Goal: Feedback & Contribution: Contribute content

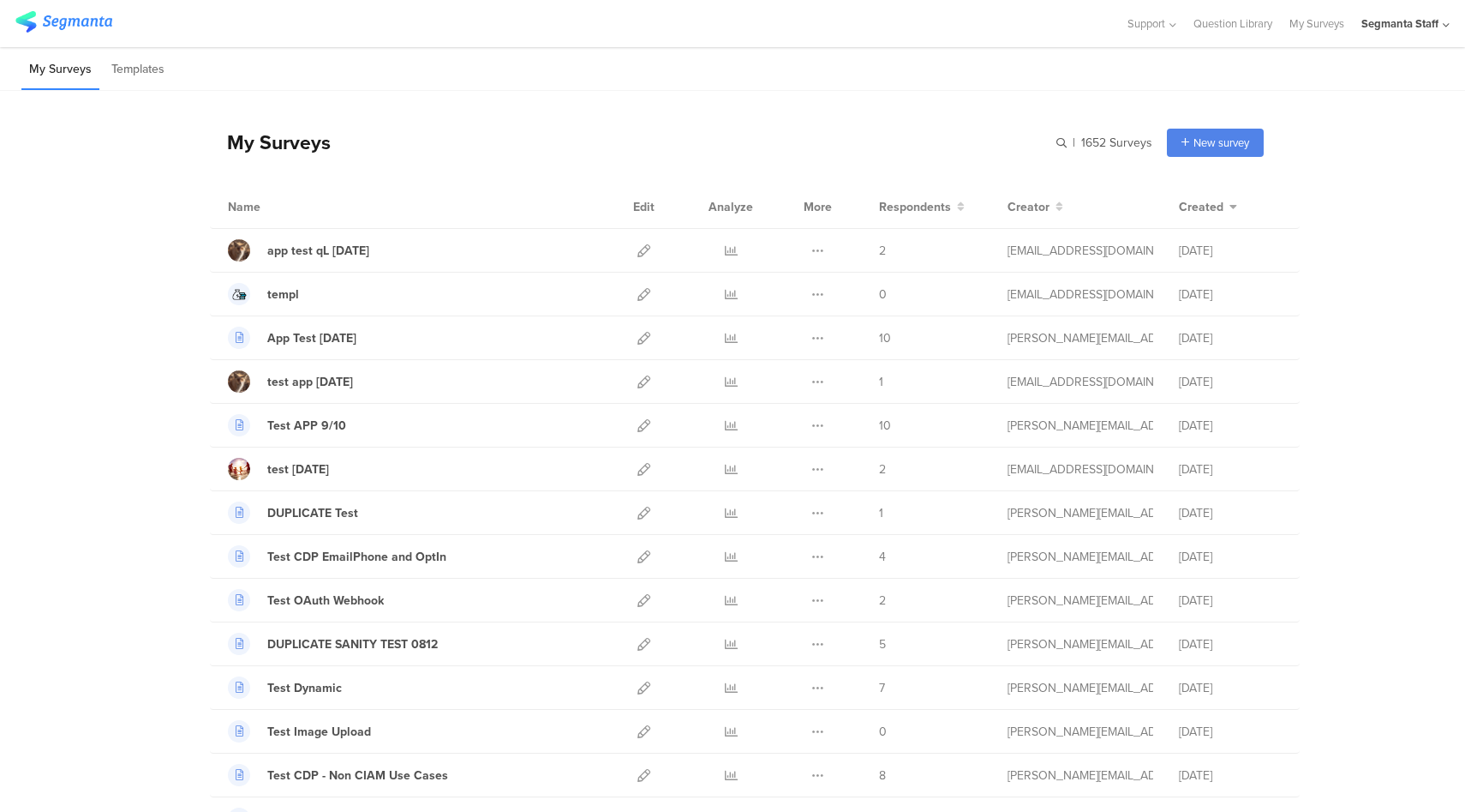
click at [1418, 24] on div "Segmanta Staff" at bounding box center [1399, 23] width 77 height 16
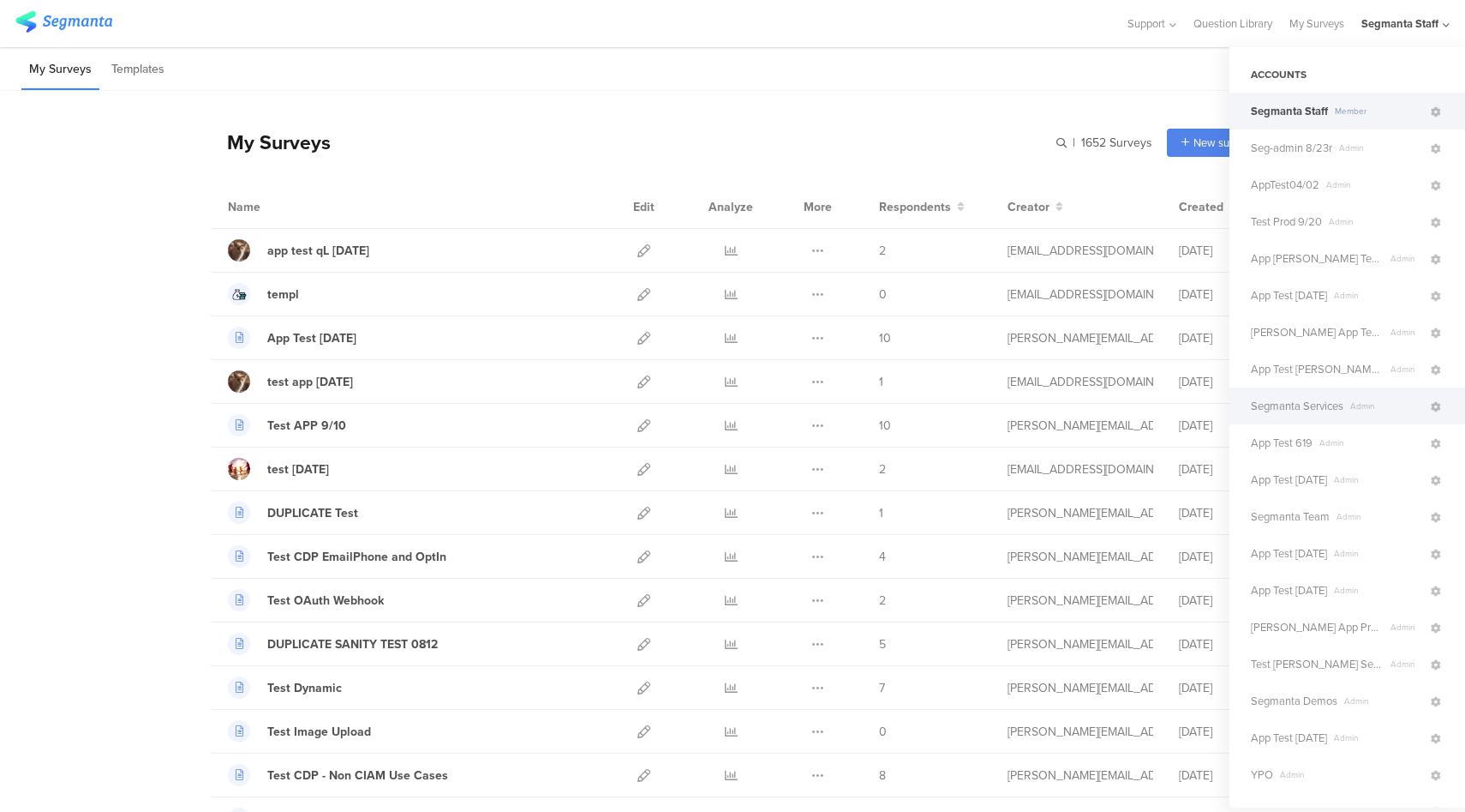
click at [1346, 409] on span "Admin" at bounding box center [1386, 405] width 85 height 13
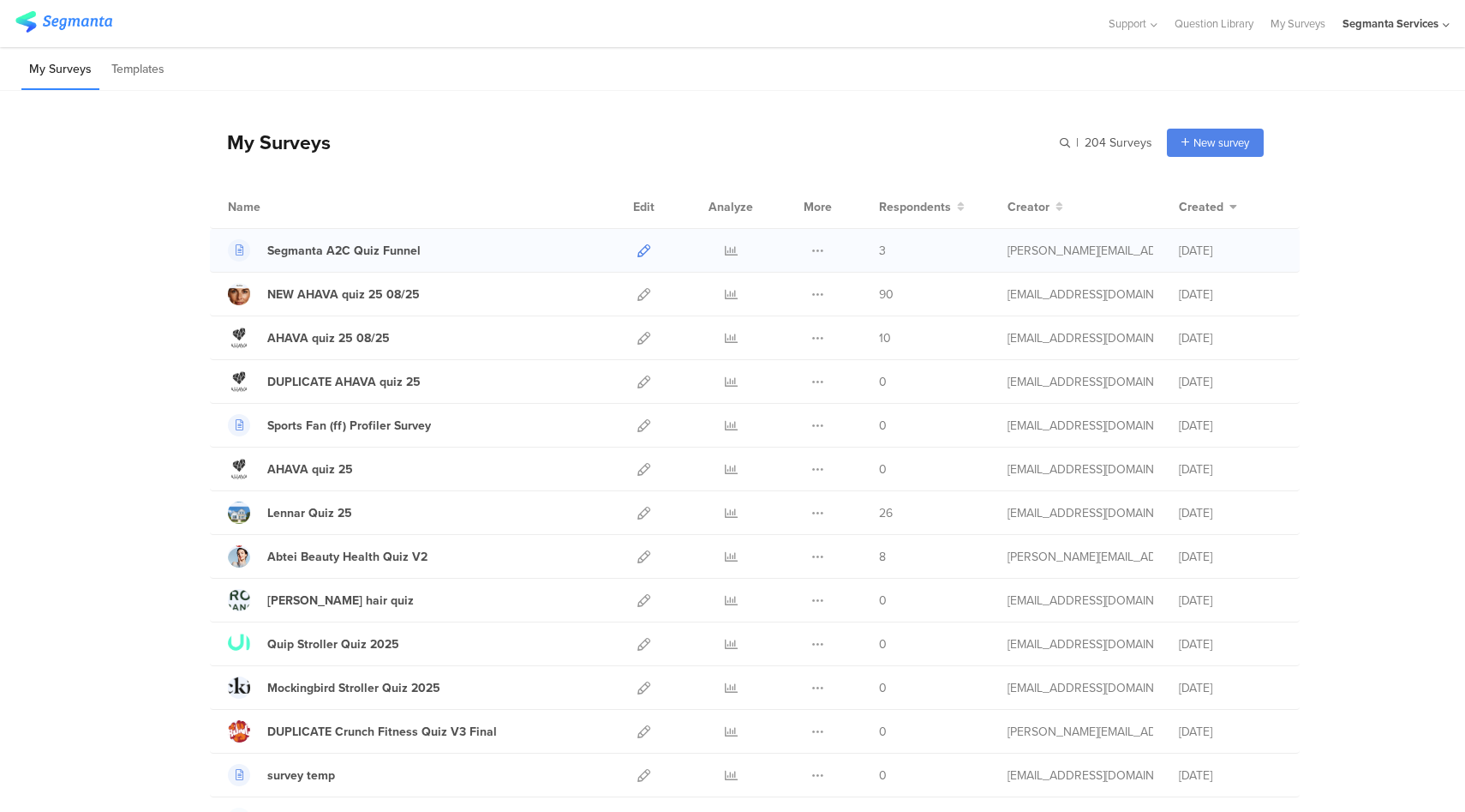
click at [638, 256] on icon at bounding box center [644, 251] width 13 height 13
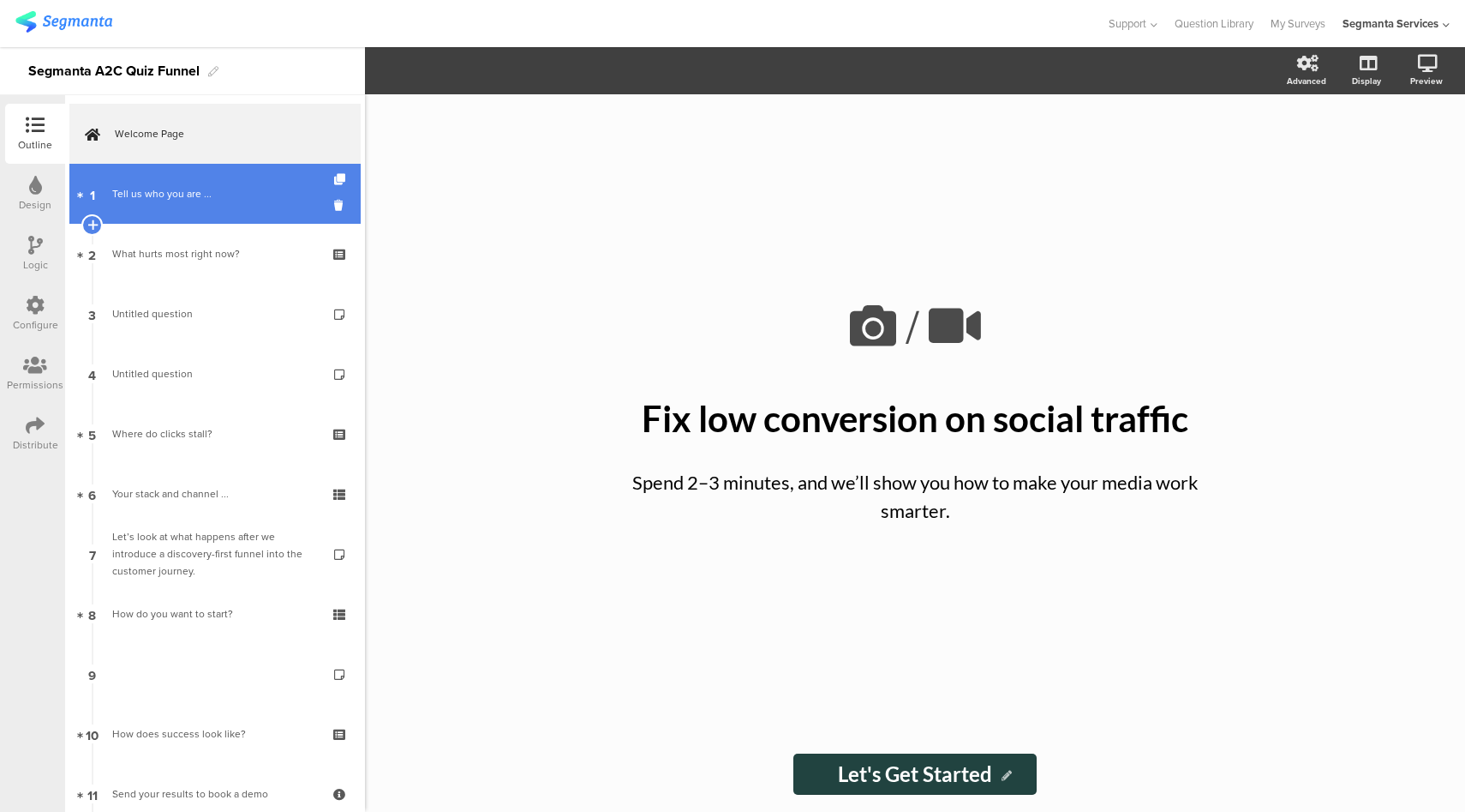
click at [233, 183] on link "1 Tell us who you are ..." at bounding box center [214, 193] width 291 height 60
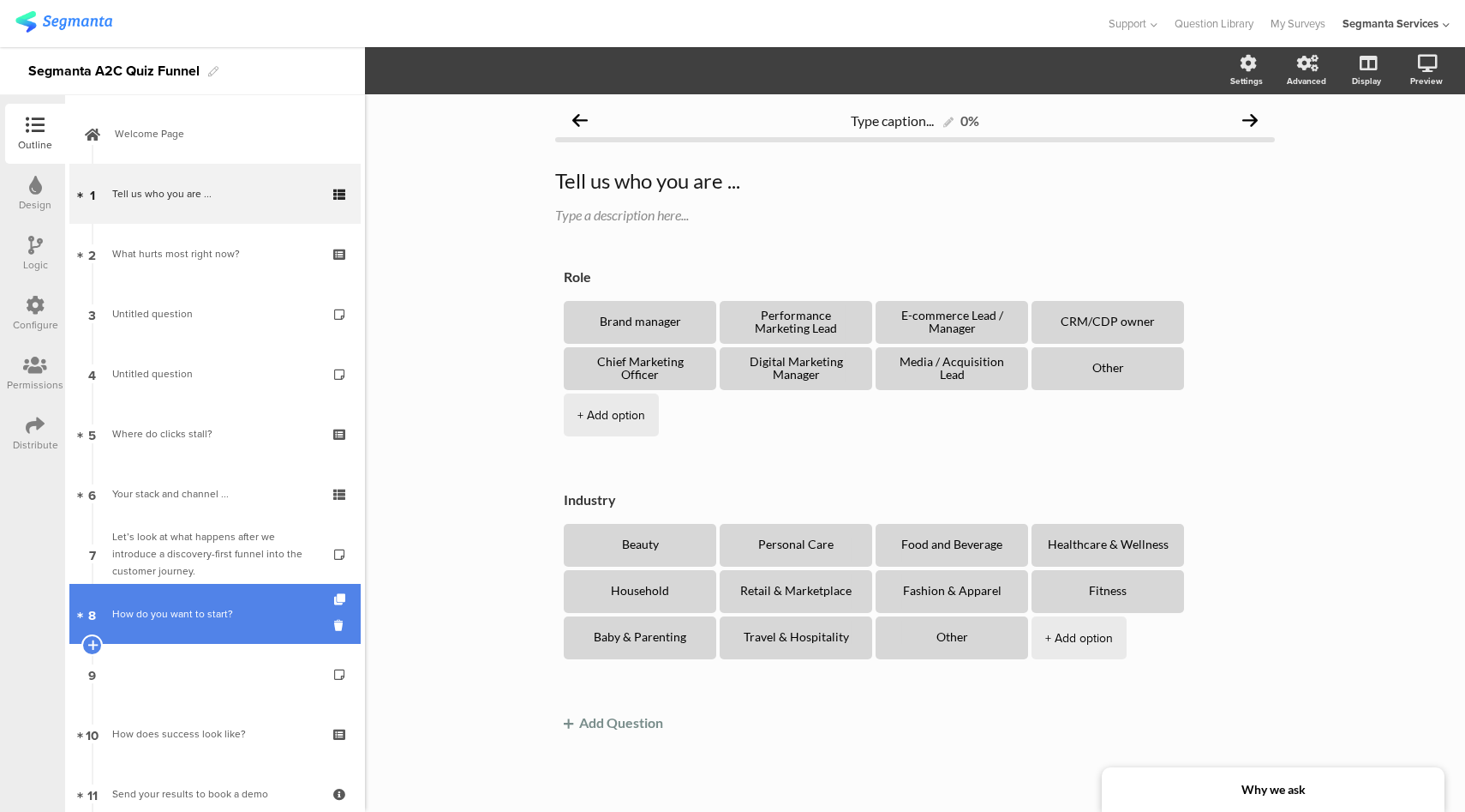
click at [237, 612] on div "How do you want to start?" at bounding box center [214, 613] width 205 height 17
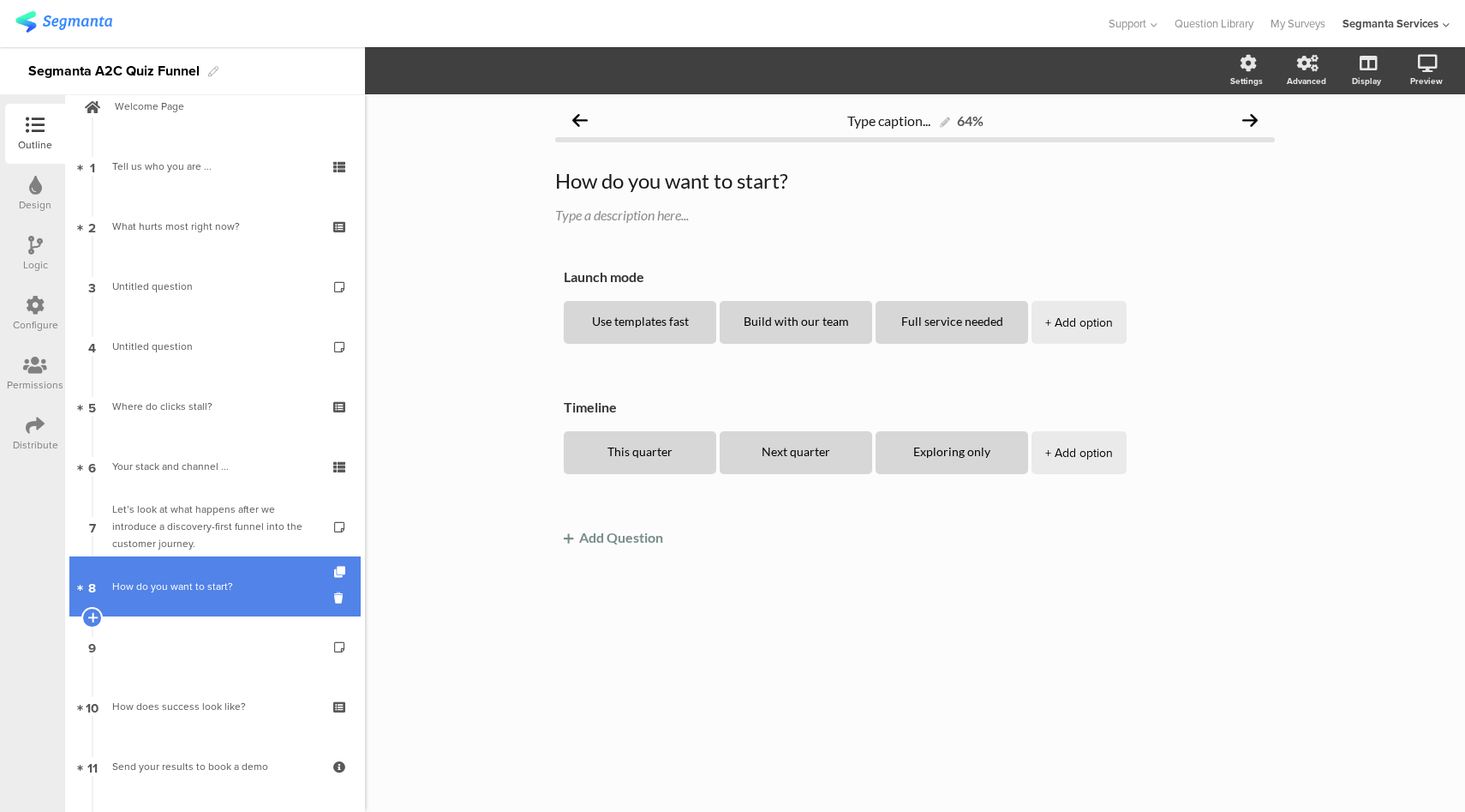
scroll to position [32, 0]
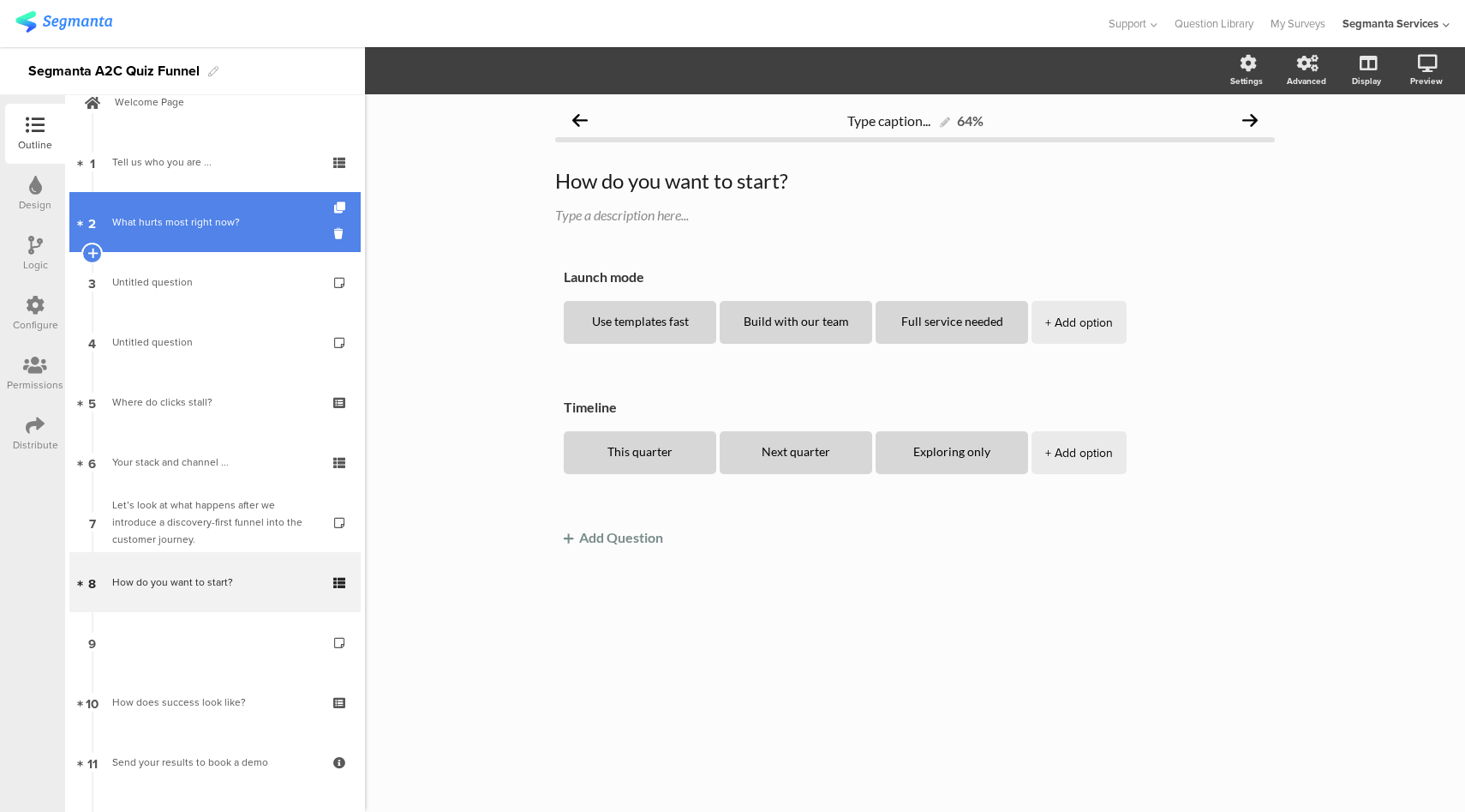
click at [244, 230] on div "What hurts most right now?" at bounding box center [214, 222] width 205 height 17
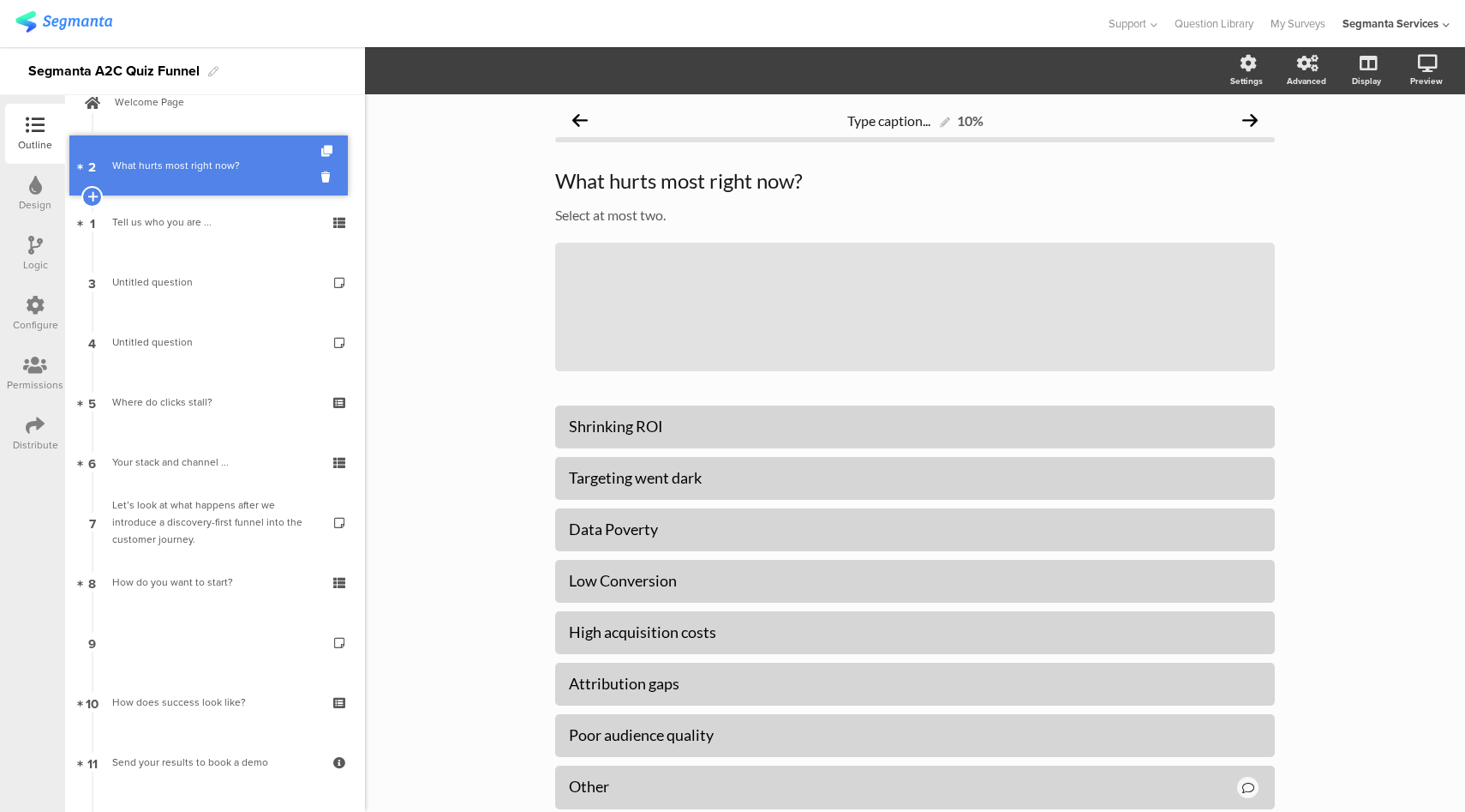
drag, startPoint x: 232, startPoint y: 226, endPoint x: 237, endPoint y: 167, distance: 59.2
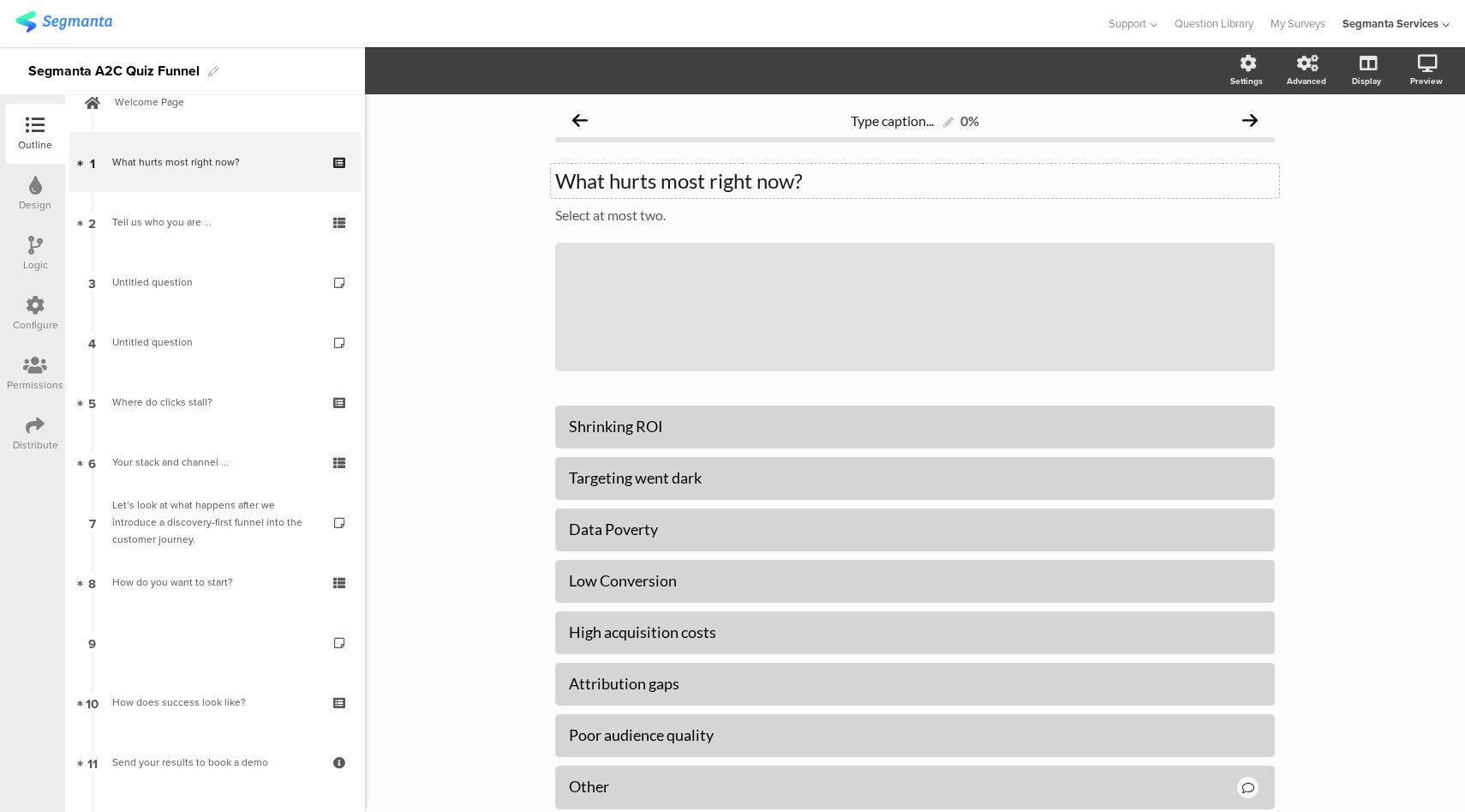
click at [651, 187] on div "What hurts most right now? What hurts most right now?" at bounding box center [915, 181] width 728 height 35
click at [651, 187] on p "What hurts most right now?" at bounding box center [915, 181] width 720 height 26
click at [592, 422] on div "Shrinking ROI" at bounding box center [916, 426] width 693 height 20
drag, startPoint x: 718, startPoint y: 478, endPoint x: 533, endPoint y: 477, distance: 185.0
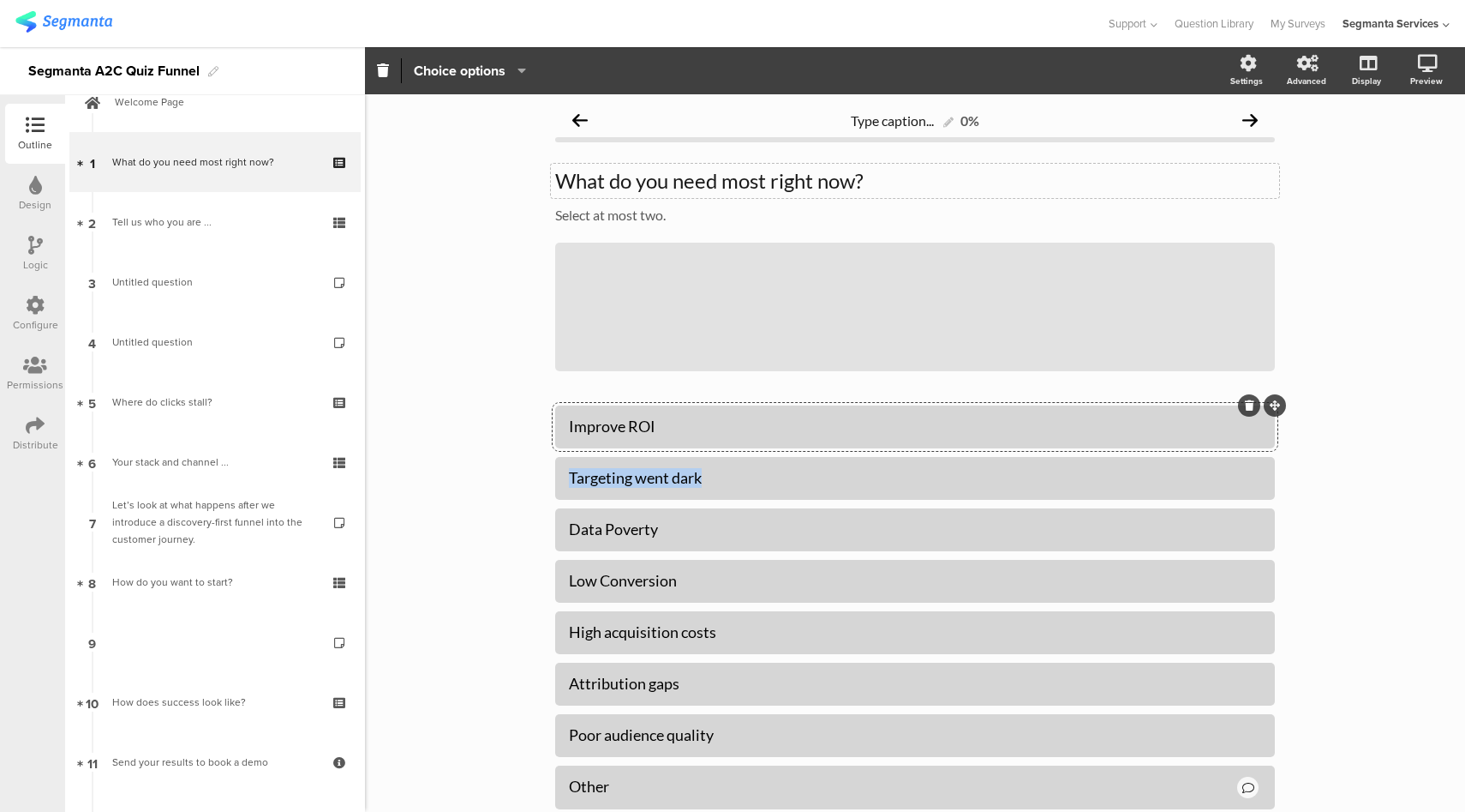
click at [538, 477] on div "Type caption... 0% What do you need most right now? What do you need most right…" at bounding box center [915, 511] width 754 height 834
paste div
click at [618, 519] on div "Data Poverty" at bounding box center [916, 529] width 693 height 20
paste div
click at [572, 581] on div "Low Conversion" at bounding box center [916, 580] width 693 height 20
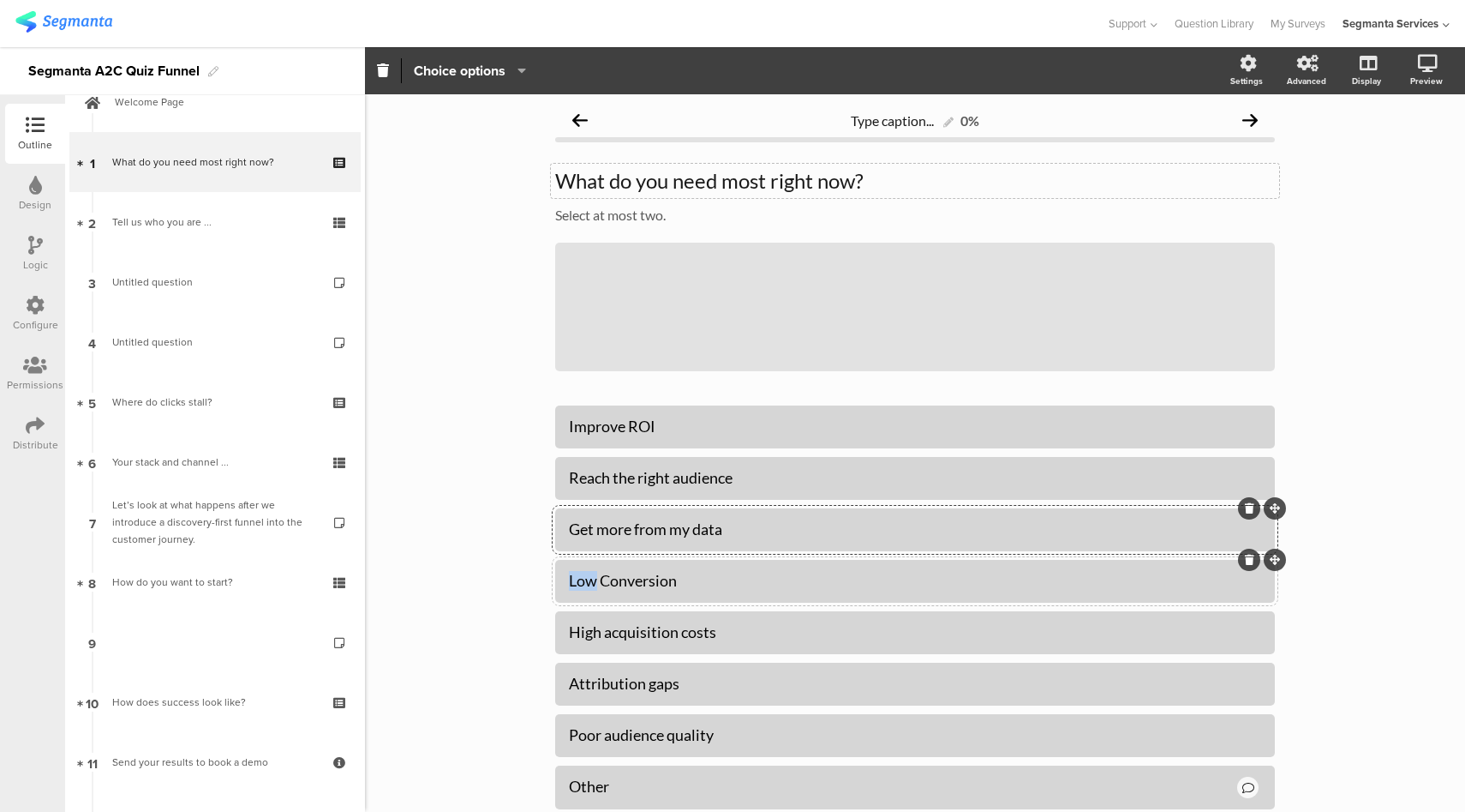
click at [572, 581] on div "Low Conversion" at bounding box center [916, 580] width 693 height 20
click at [707, 569] on div "Boost Conversion" at bounding box center [916, 580] width 693 height 29
click at [706, 576] on div "Boost Conversion" at bounding box center [916, 580] width 693 height 20
click at [583, 641] on div "High acquisition costs" at bounding box center [916, 631] width 693 height 20
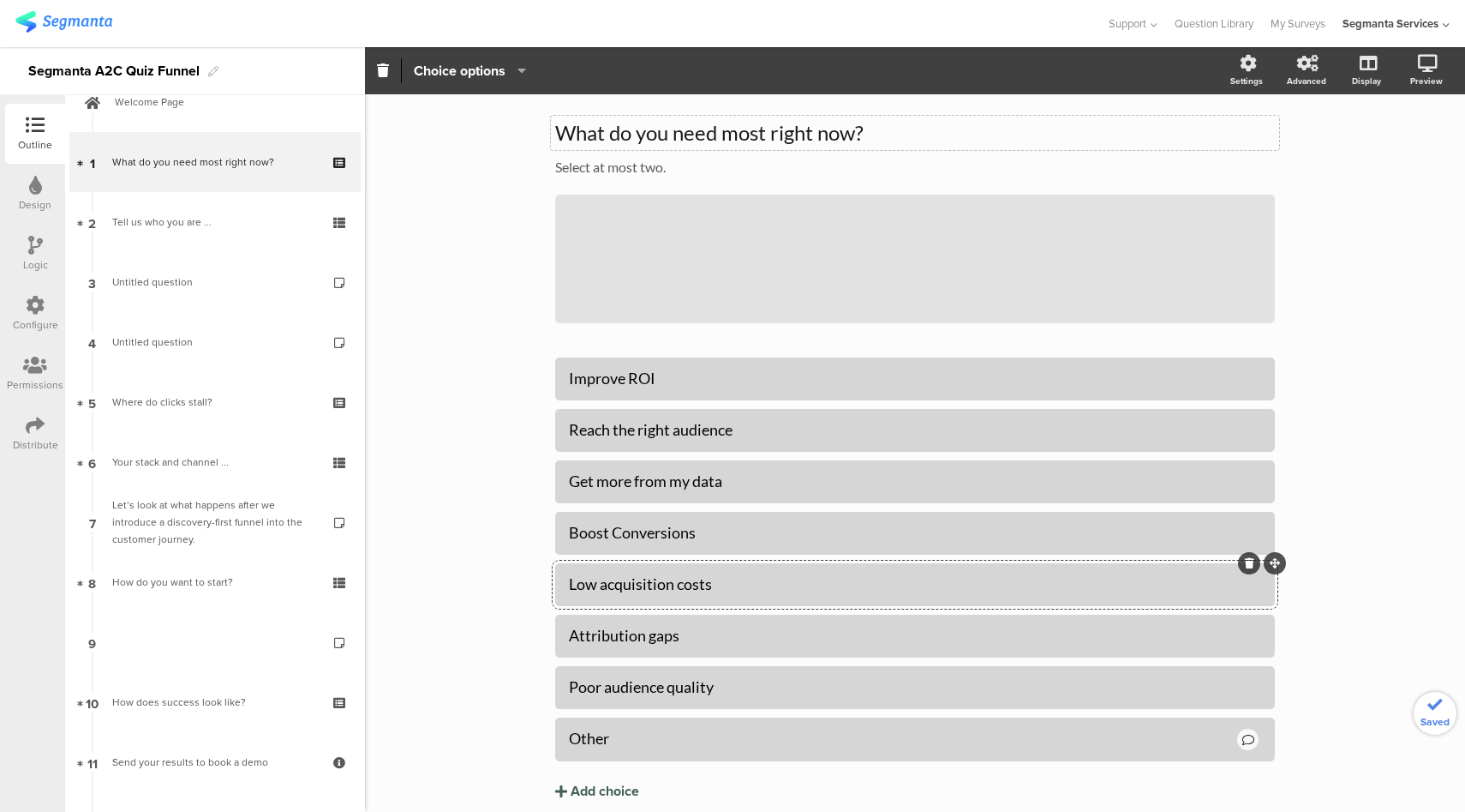
scroll to position [65, 0]
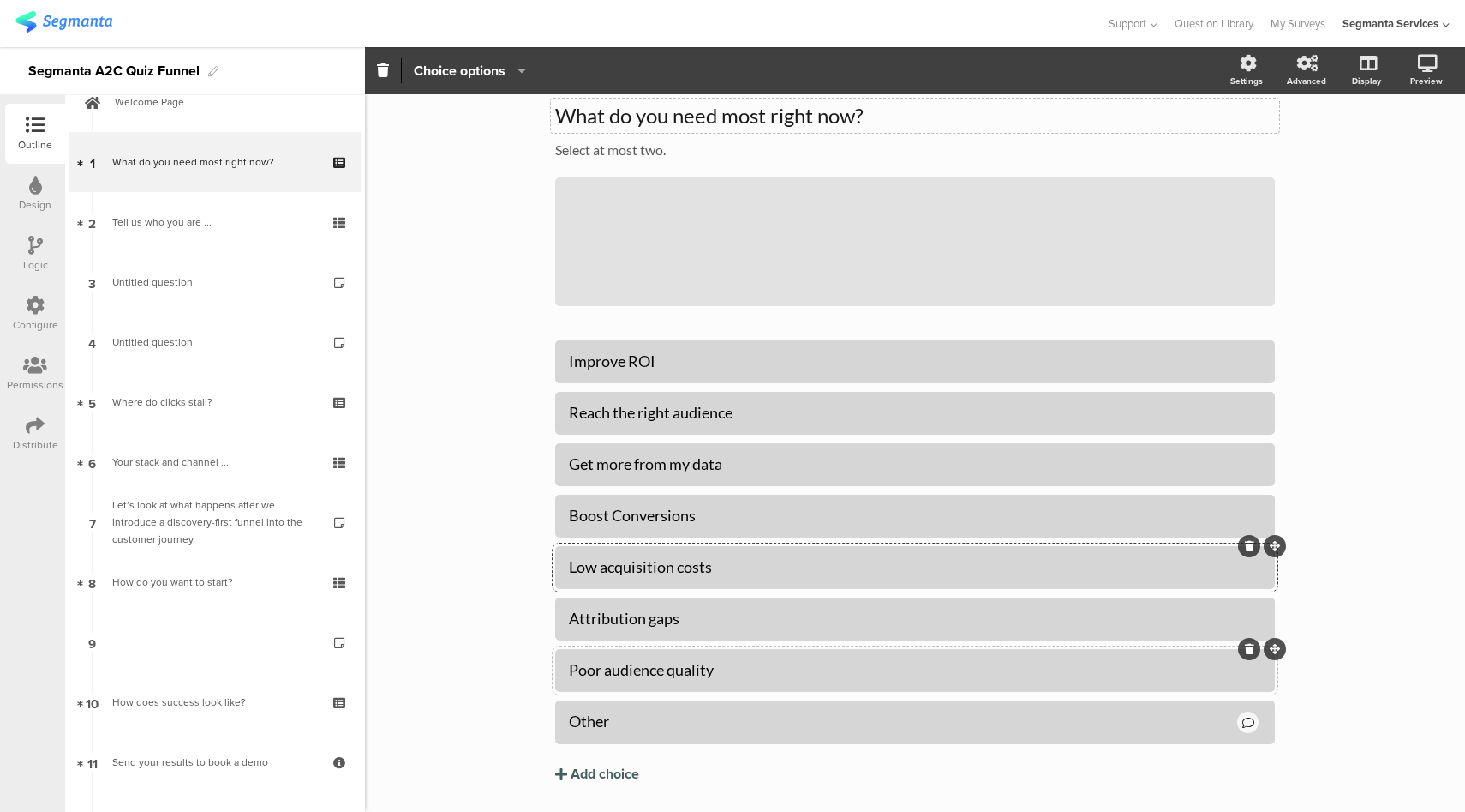
click at [577, 673] on div "Poor audience quality" at bounding box center [916, 669] width 693 height 20
drag, startPoint x: 564, startPoint y: 574, endPoint x: 716, endPoint y: 574, distance: 152.0
click at [716, 574] on div "Low acquisition costs" at bounding box center [916, 567] width 693 height 20
copy div "Low acquisition costs"
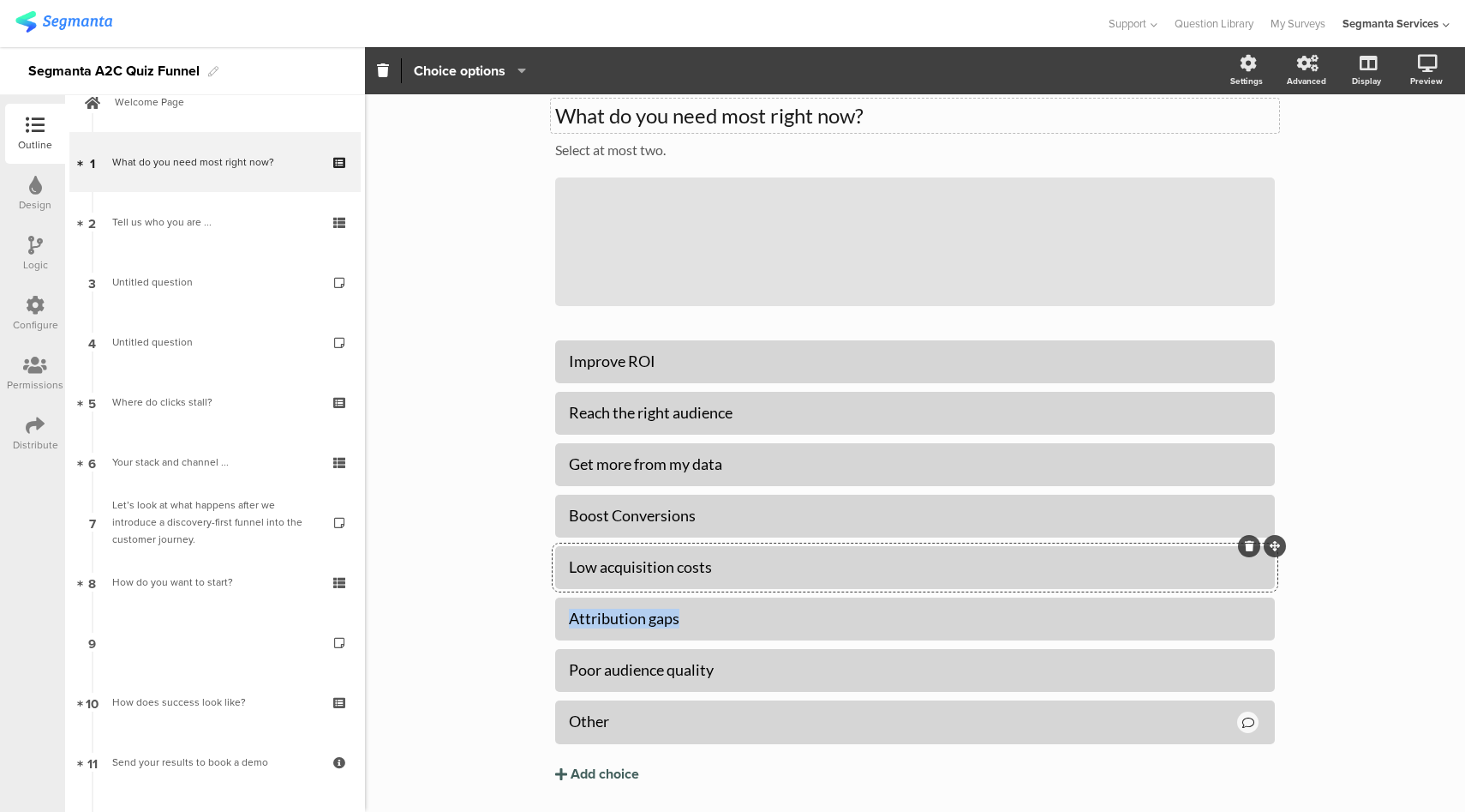
drag, startPoint x: 688, startPoint y: 623, endPoint x: 539, endPoint y: 620, distance: 149.0
click at [539, 620] on div "Type caption... 0% What do you need most right now? What do you need most right…" at bounding box center [915, 447] width 754 height 834
click at [624, 568] on div "Low acquisition costs" at bounding box center [916, 567] width 693 height 20
click at [634, 675] on div "Poor audience quality" at bounding box center [916, 669] width 693 height 20
paste div
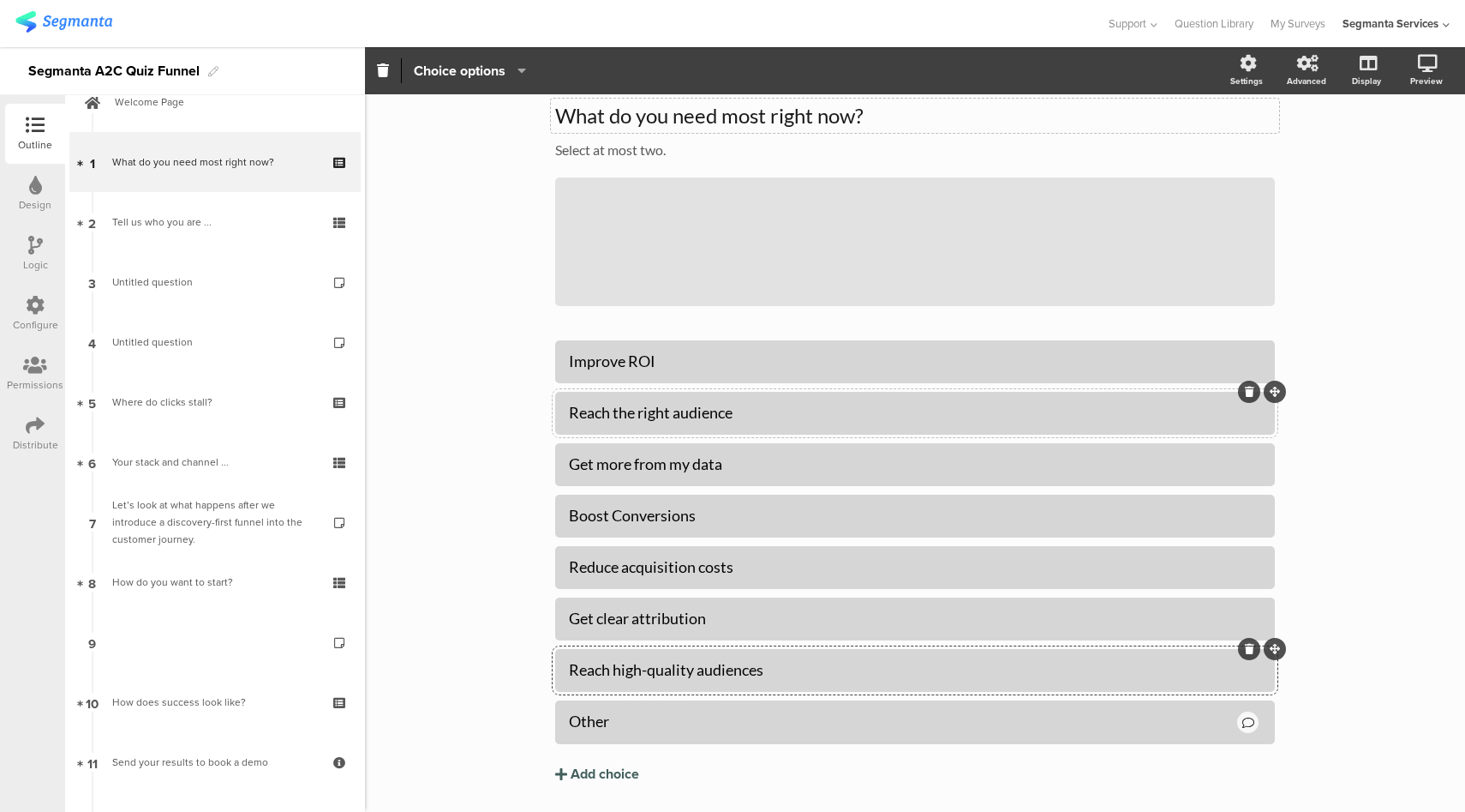
click at [1245, 395] on icon at bounding box center [1249, 391] width 10 height 10
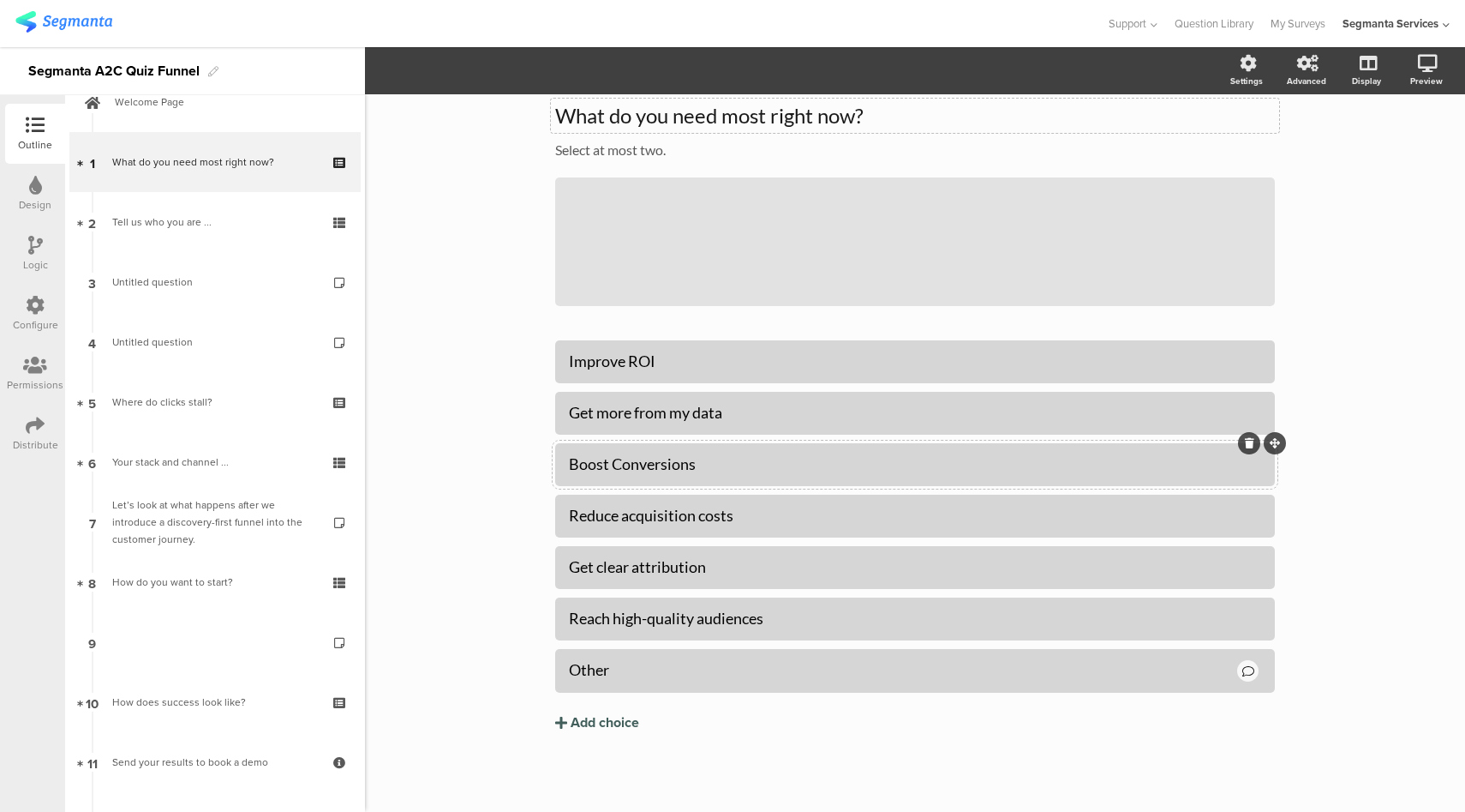
click at [624, 476] on div "Boost Conversions" at bounding box center [916, 464] width 693 height 29
click at [497, 75] on span "Choice options" at bounding box center [460, 70] width 92 height 20
click at [618, 678] on div "Other" at bounding box center [902, 669] width 666 height 20
click at [511, 78] on span "Choice options" at bounding box center [470, 70] width 112 height 20
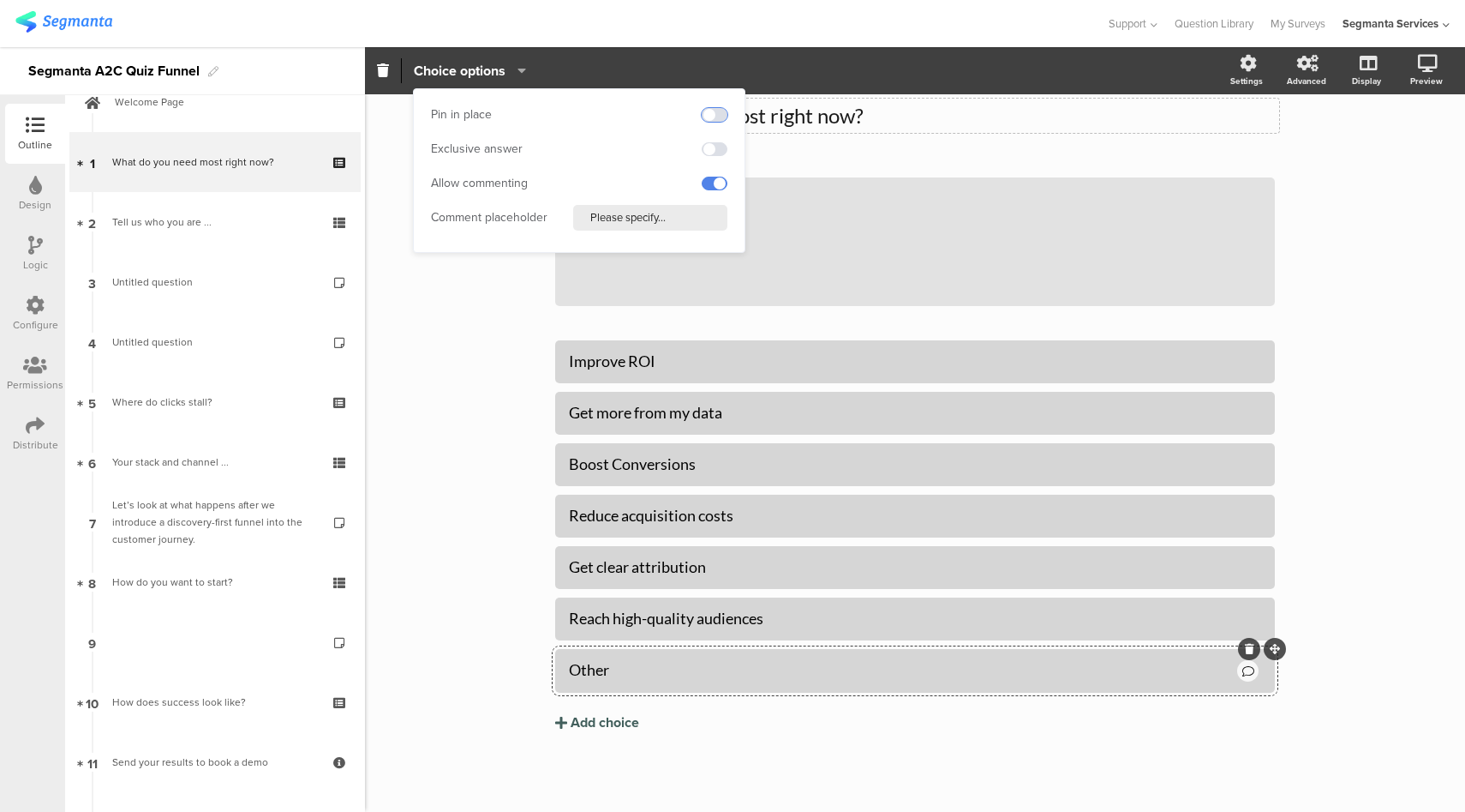
click at [722, 113] on span at bounding box center [715, 115] width 26 height 14
click at [978, 55] on section "Choice options Settings Advanced Display [GEOGRAPHIC_DATA]" at bounding box center [916, 71] width 1100 height 48
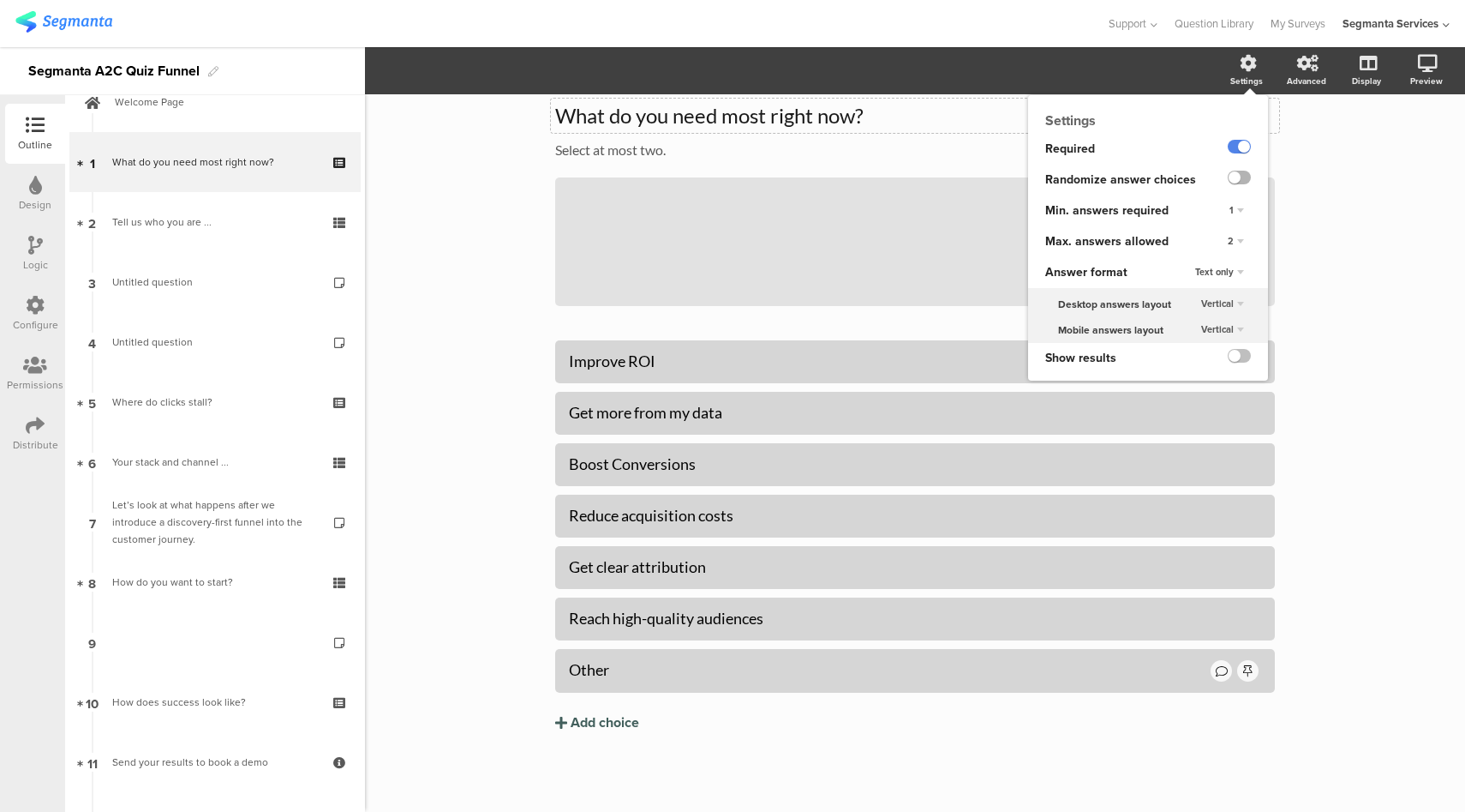
click at [1228, 176] on label at bounding box center [1240, 177] width 23 height 14
click at [0, 0] on input "checkbox" at bounding box center [0, 0] width 0 height 0
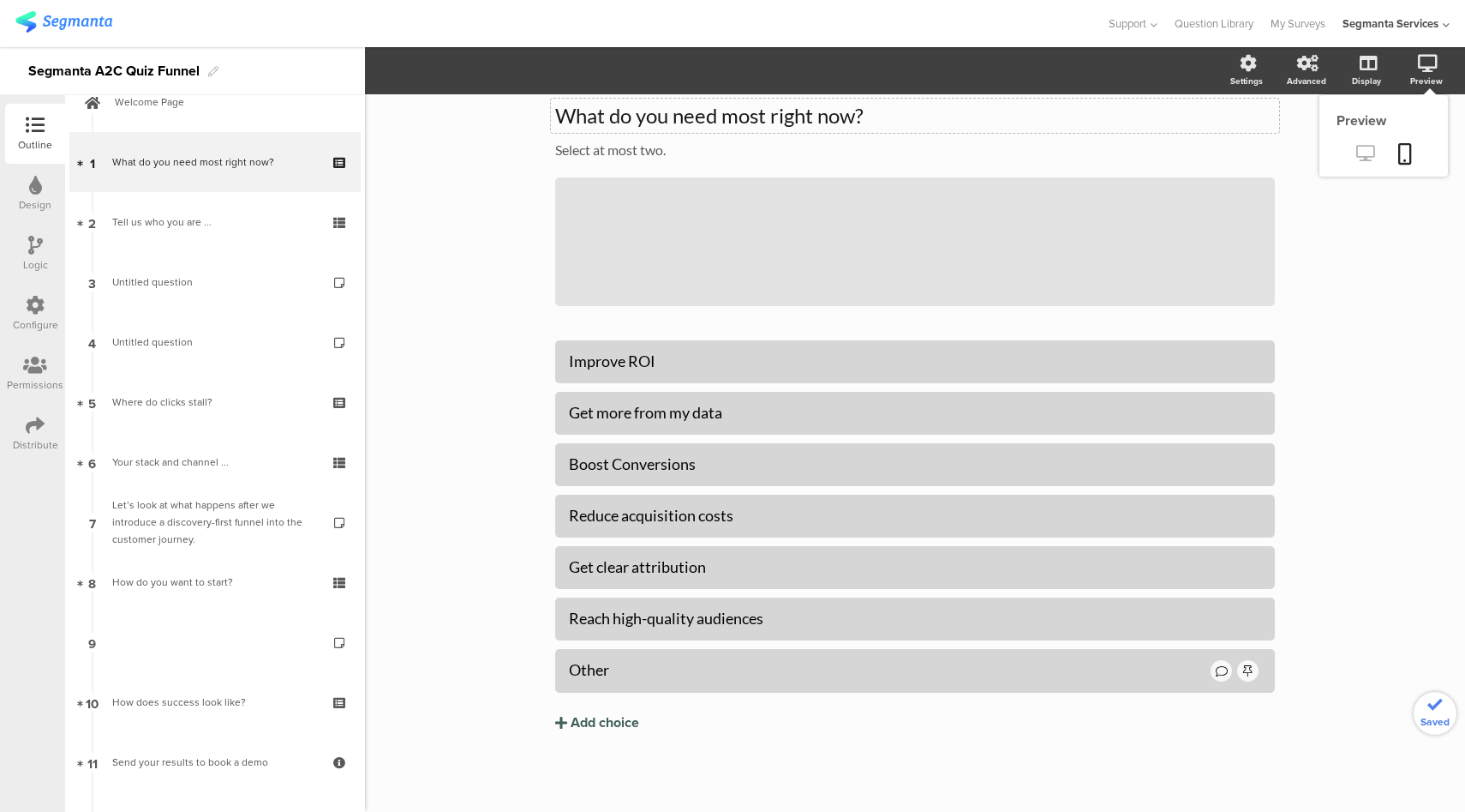
click at [1356, 153] on icon at bounding box center [1365, 153] width 18 height 16
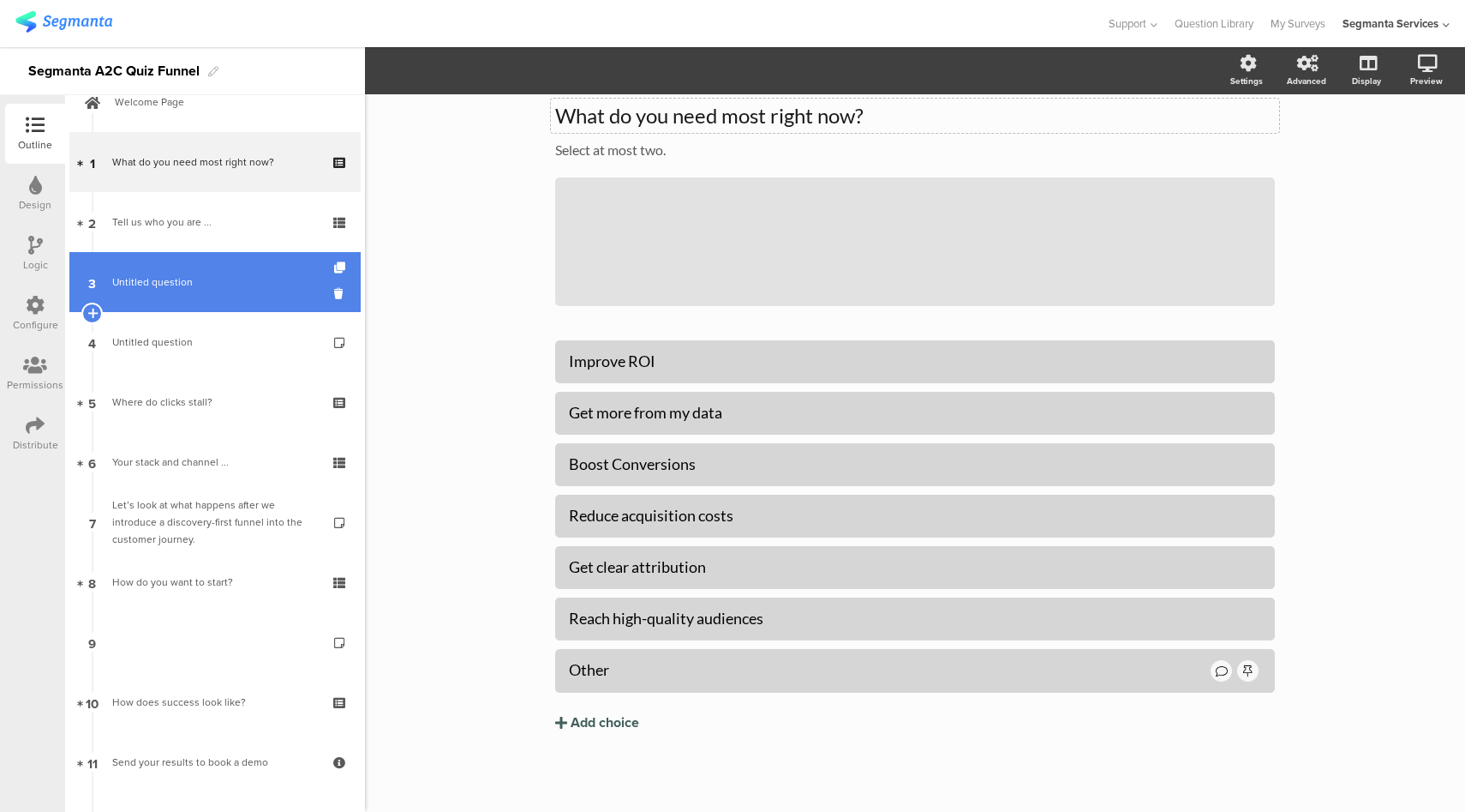
scroll to position [0, 0]
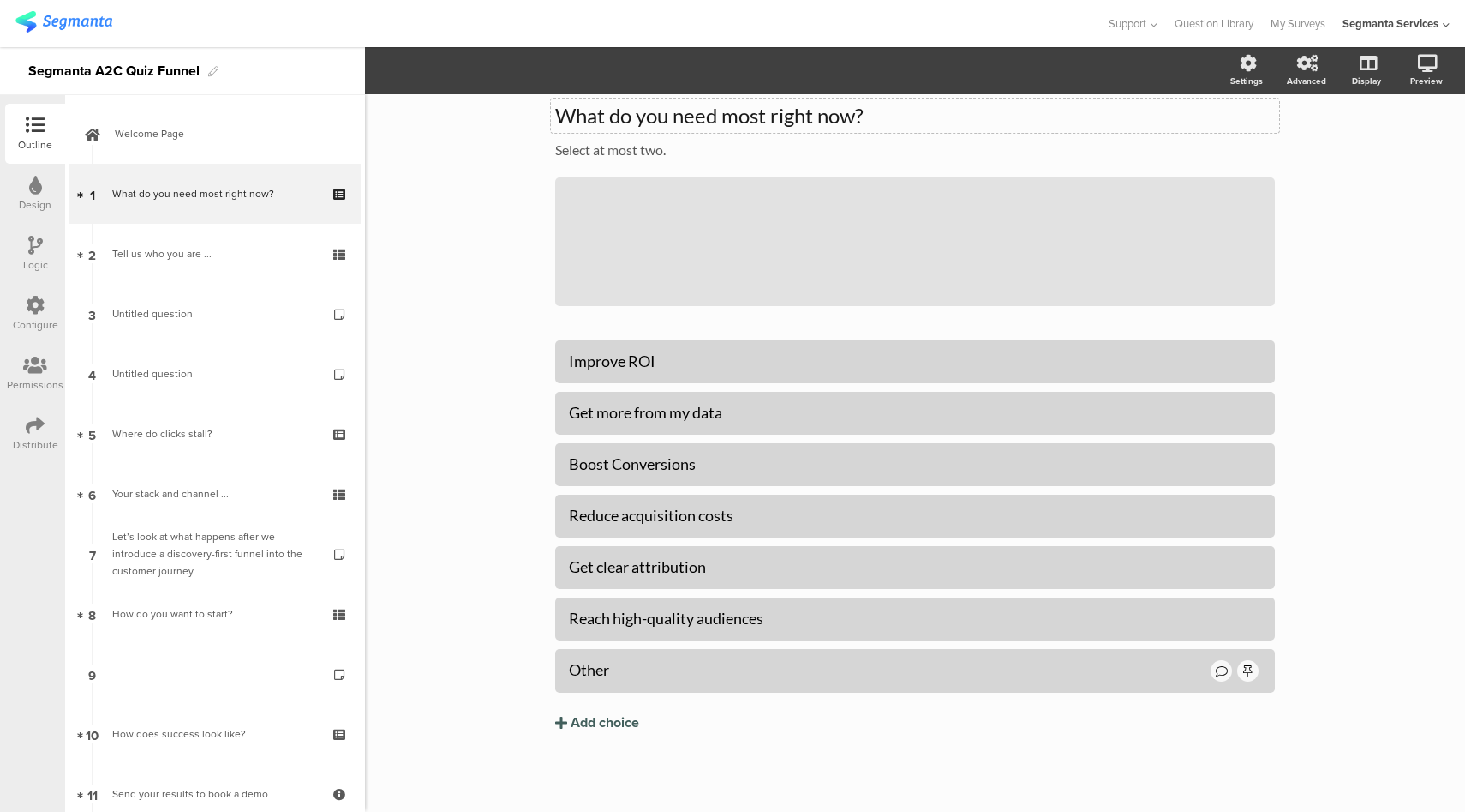
click at [43, 251] on div "Logic" at bounding box center [35, 253] width 60 height 60
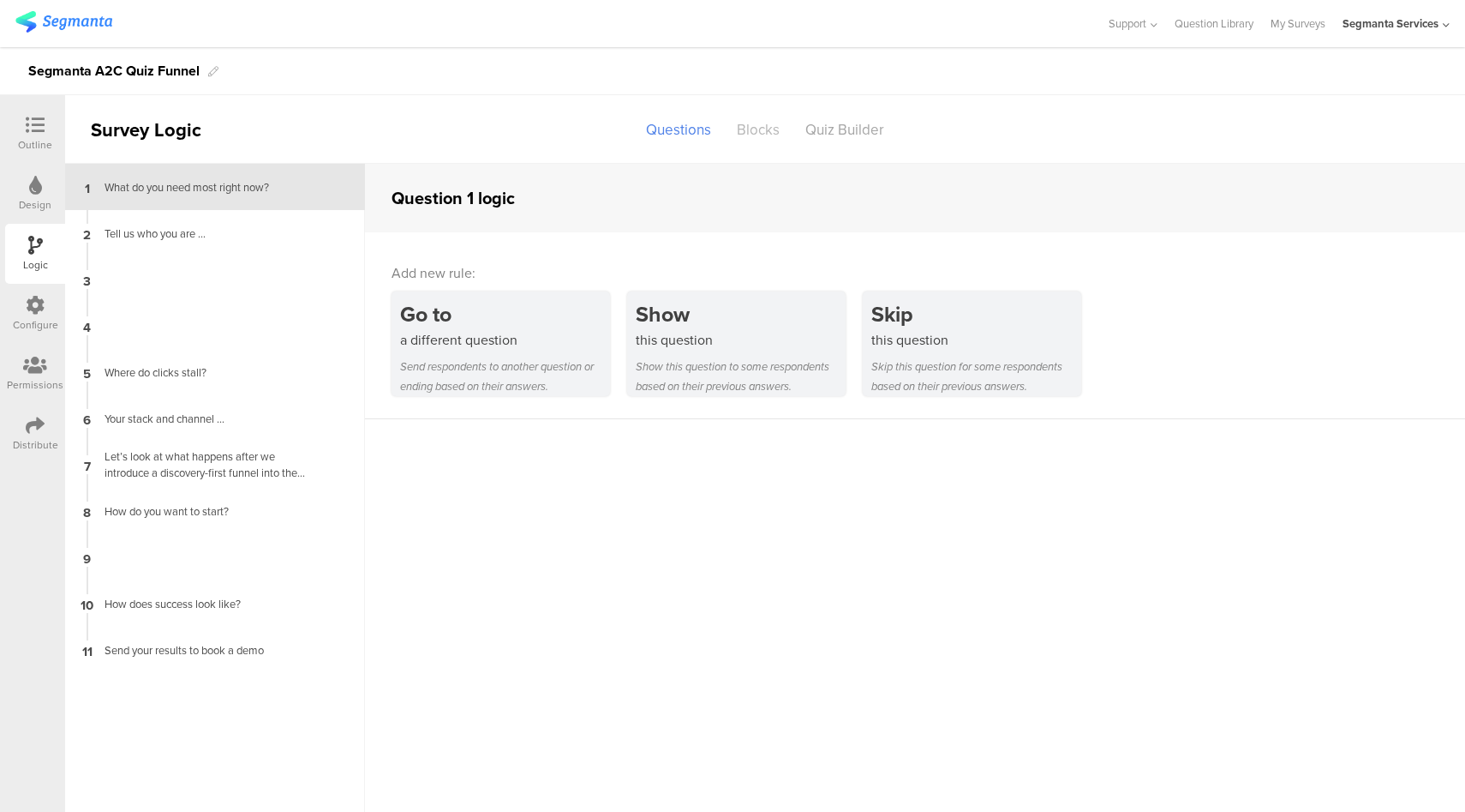
click at [761, 127] on div "Blocks" at bounding box center [758, 130] width 68 height 30
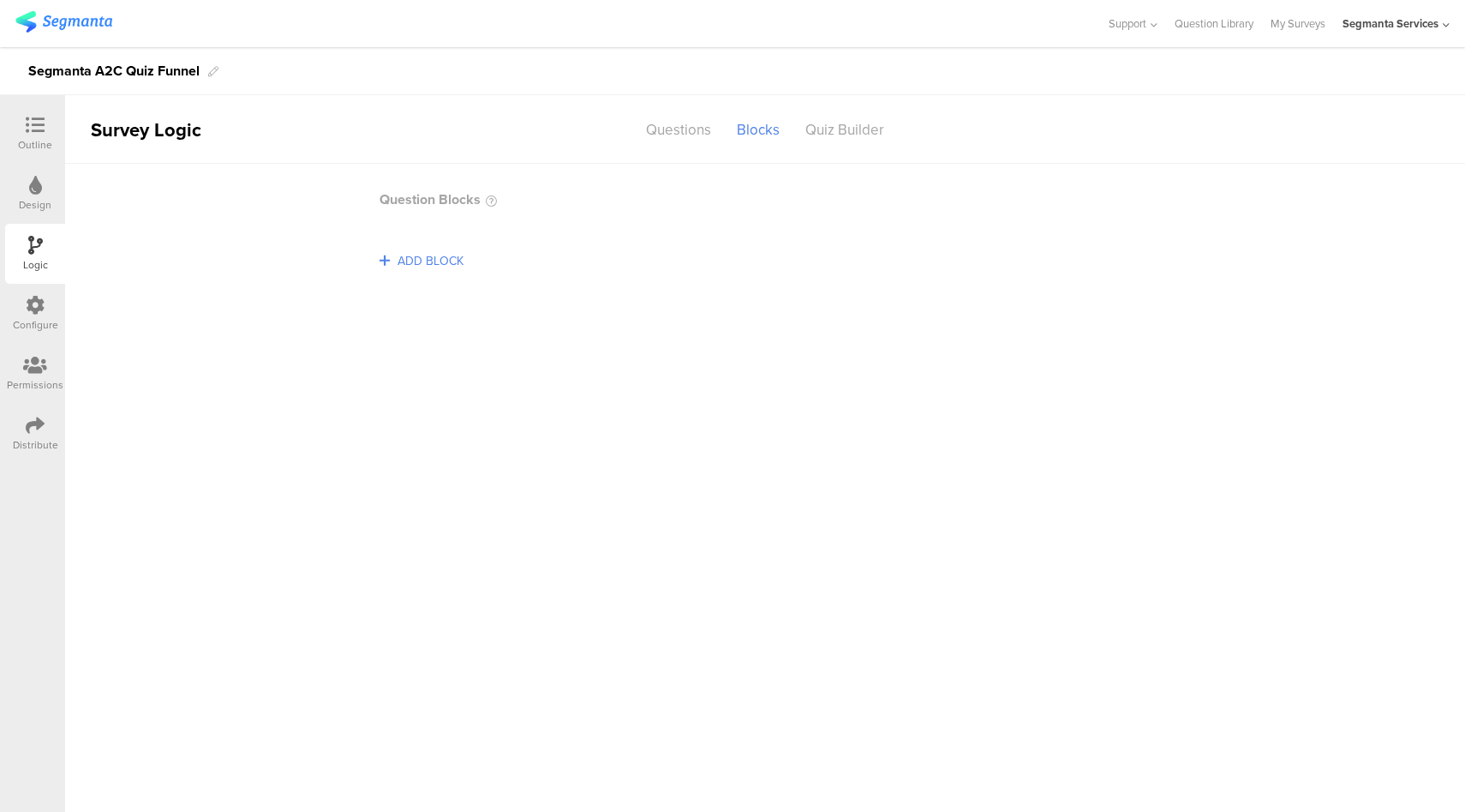
click at [29, 130] on icon at bounding box center [35, 125] width 19 height 19
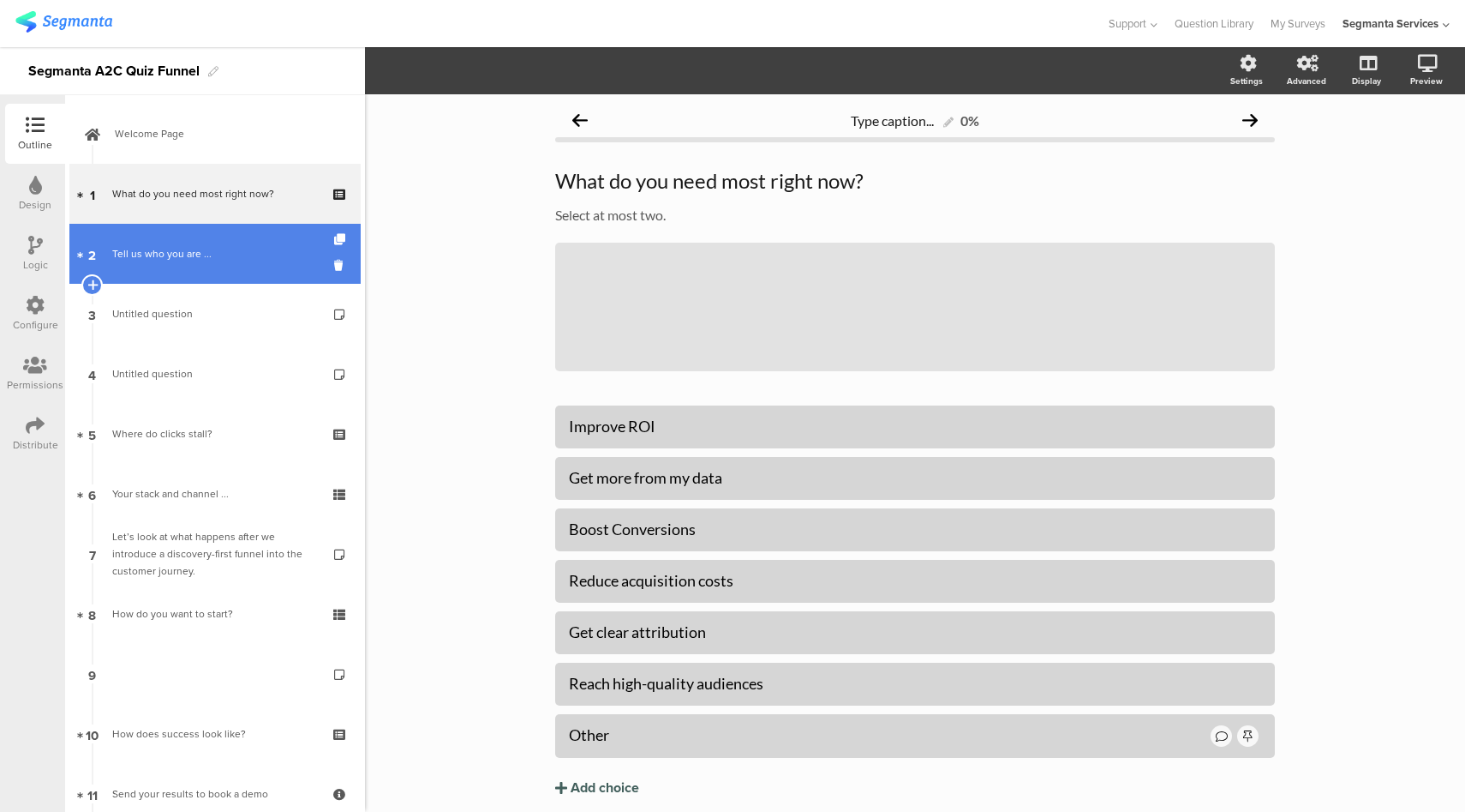
click at [141, 257] on div "Tell us who you are ..." at bounding box center [214, 254] width 205 height 17
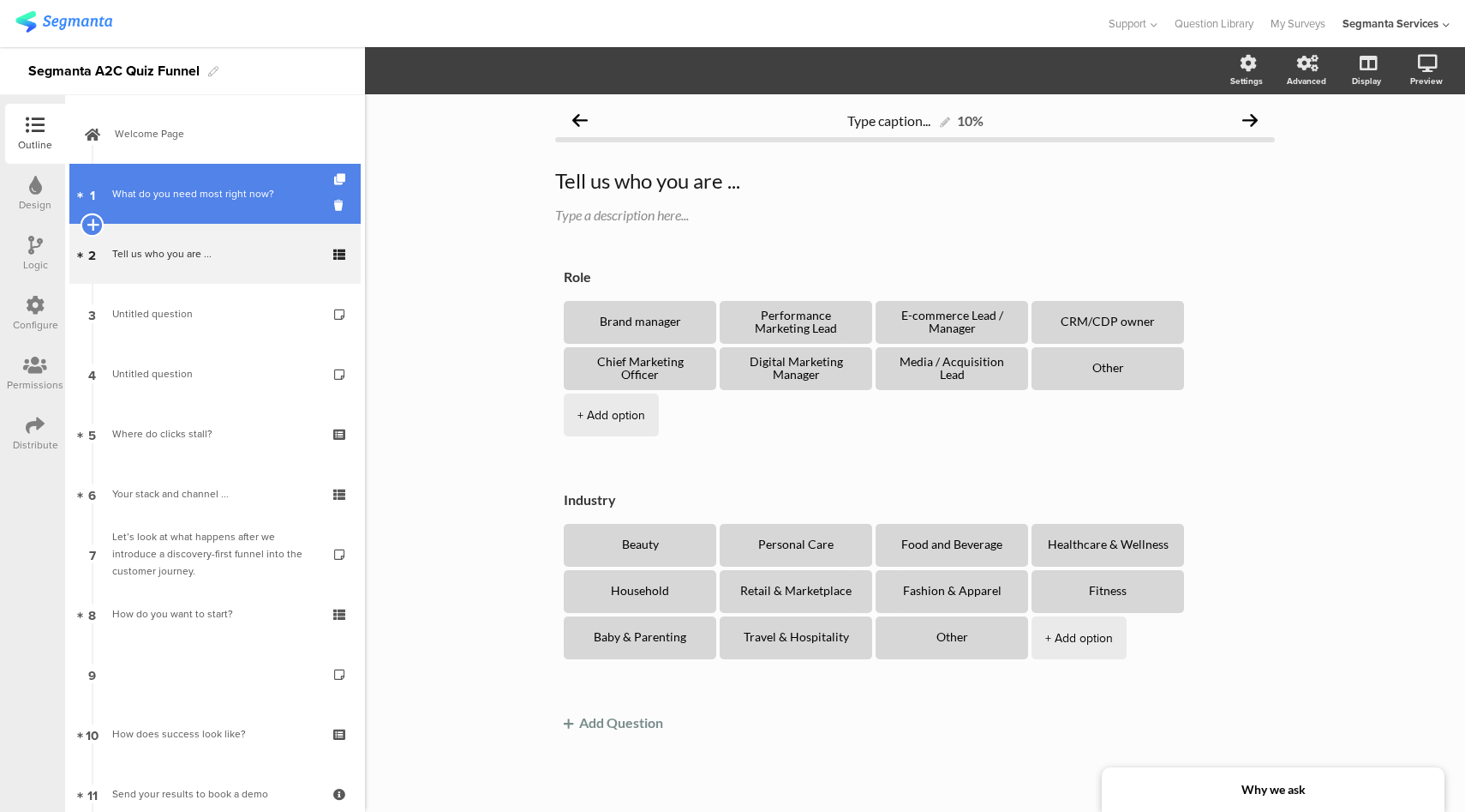
click at [94, 224] on icon at bounding box center [92, 225] width 11 height 16
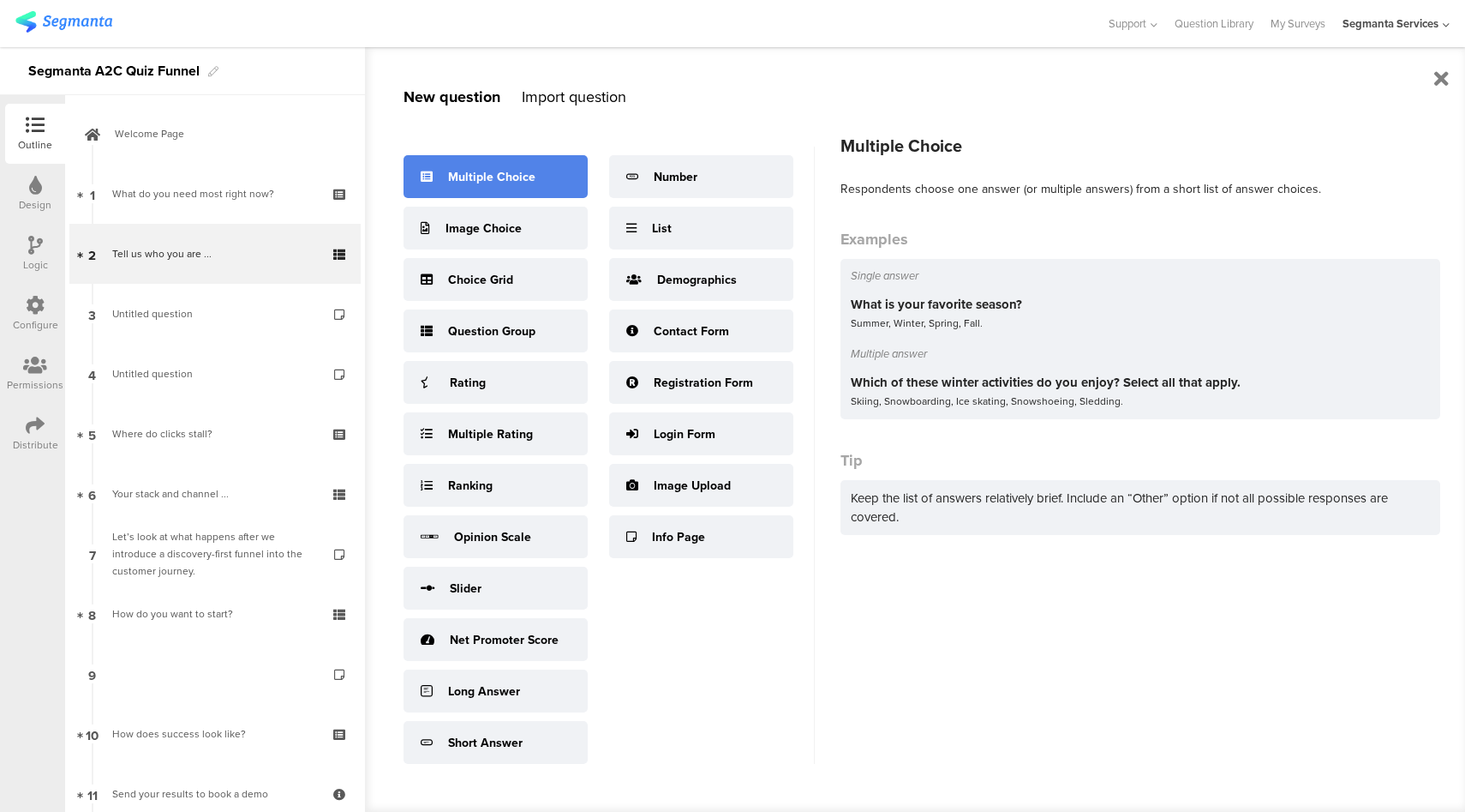
click at [493, 182] on div "Multiple Choice" at bounding box center [492, 176] width 87 height 18
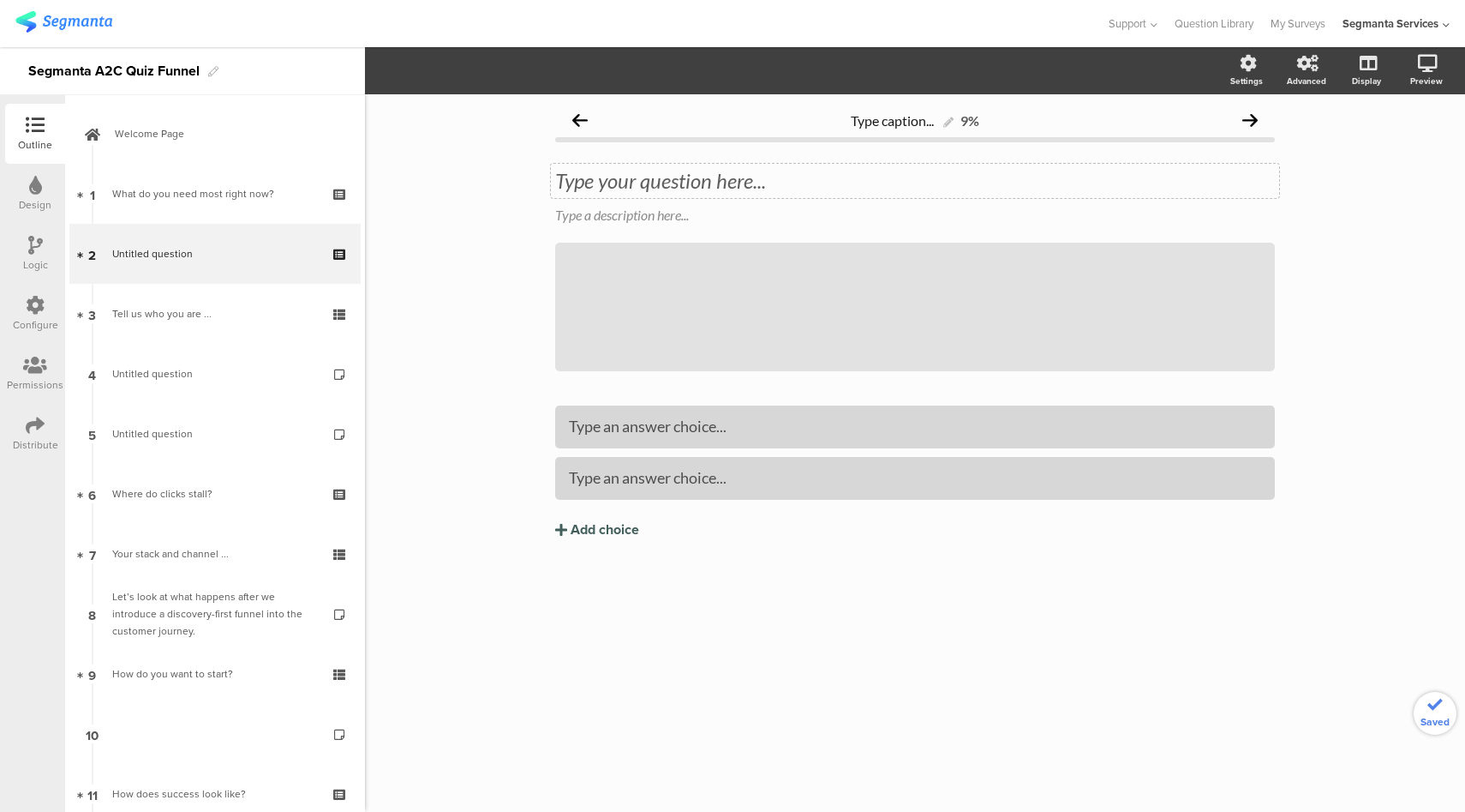
click at [715, 178] on div "Type your question here..." at bounding box center [915, 181] width 728 height 35
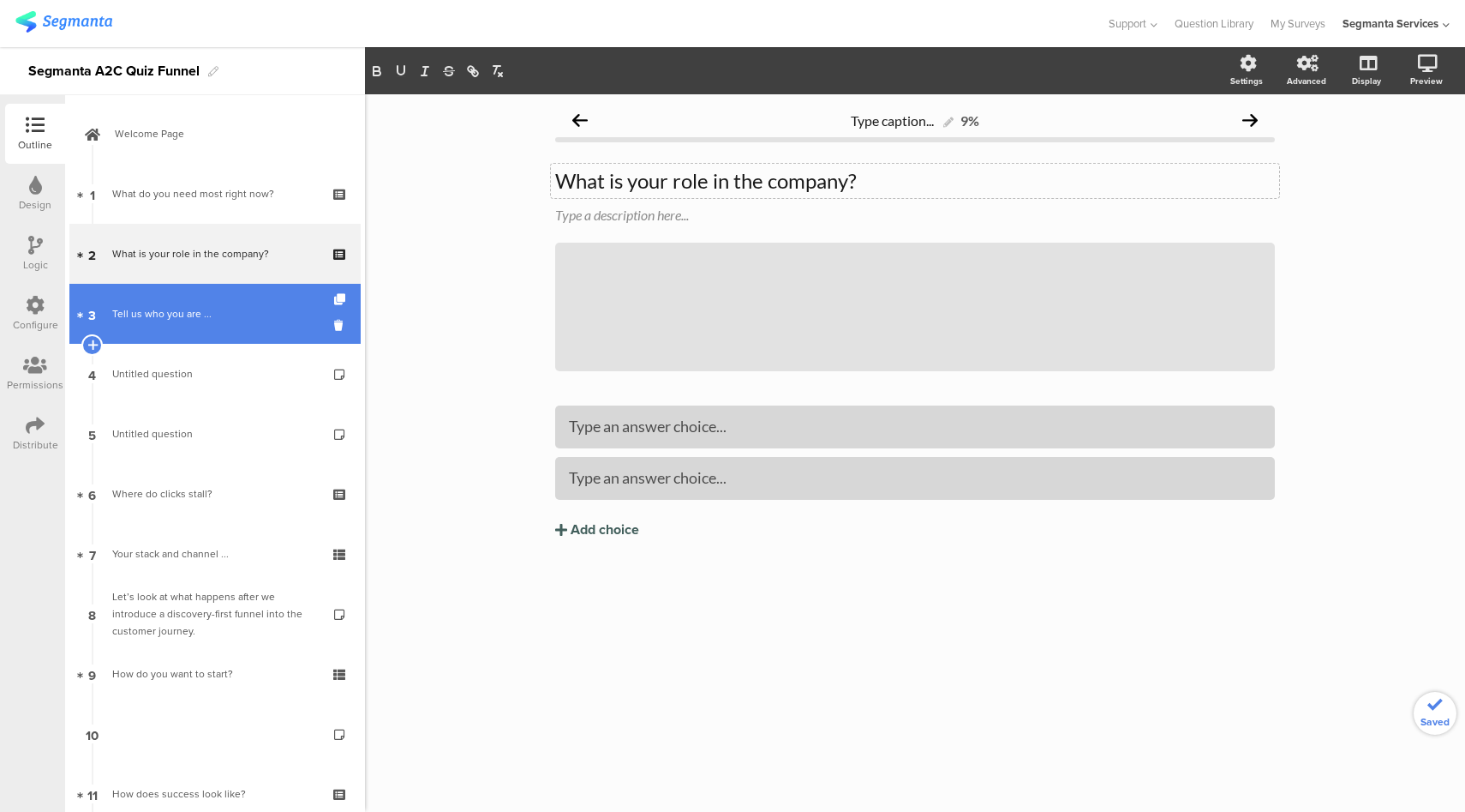
click at [217, 298] on link "3 Tell us who you are ..." at bounding box center [214, 313] width 291 height 60
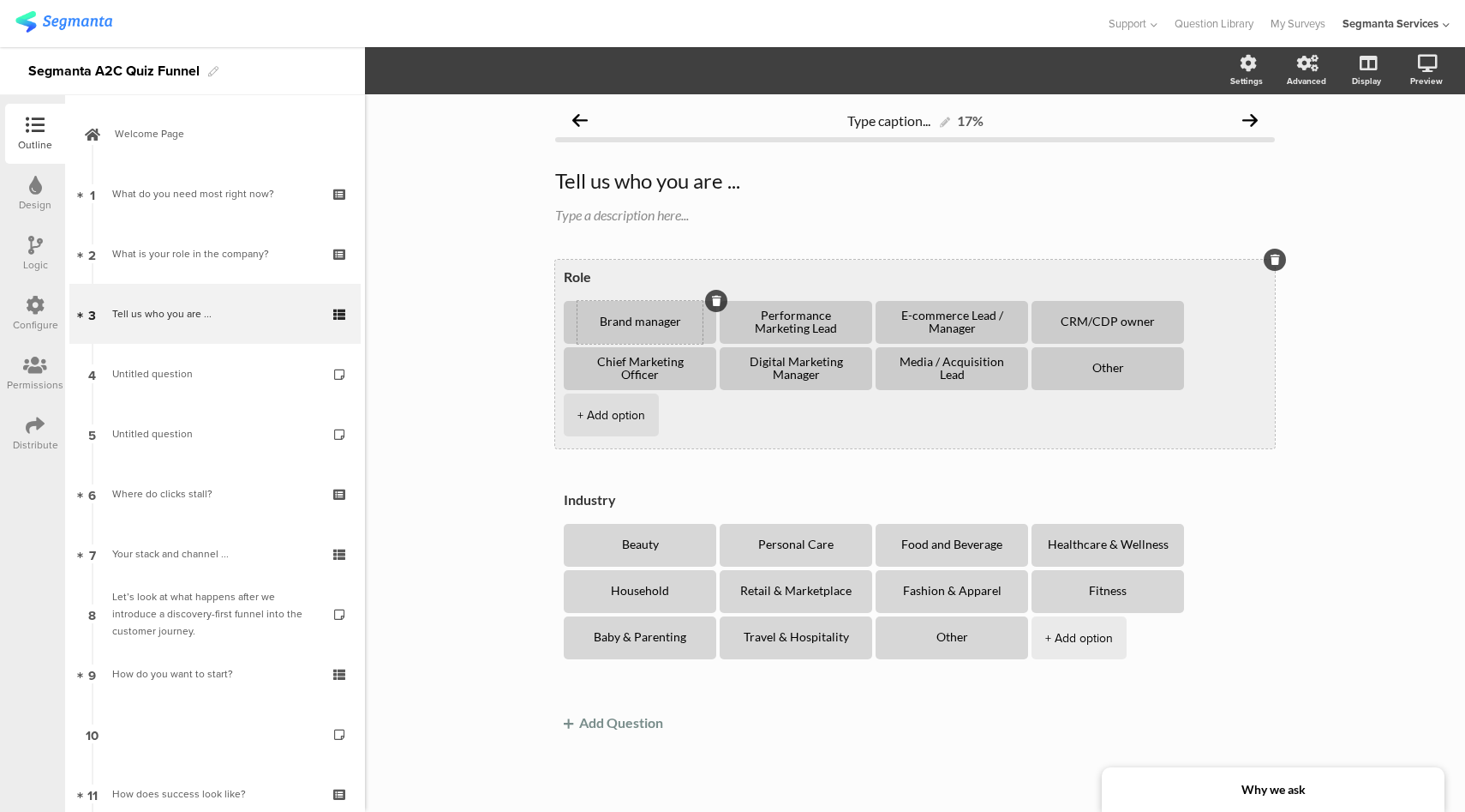
click at [656, 325] on textarea "Brand manager" at bounding box center [640, 322] width 125 height 14
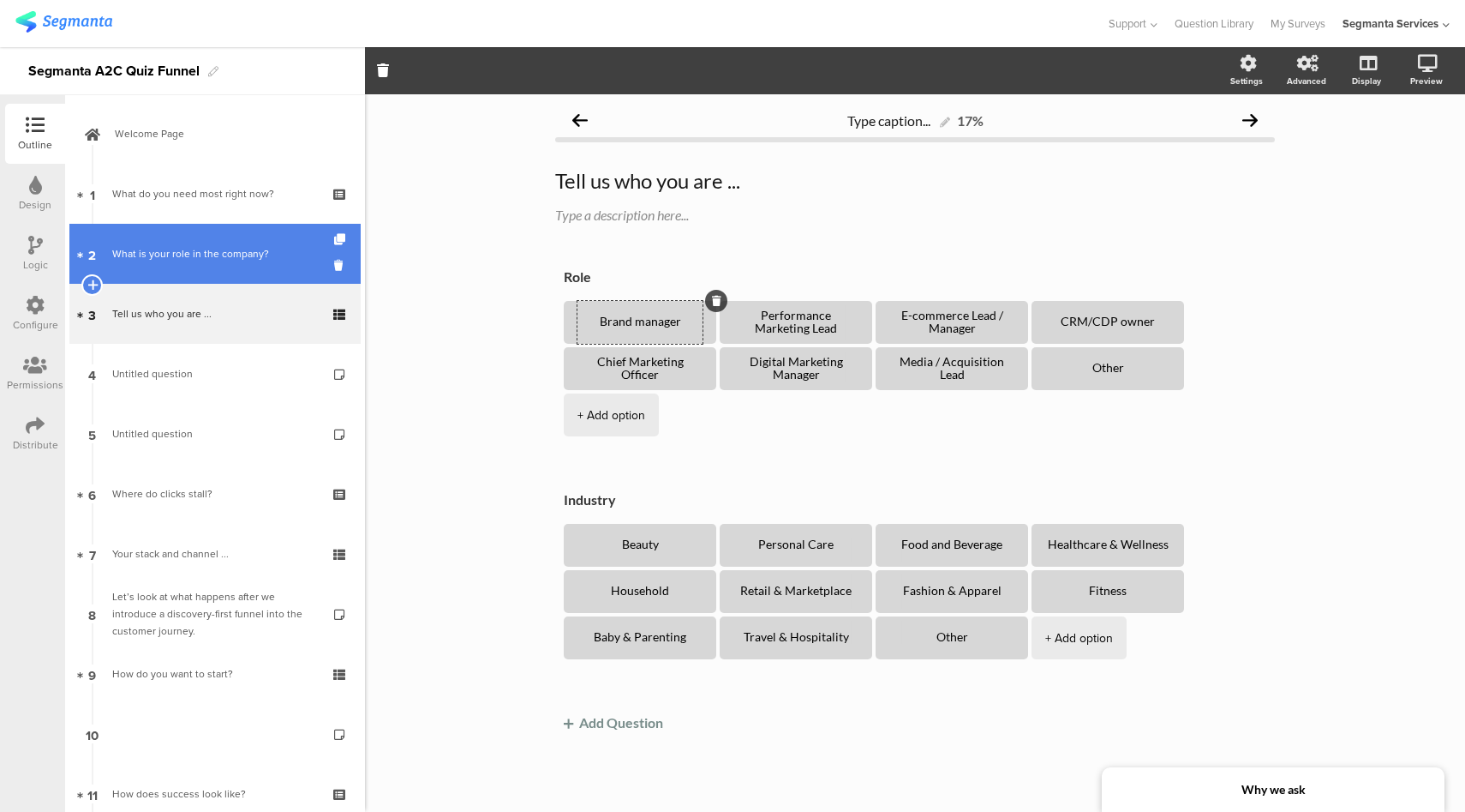
click at [239, 258] on div "What is your role in the company?" at bounding box center [214, 254] width 205 height 17
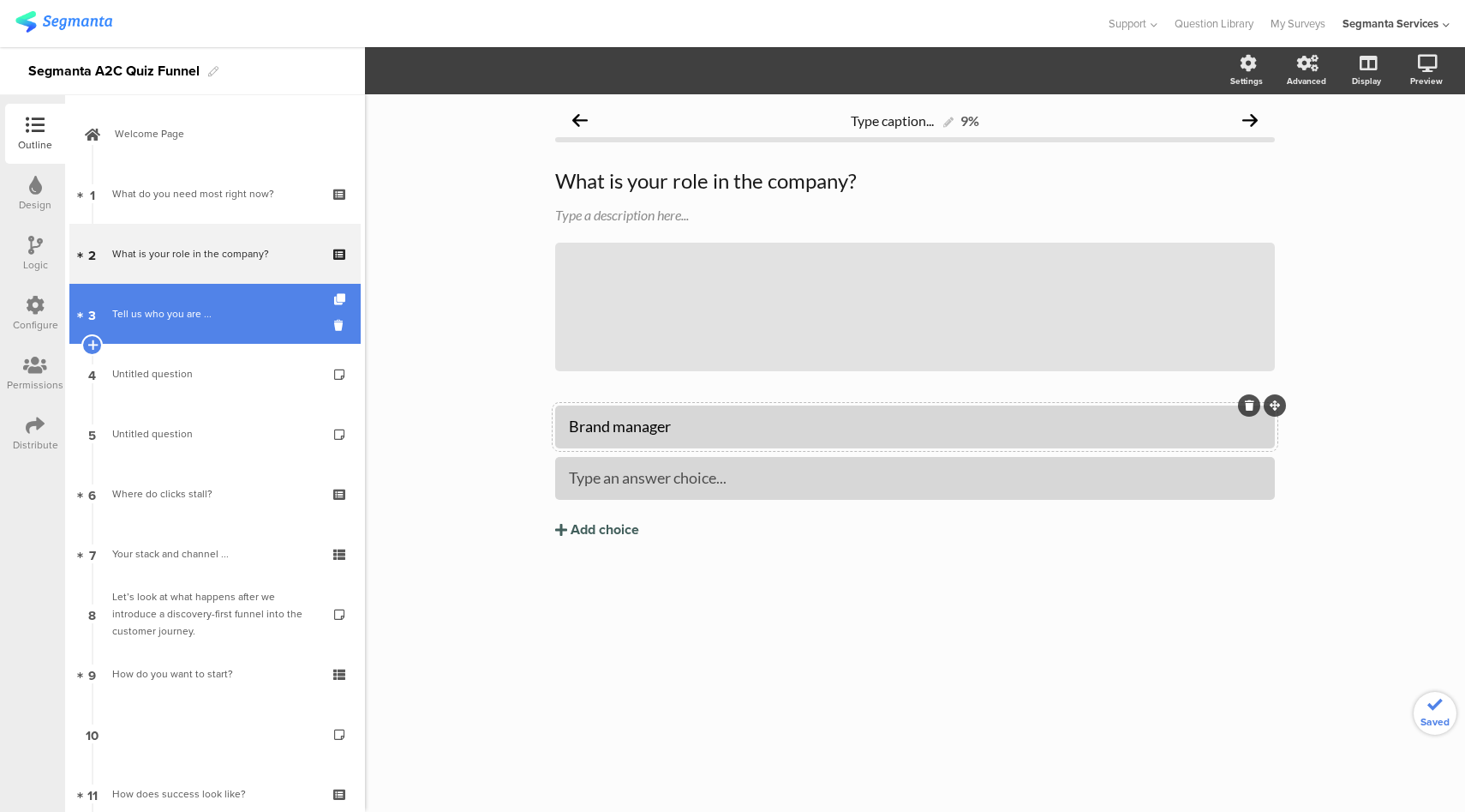
click at [192, 308] on div "Tell us who you are ..." at bounding box center [214, 314] width 205 height 17
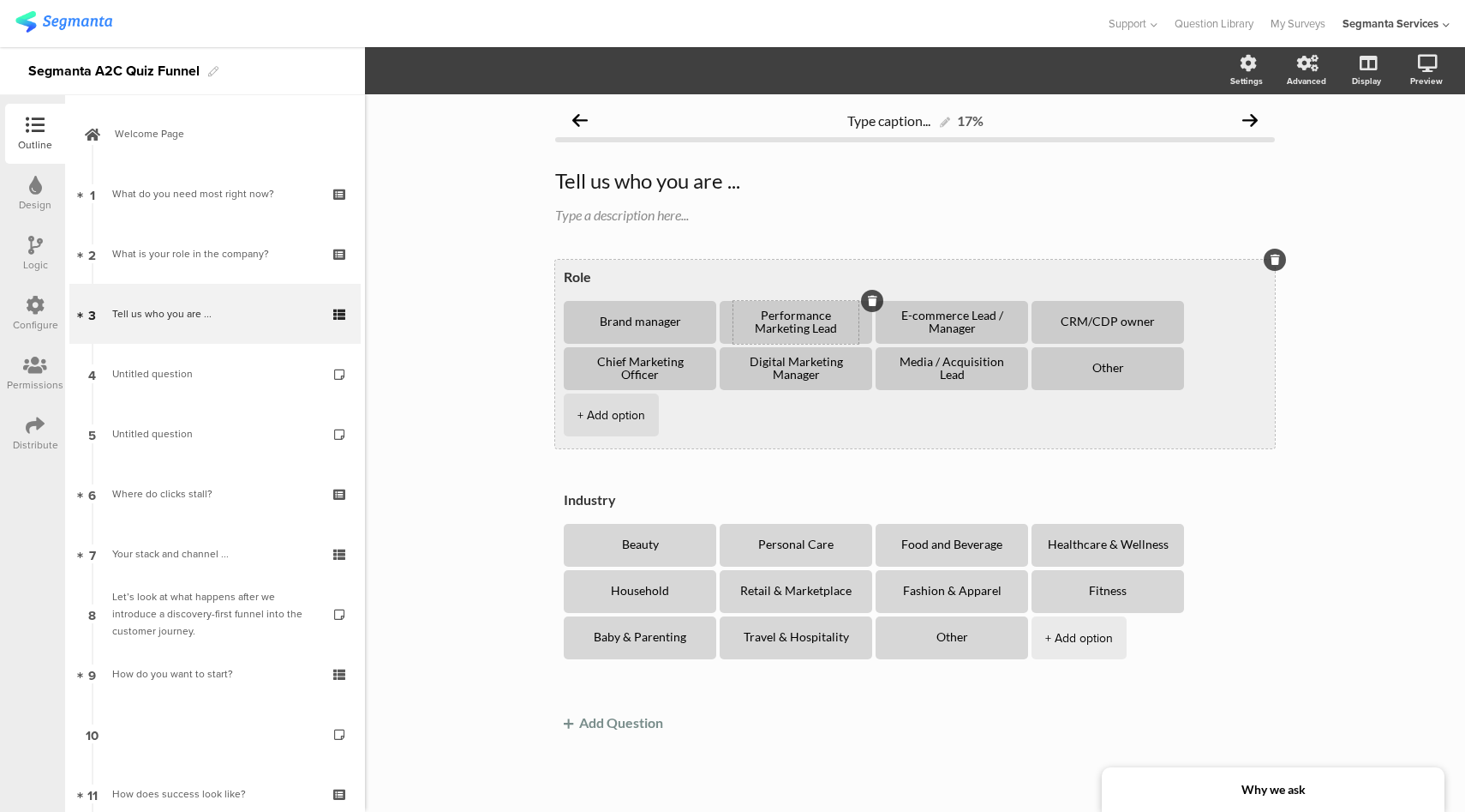
click at [771, 326] on textarea "Performance Marketing Lead" at bounding box center [796, 322] width 125 height 26
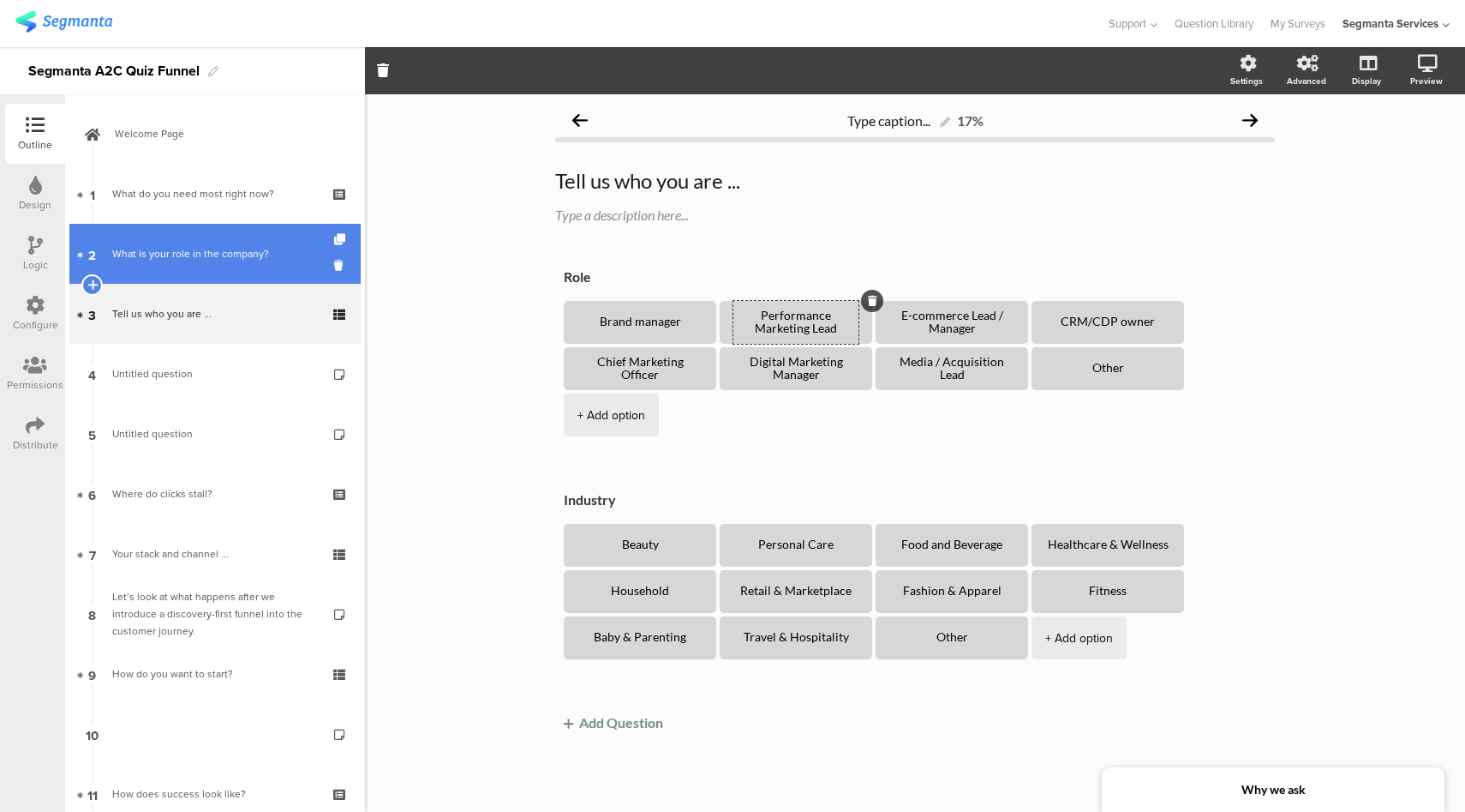
click at [223, 247] on div "What is your role in the company?" at bounding box center [214, 254] width 205 height 17
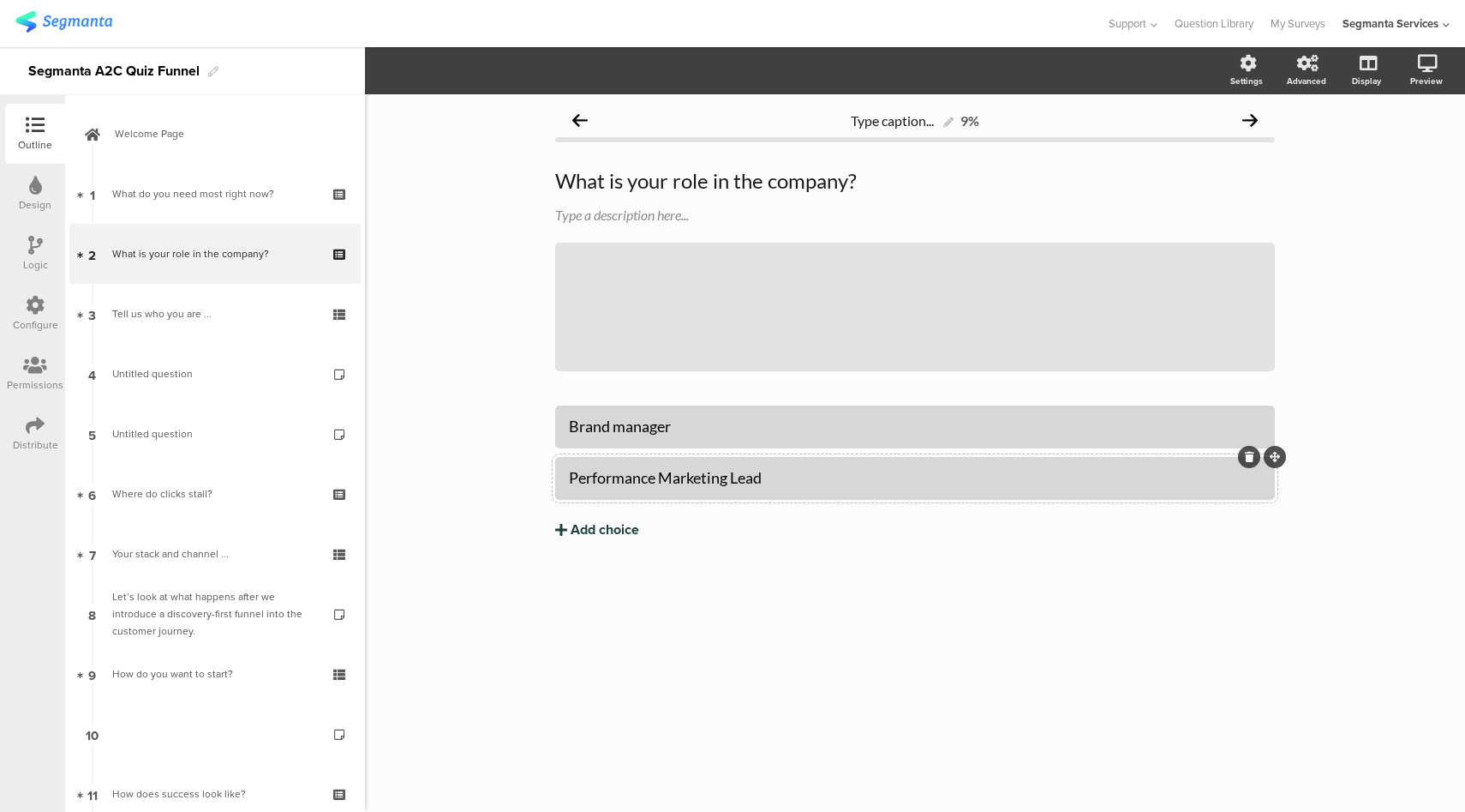
click at [610, 534] on div "Add choice" at bounding box center [605, 530] width 68 height 18
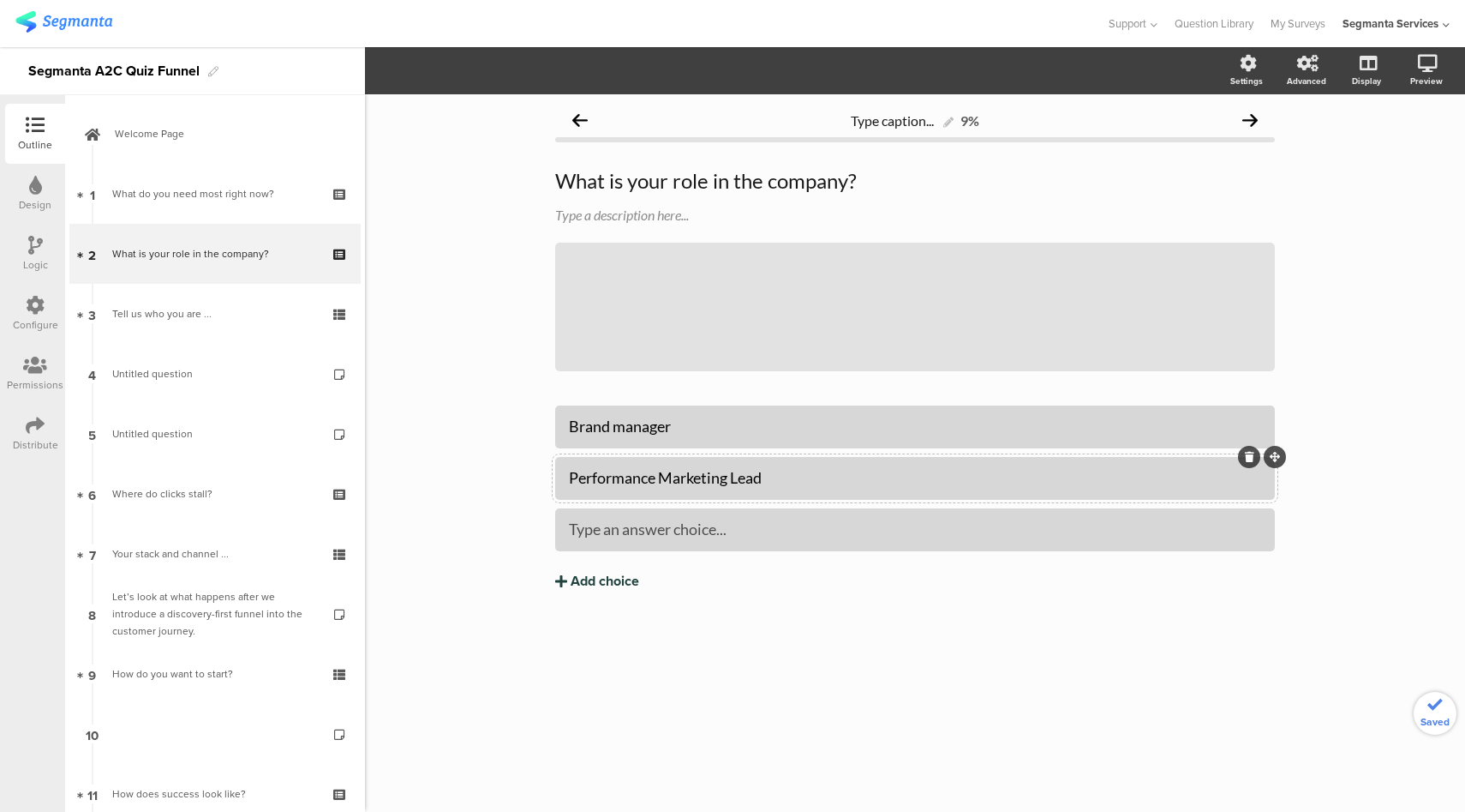
click at [617, 580] on div "Add choice" at bounding box center [605, 581] width 68 height 18
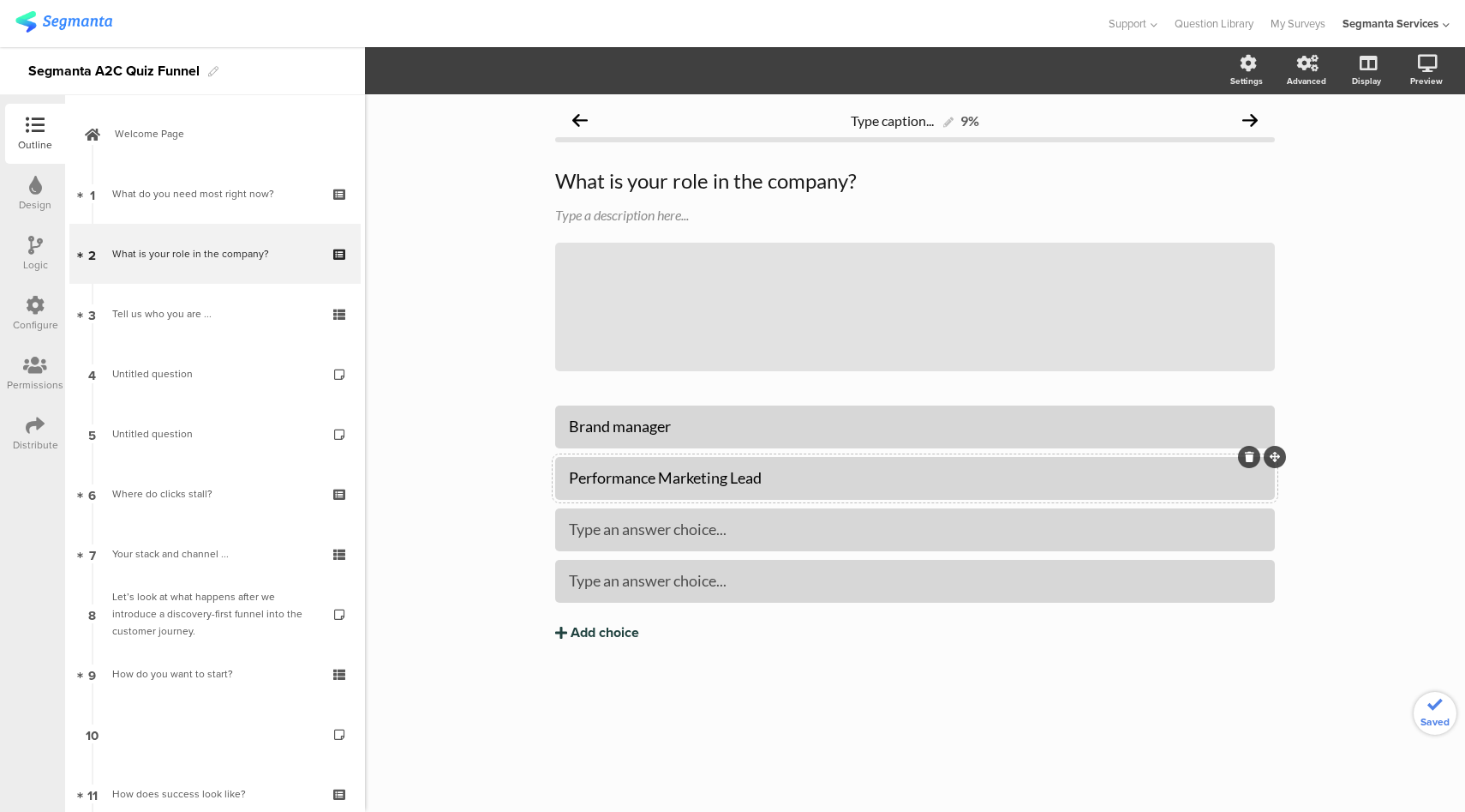
click at [615, 638] on div "Add choice" at bounding box center [605, 632] width 68 height 18
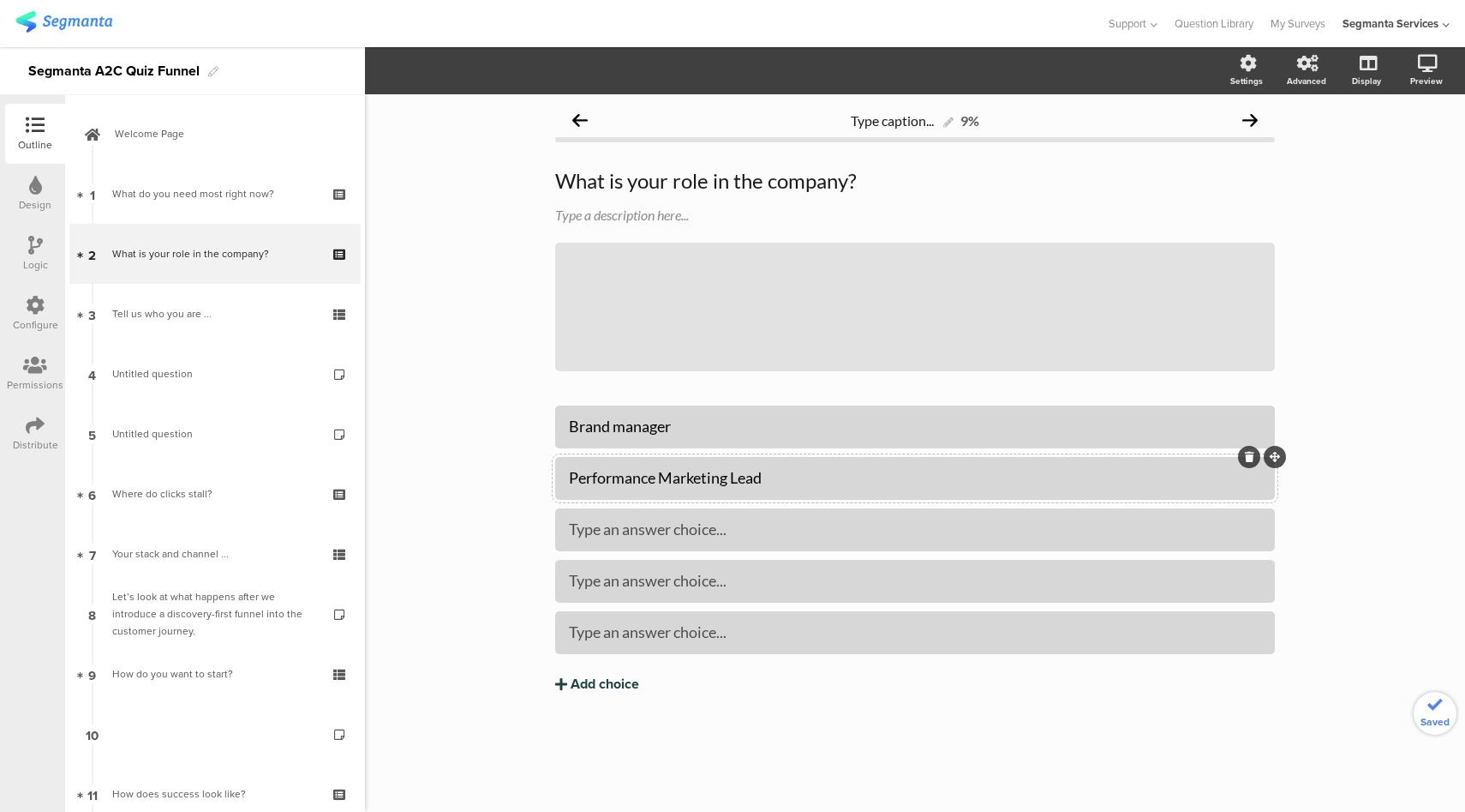
click at [623, 693] on div "Add choice" at bounding box center [605, 684] width 68 height 18
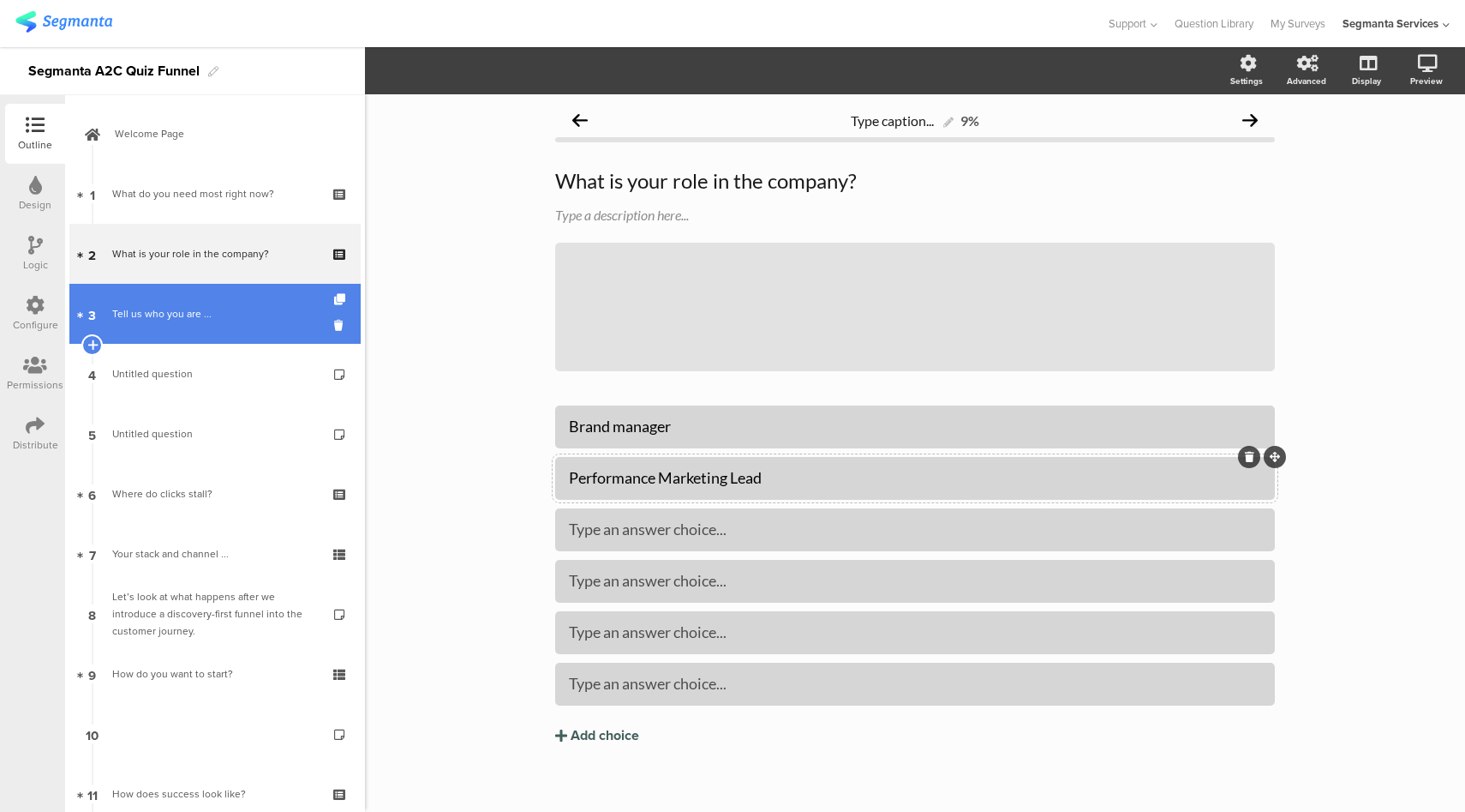
click at [244, 301] on link "3 Tell us who you are ..." at bounding box center [214, 313] width 291 height 60
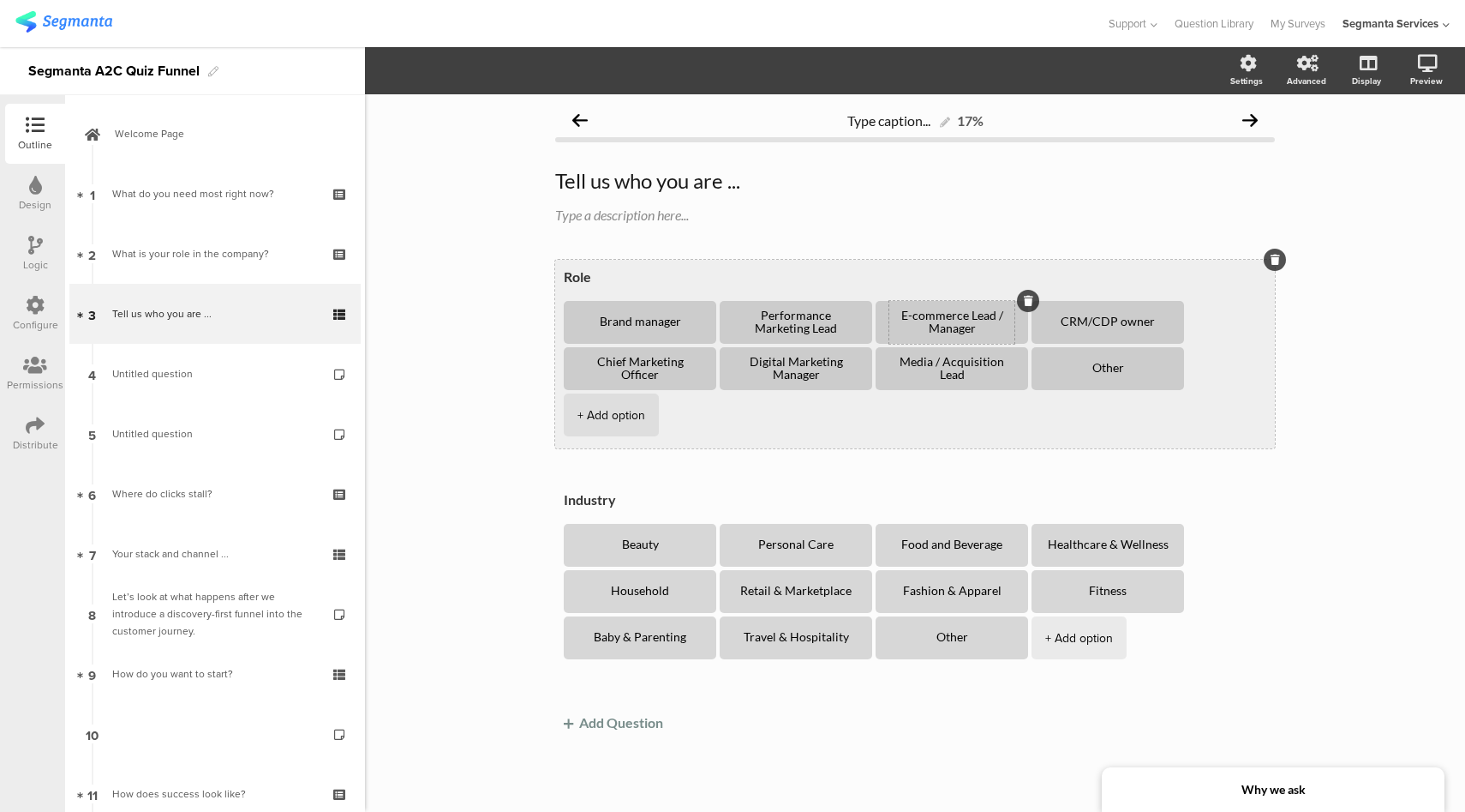
click at [931, 317] on textarea "E-commerce Lead / Manager" at bounding box center [952, 322] width 125 height 26
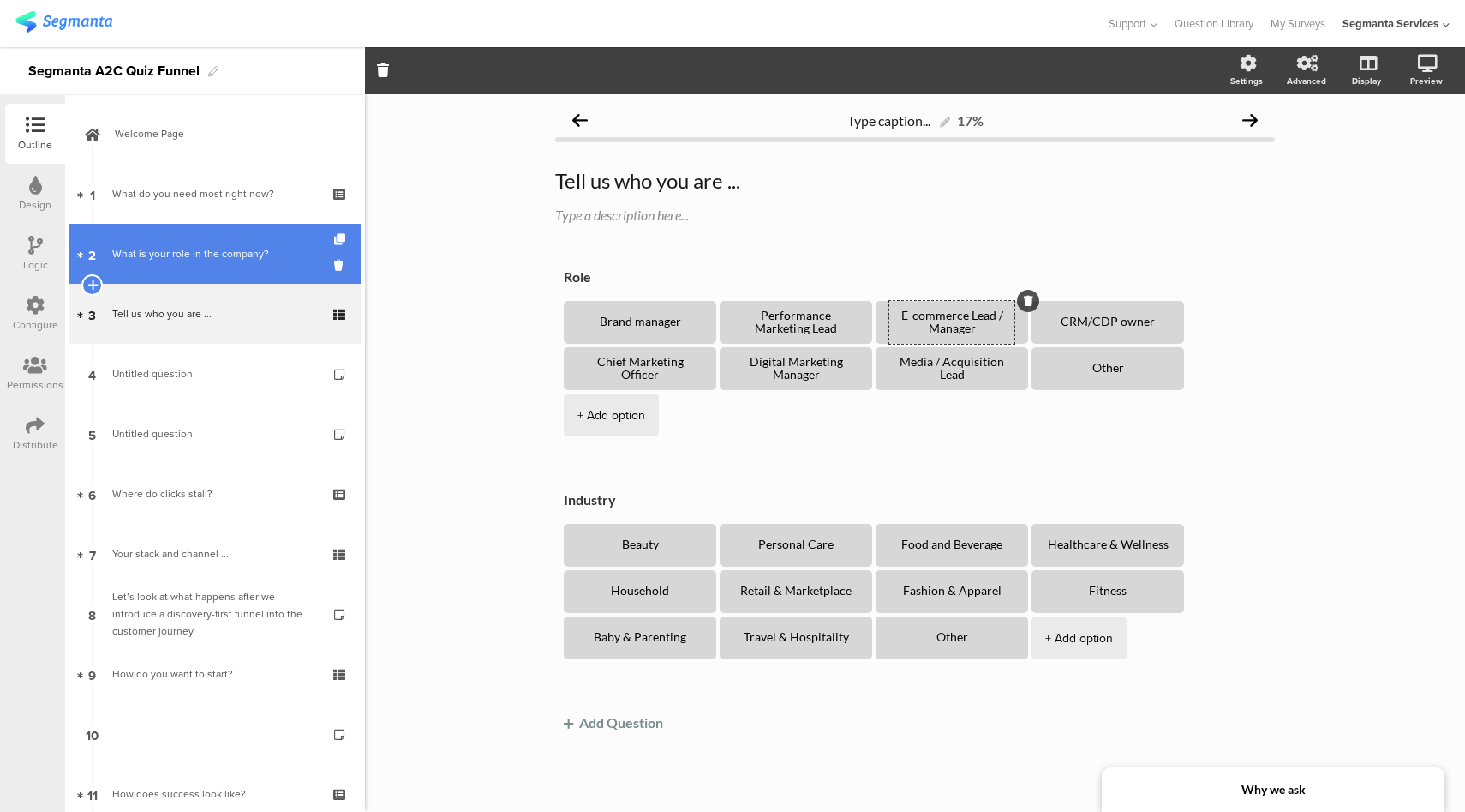
click at [220, 252] on div "What is your role in the company?" at bounding box center [214, 254] width 205 height 17
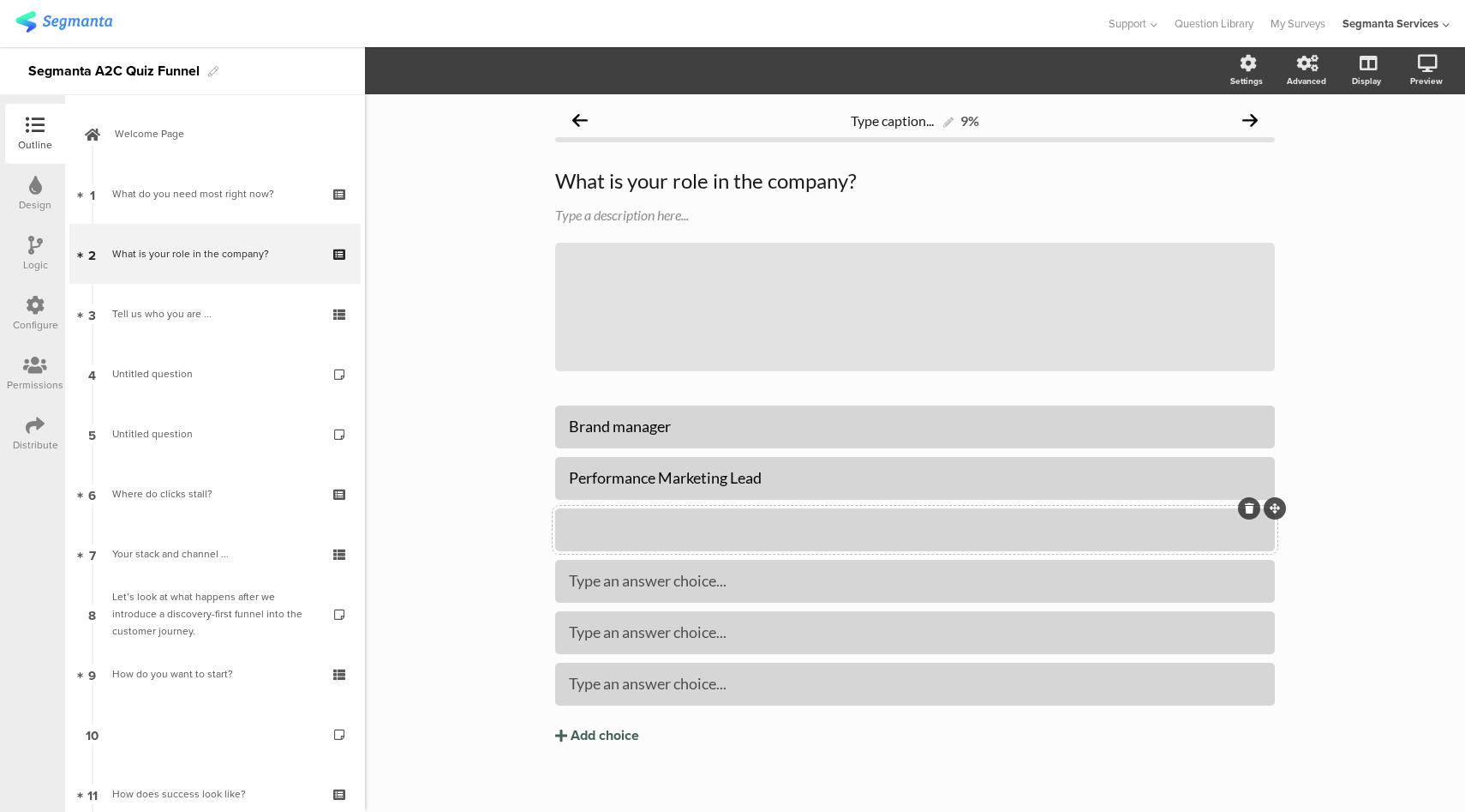
click at [725, 530] on div at bounding box center [916, 529] width 693 height 20
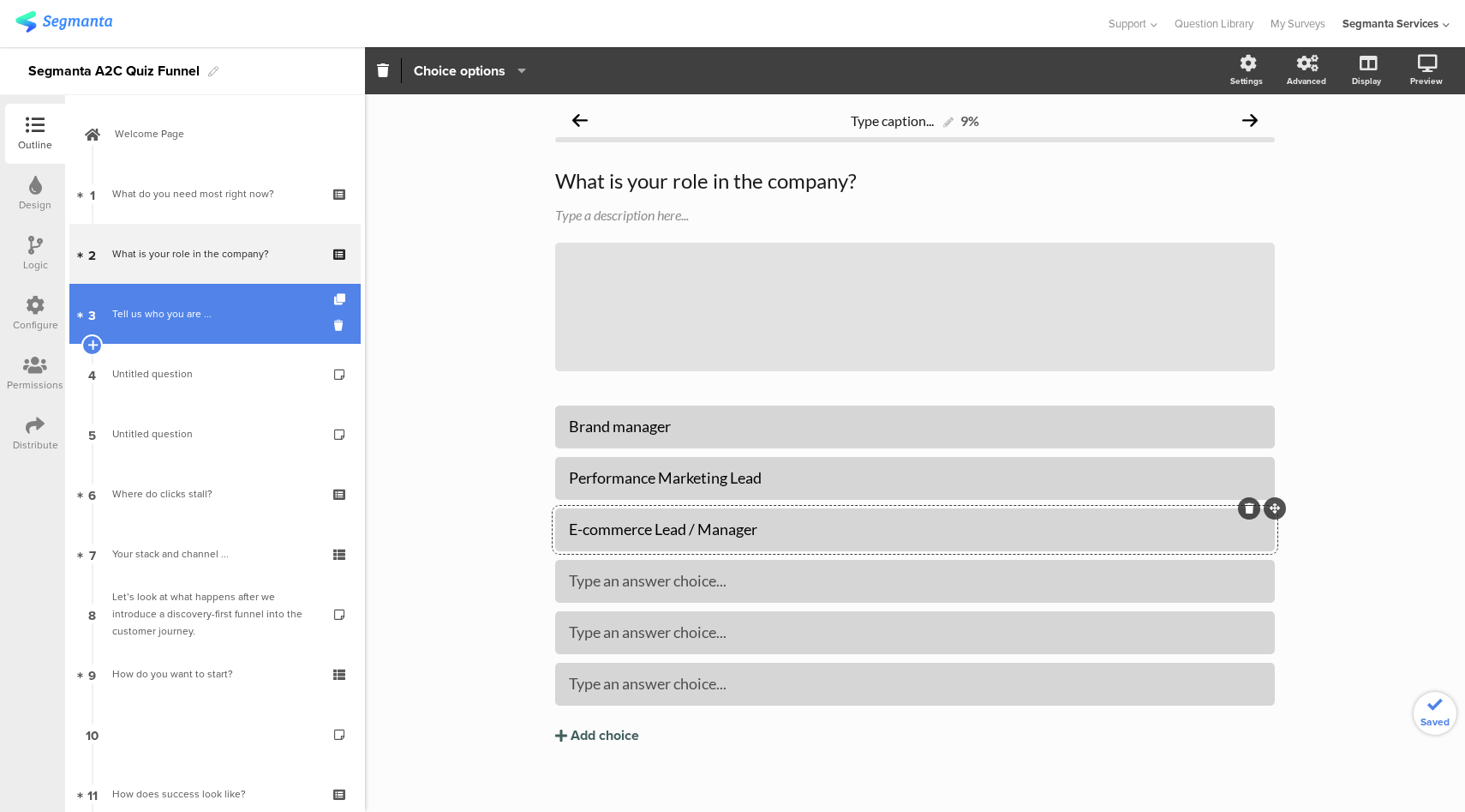
click at [236, 313] on div "Tell us who you are ..." at bounding box center [214, 314] width 205 height 17
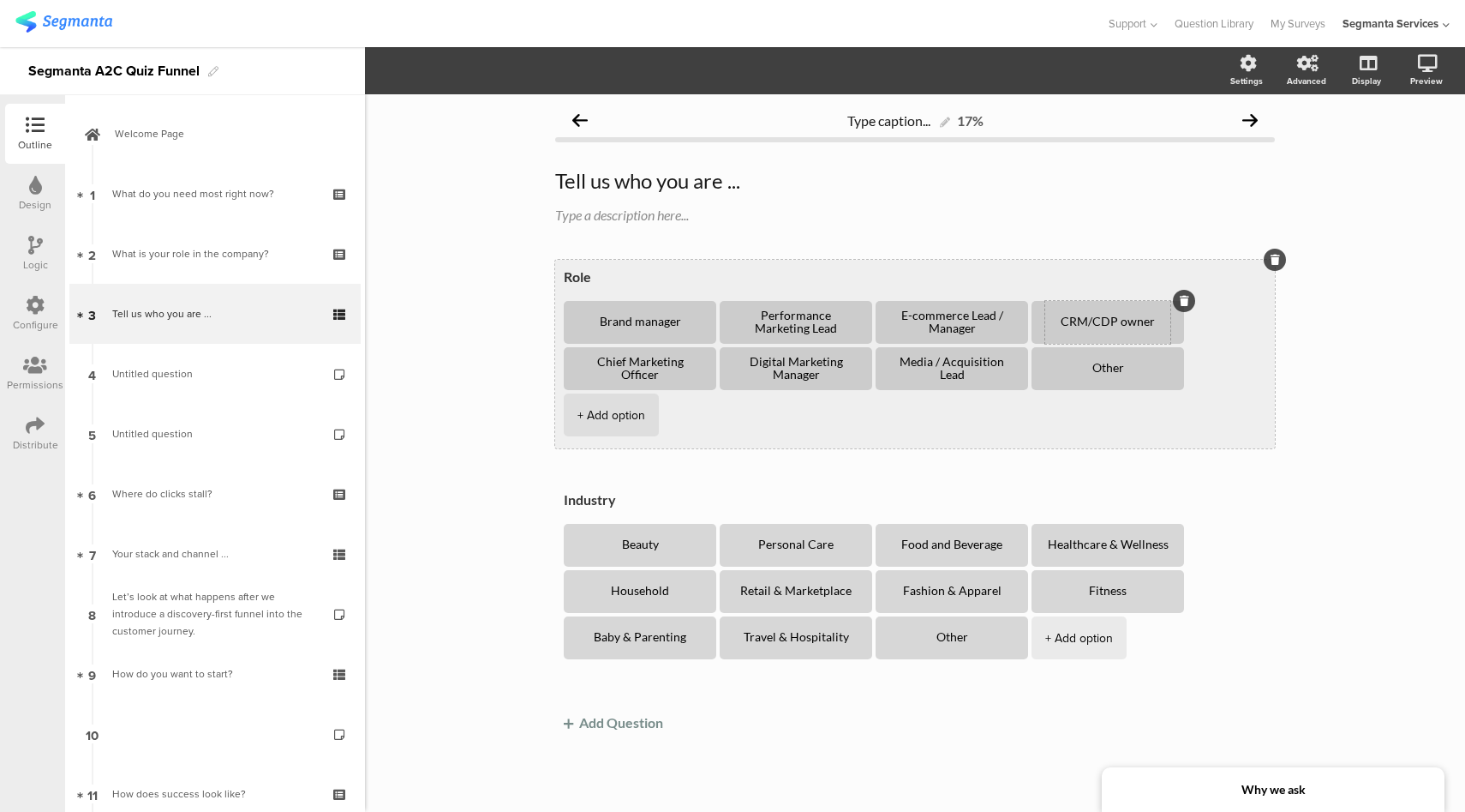
click at [1102, 324] on textarea "CRM/CDP owner" at bounding box center [1107, 322] width 125 height 14
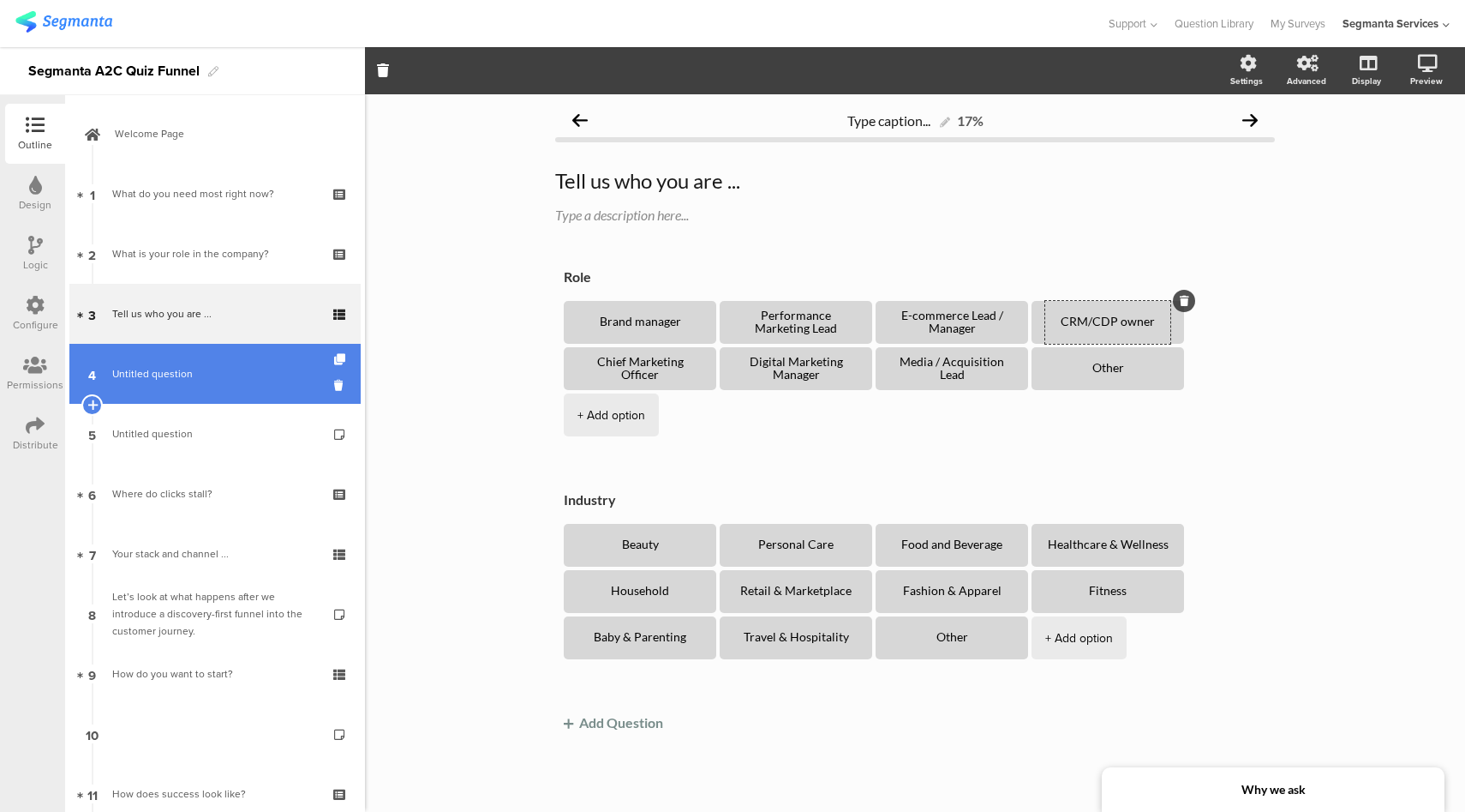
click at [238, 360] on link "4 Untitled question" at bounding box center [214, 373] width 291 height 60
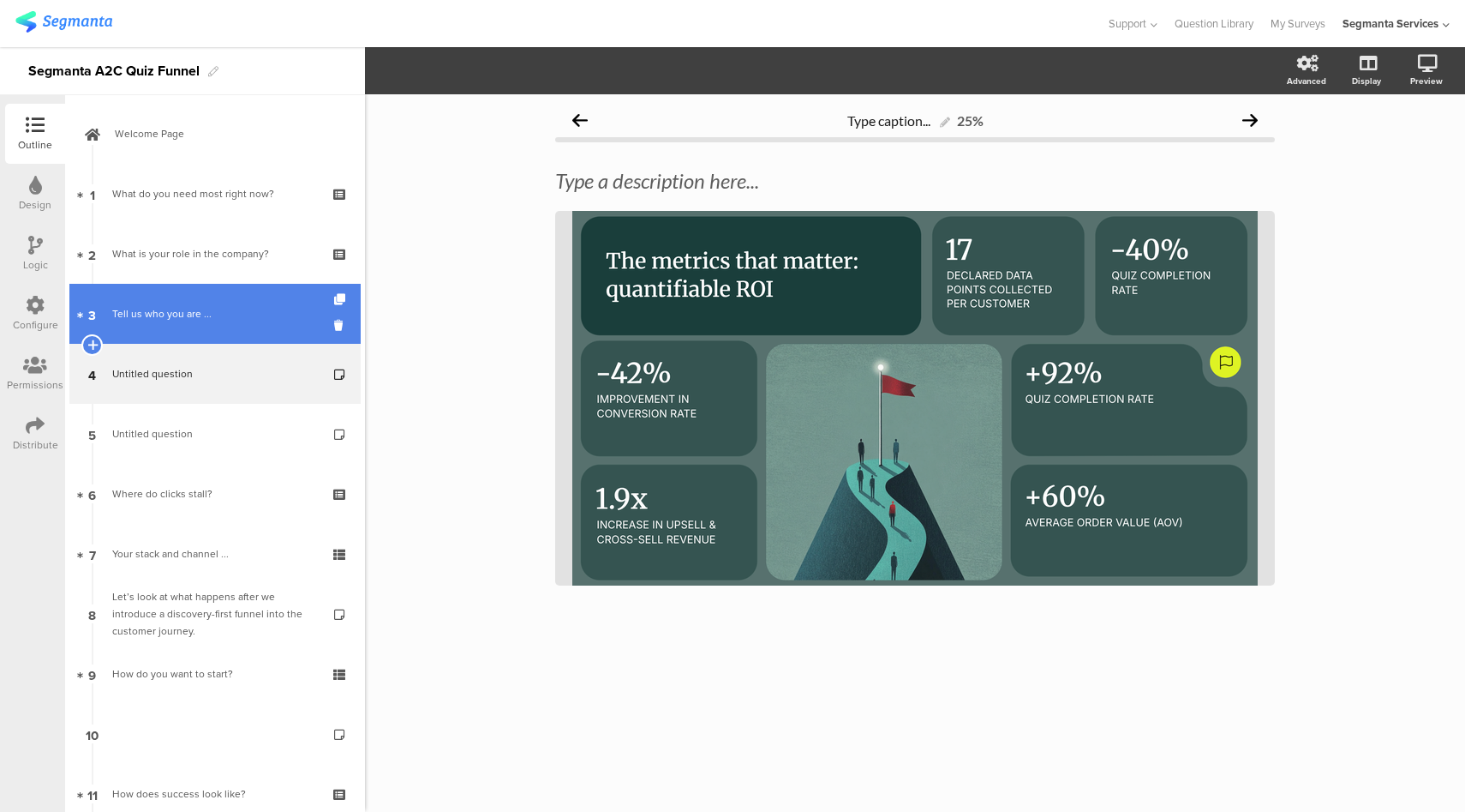
click at [205, 312] on div "Tell us who you are ..." at bounding box center [214, 314] width 205 height 17
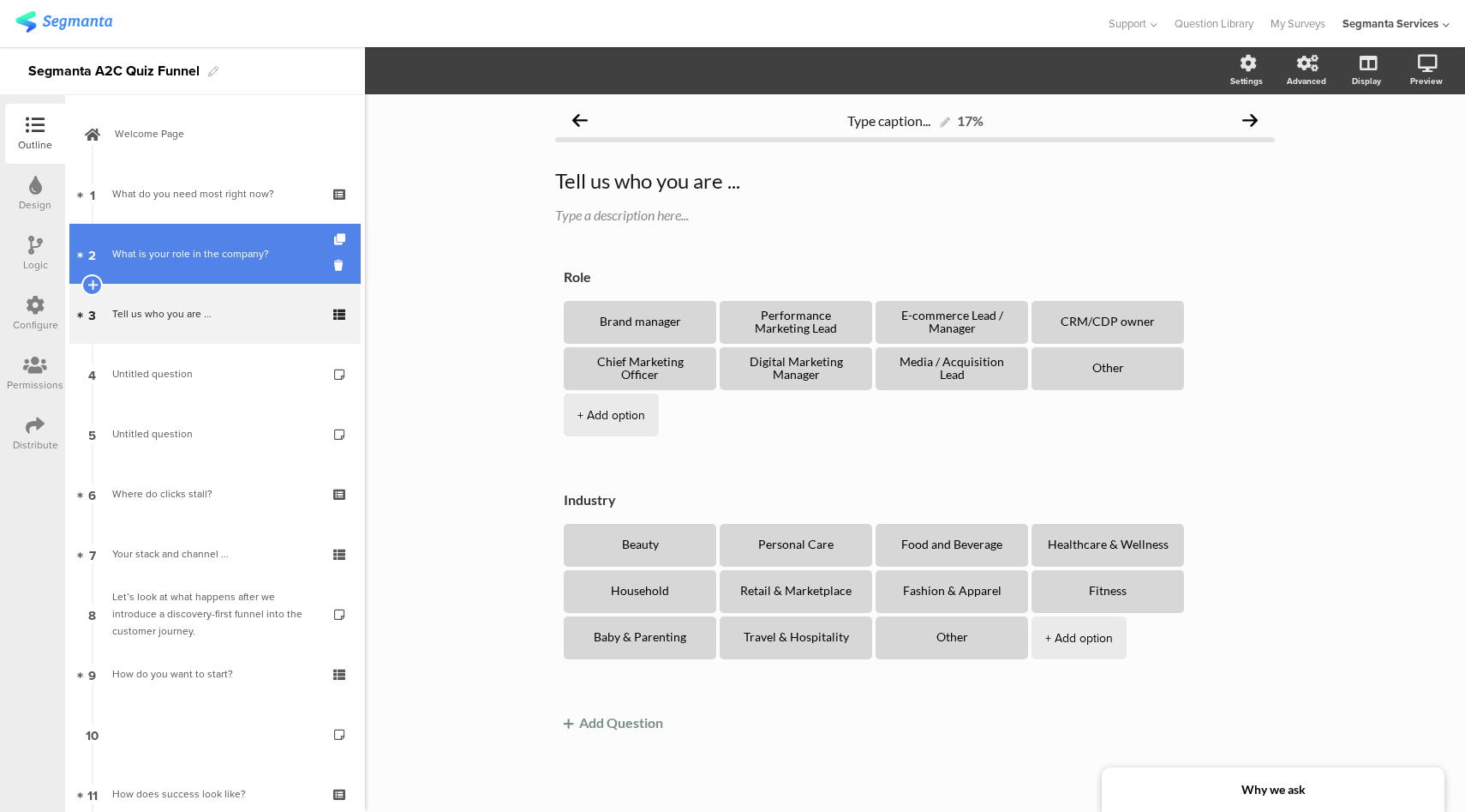
click at [187, 256] on div "What is your role in the company?" at bounding box center [214, 254] width 205 height 17
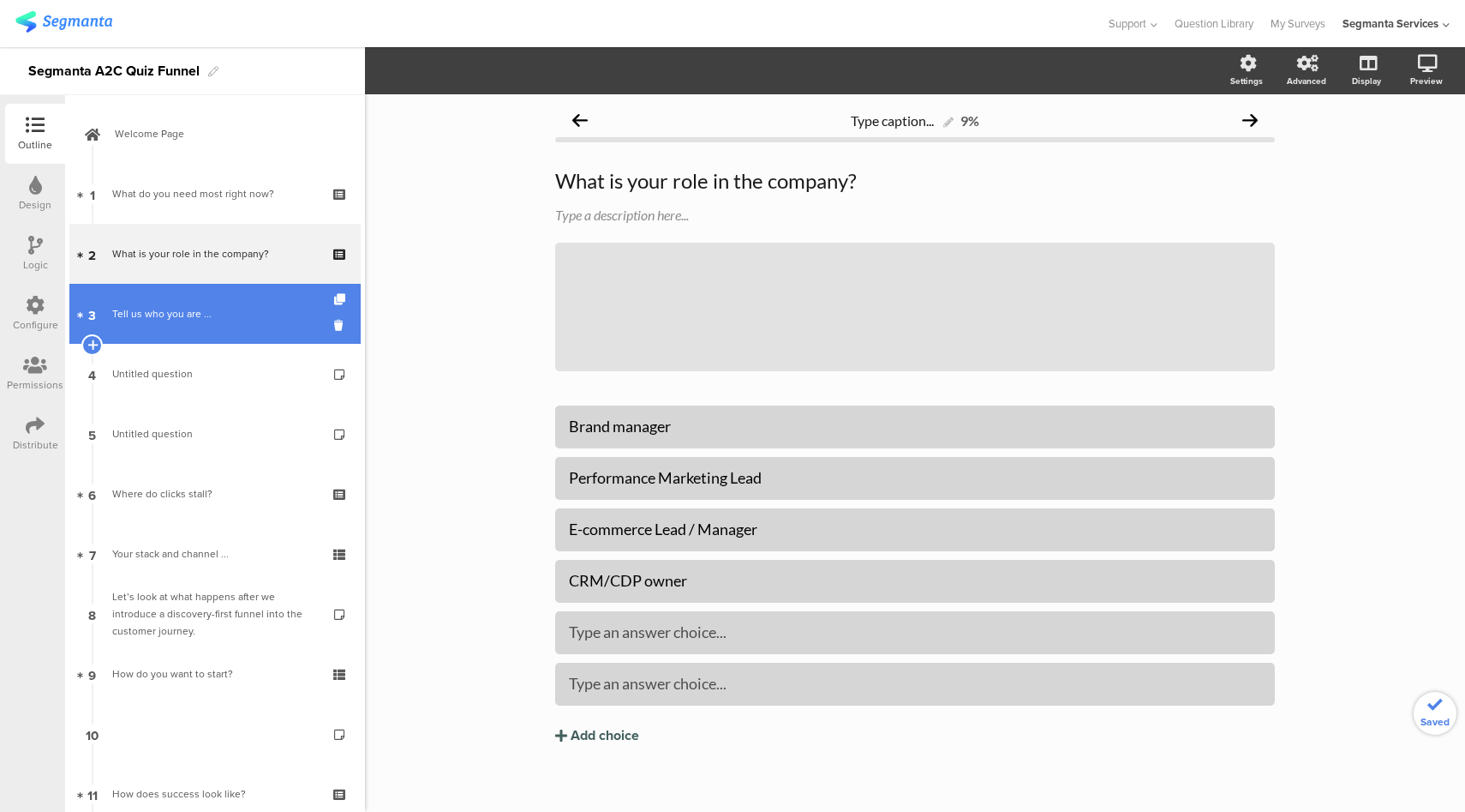
click at [217, 314] on div "Tell us who you are ..." at bounding box center [214, 314] width 205 height 17
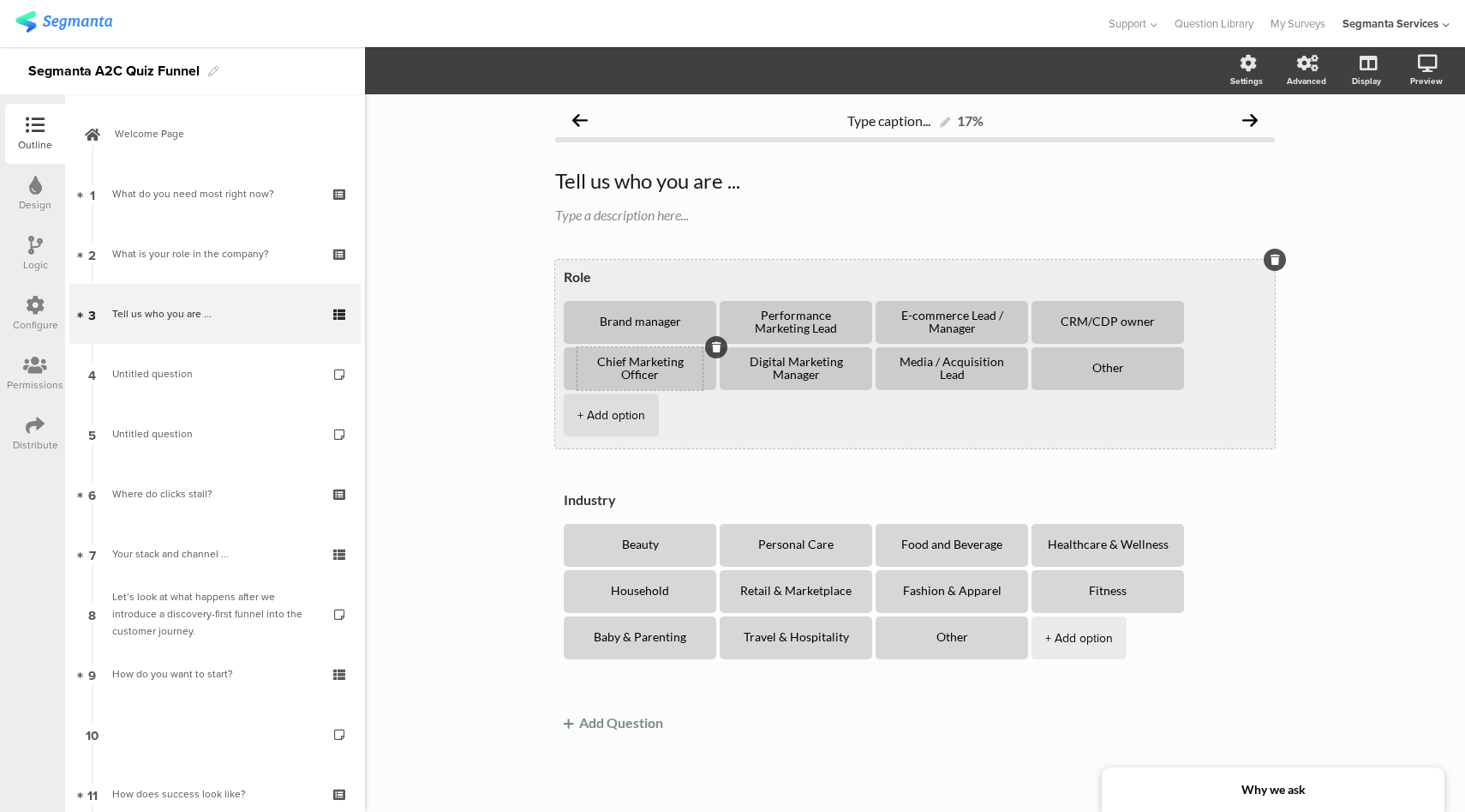
click at [623, 370] on textarea "Chief Marketing Officer" at bounding box center [640, 369] width 125 height 26
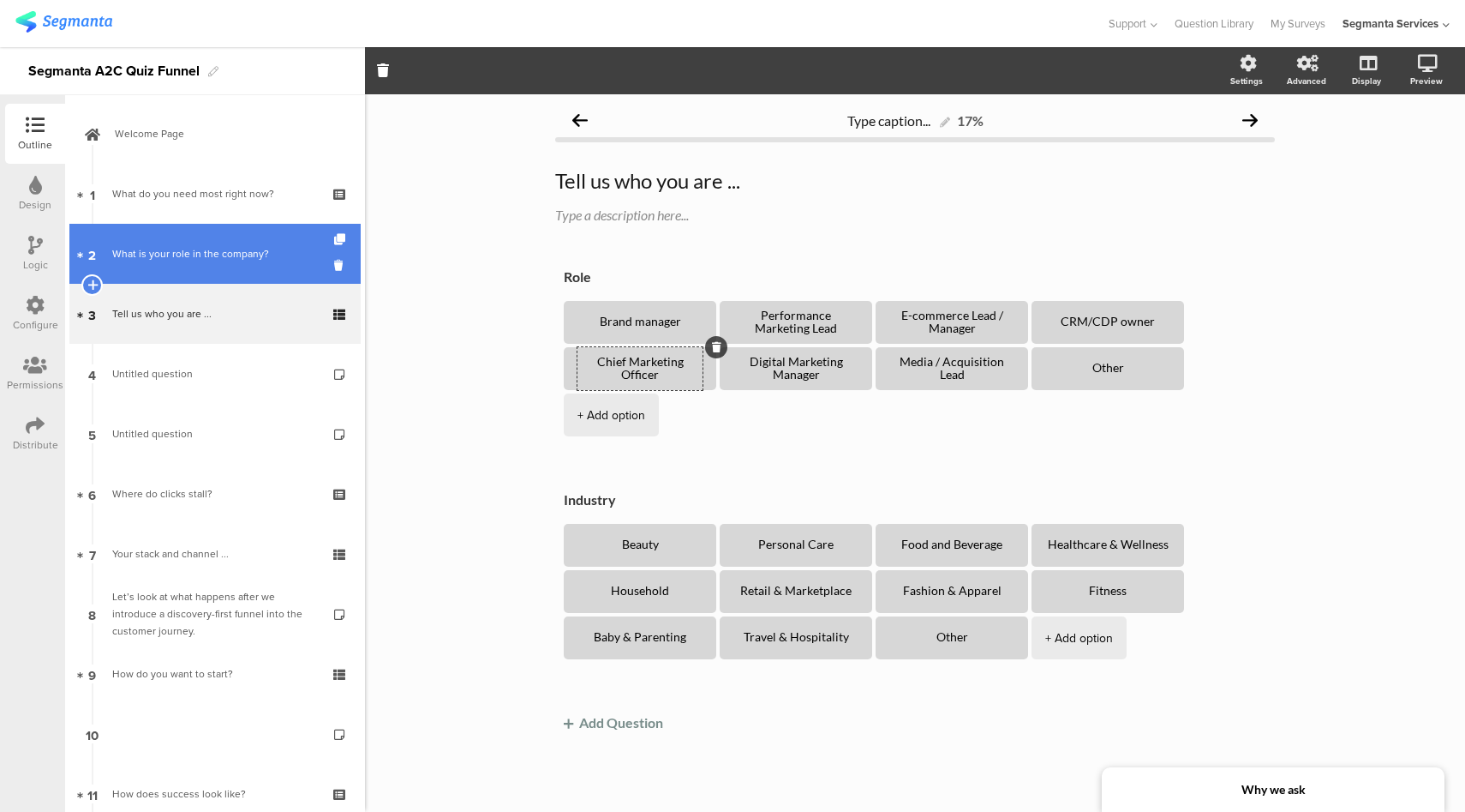
click at [220, 245] on div "What is your role in the company?" at bounding box center [214, 254] width 205 height 17
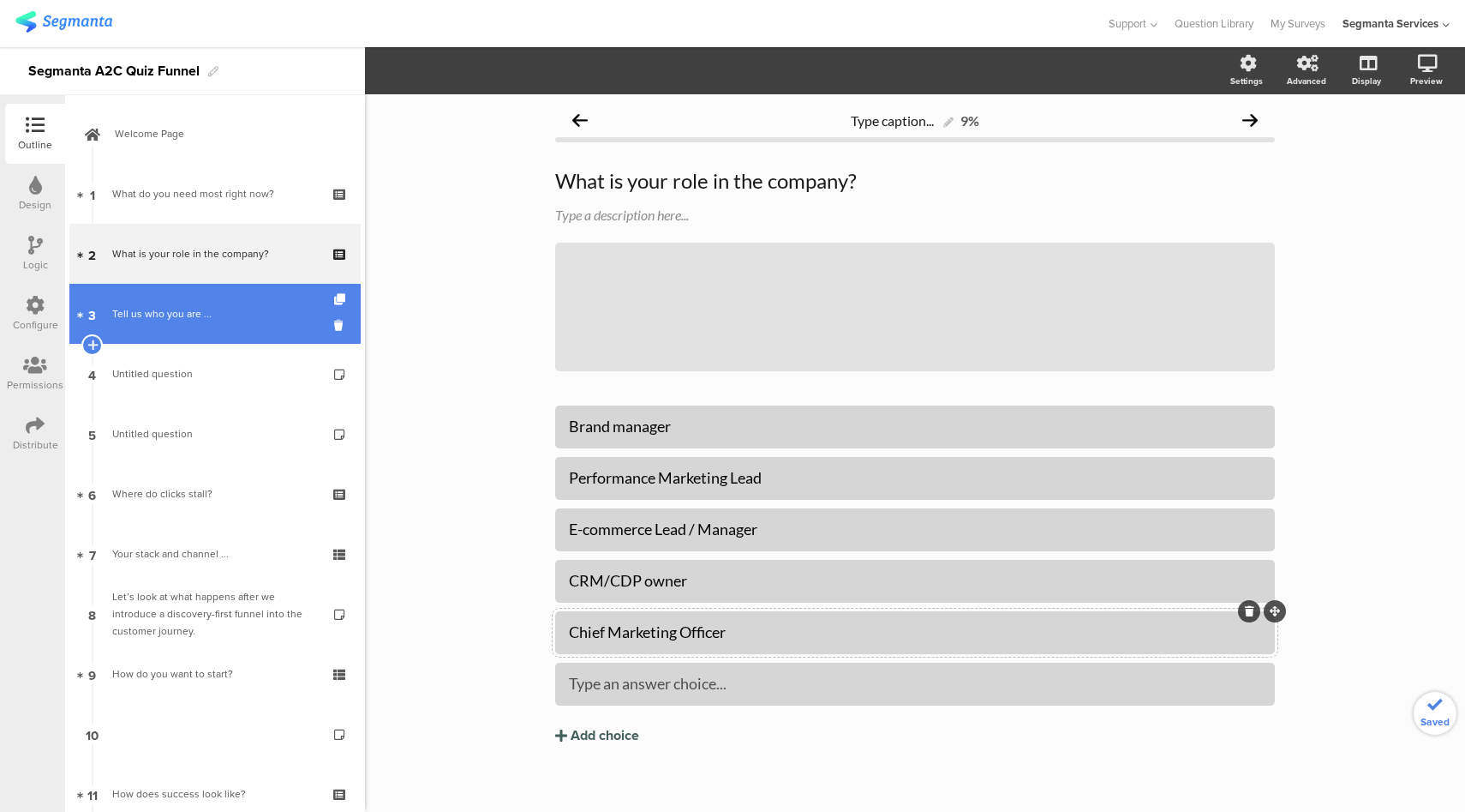
click at [200, 301] on link "3 Tell us who you are ..." at bounding box center [214, 313] width 291 height 60
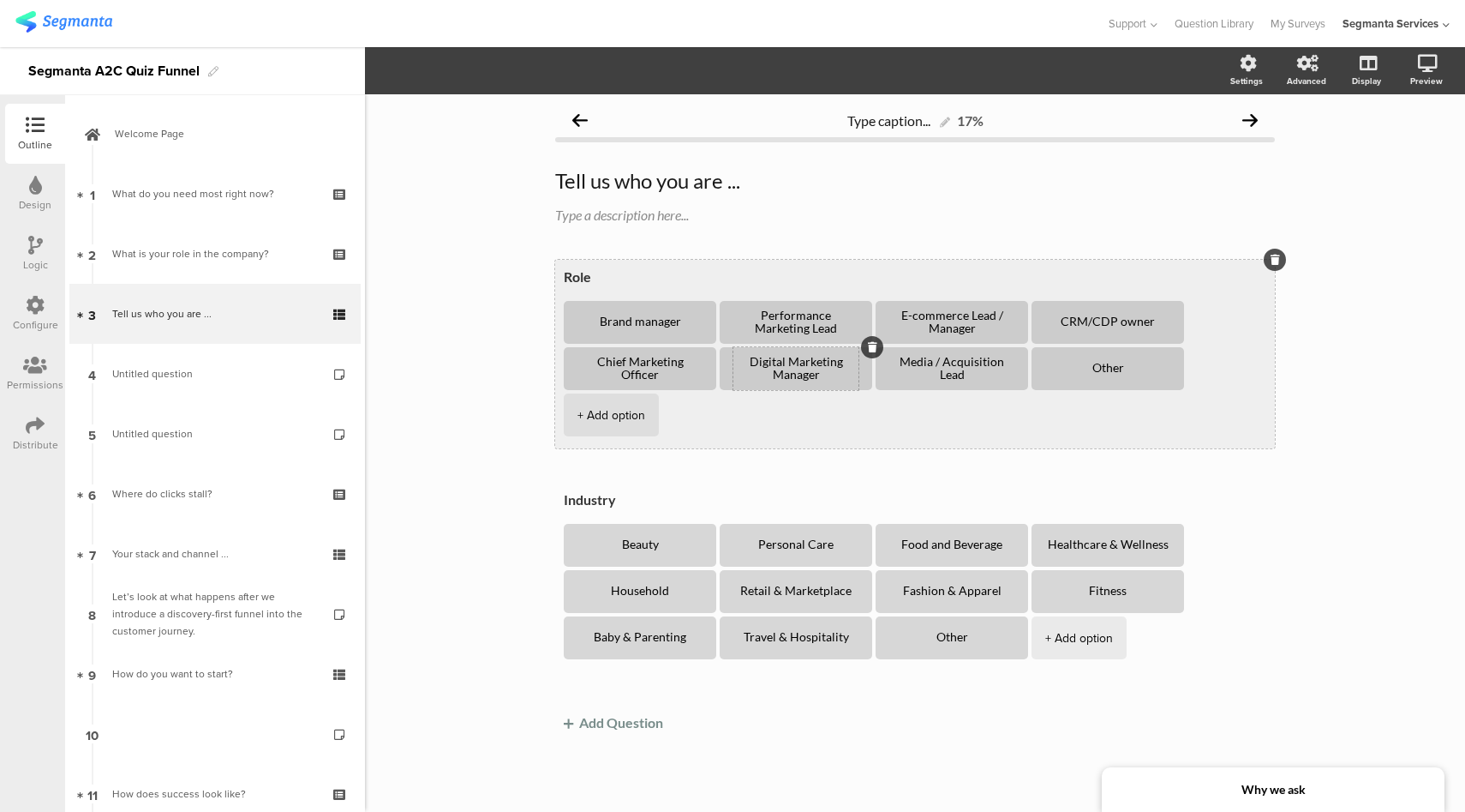
click at [790, 378] on textarea "Digital Marketing Manager" at bounding box center [796, 369] width 125 height 26
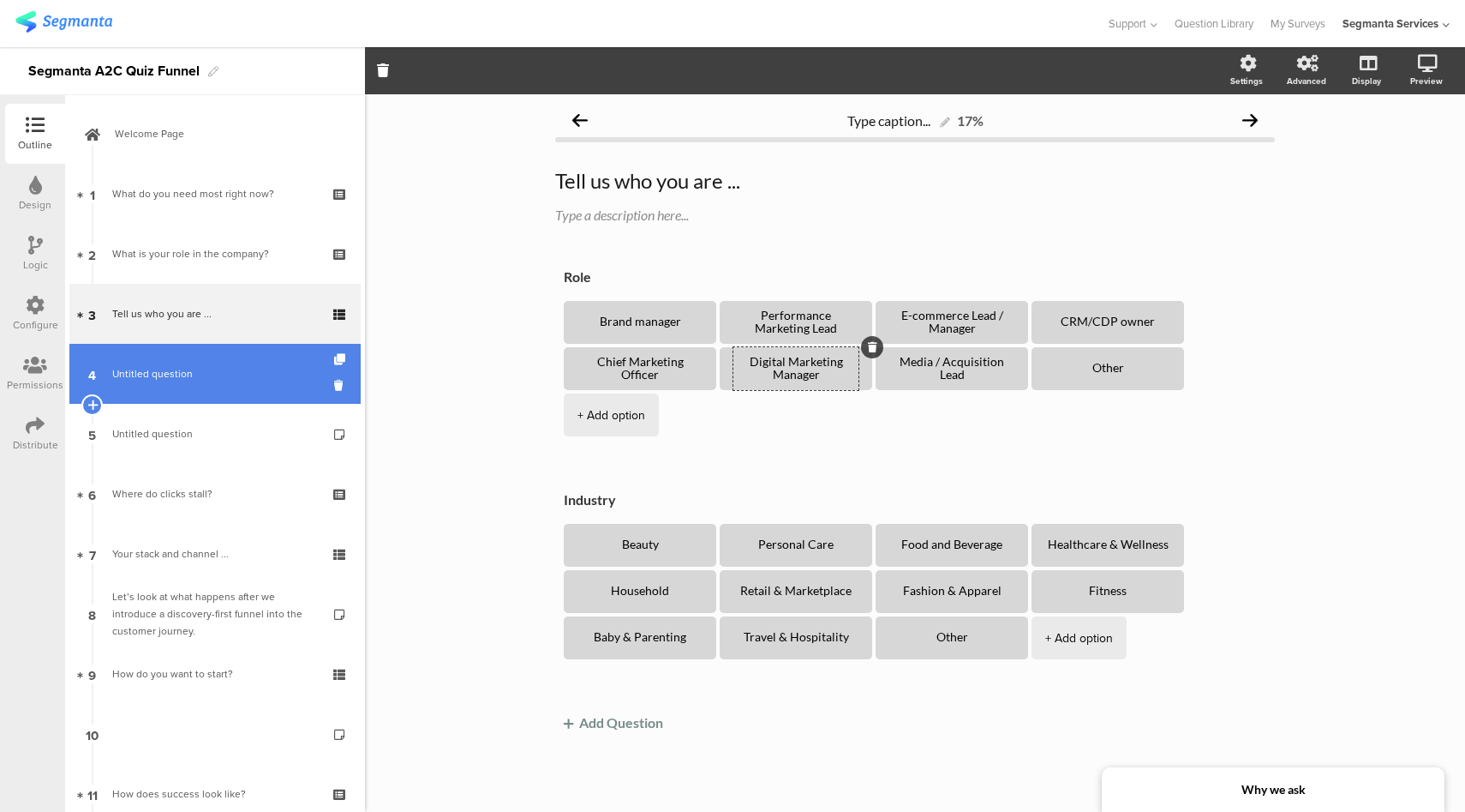
click at [194, 367] on span "Untitled question" at bounding box center [214, 374] width 205 height 17
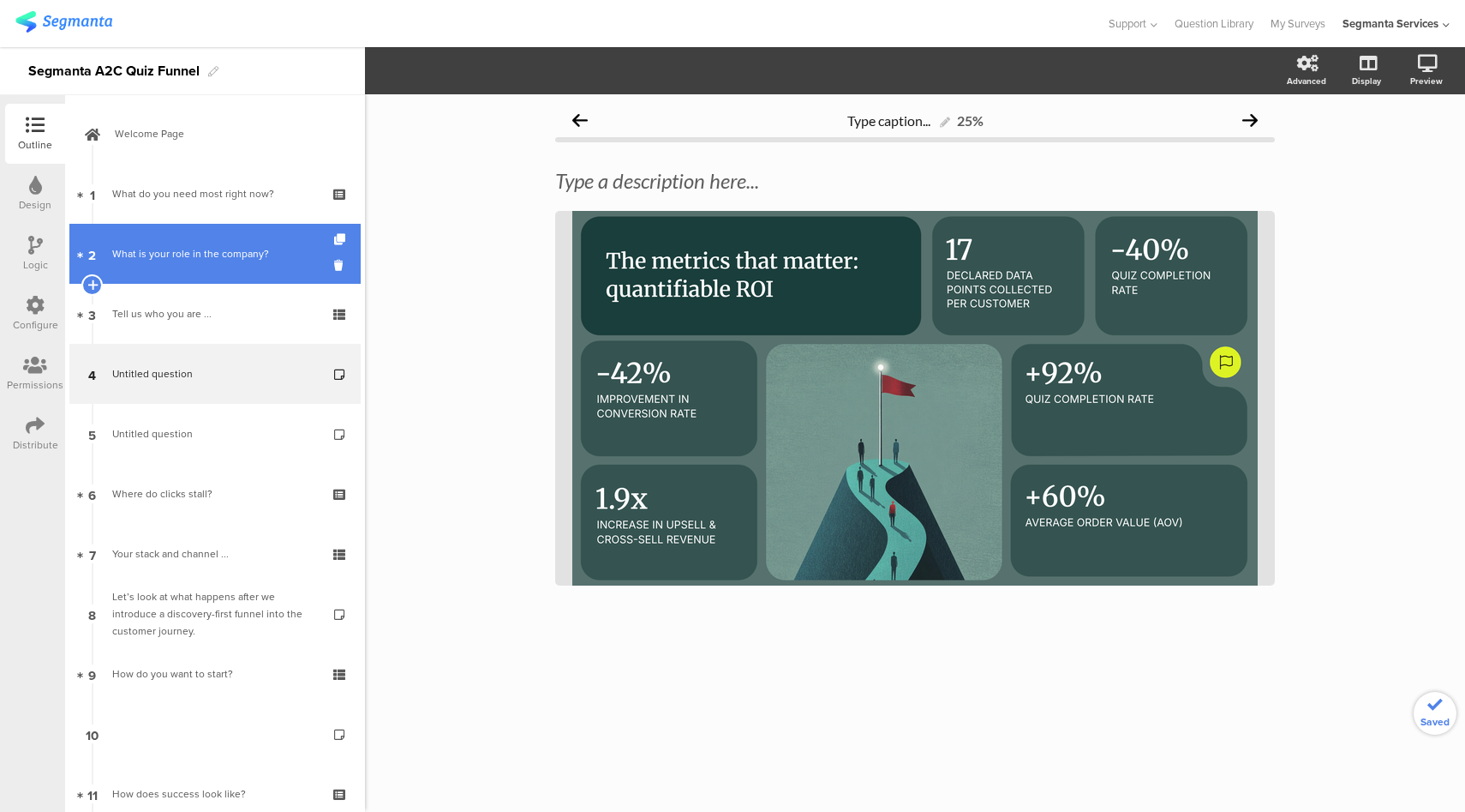
click at [172, 250] on div "What is your role in the company?" at bounding box center [214, 254] width 205 height 17
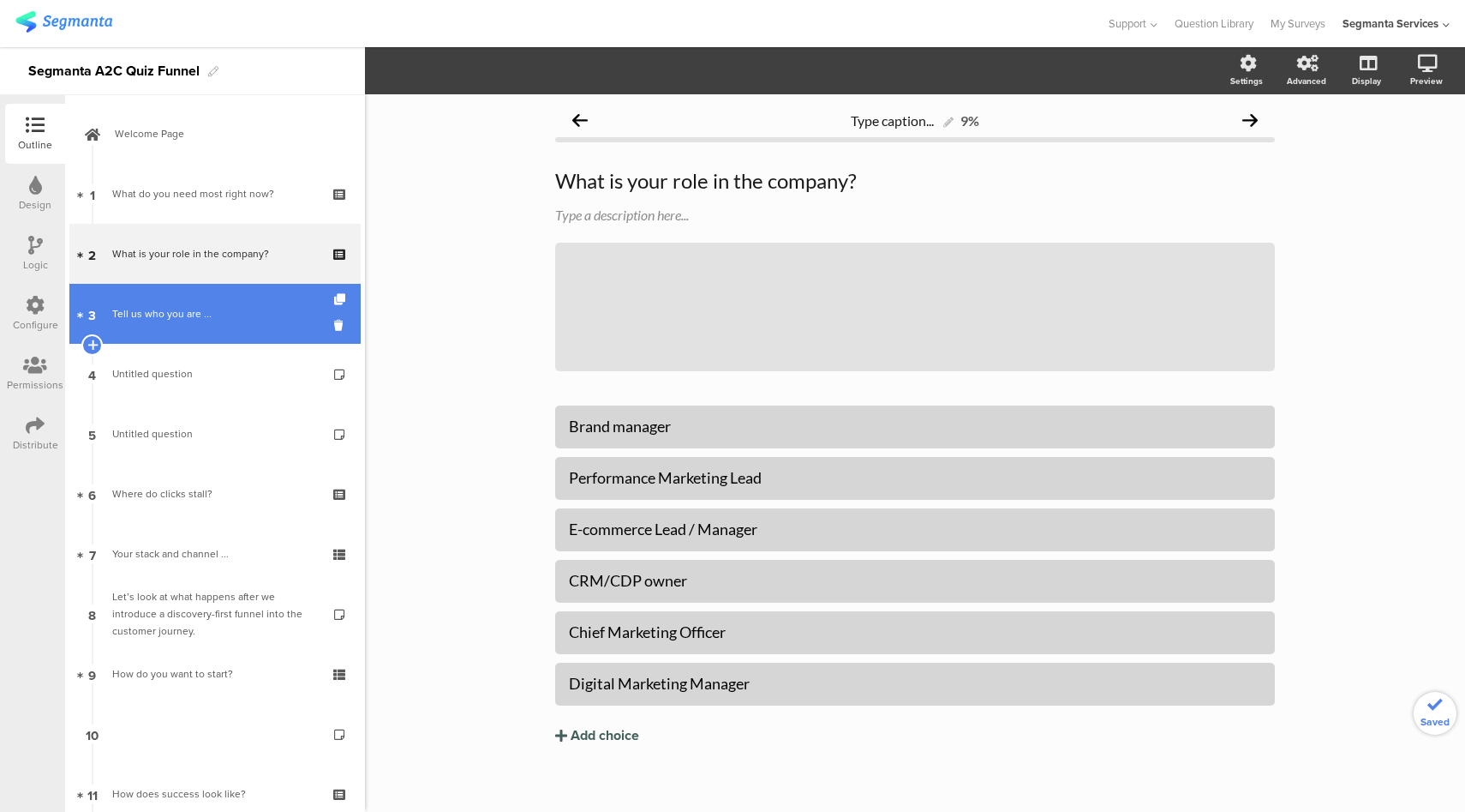
click at [195, 313] on div "Tell us who you are ..." at bounding box center [214, 314] width 205 height 17
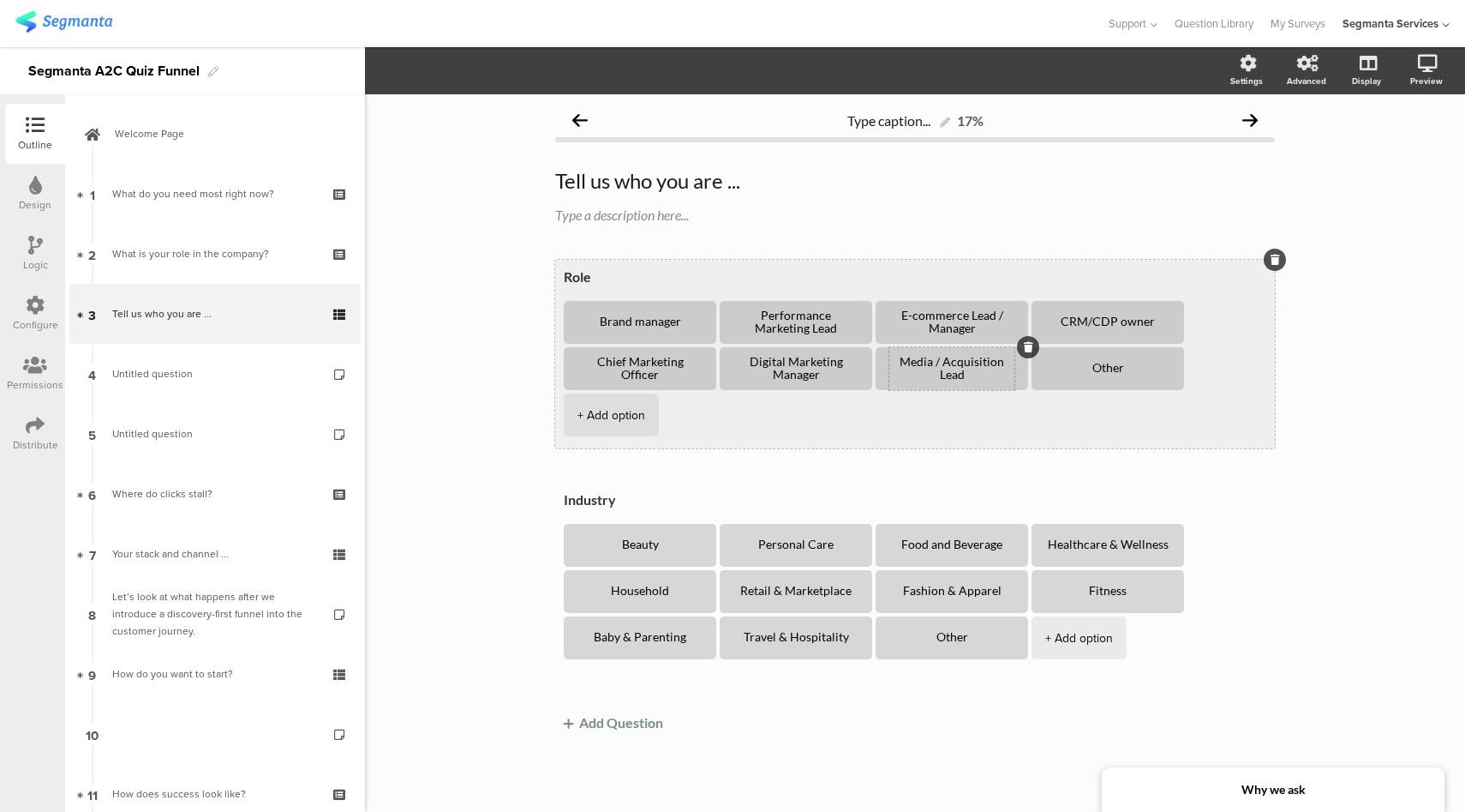
click at [929, 374] on textarea "Media / Acquisition Lead" at bounding box center [952, 369] width 125 height 26
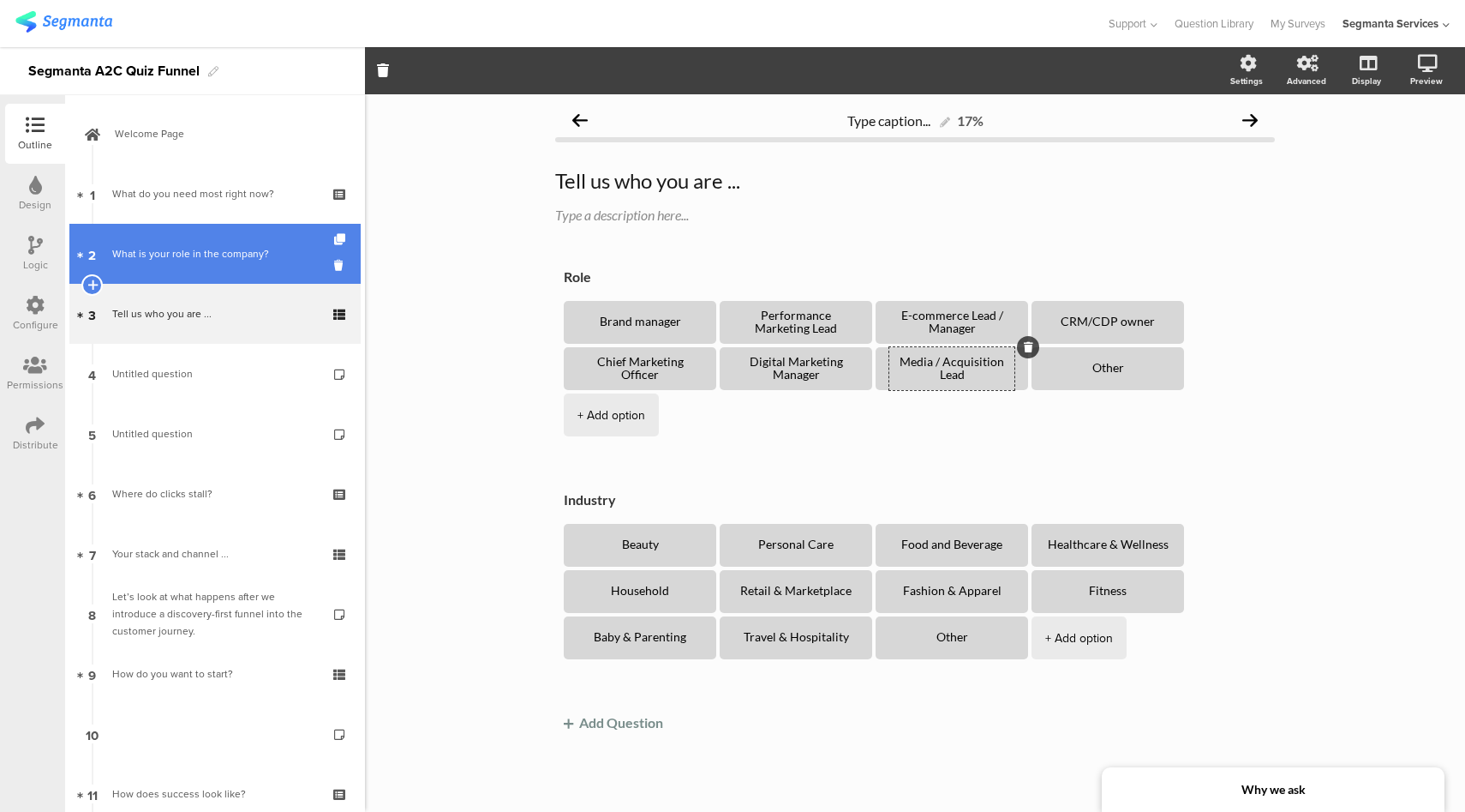
click at [208, 247] on div "What is your role in the company?" at bounding box center [214, 254] width 205 height 17
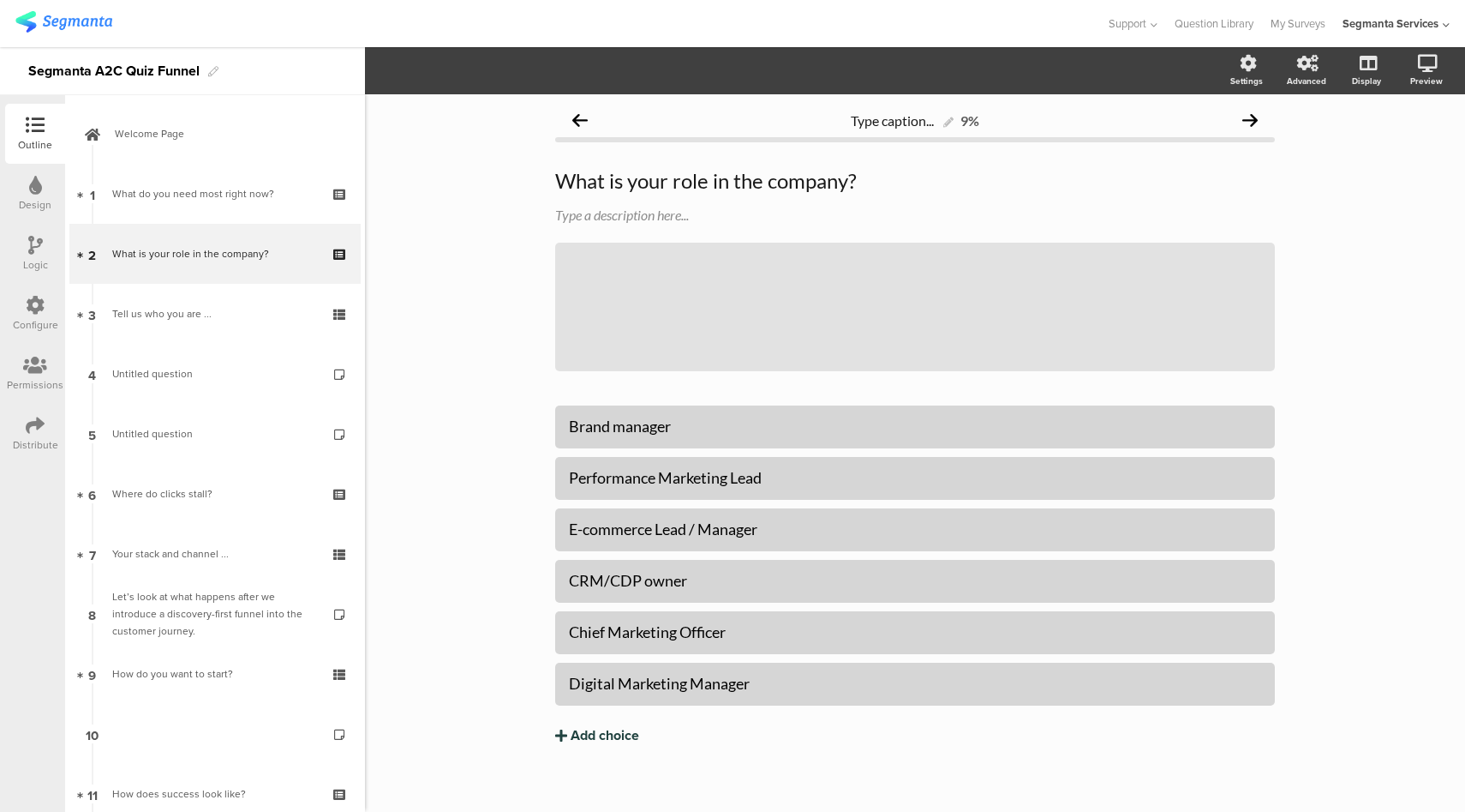
click at [618, 728] on div "Add choice" at bounding box center [605, 735] width 68 height 18
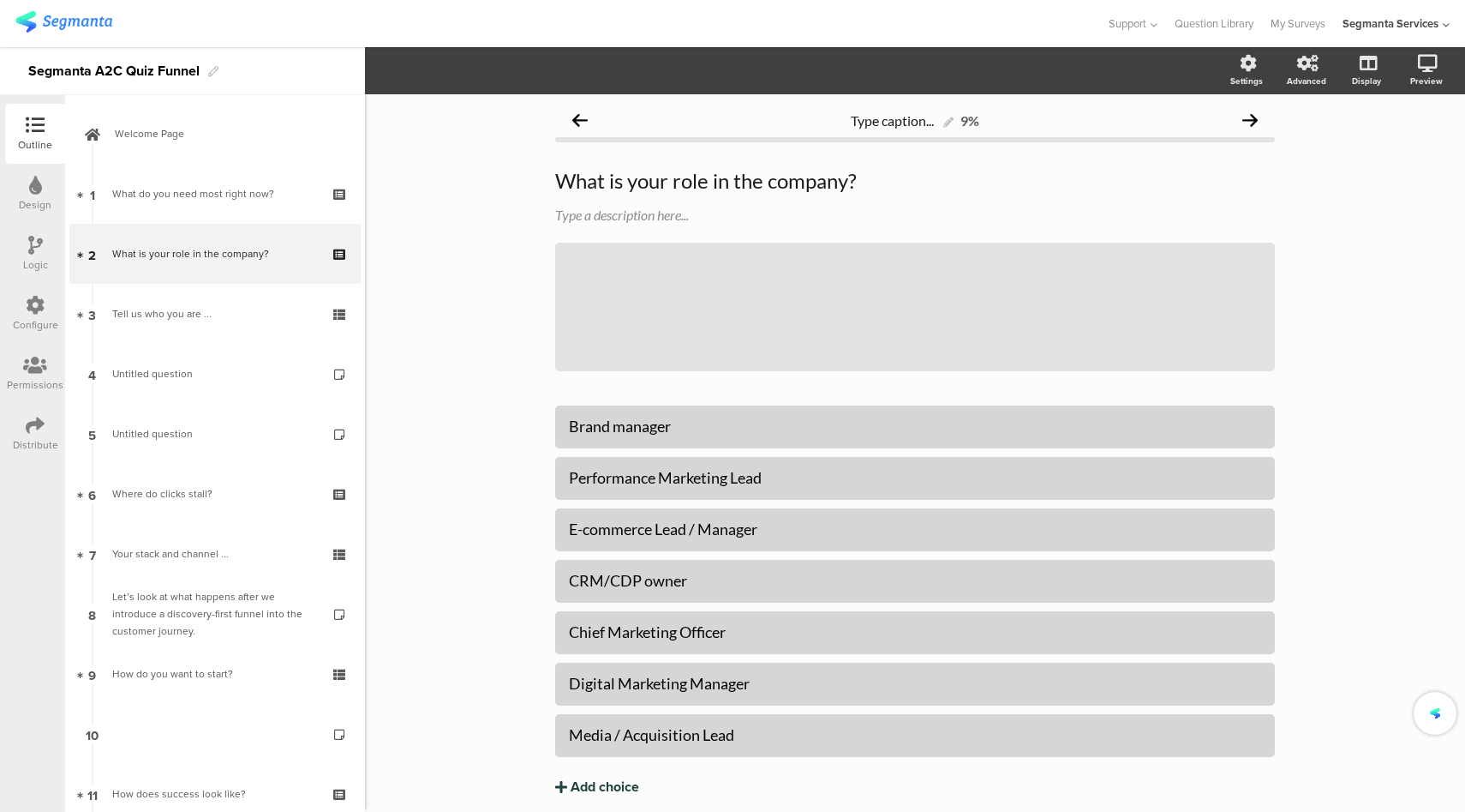
click at [625, 783] on div "Add choice" at bounding box center [605, 787] width 68 height 18
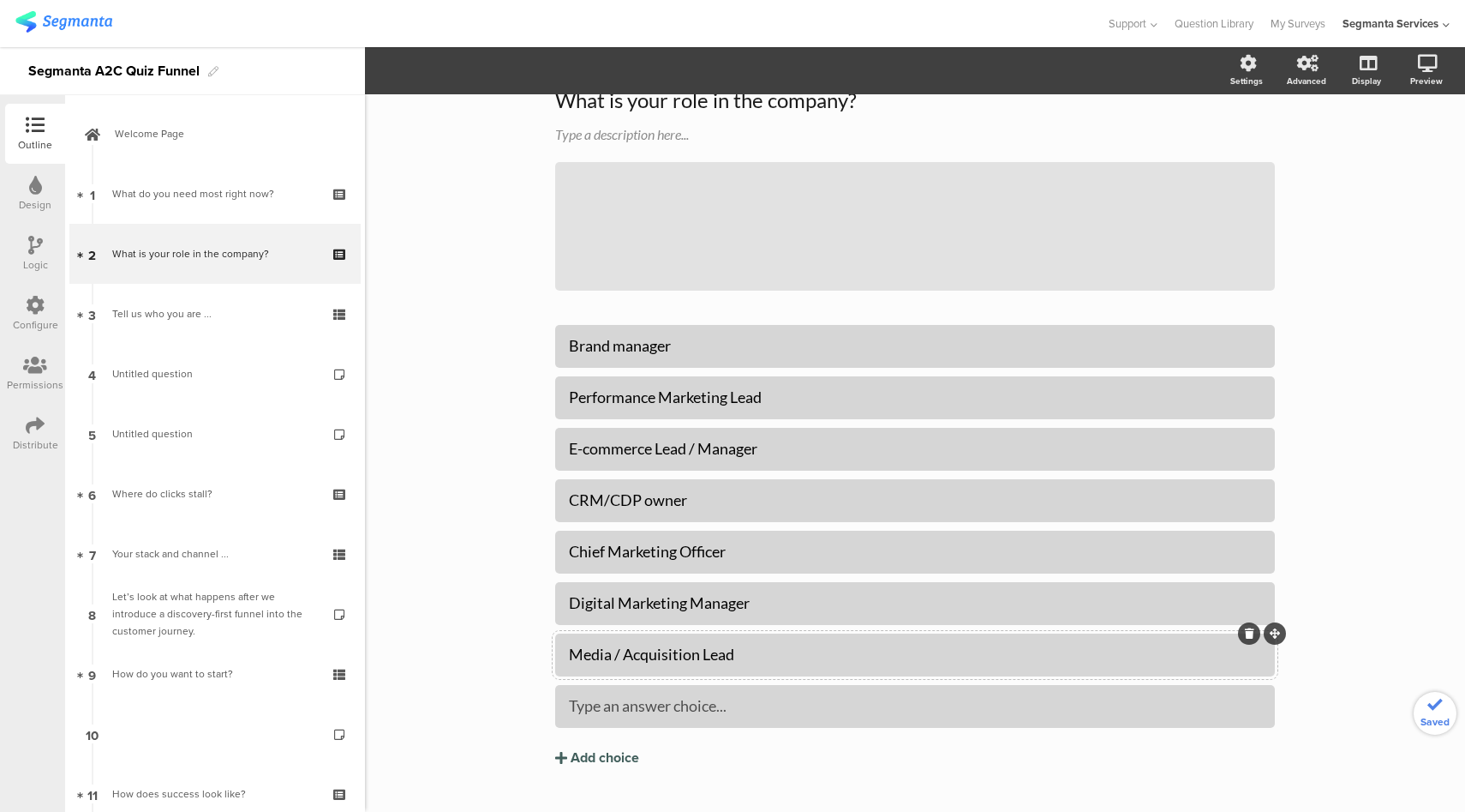
scroll to position [109, 0]
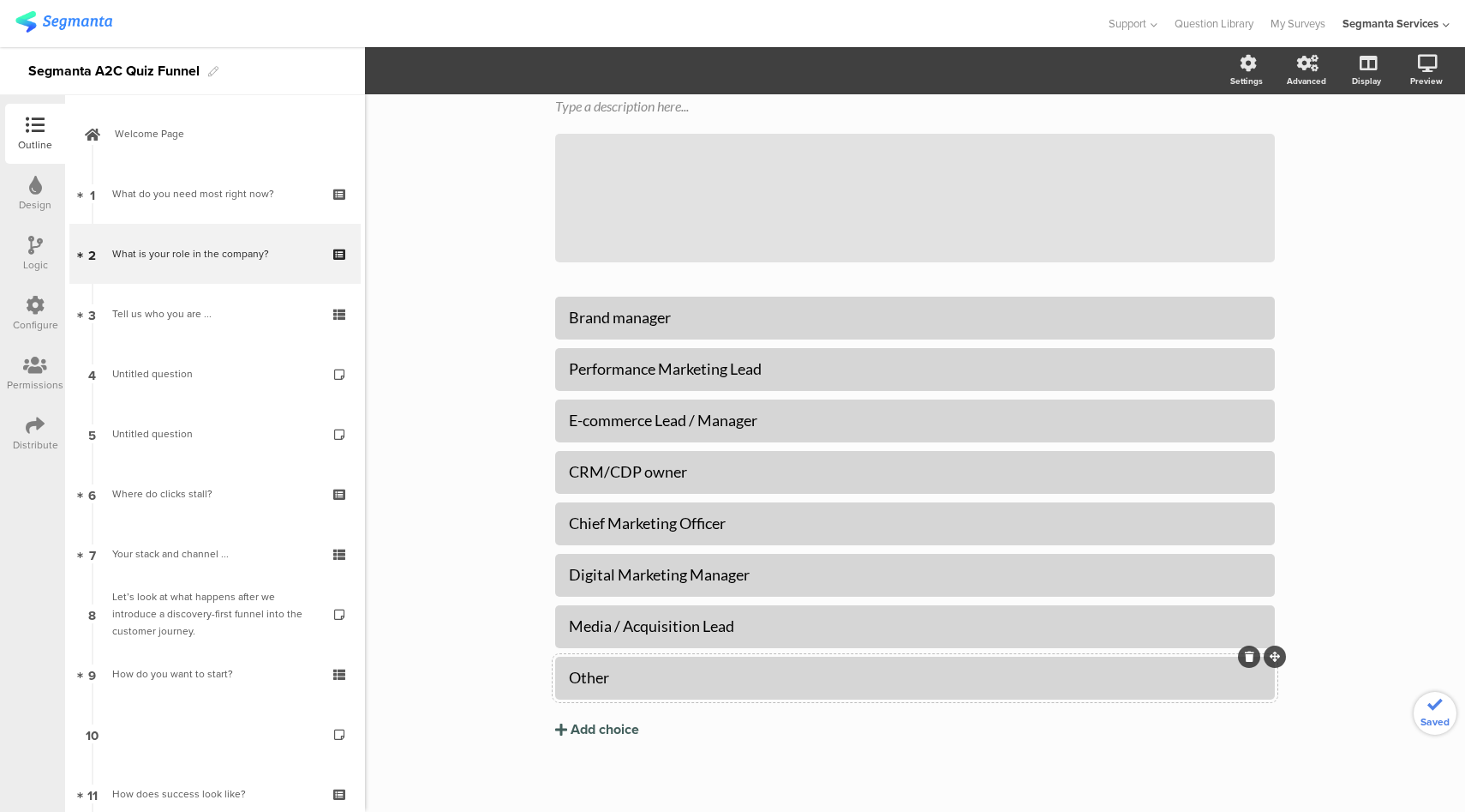
click at [761, 676] on div "Other" at bounding box center [916, 677] width 693 height 20
click at [497, 54] on section "Pin in place Exclusive answer Allow commenting Choice options Settings Advanced…" at bounding box center [916, 71] width 1100 height 48
click at [769, 670] on div "Other" at bounding box center [916, 677] width 693 height 20
click at [504, 66] on span "Choice options" at bounding box center [460, 70] width 92 height 20
click at [565, 180] on span at bounding box center [564, 183] width 26 height 14
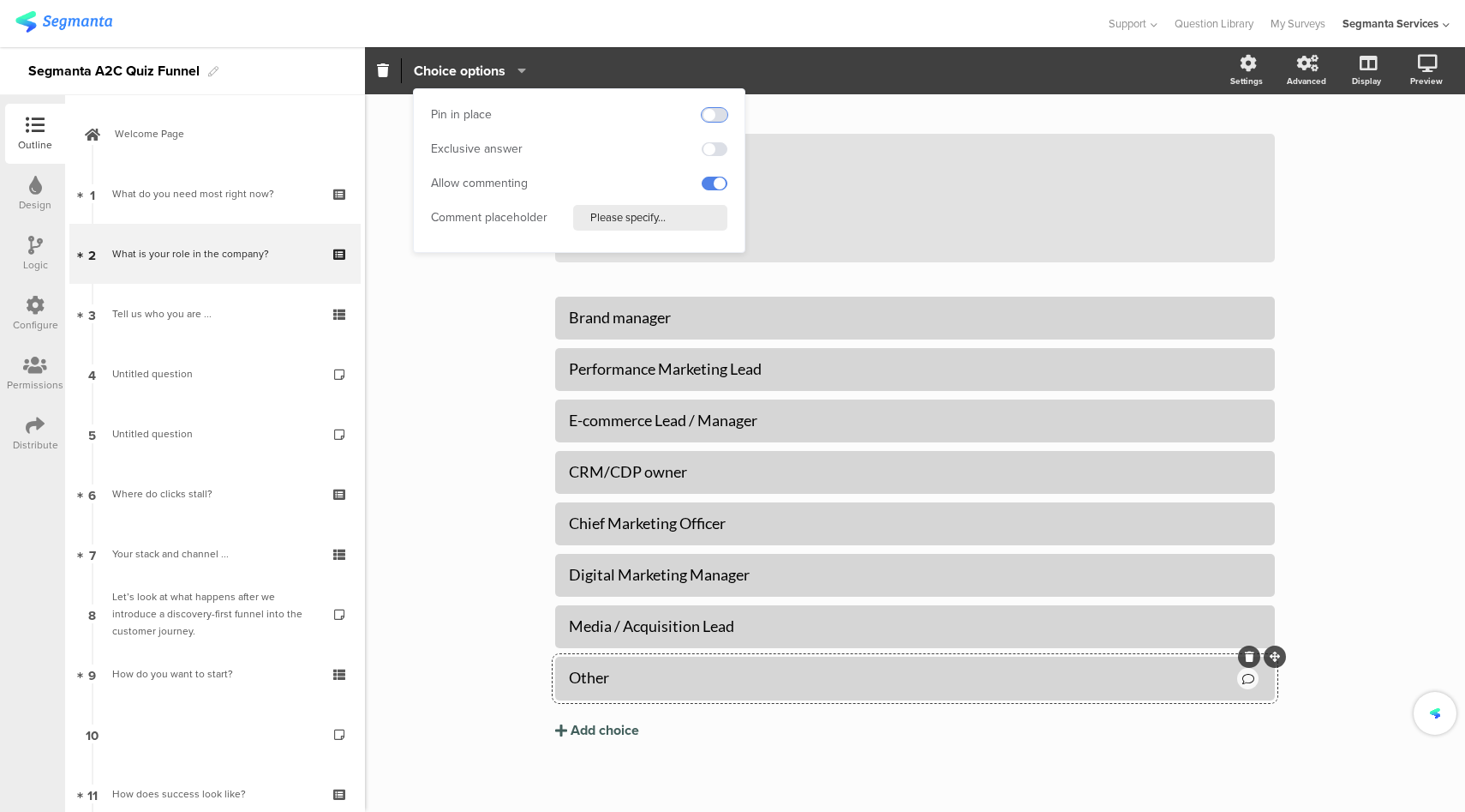
click at [707, 110] on span at bounding box center [715, 115] width 26 height 14
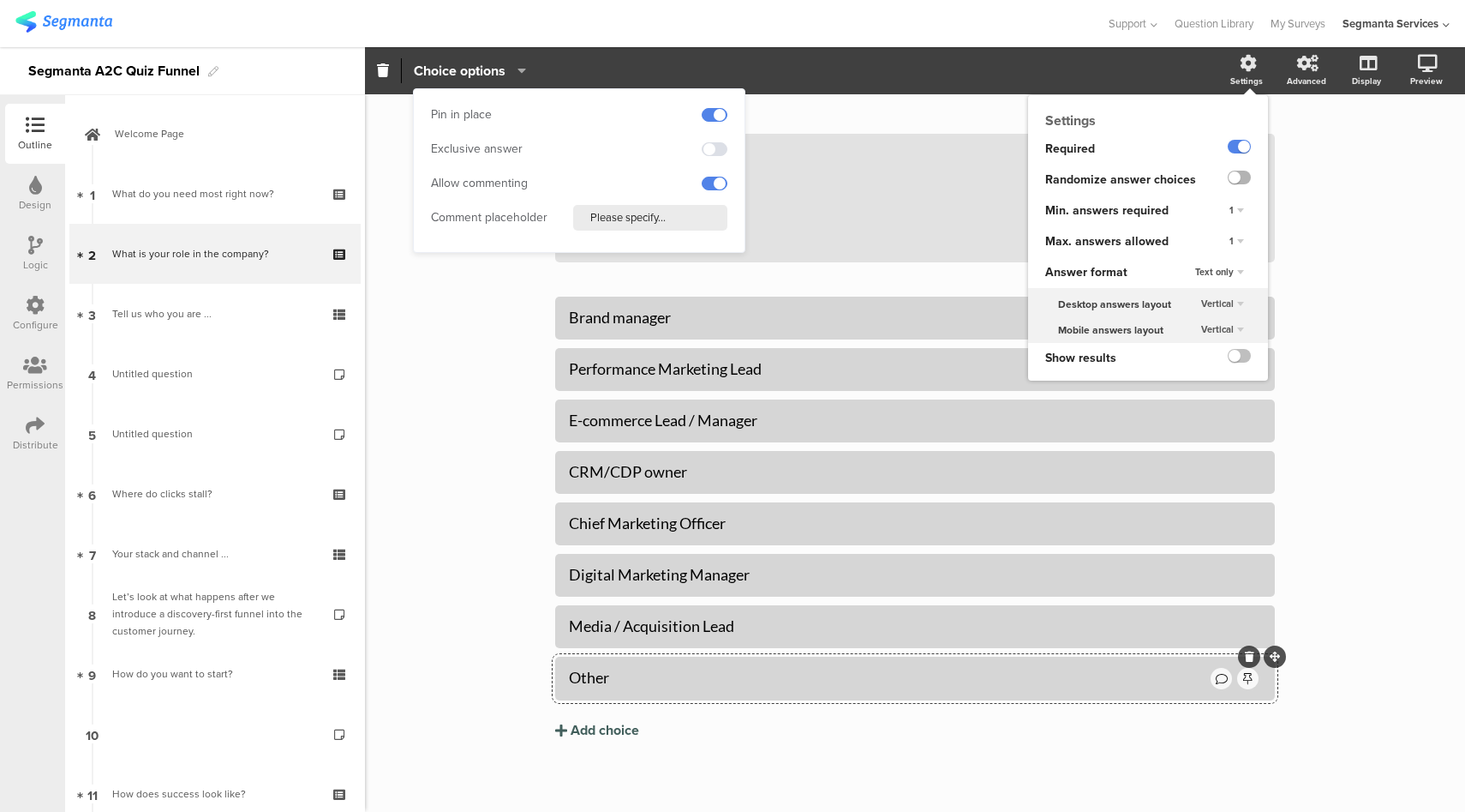
click at [1228, 180] on label at bounding box center [1240, 177] width 23 height 14
click at [0, 0] on input "checkbox" at bounding box center [0, 0] width 0 height 0
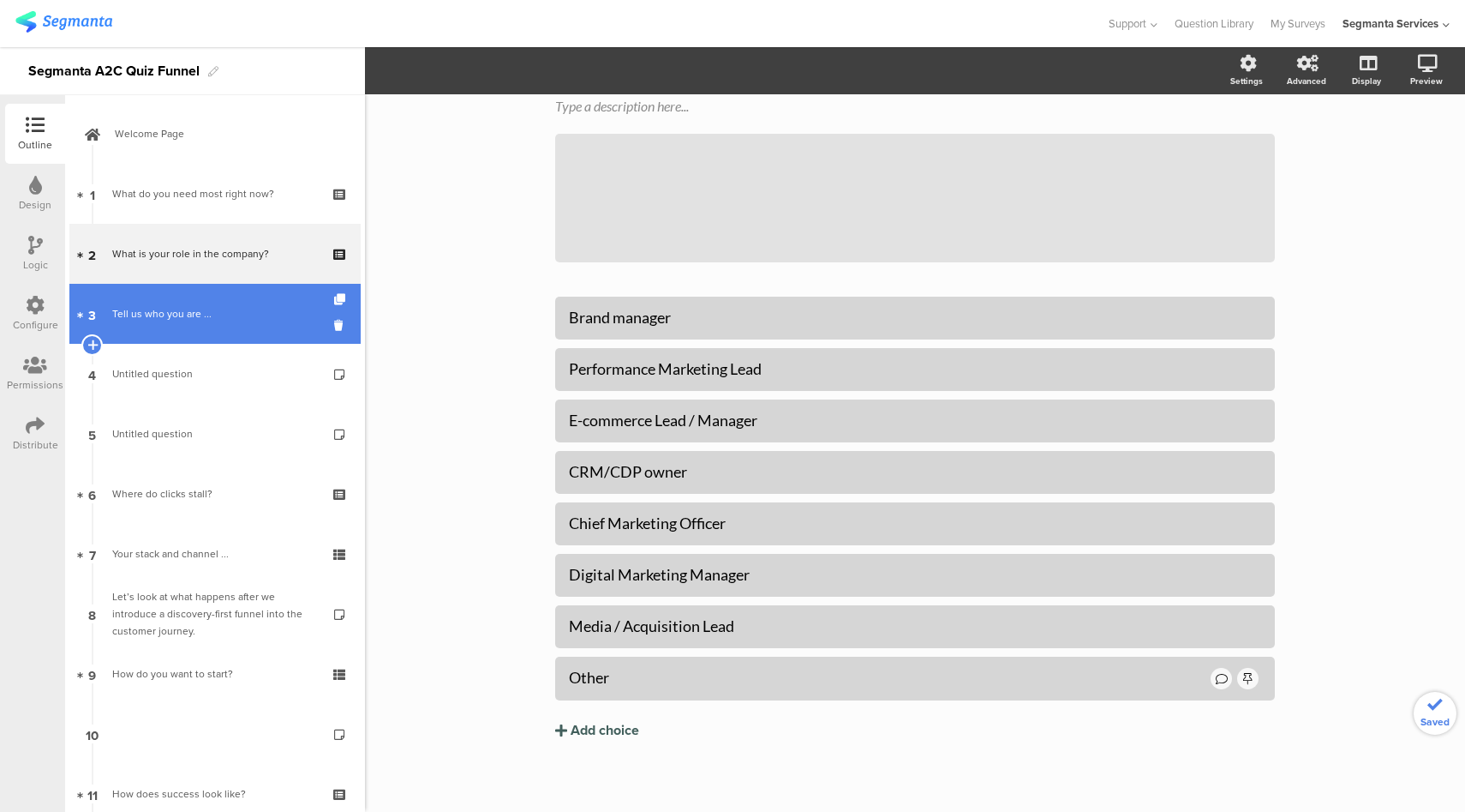
click at [203, 298] on link "3 Tell us who you are ..." at bounding box center [214, 313] width 291 height 60
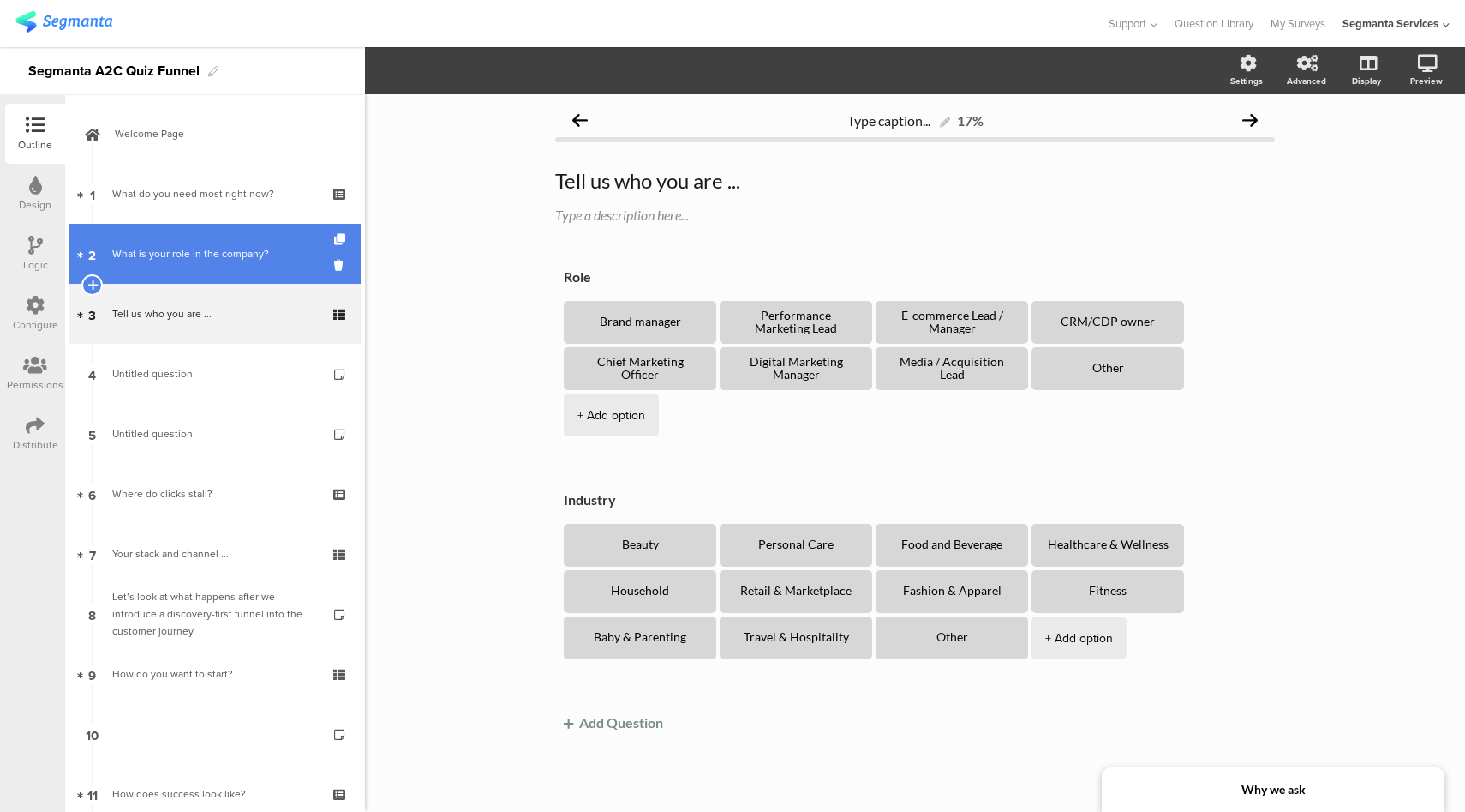
click at [202, 259] on div "What is your role in the company?" at bounding box center [214, 254] width 205 height 17
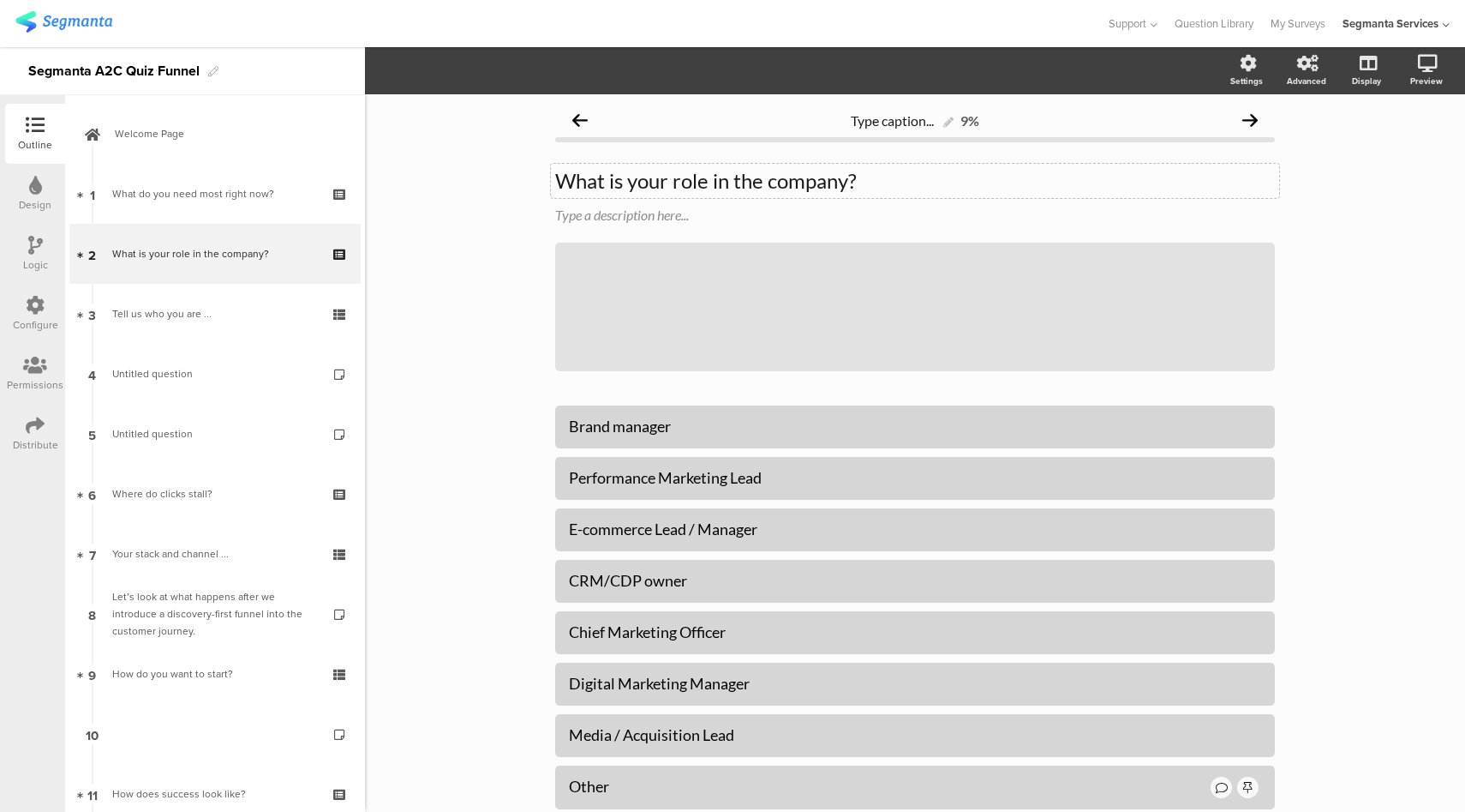
click at [626, 192] on div "What is your role in the company? What is your role in the company?" at bounding box center [915, 181] width 728 height 35
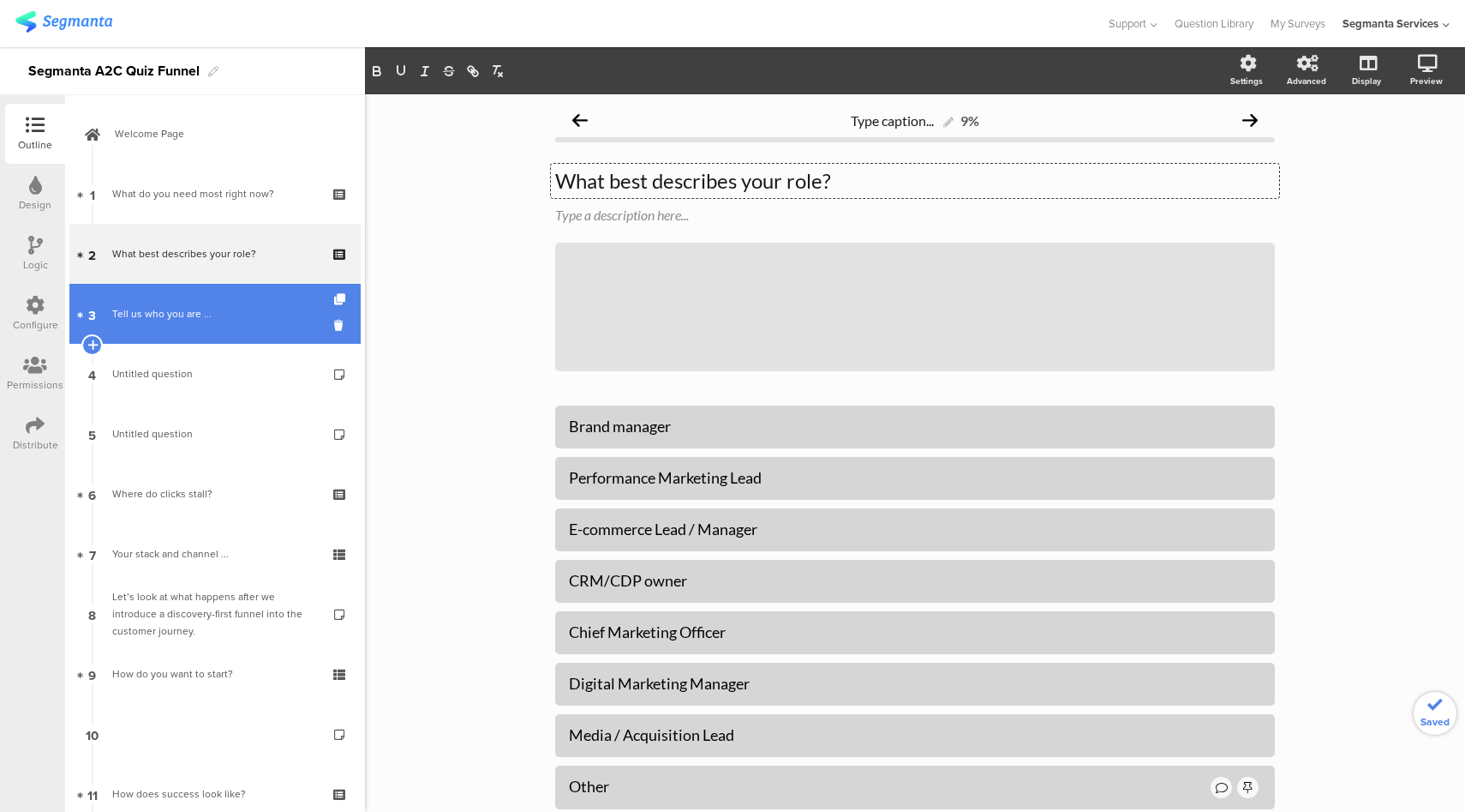
click at [240, 315] on div "Tell us who you are ..." at bounding box center [214, 314] width 205 height 17
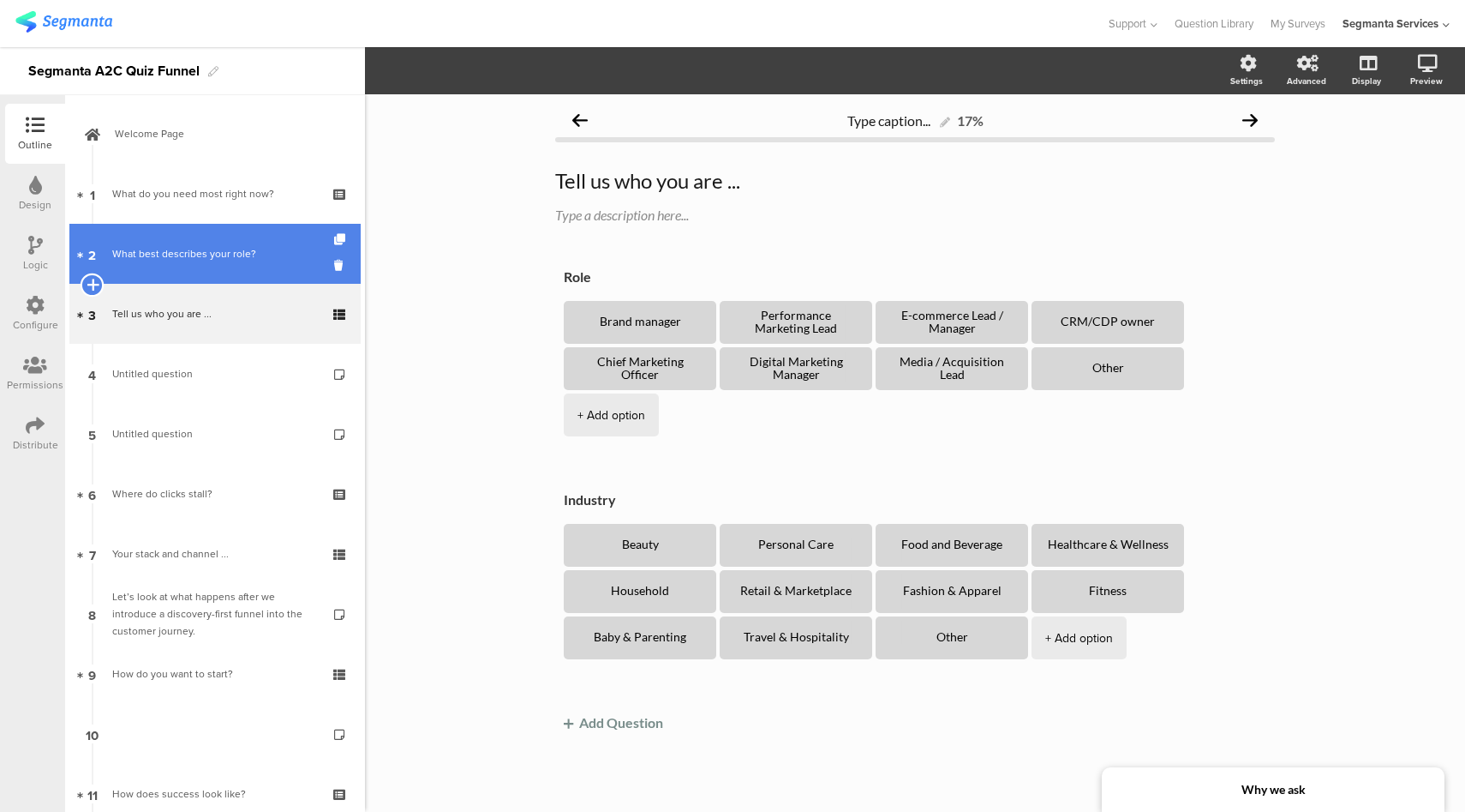
click at [91, 283] on icon at bounding box center [92, 284] width 11 height 16
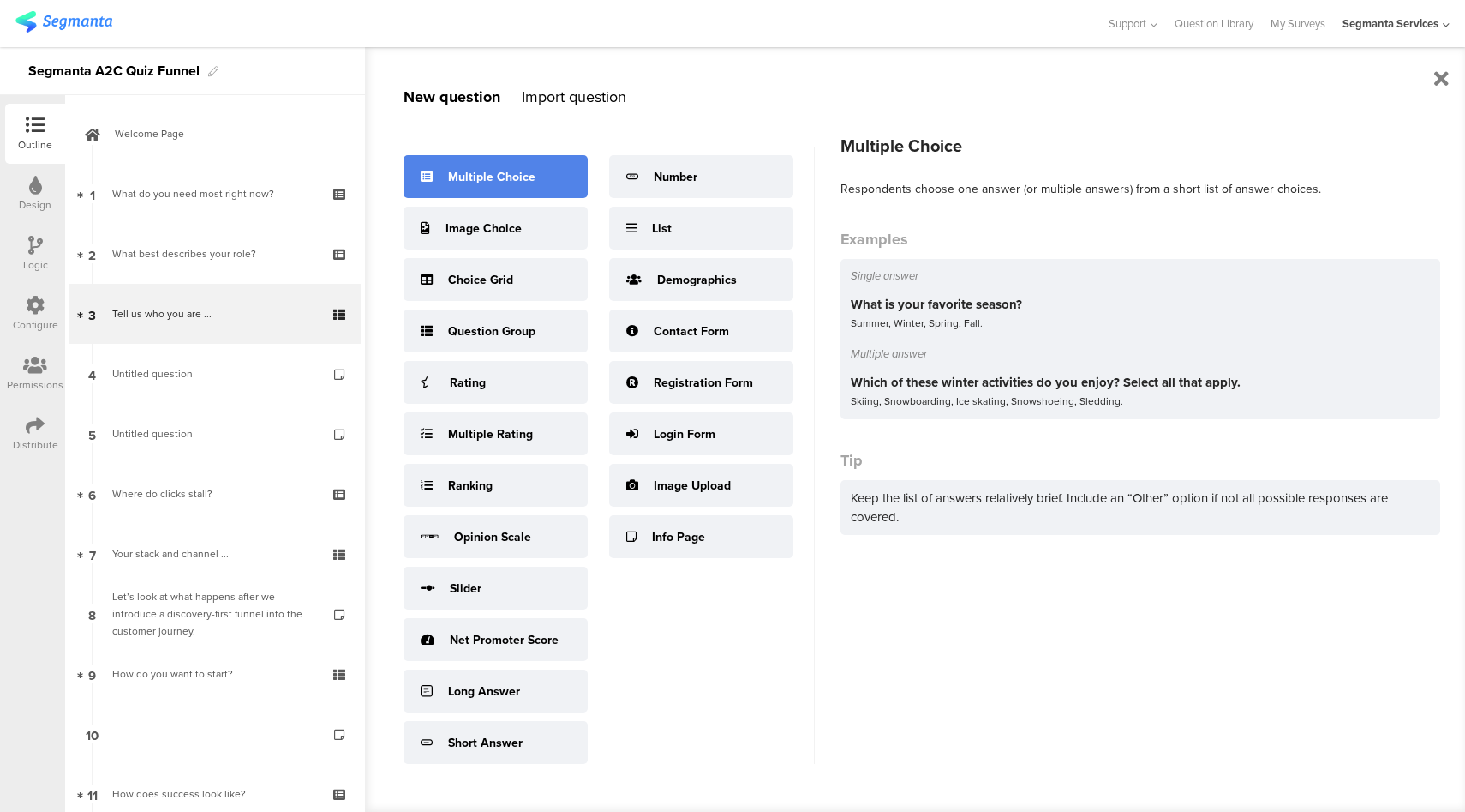
click at [505, 182] on div "Multiple Choice" at bounding box center [492, 176] width 87 height 18
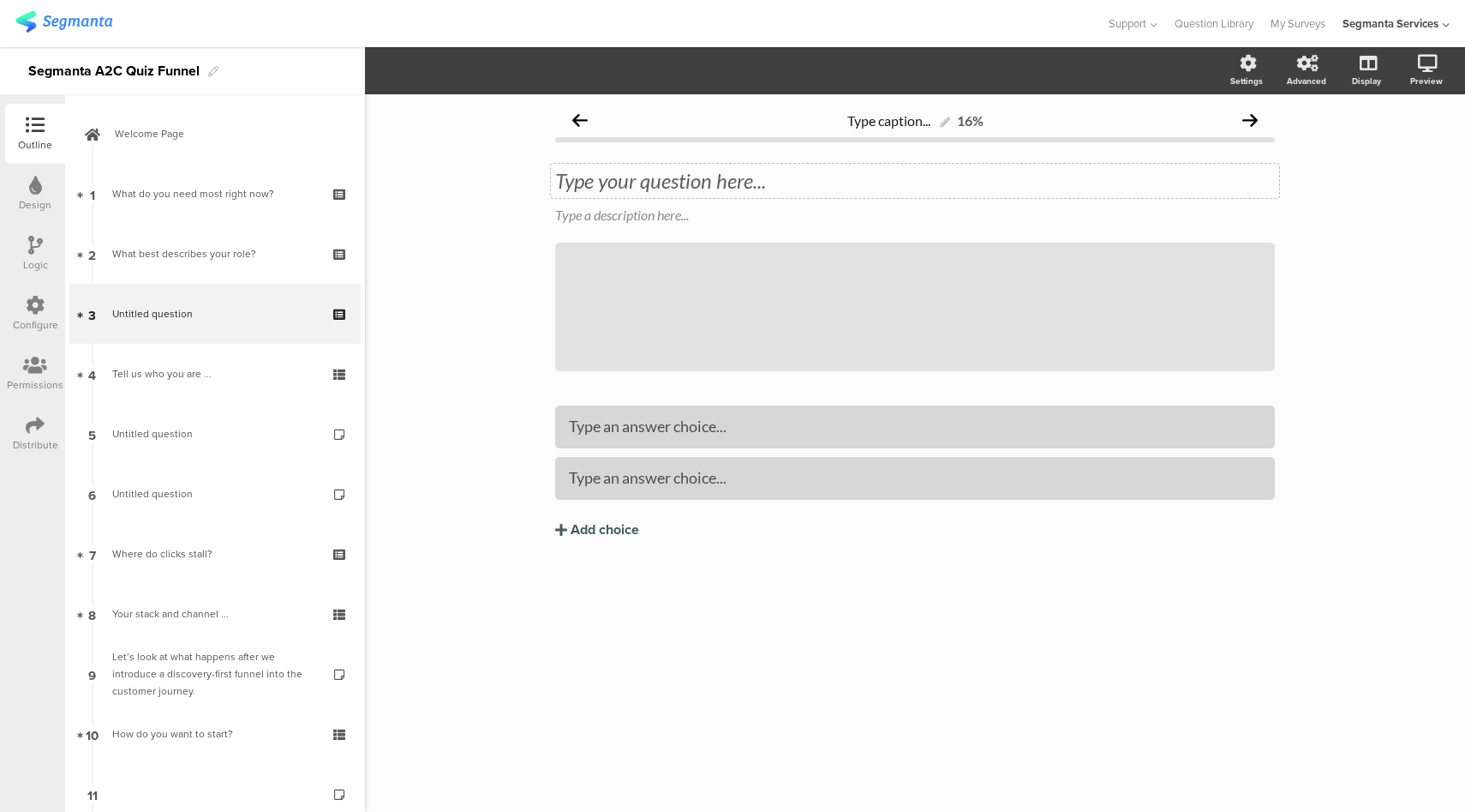
click at [622, 181] on div "Type your question here..." at bounding box center [915, 181] width 728 height 35
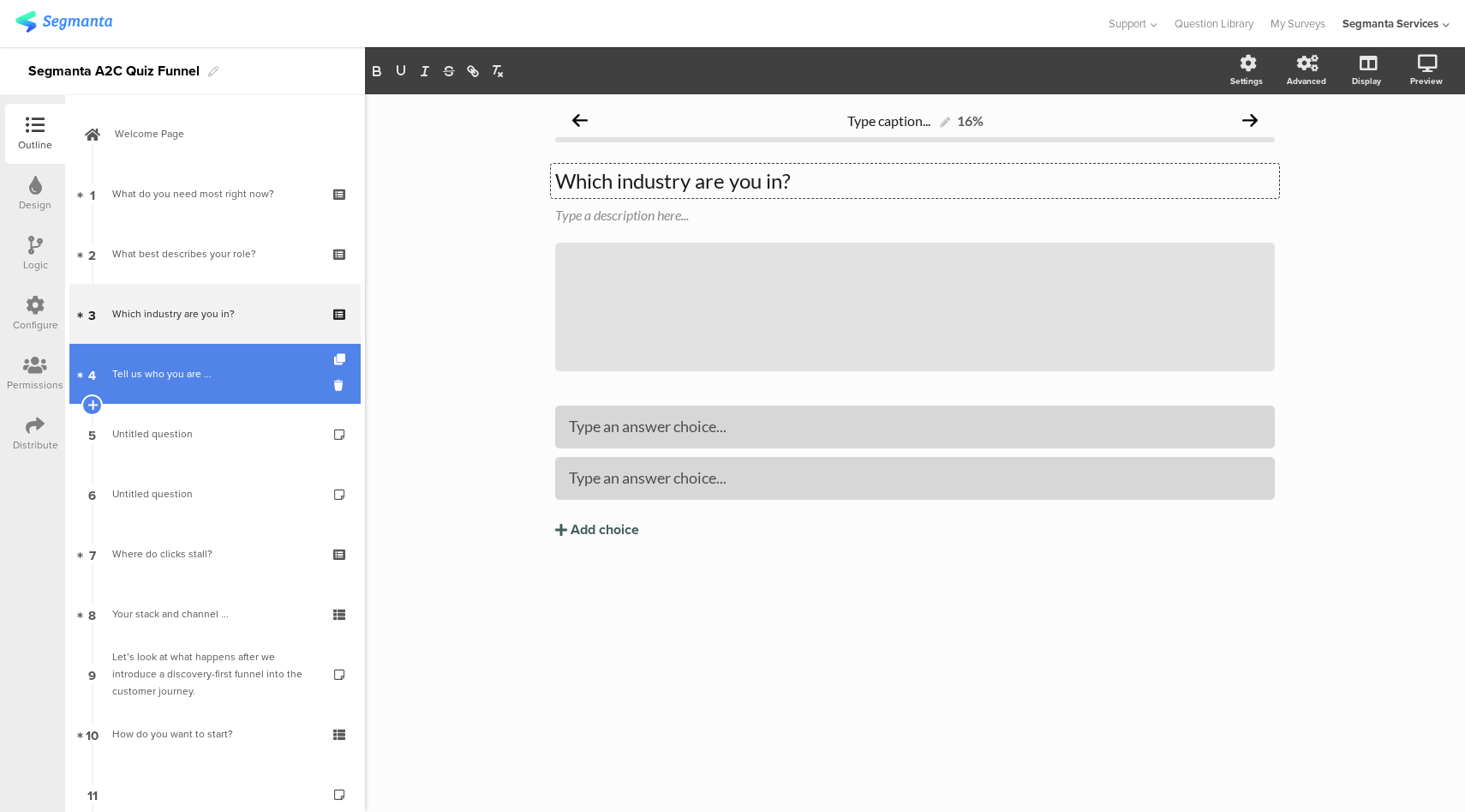
click at [195, 371] on div "Tell us who you are ..." at bounding box center [214, 374] width 205 height 17
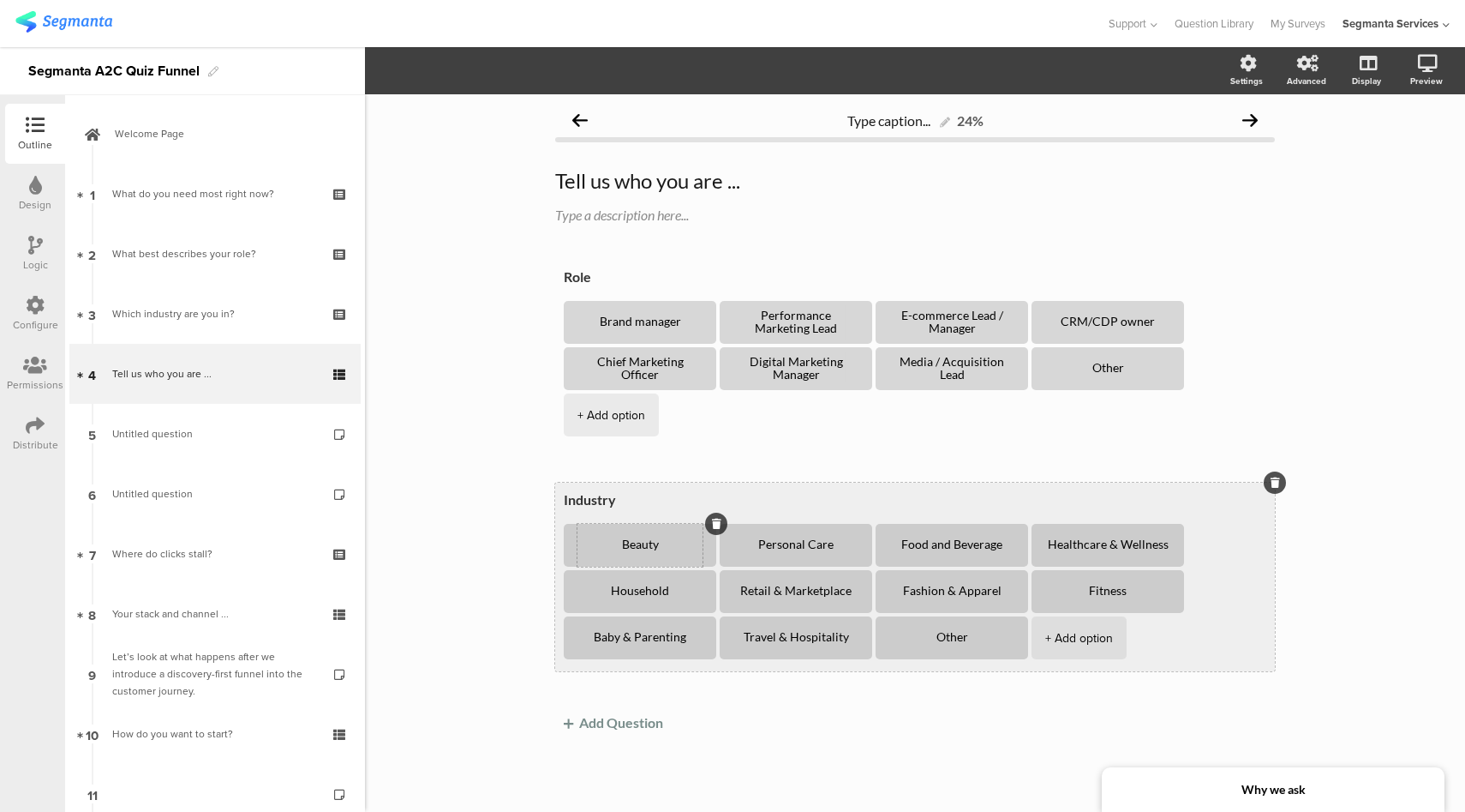
click at [633, 538] on textarea "Beauty" at bounding box center [640, 545] width 125 height 14
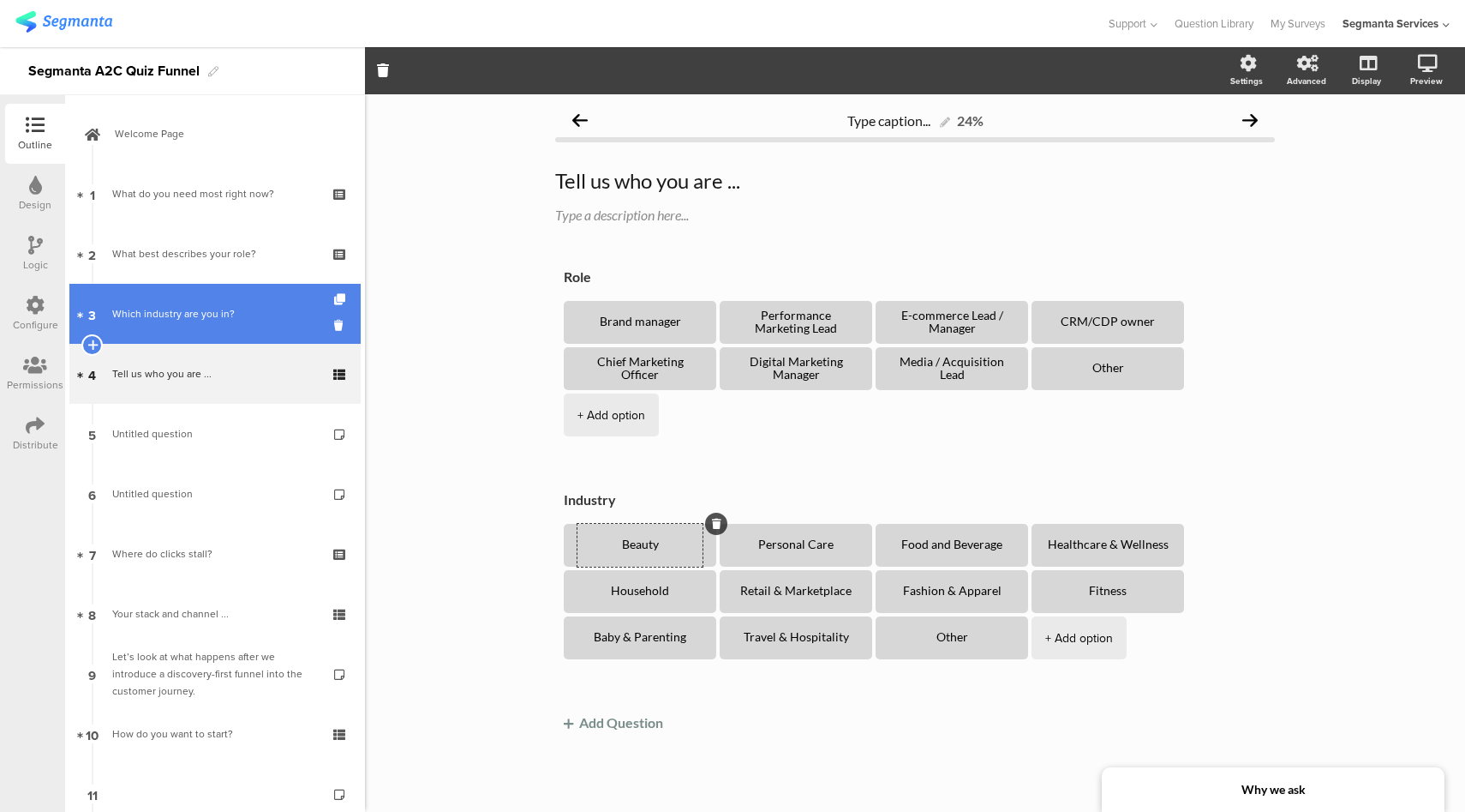
click at [219, 319] on div "Which industry are you in?" at bounding box center [214, 314] width 205 height 17
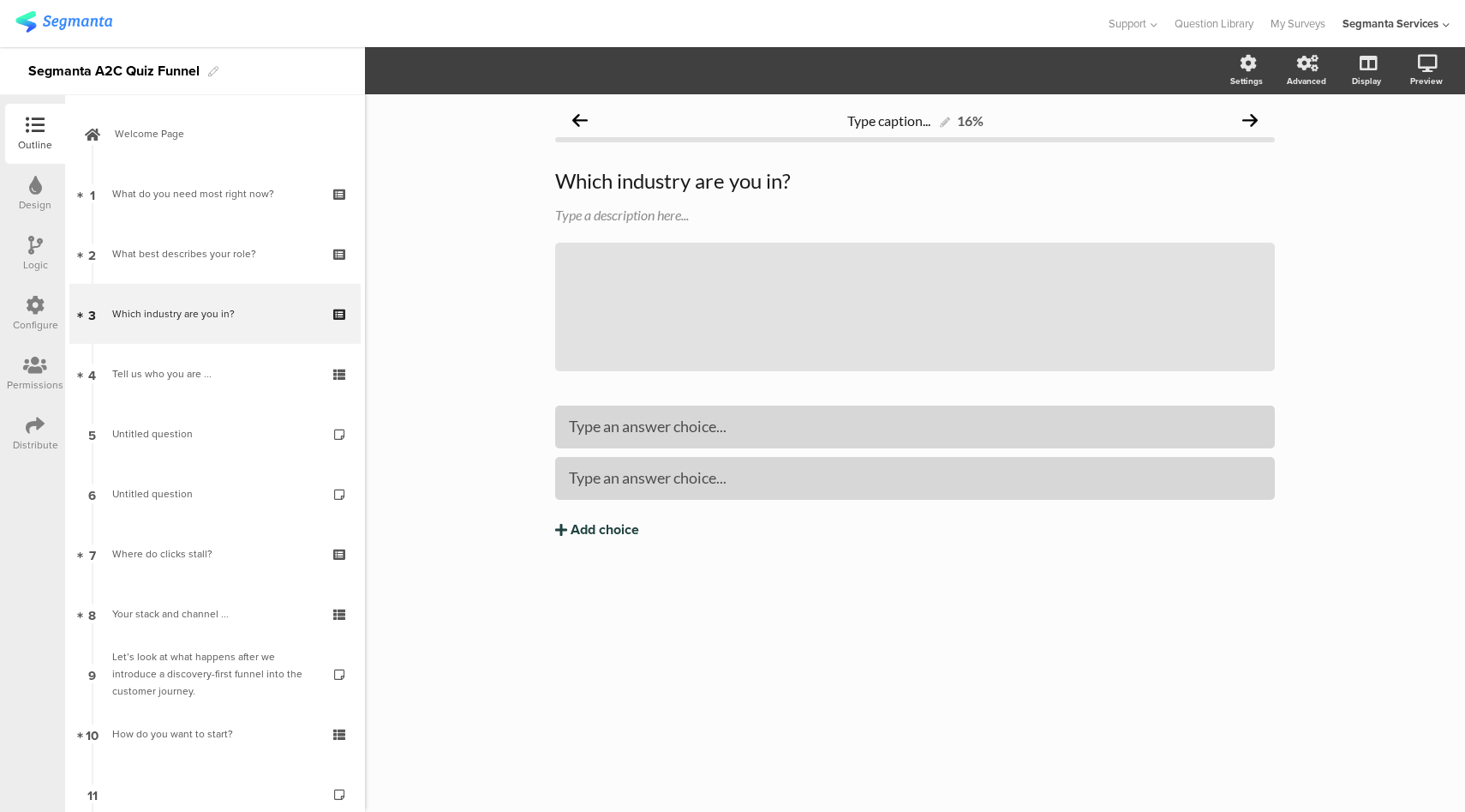
click at [600, 528] on div "Add choice" at bounding box center [605, 530] width 68 height 18
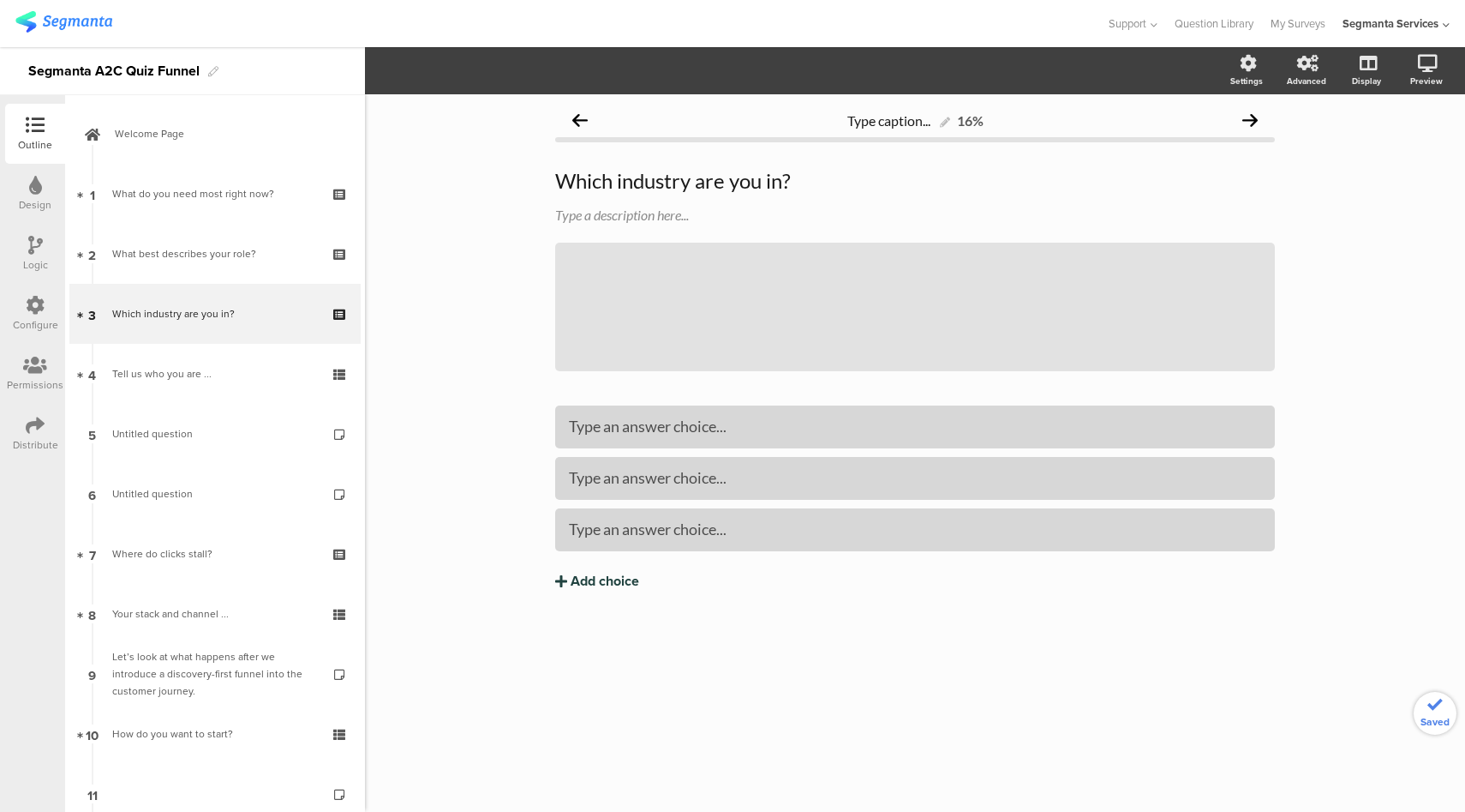
click at [601, 580] on div "Add choice" at bounding box center [605, 581] width 68 height 18
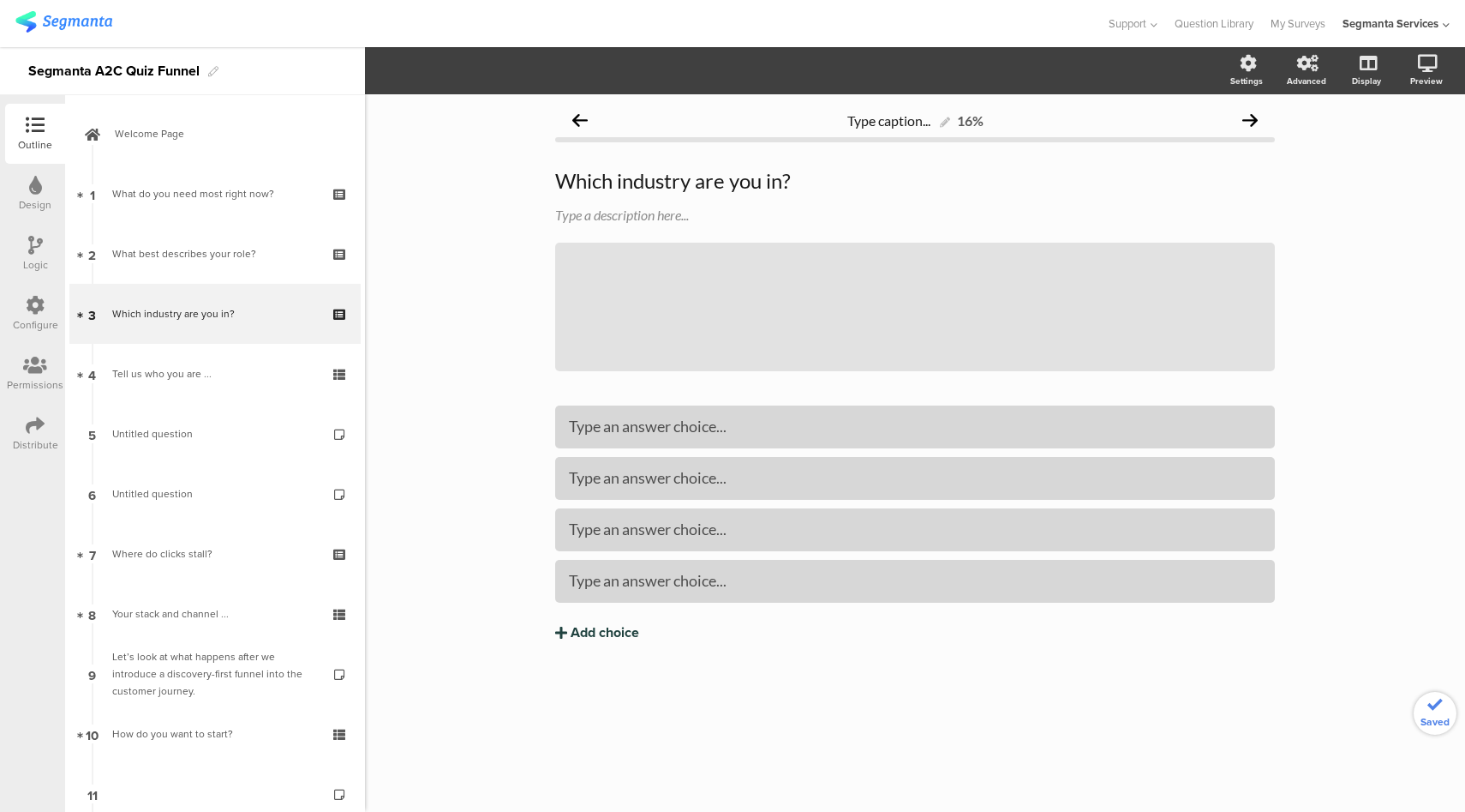
click at [608, 635] on div "Add choice" at bounding box center [605, 632] width 68 height 18
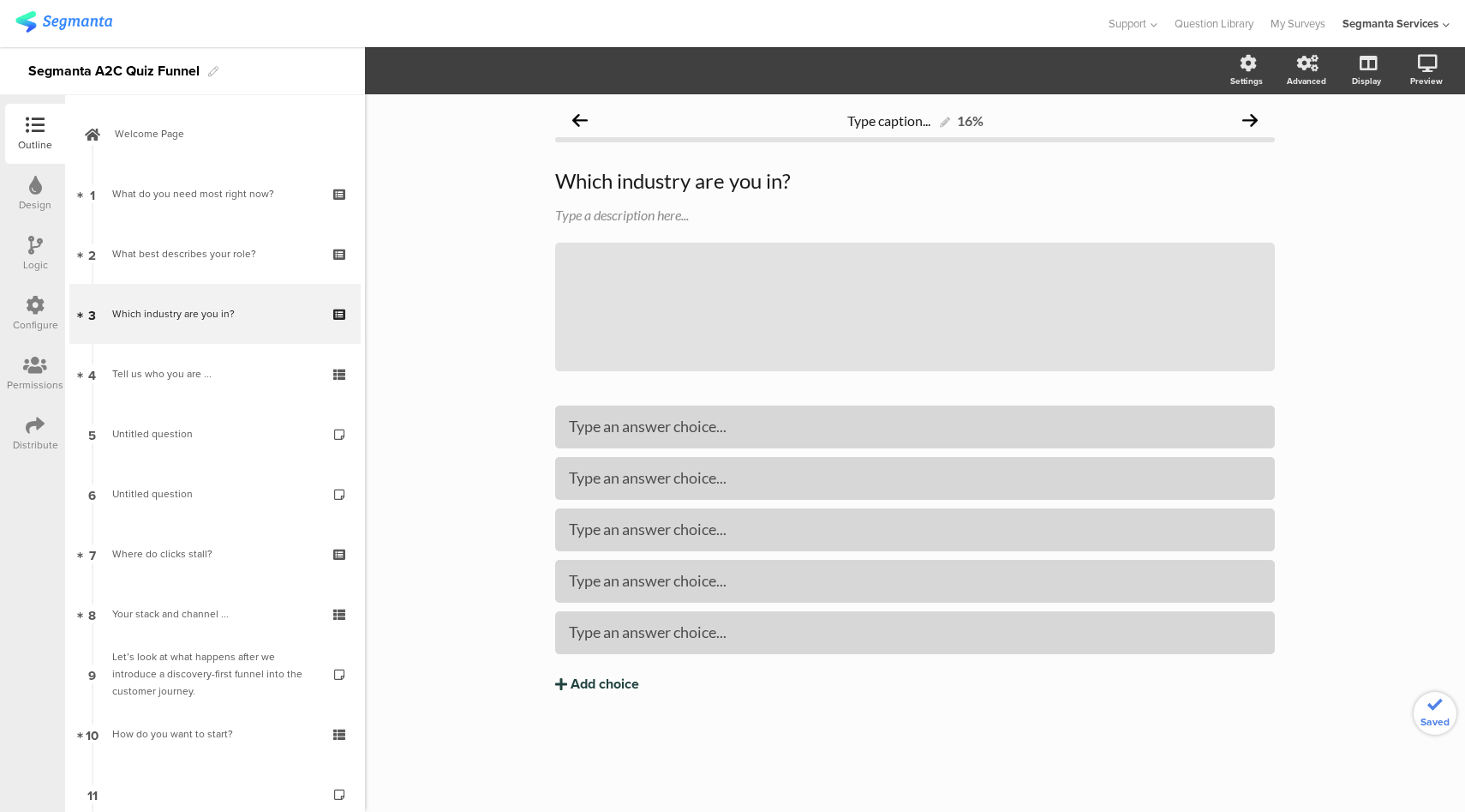
click at [609, 693] on div "Add choice" at bounding box center [605, 684] width 68 height 18
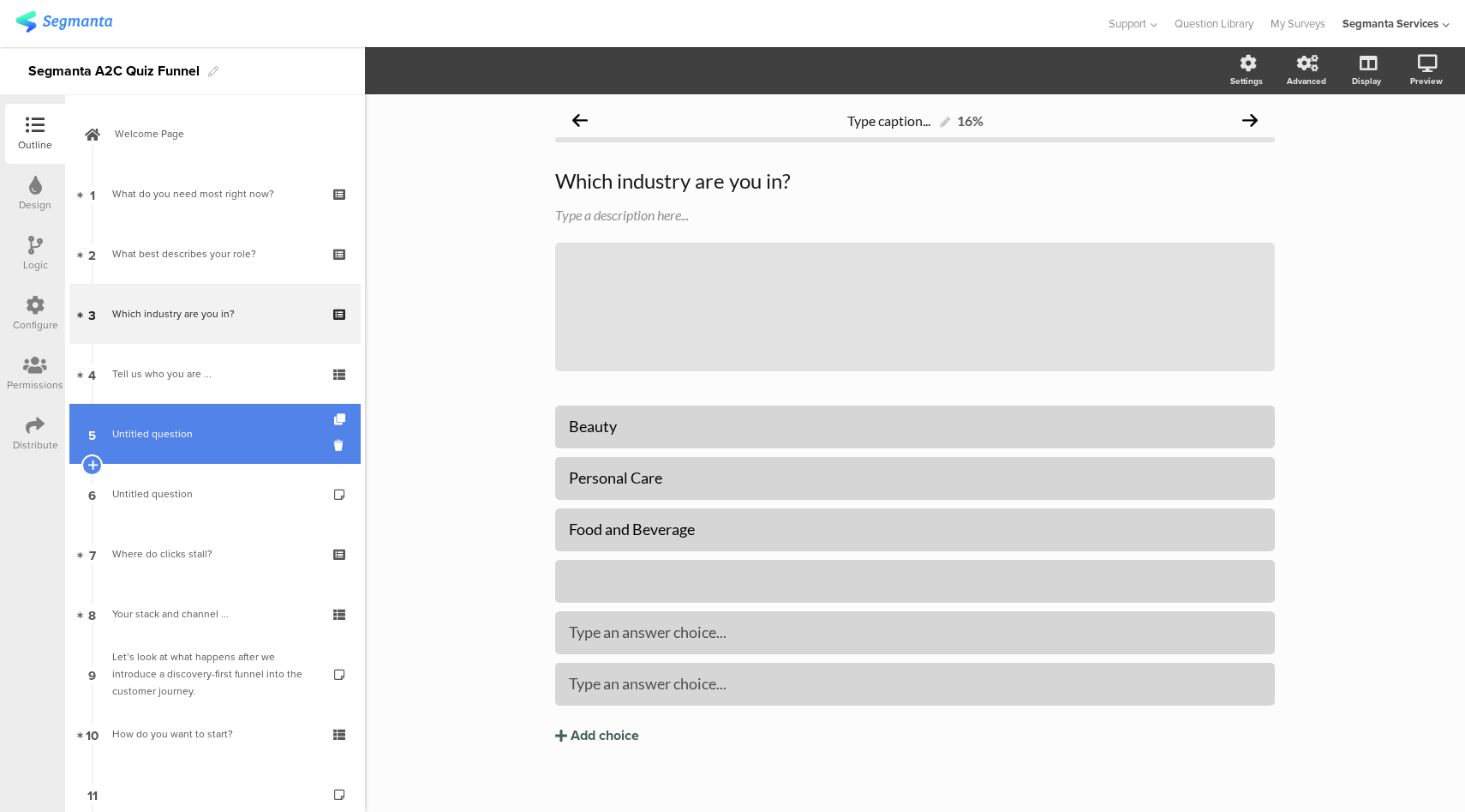
click at [222, 409] on link "5 Untitled question" at bounding box center [214, 433] width 291 height 60
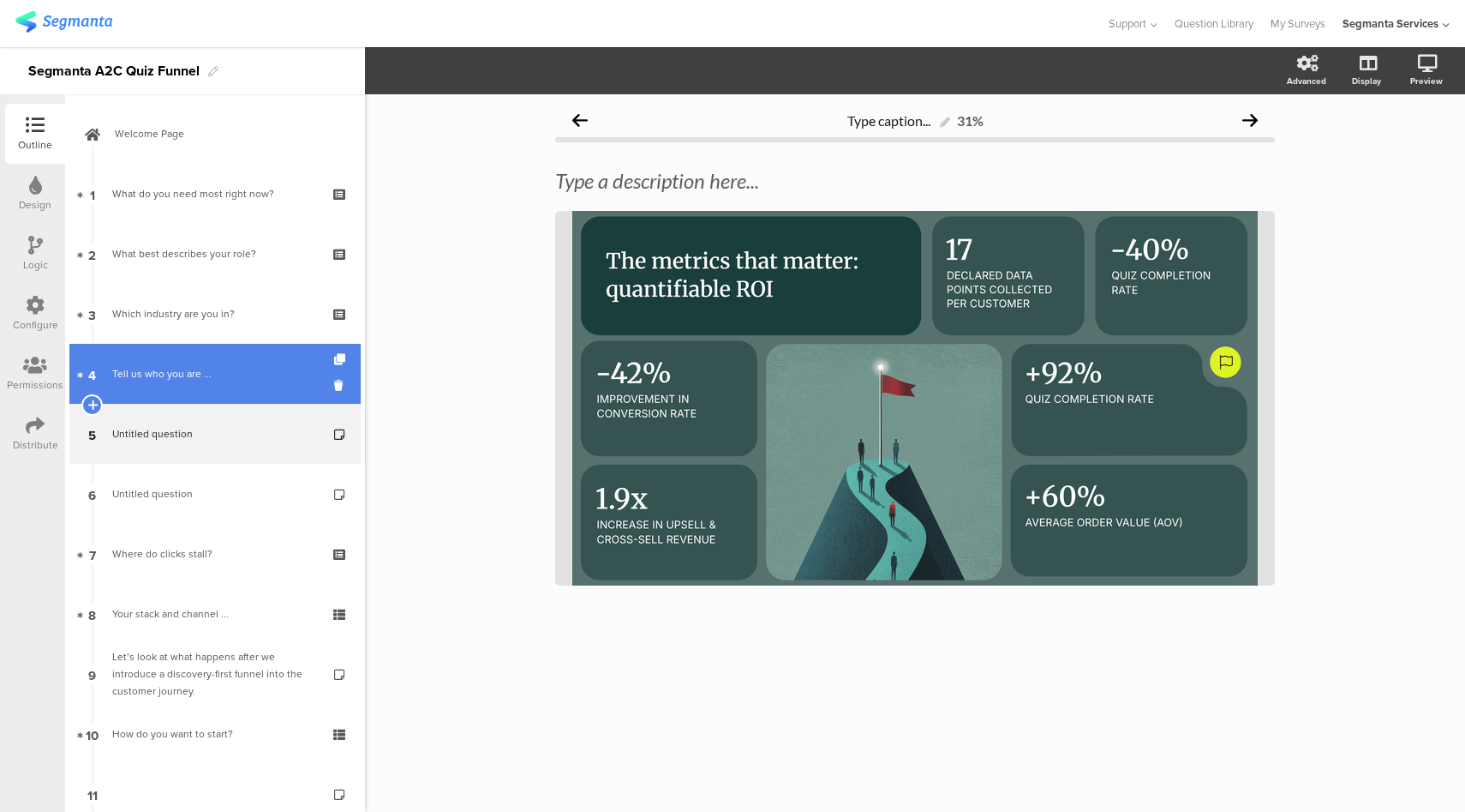
click at [219, 365] on link "4 Tell us who you are ..." at bounding box center [214, 373] width 291 height 60
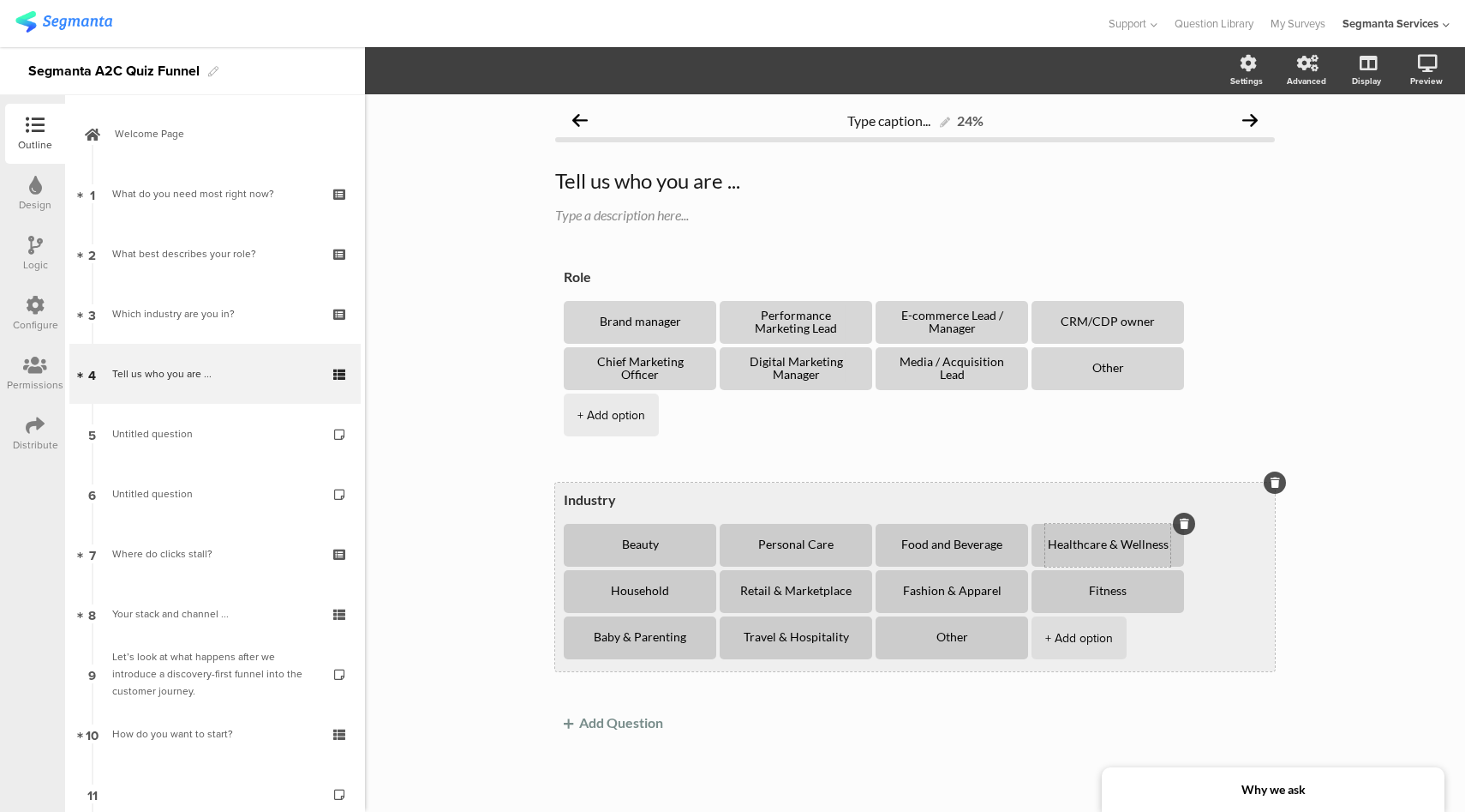
click at [1045, 538] on textarea "Healthcare & Wellness" at bounding box center [1107, 545] width 125 height 14
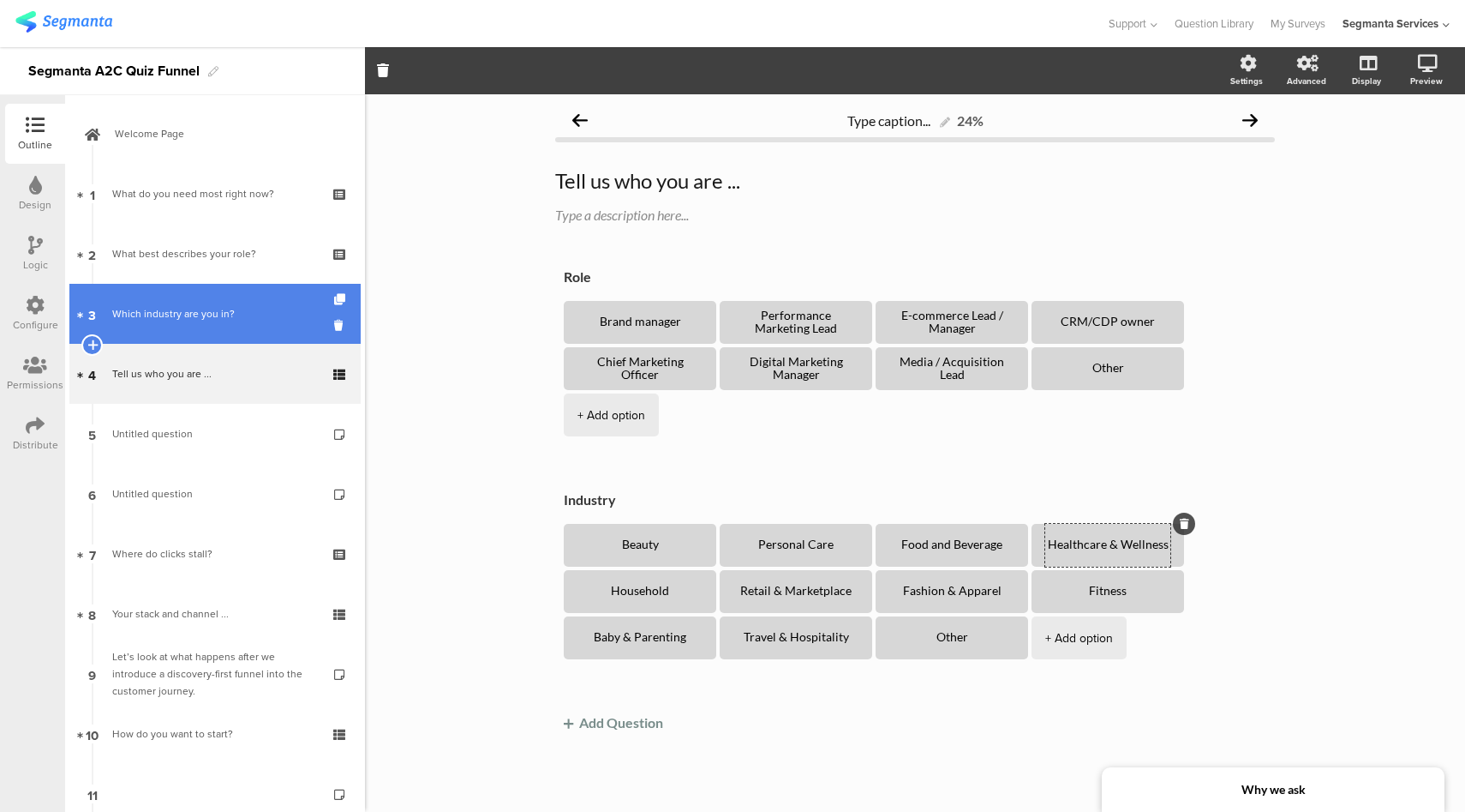
click at [206, 310] on div "Which industry are you in?" at bounding box center [214, 314] width 205 height 17
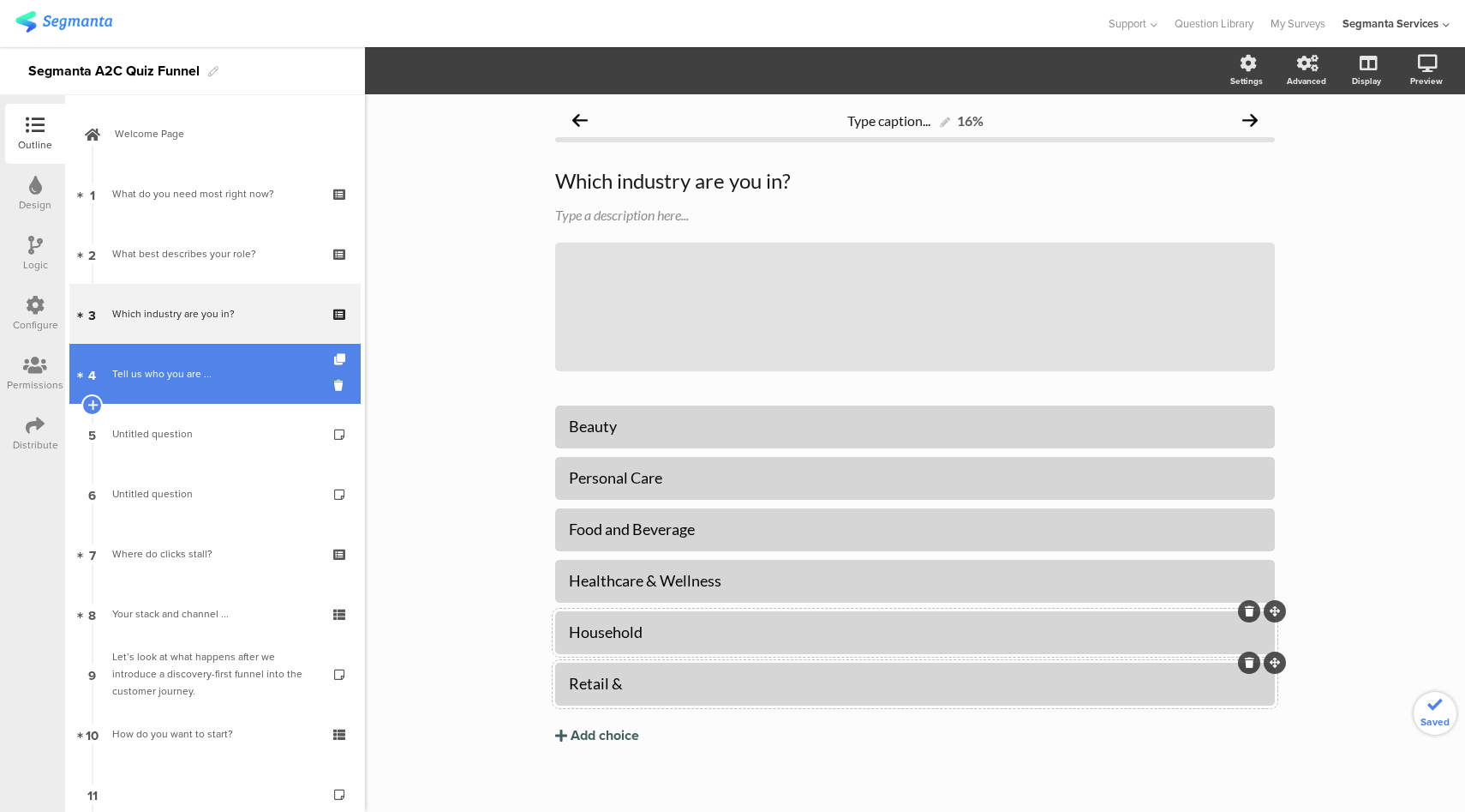
click at [212, 387] on link "4 Tell us who you are ..." at bounding box center [214, 373] width 291 height 60
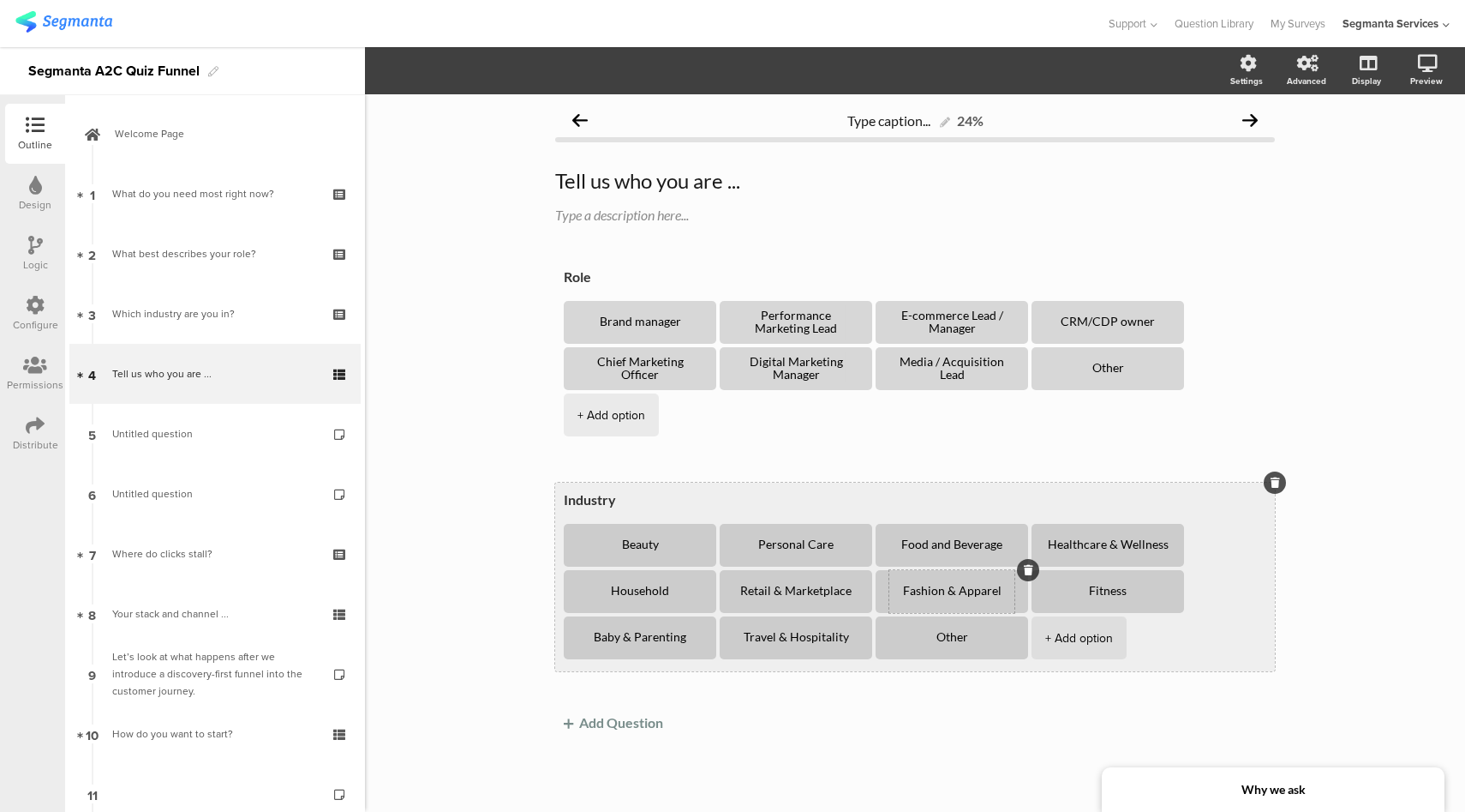
click at [922, 585] on textarea "Fashion & Apparel" at bounding box center [952, 592] width 125 height 14
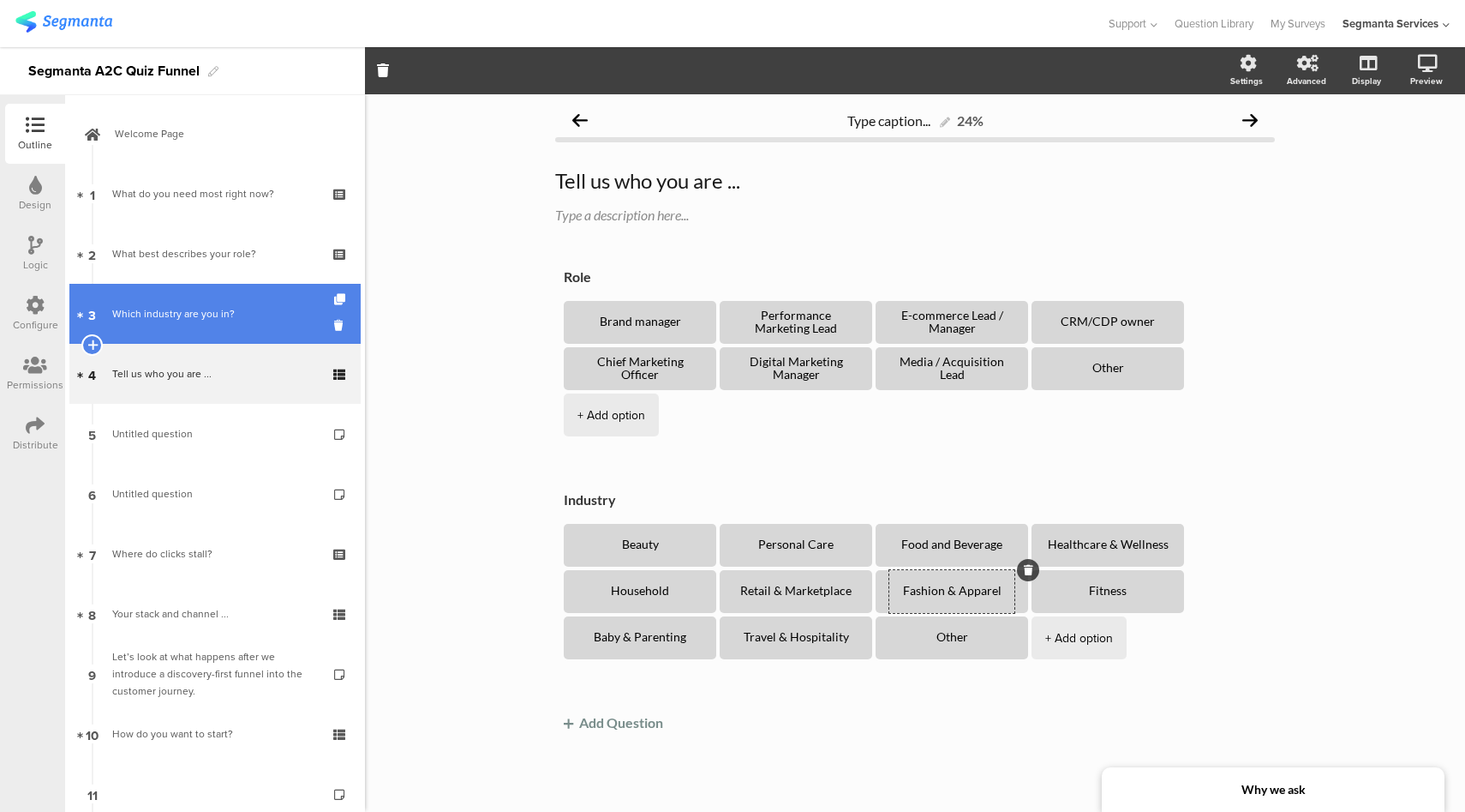
click at [149, 313] on div "Which industry are you in?" at bounding box center [214, 314] width 205 height 17
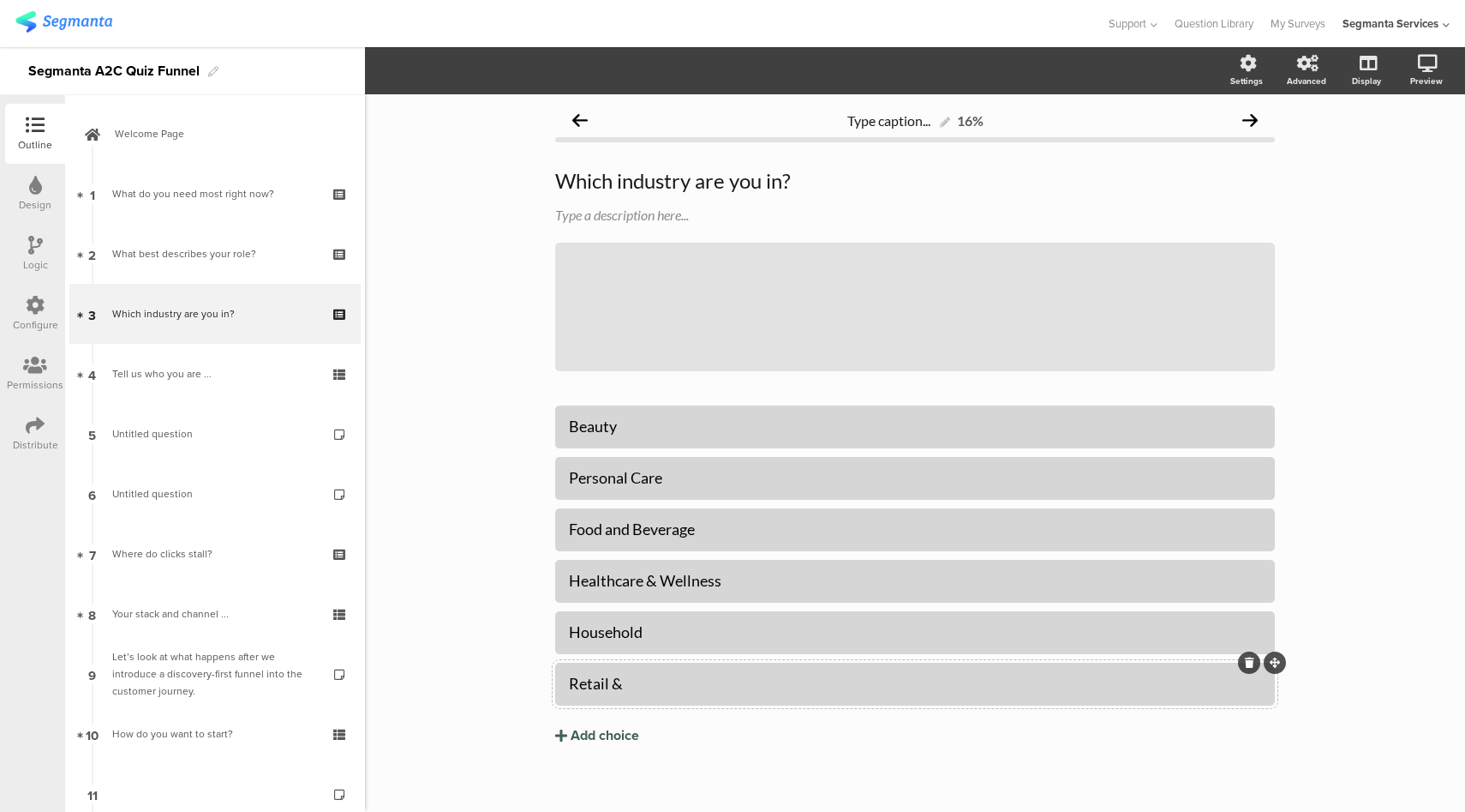
click at [647, 682] on div "Retail &" at bounding box center [916, 683] width 693 height 20
click at [599, 727] on div "Add choice" at bounding box center [605, 735] width 68 height 18
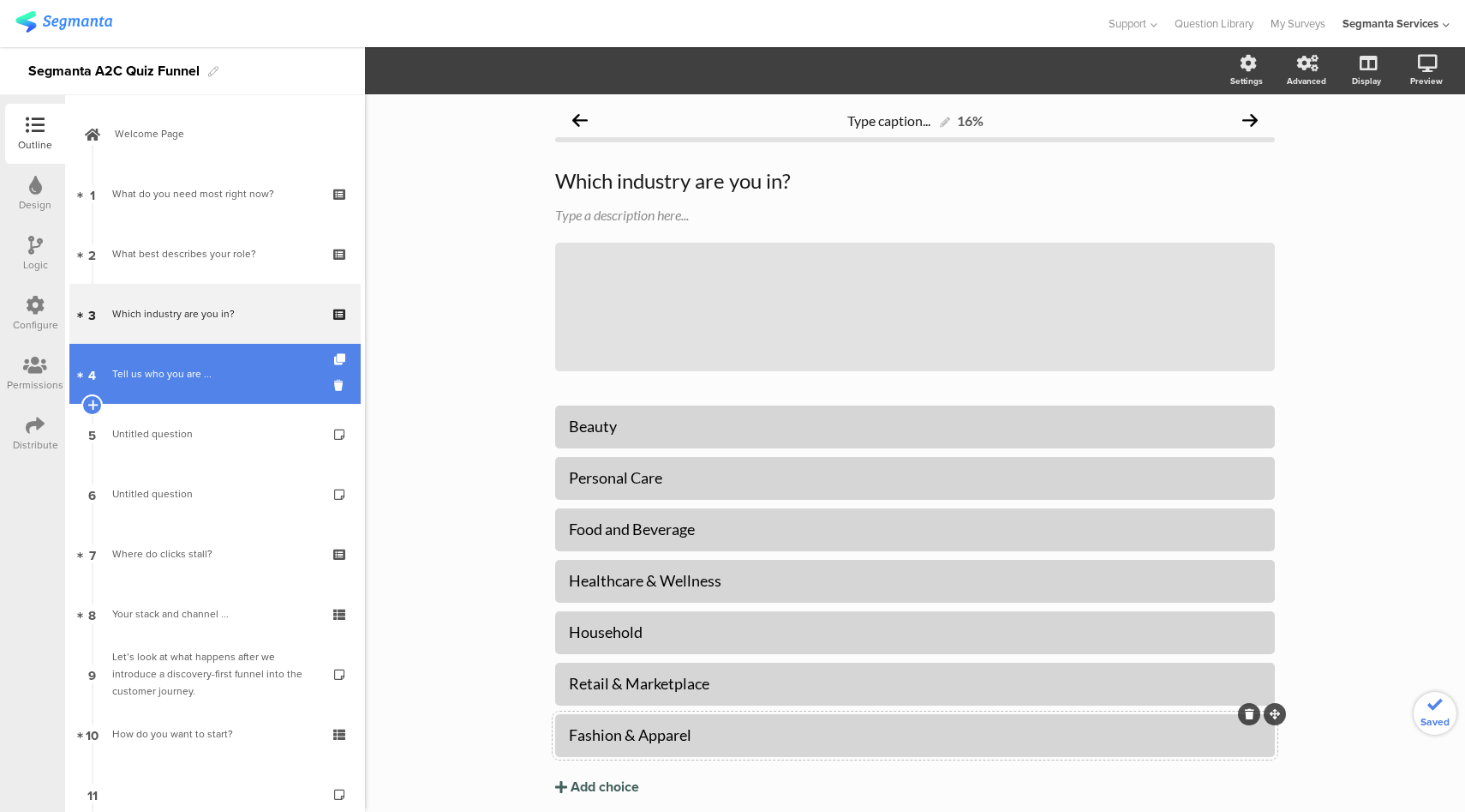
click at [215, 368] on div "Tell us who you are ..." at bounding box center [214, 374] width 205 height 17
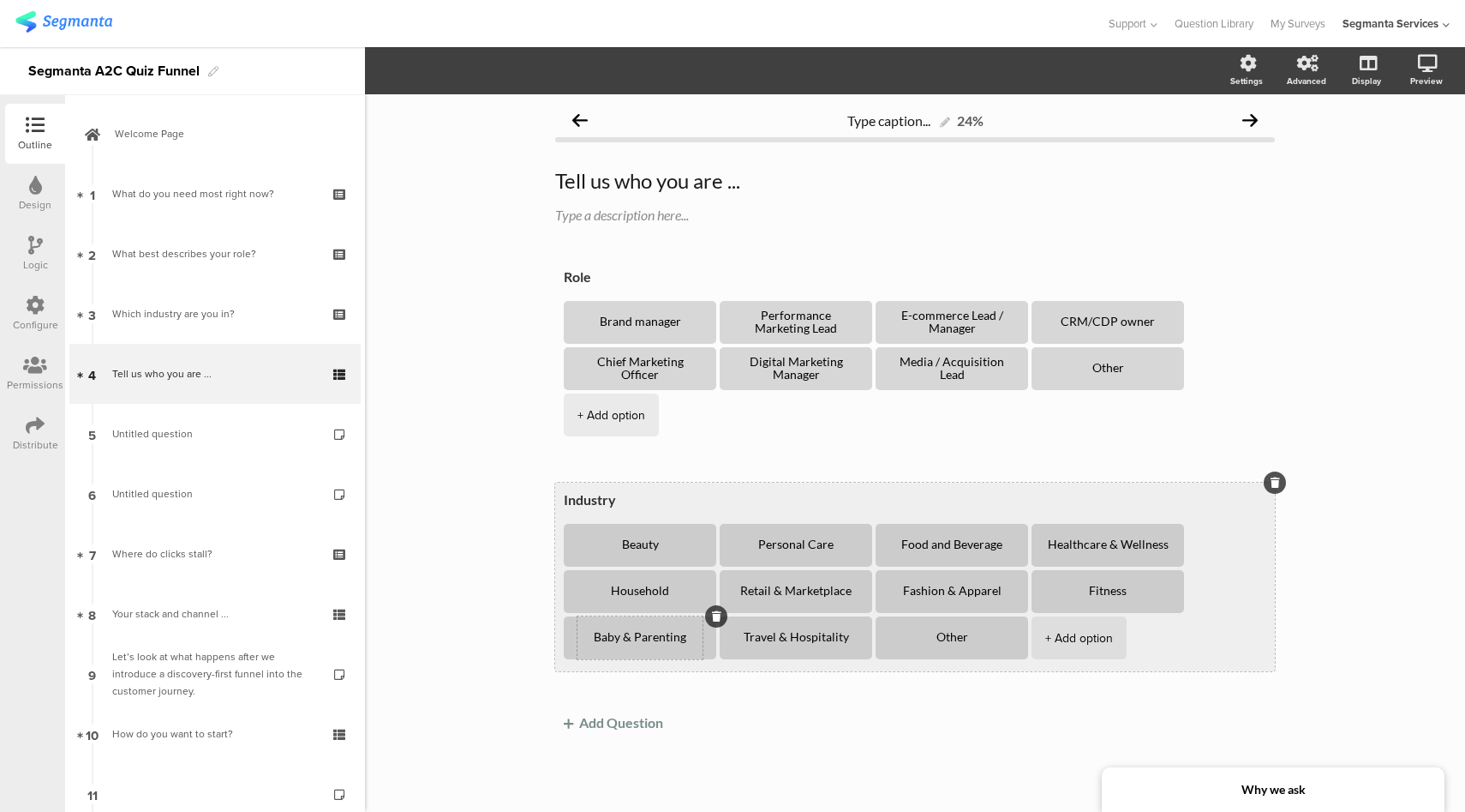
click at [677, 631] on textarea "Baby & Parenting" at bounding box center [640, 638] width 125 height 14
click at [778, 631] on textarea "Travel & Hospitality" at bounding box center [796, 638] width 125 height 14
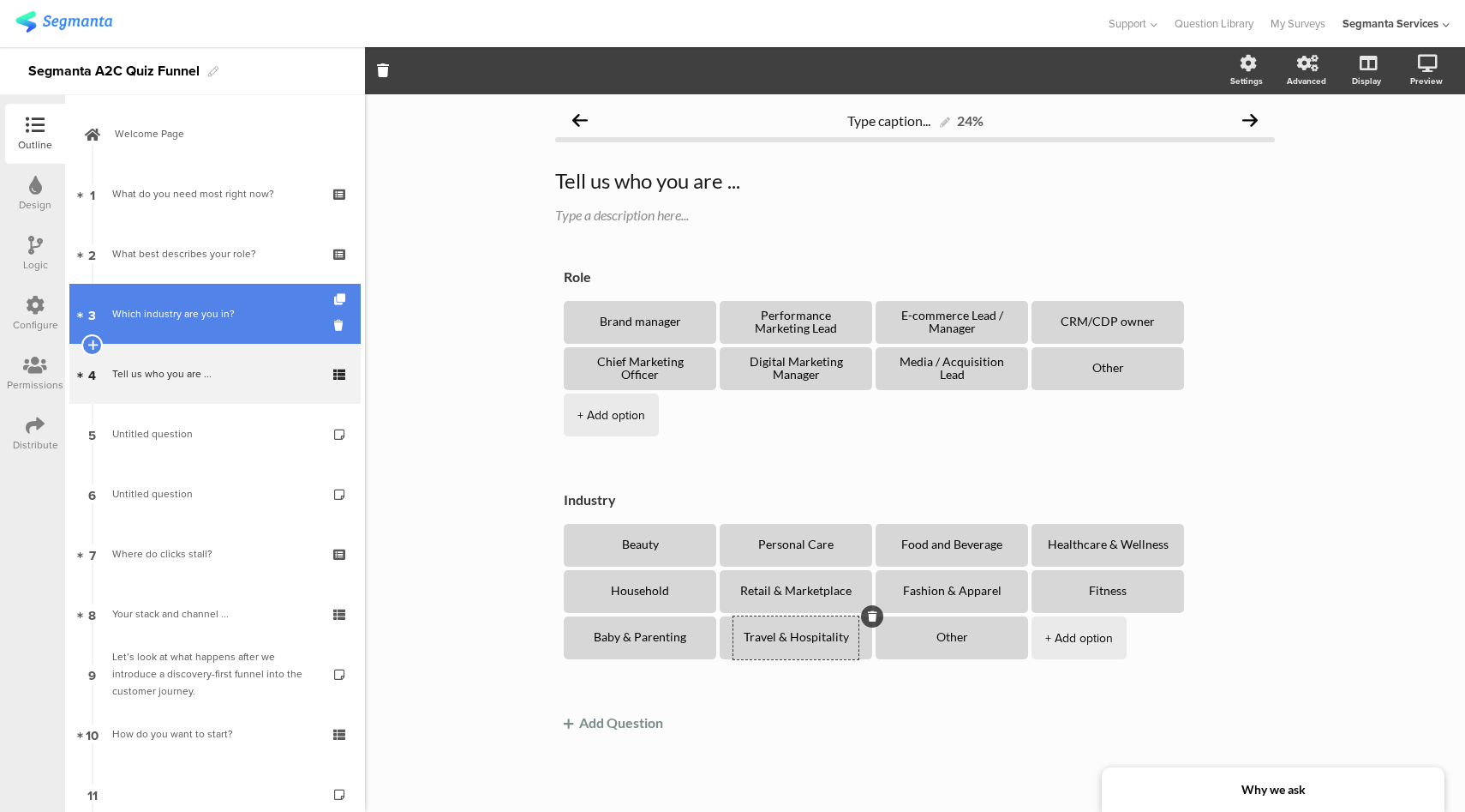
click at [218, 331] on link "3 Which industry are you in?" at bounding box center [214, 313] width 291 height 60
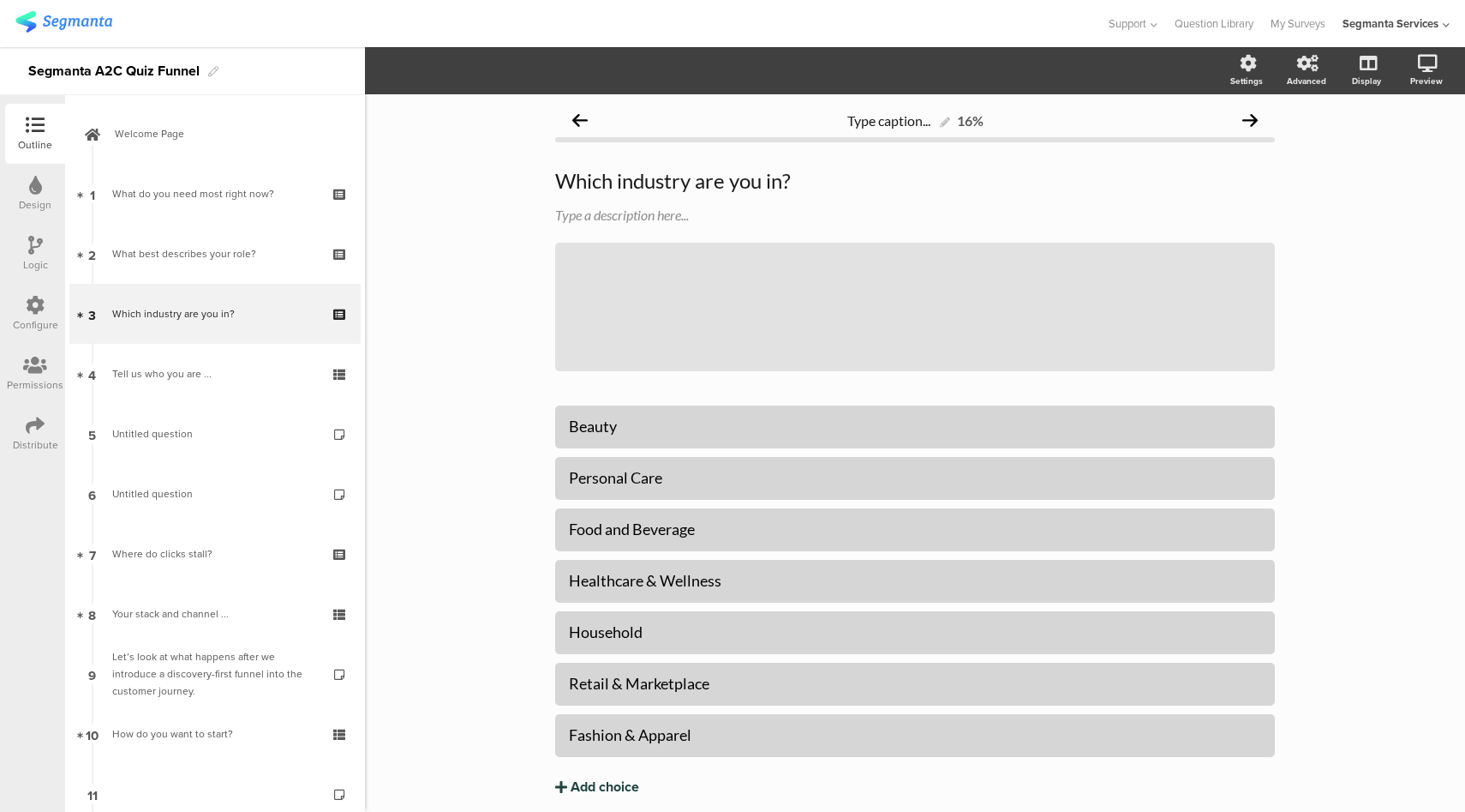
click at [606, 783] on div "Add choice" at bounding box center [605, 787] width 68 height 18
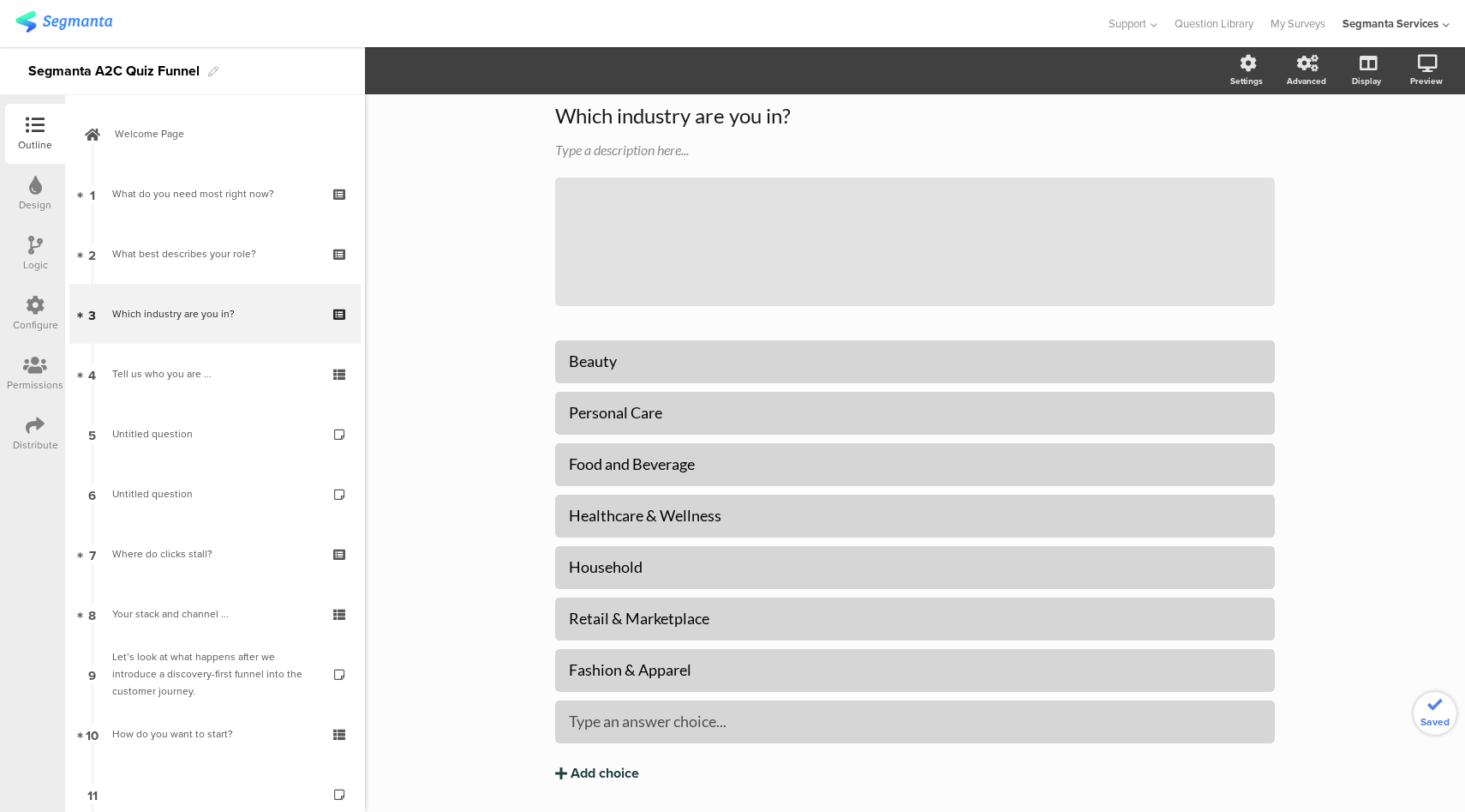
scroll to position [117, 0]
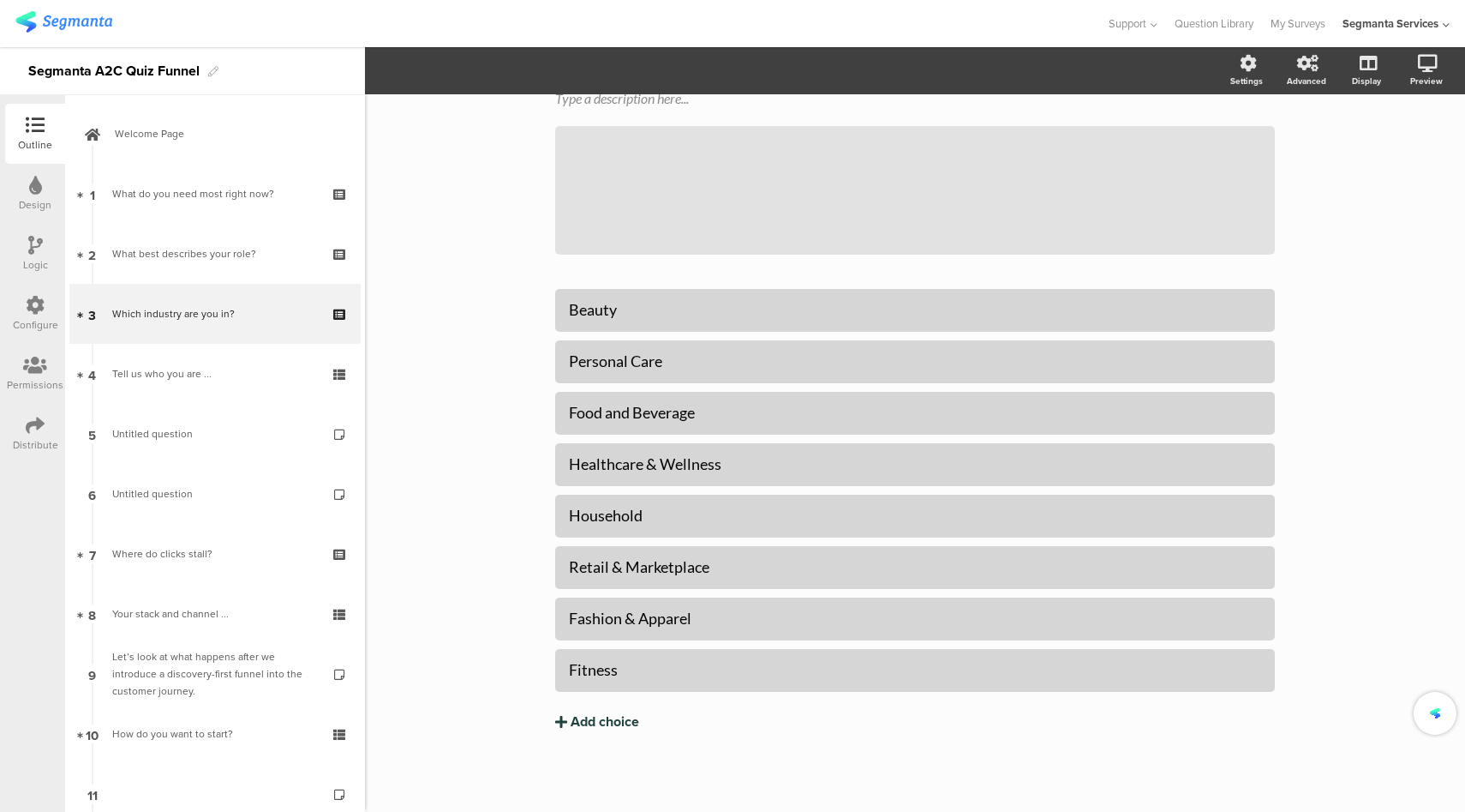
click at [591, 721] on div "Add choice" at bounding box center [605, 721] width 68 height 18
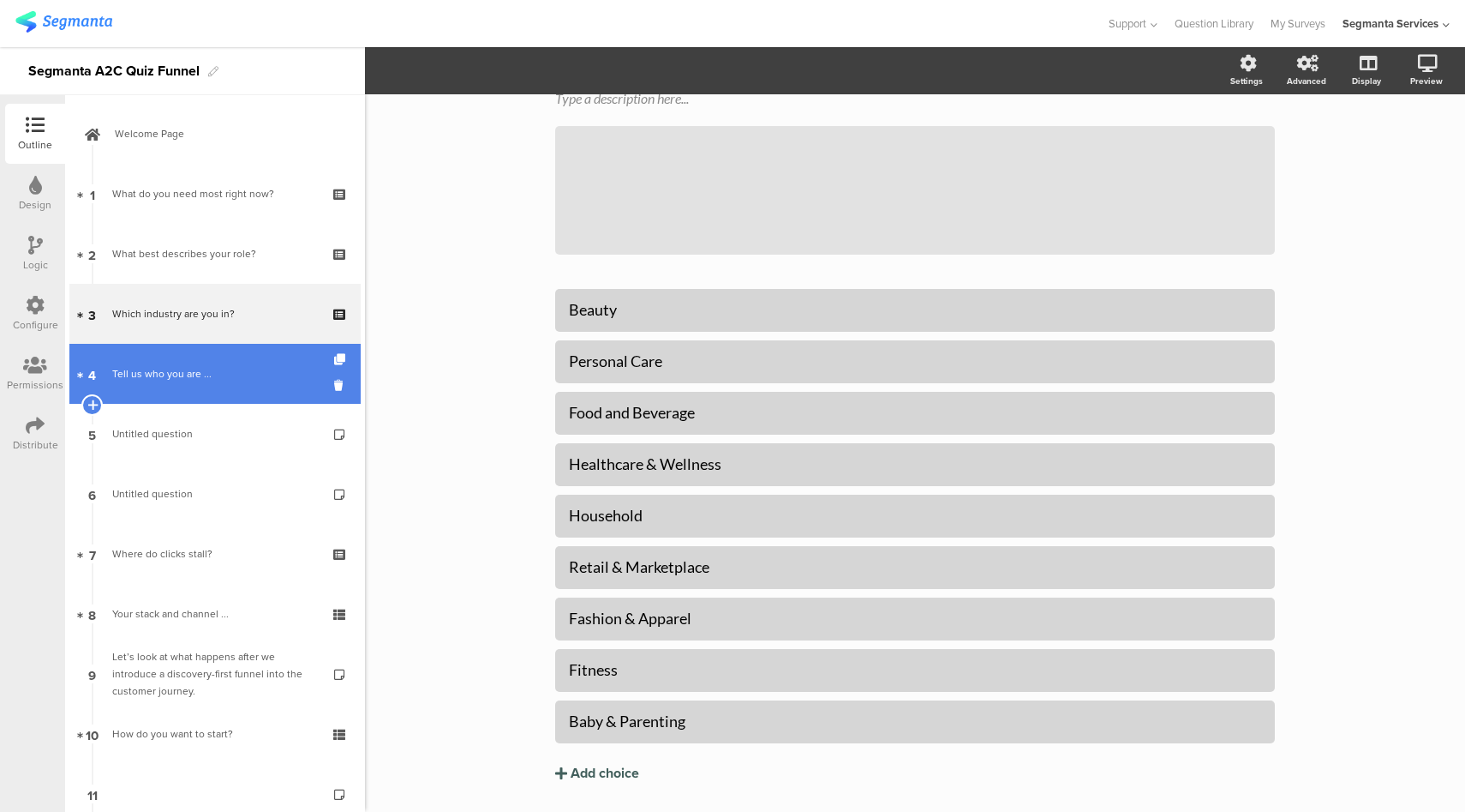
click at [230, 390] on link "4 Tell us who you are ..." at bounding box center [214, 373] width 291 height 60
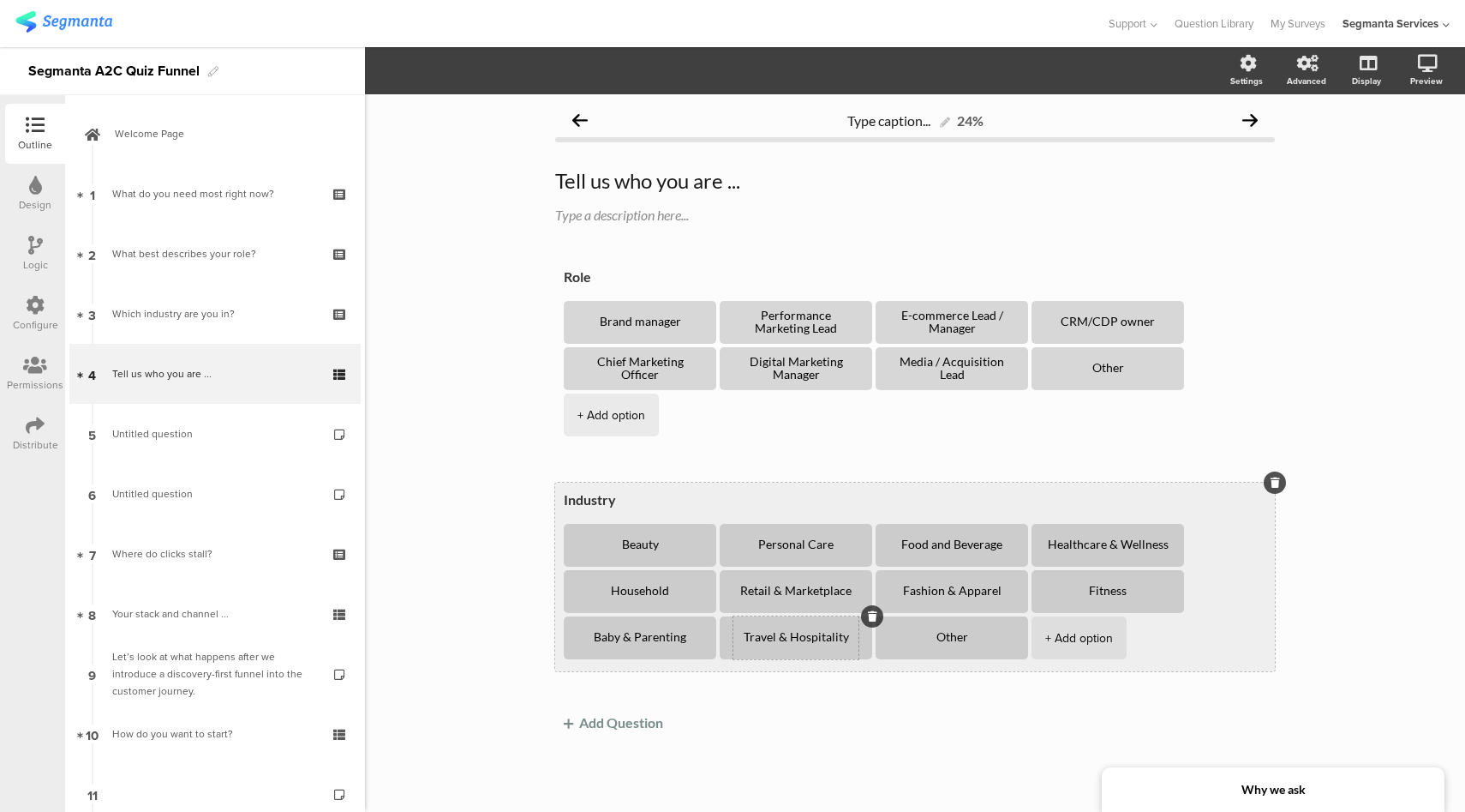
click at [808, 631] on textarea "Travel & Hospitality" at bounding box center [796, 638] width 125 height 14
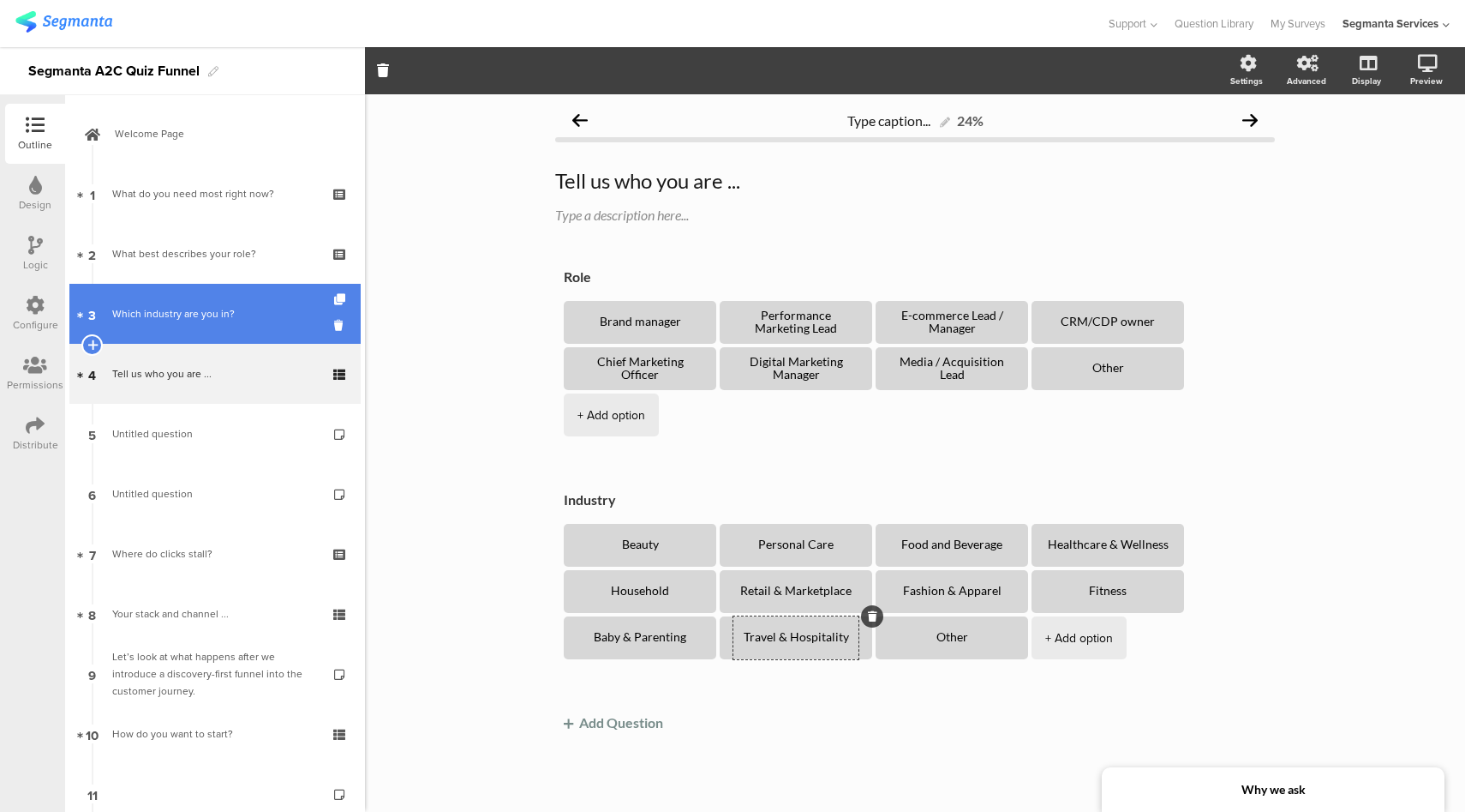
click at [187, 319] on div "Which industry are you in?" at bounding box center [214, 314] width 205 height 17
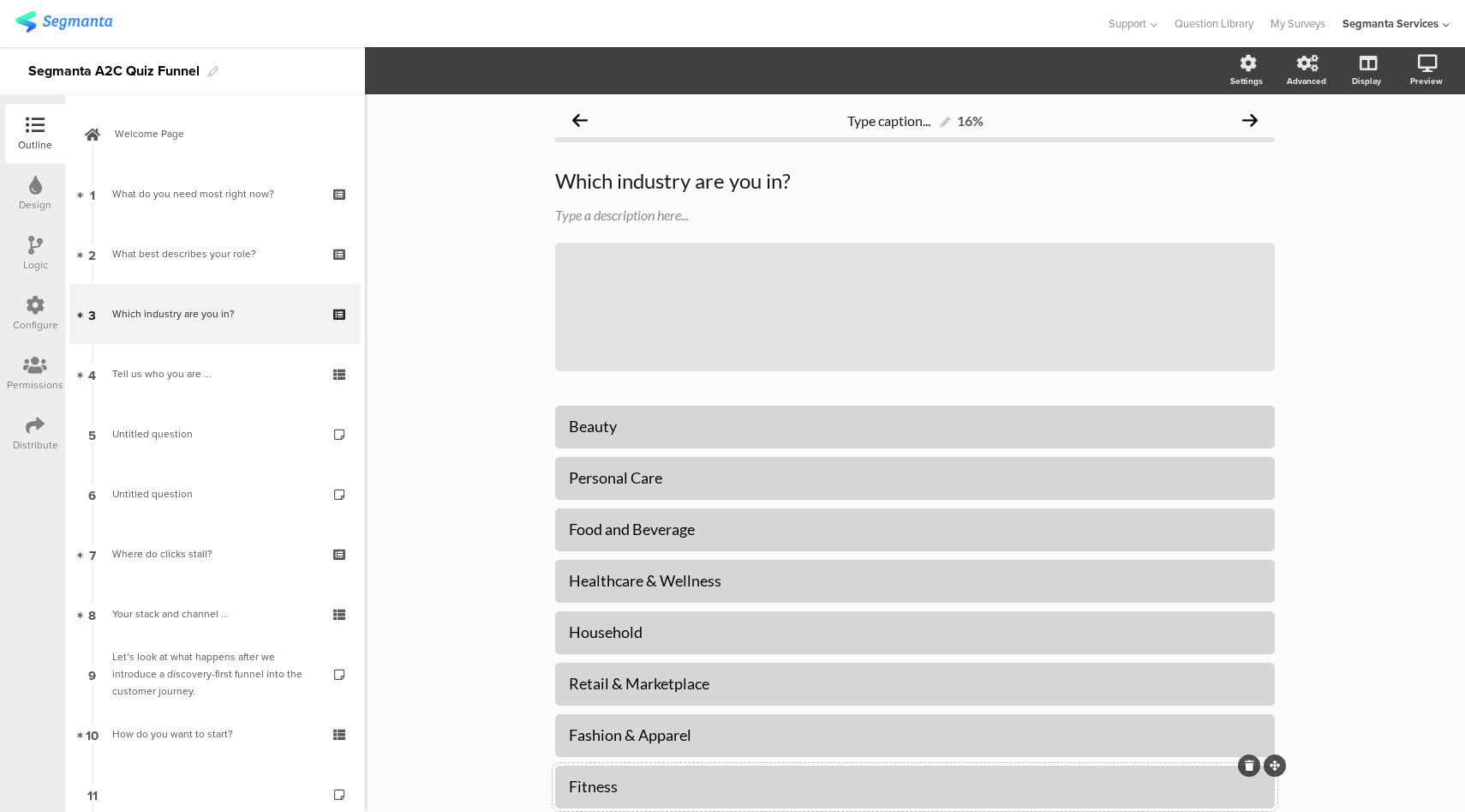
scroll to position [168, 0]
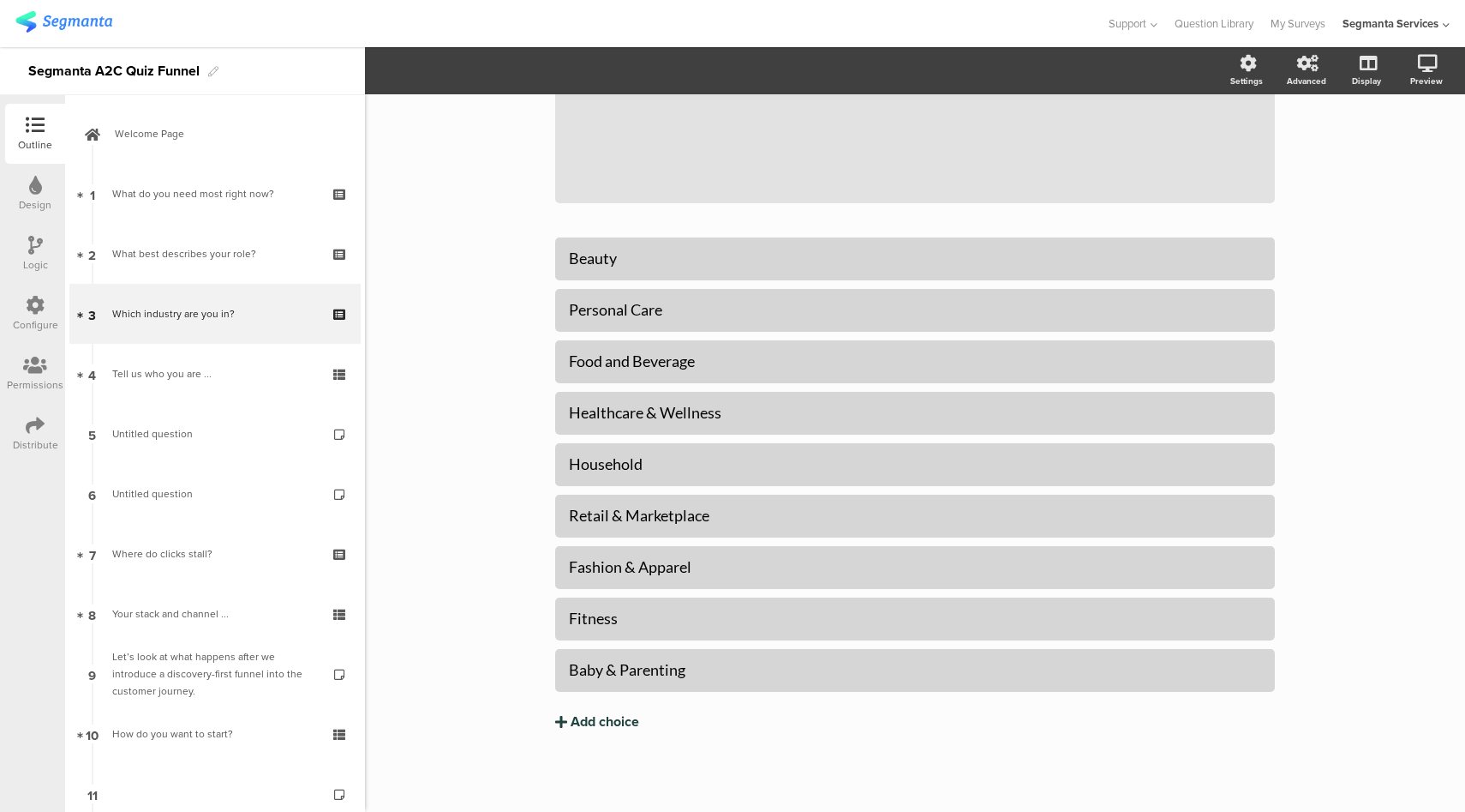
click at [612, 725] on div "Add choice" at bounding box center [605, 721] width 68 height 18
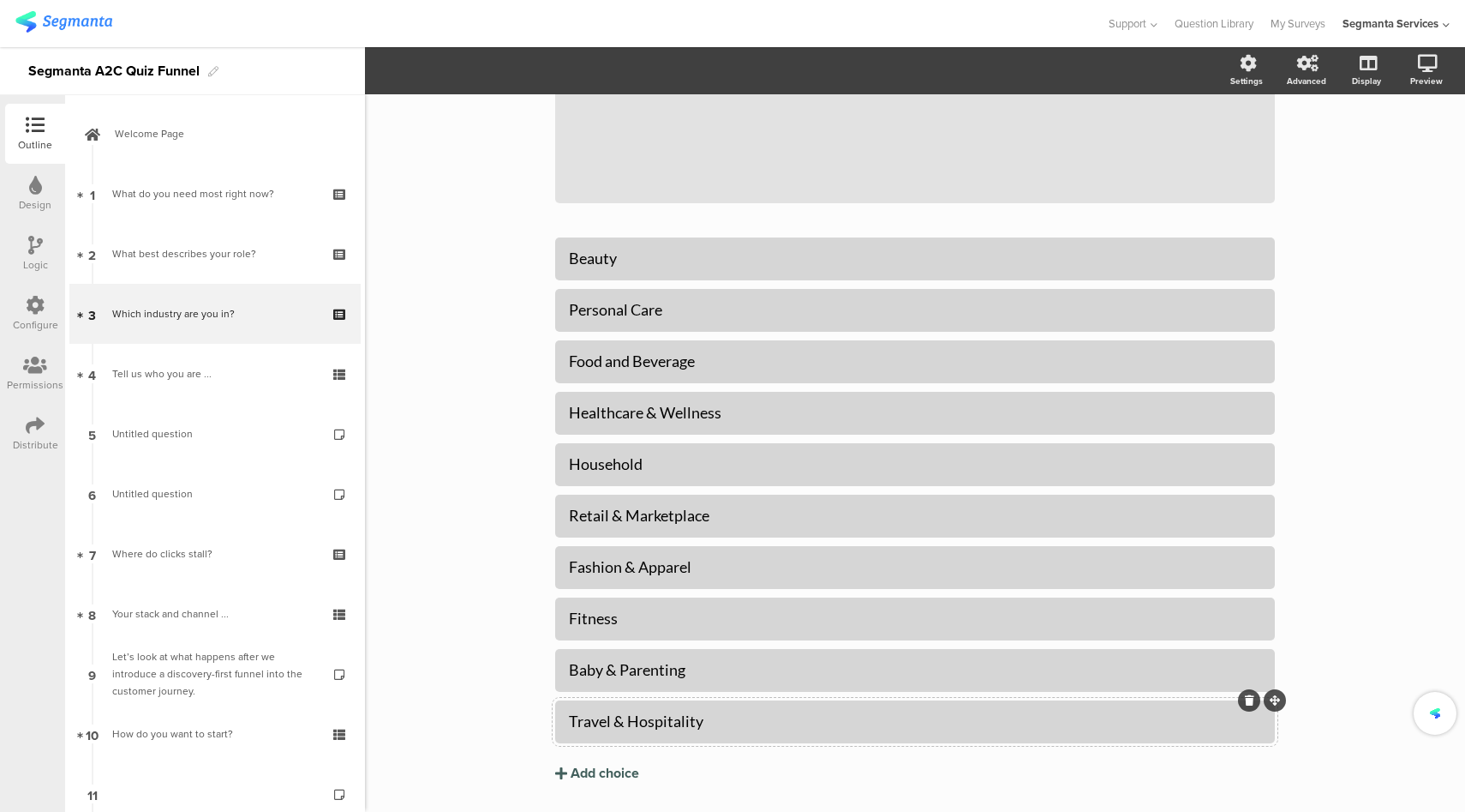
scroll to position [219, 0]
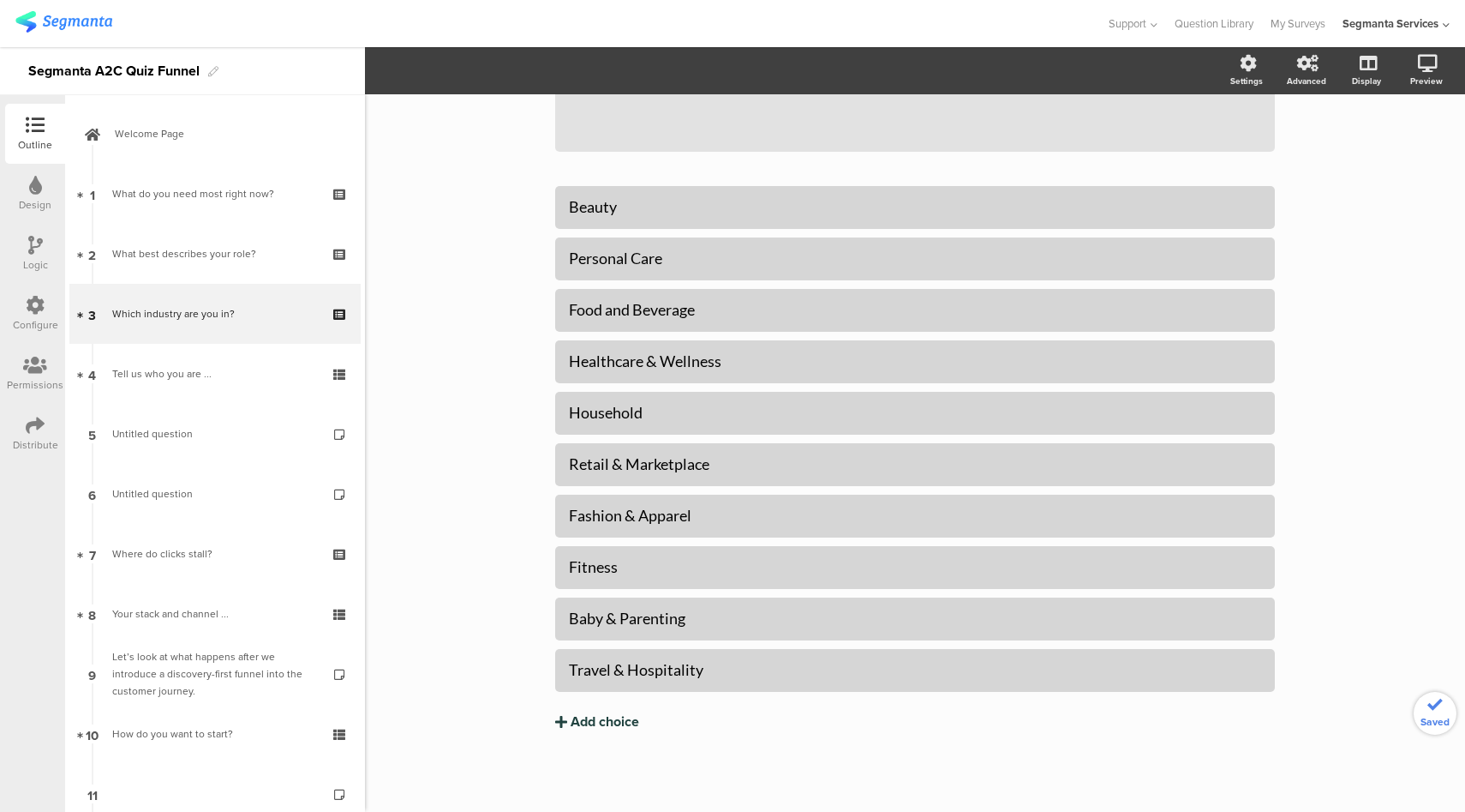
click at [618, 713] on div "Add choice" at bounding box center [605, 721] width 68 height 18
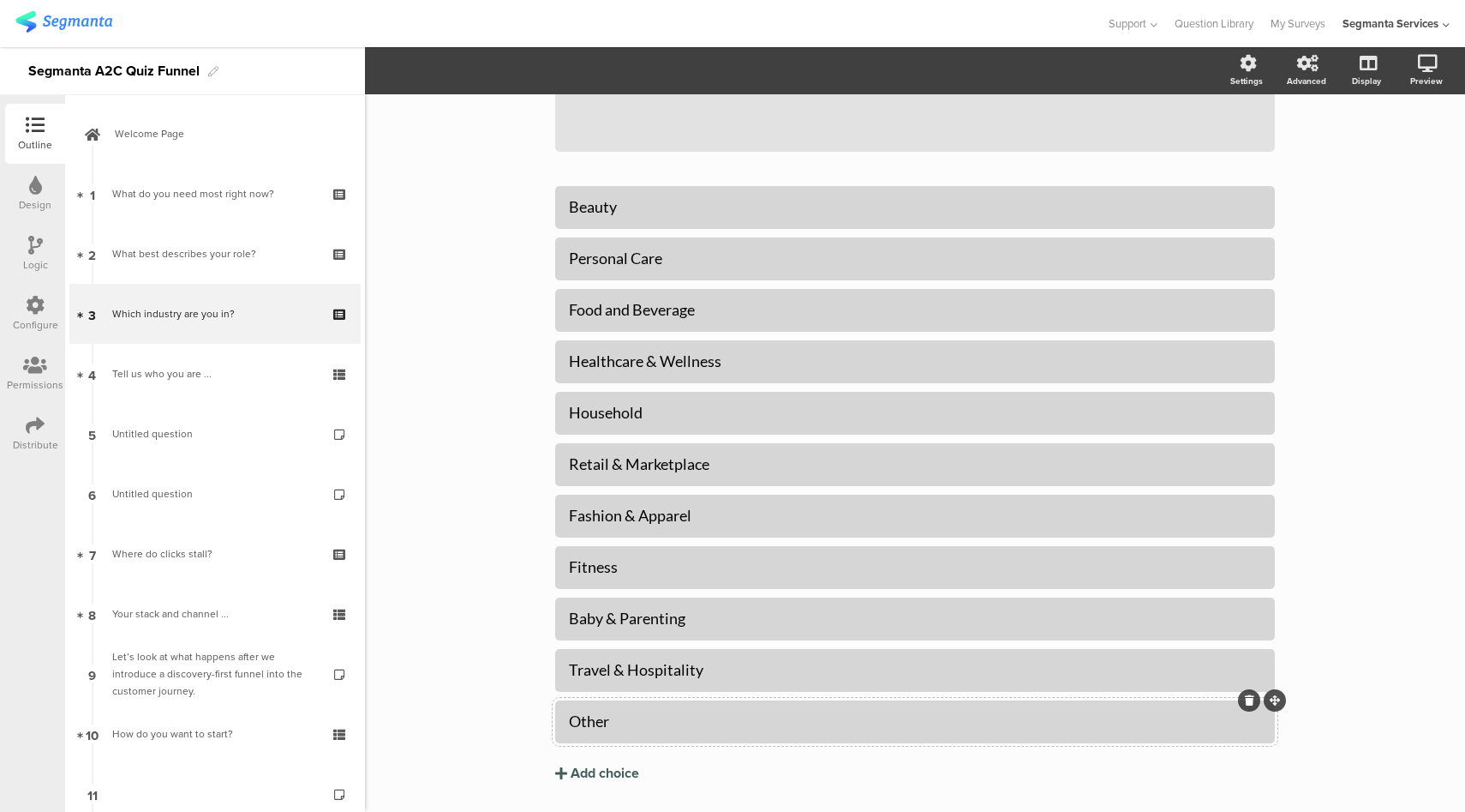
click at [671, 730] on div "Other" at bounding box center [916, 720] width 693 height 20
click at [466, 73] on span "Choice options" at bounding box center [460, 70] width 92 height 20
click at [573, 180] on span at bounding box center [564, 183] width 26 height 14
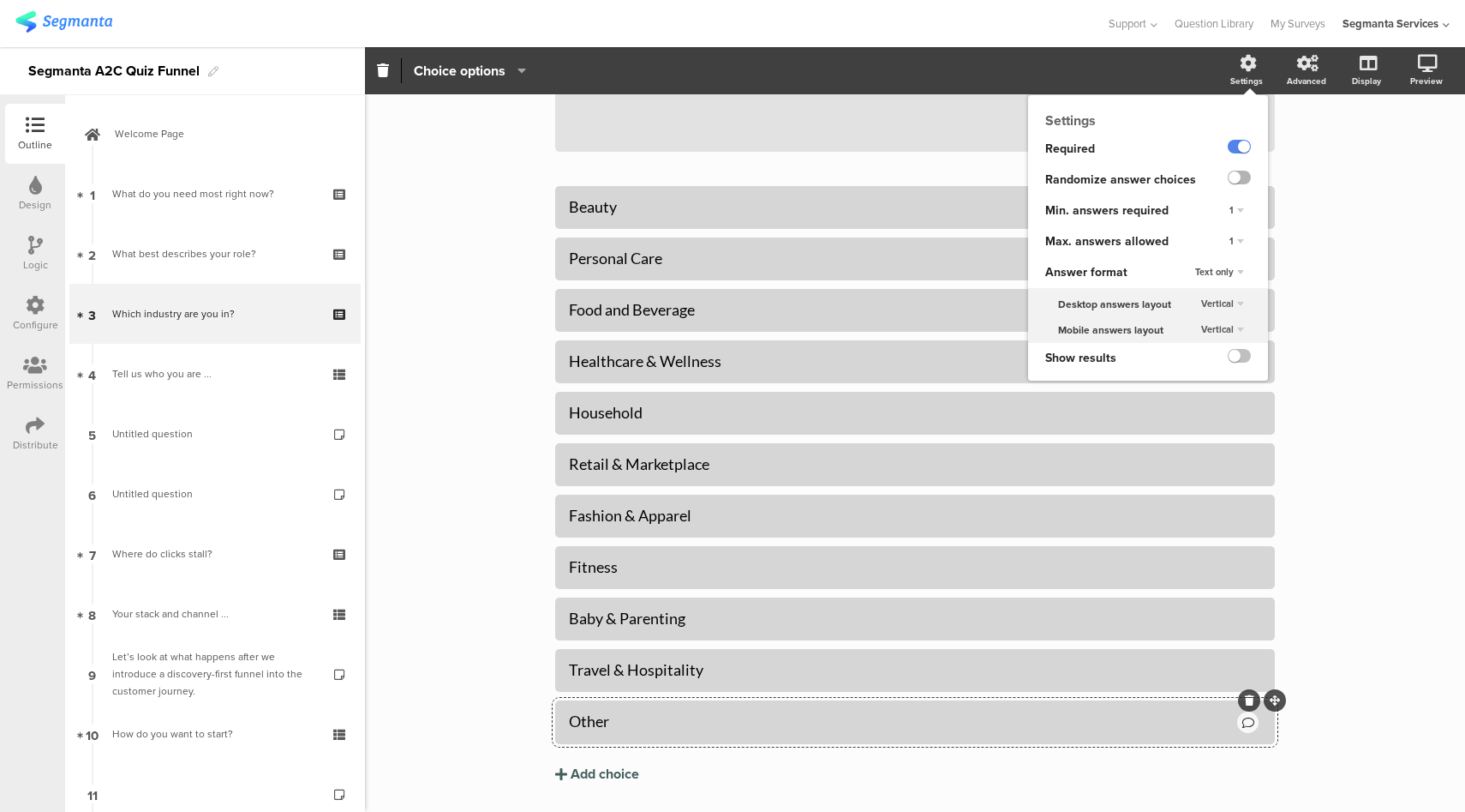
click at [1230, 179] on label at bounding box center [1240, 177] width 23 height 14
click at [0, 0] on input "checkbox" at bounding box center [0, 0] width 0 height 0
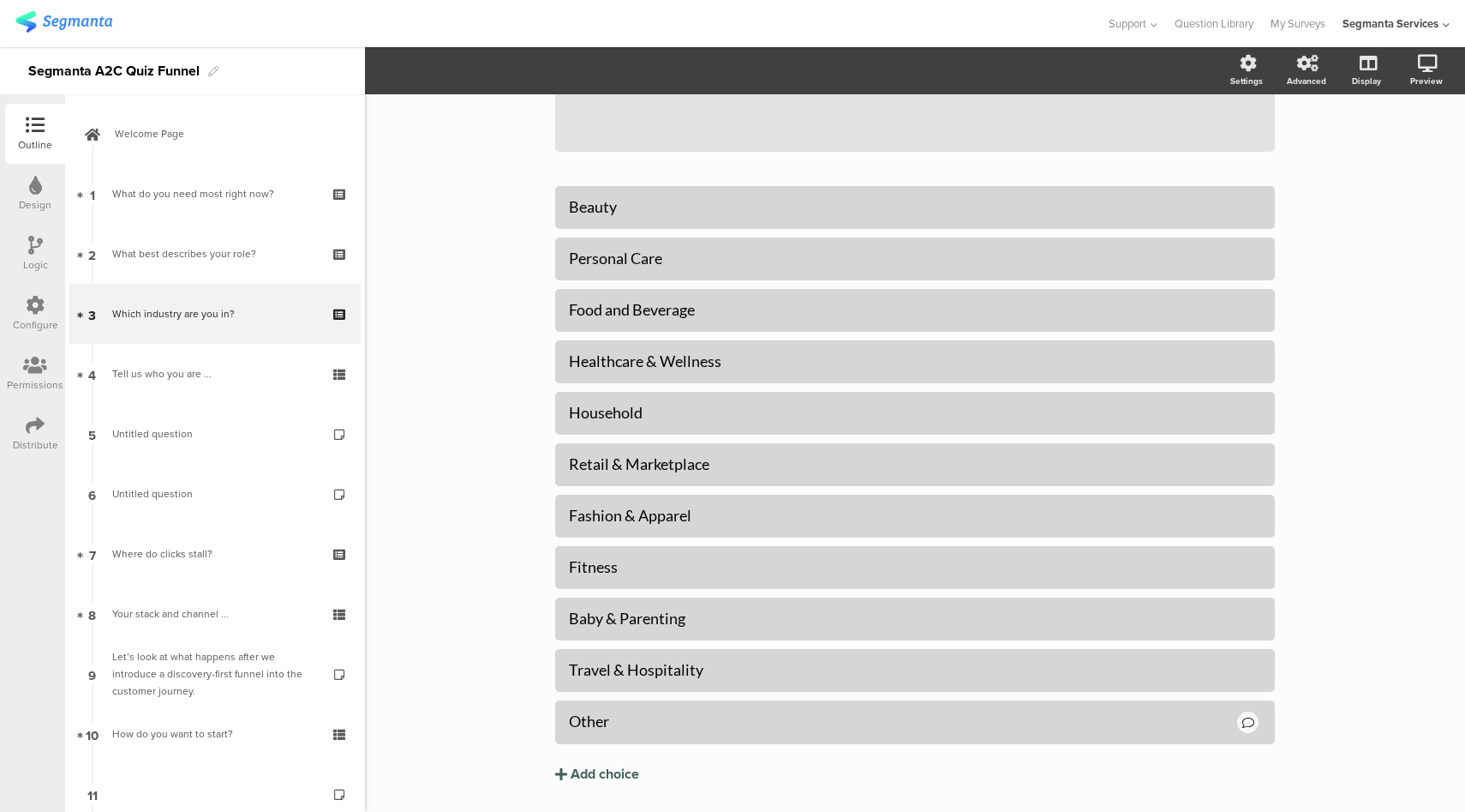
click at [1003, 48] on section "Settings Advanced Display [GEOGRAPHIC_DATA]" at bounding box center [916, 71] width 1100 height 48
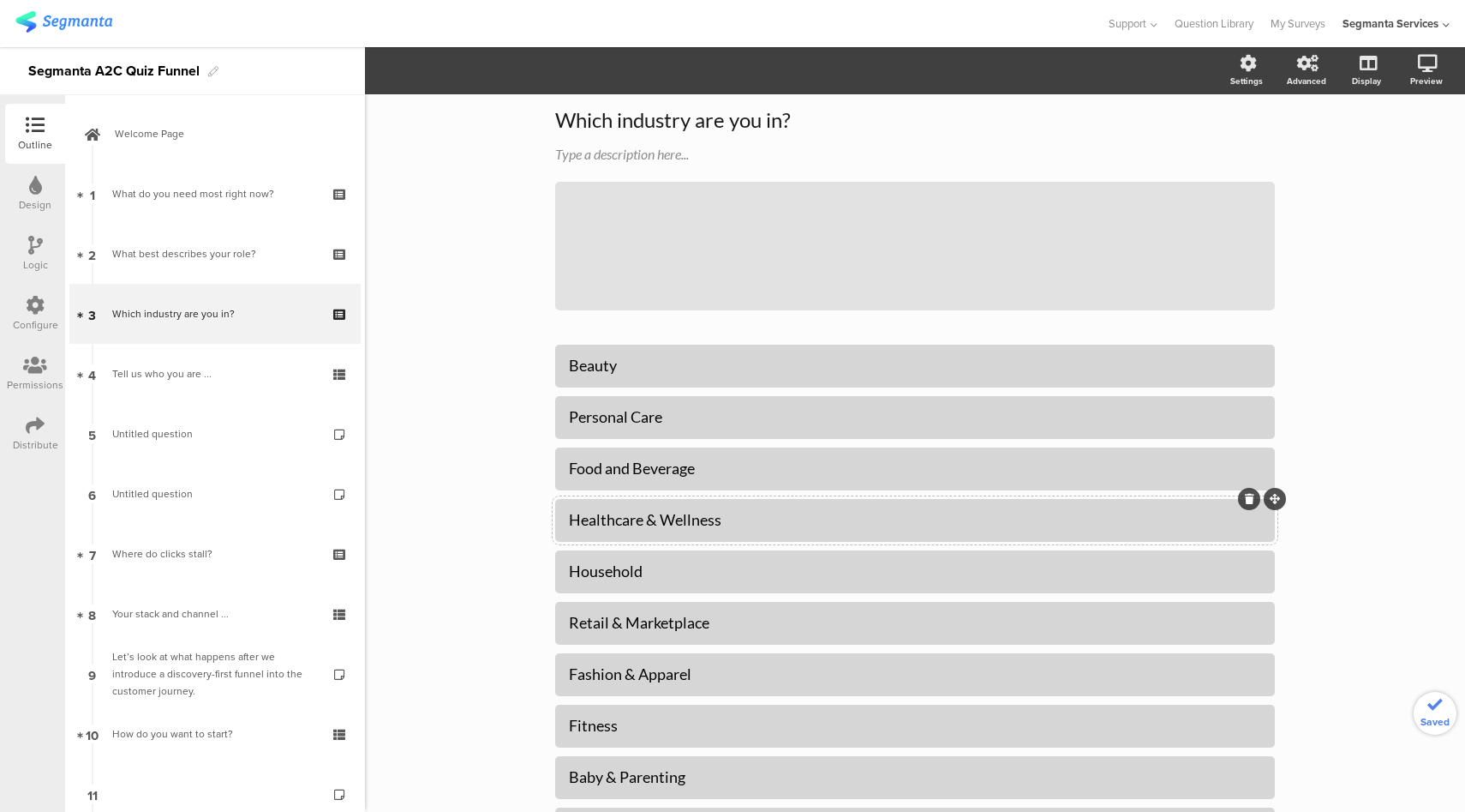
scroll to position [0, 0]
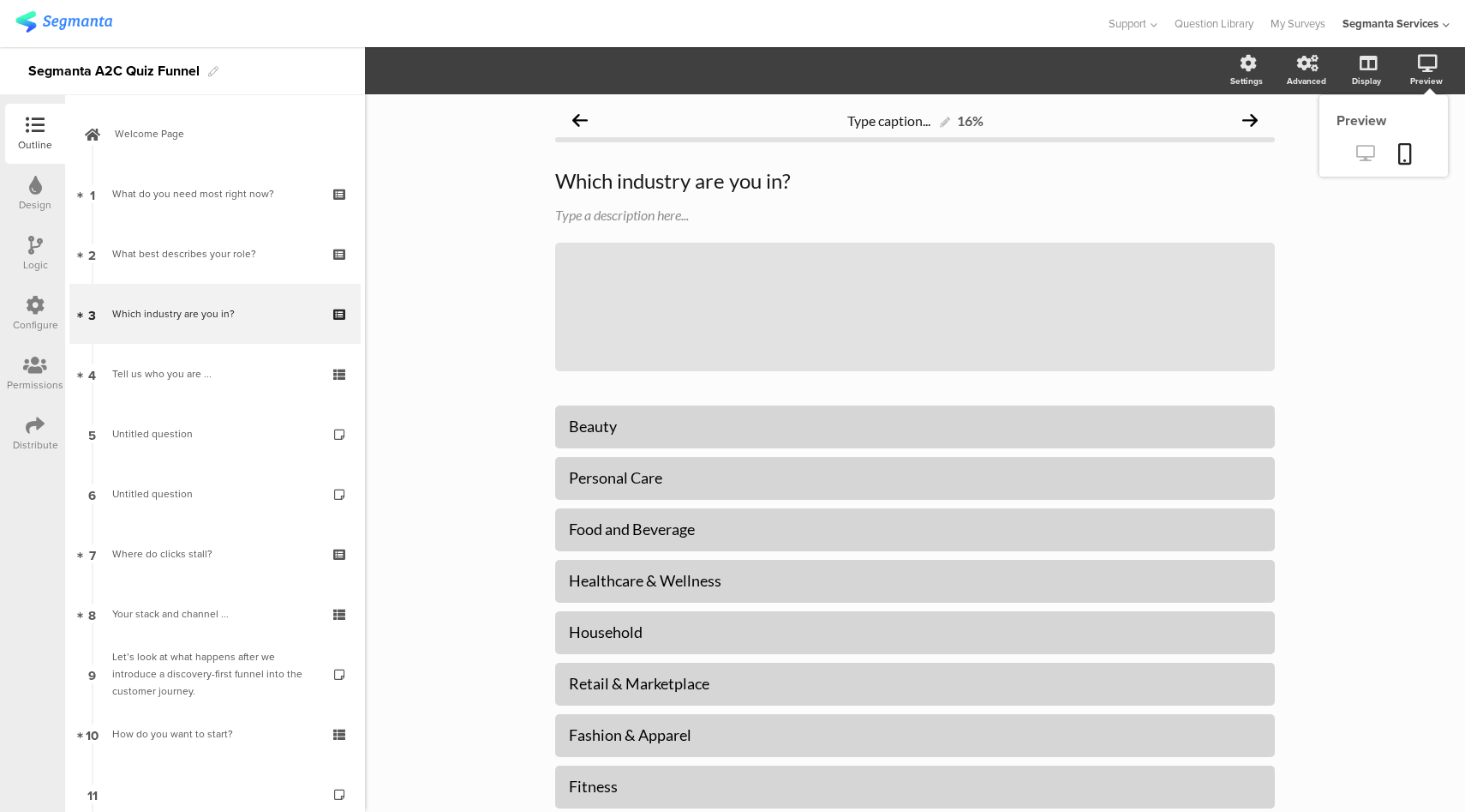
click at [1356, 156] on icon at bounding box center [1365, 153] width 18 height 16
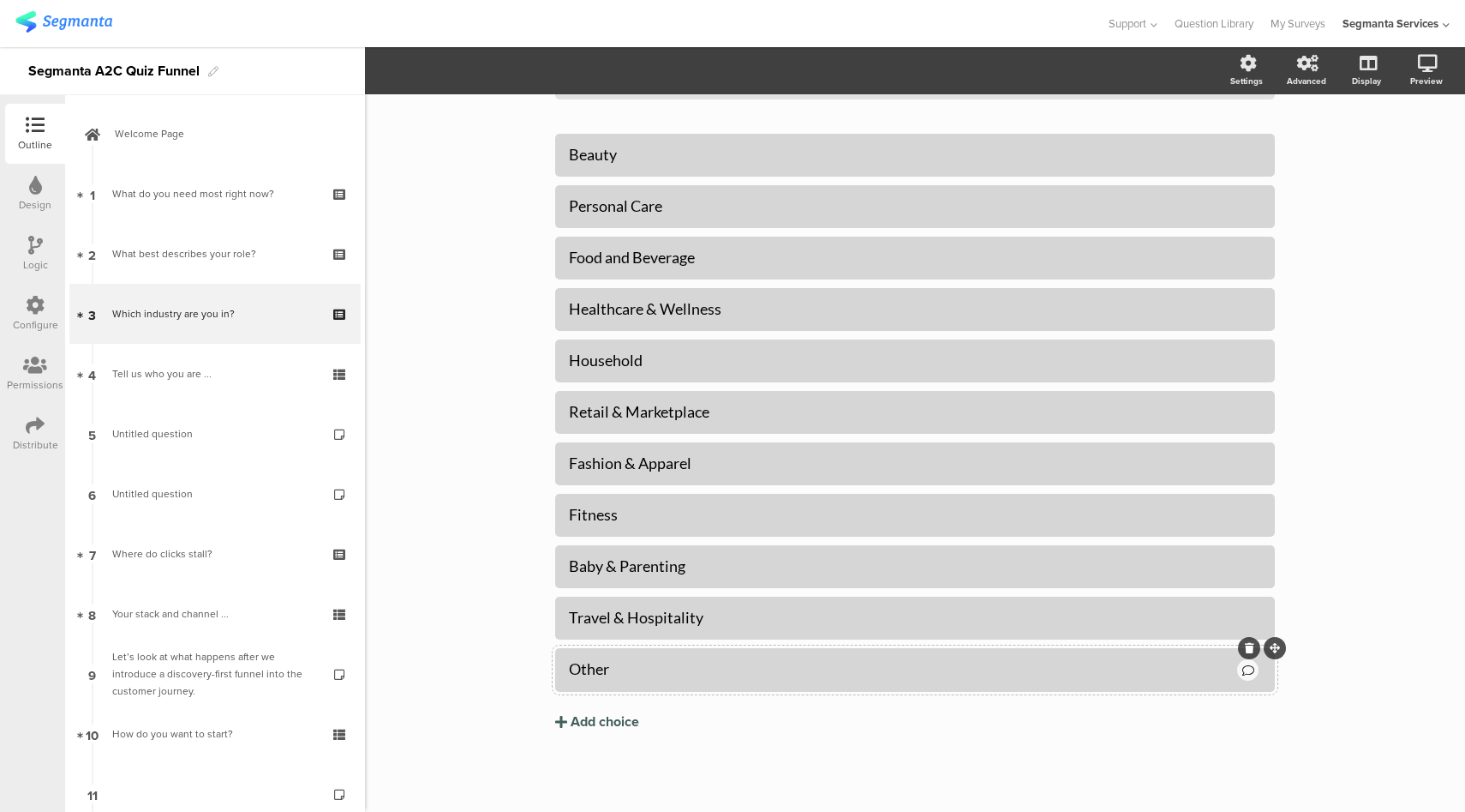
click at [739, 681] on div "Other" at bounding box center [916, 669] width 693 height 30
click at [469, 67] on span "Choice options" at bounding box center [460, 70] width 92 height 20
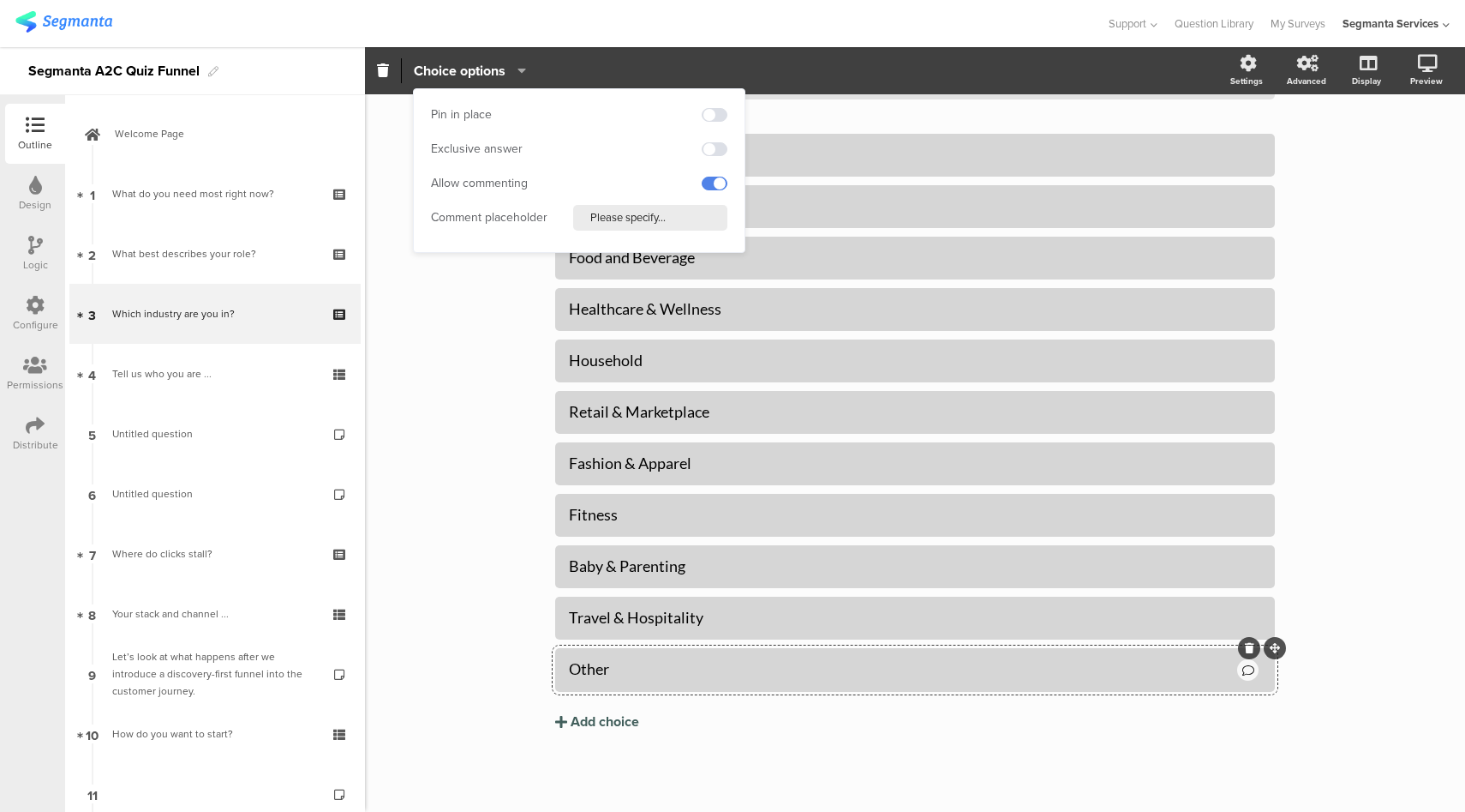
click at [713, 105] on div "Pin in place" at bounding box center [579, 115] width 296 height 26
click at [713, 105] on div "Pin in place" at bounding box center [579, 115] width 296 height 26
click at [716, 123] on div "Pin in place" at bounding box center [579, 115] width 296 height 26
click at [714, 111] on span at bounding box center [715, 115] width 26 height 14
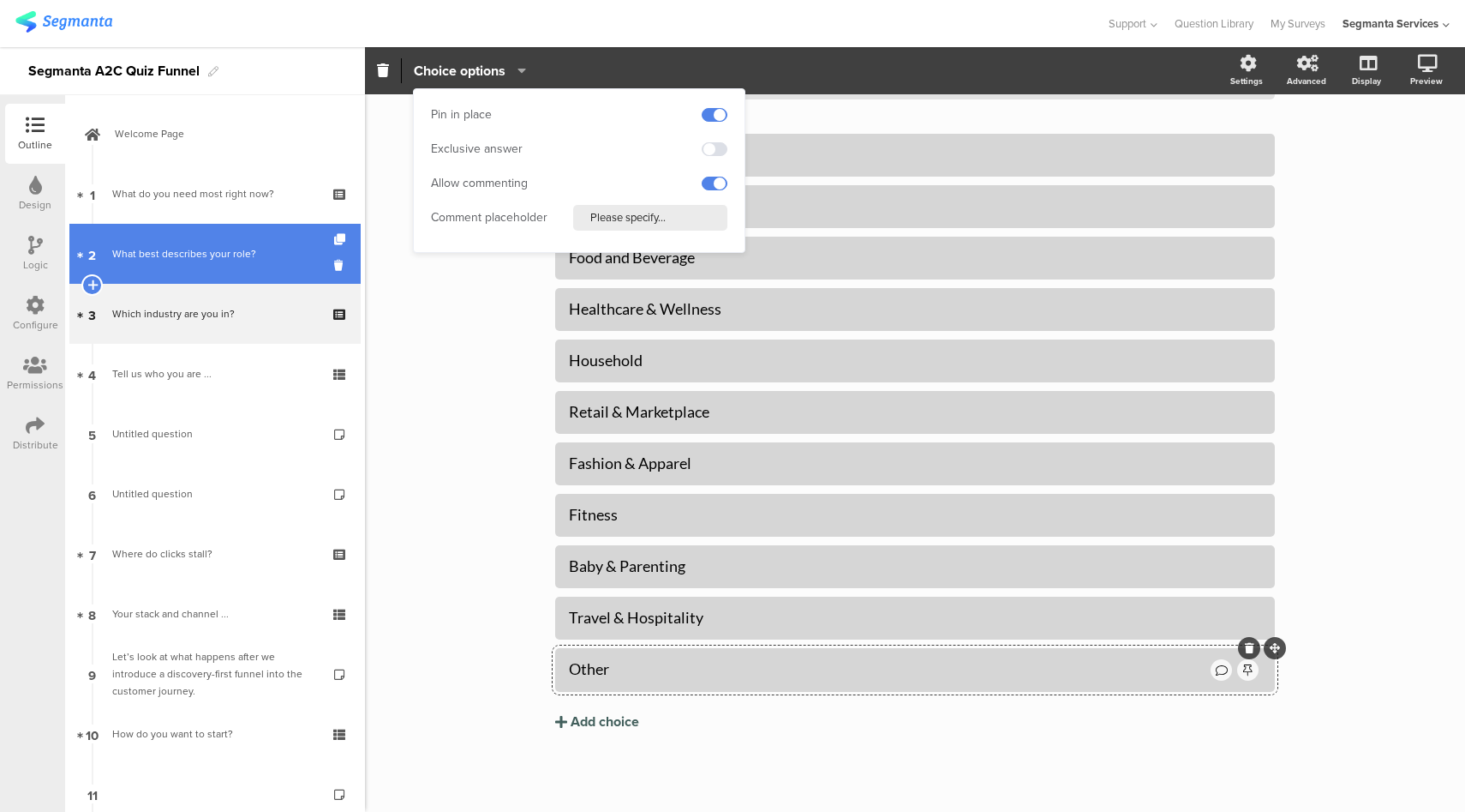
click at [233, 244] on link "2 What best describes your role?" at bounding box center [214, 253] width 291 height 60
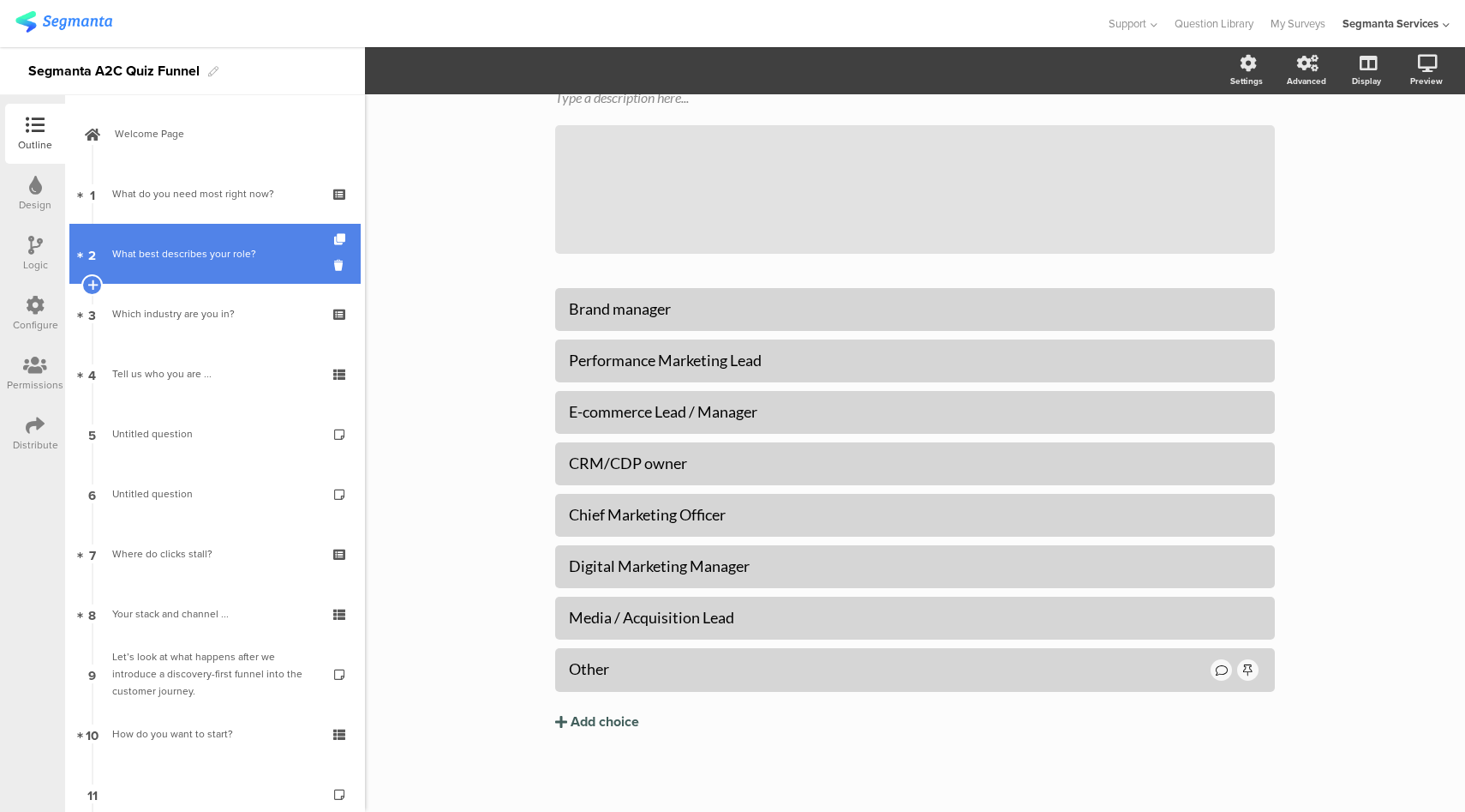
scroll to position [117, 0]
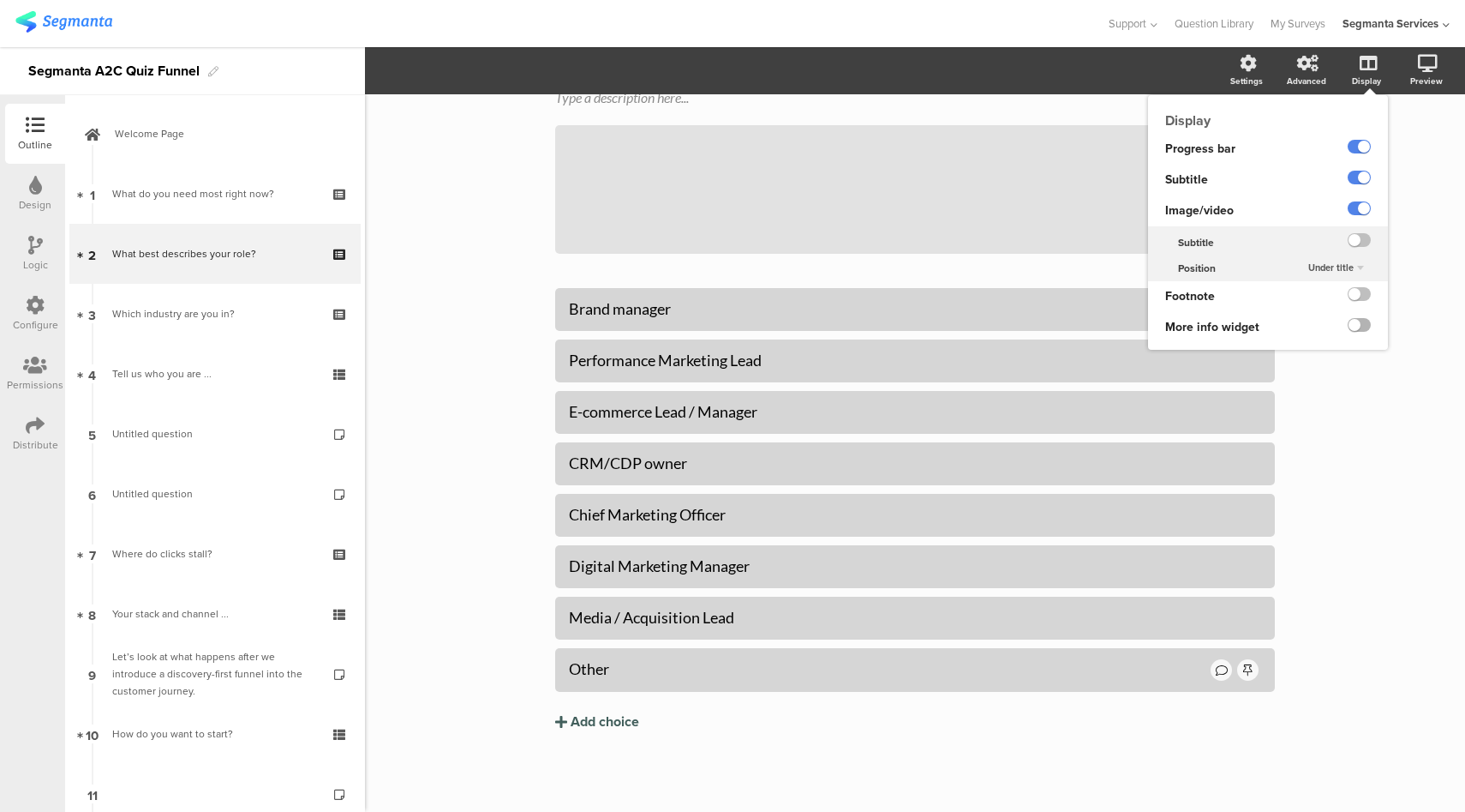
click at [1349, 327] on label at bounding box center [1360, 325] width 23 height 14
click at [0, 0] on input "checkbox" at bounding box center [0, 0] width 0 height 0
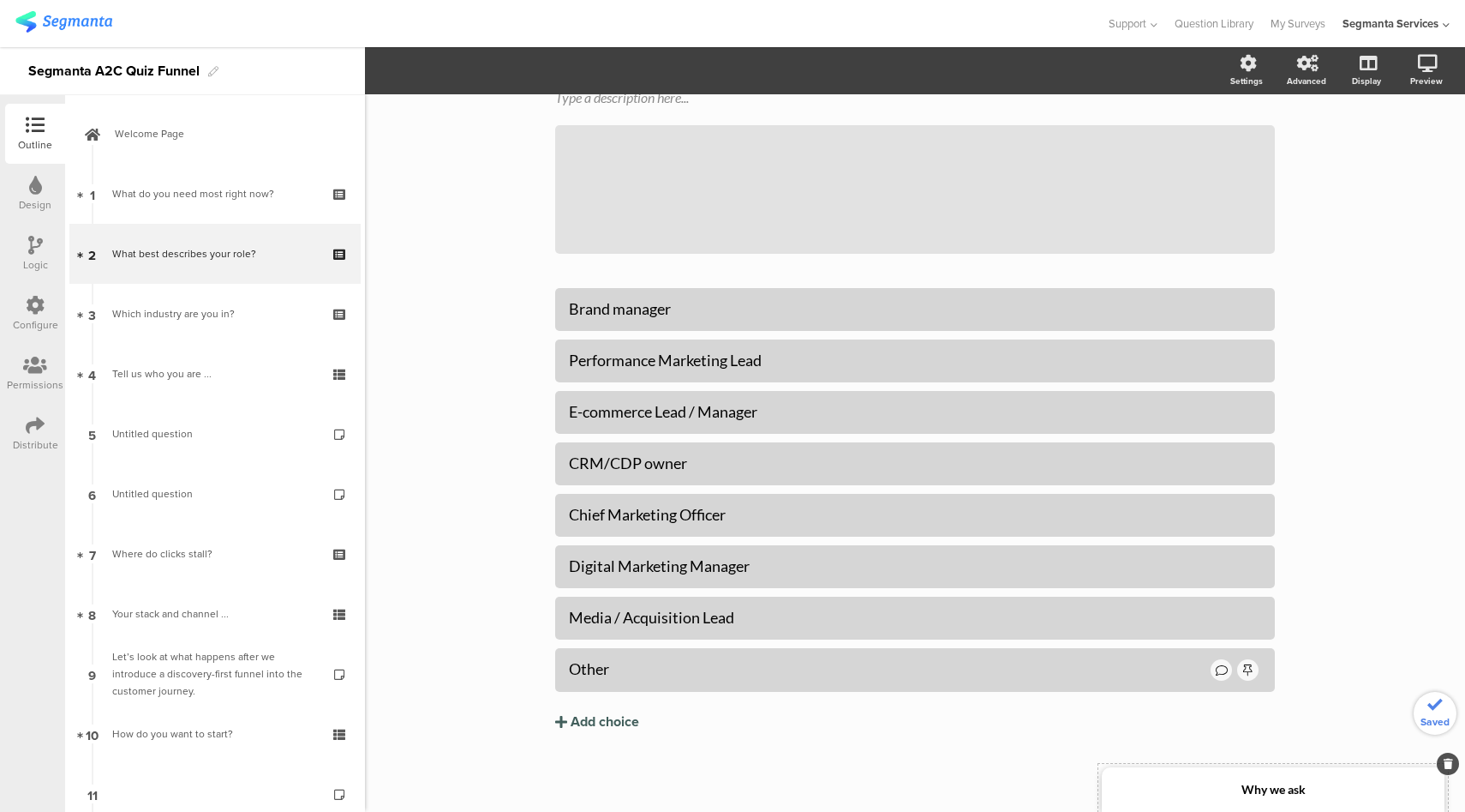
click at [1182, 781] on div "Why we ask" at bounding box center [1273, 790] width 343 height 45
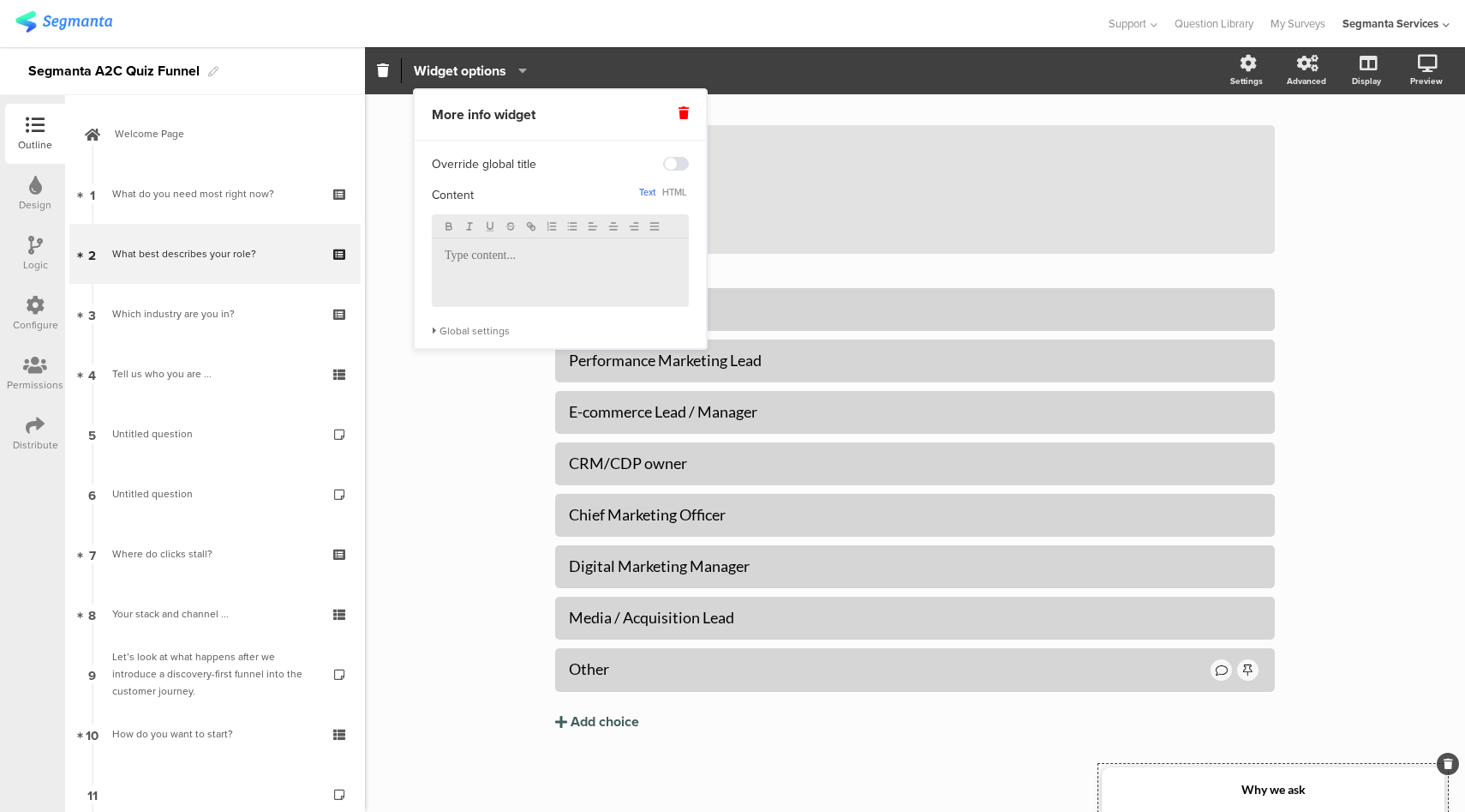
click at [552, 263] on p at bounding box center [561, 257] width 231 height 16
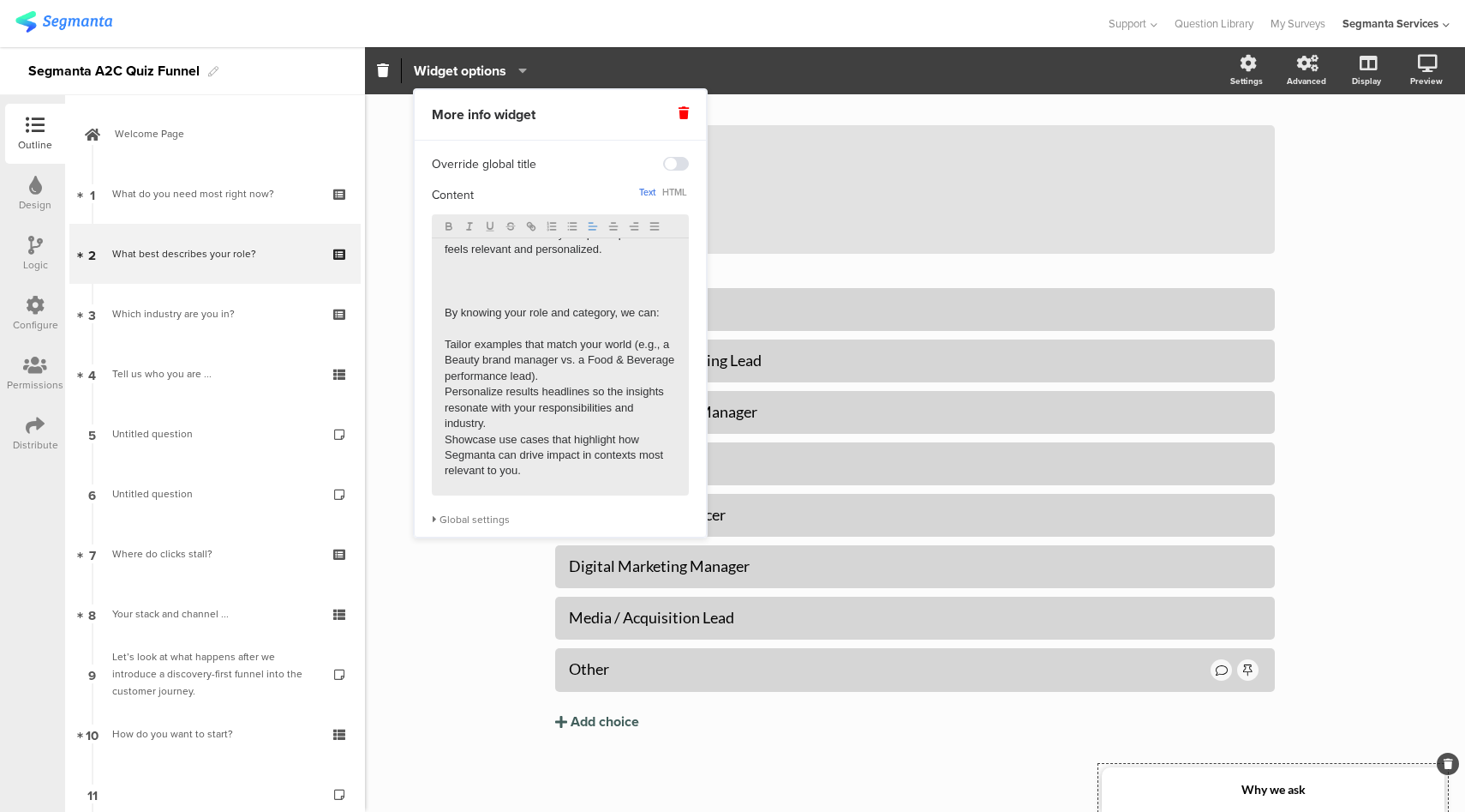
scroll to position [0, 0]
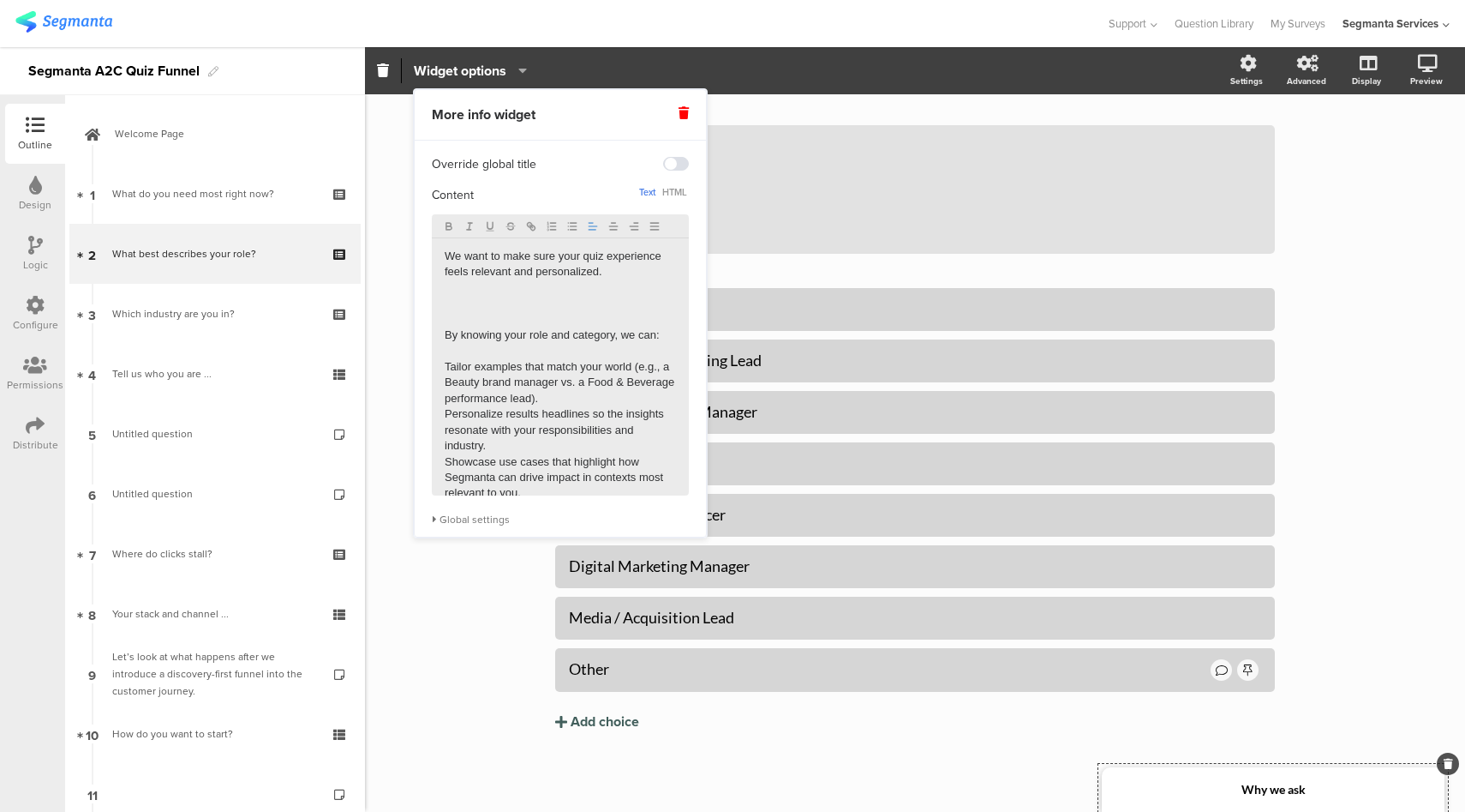
click at [445, 332] on p "By knowing your role and category, we can:" at bounding box center [561, 335] width 231 height 16
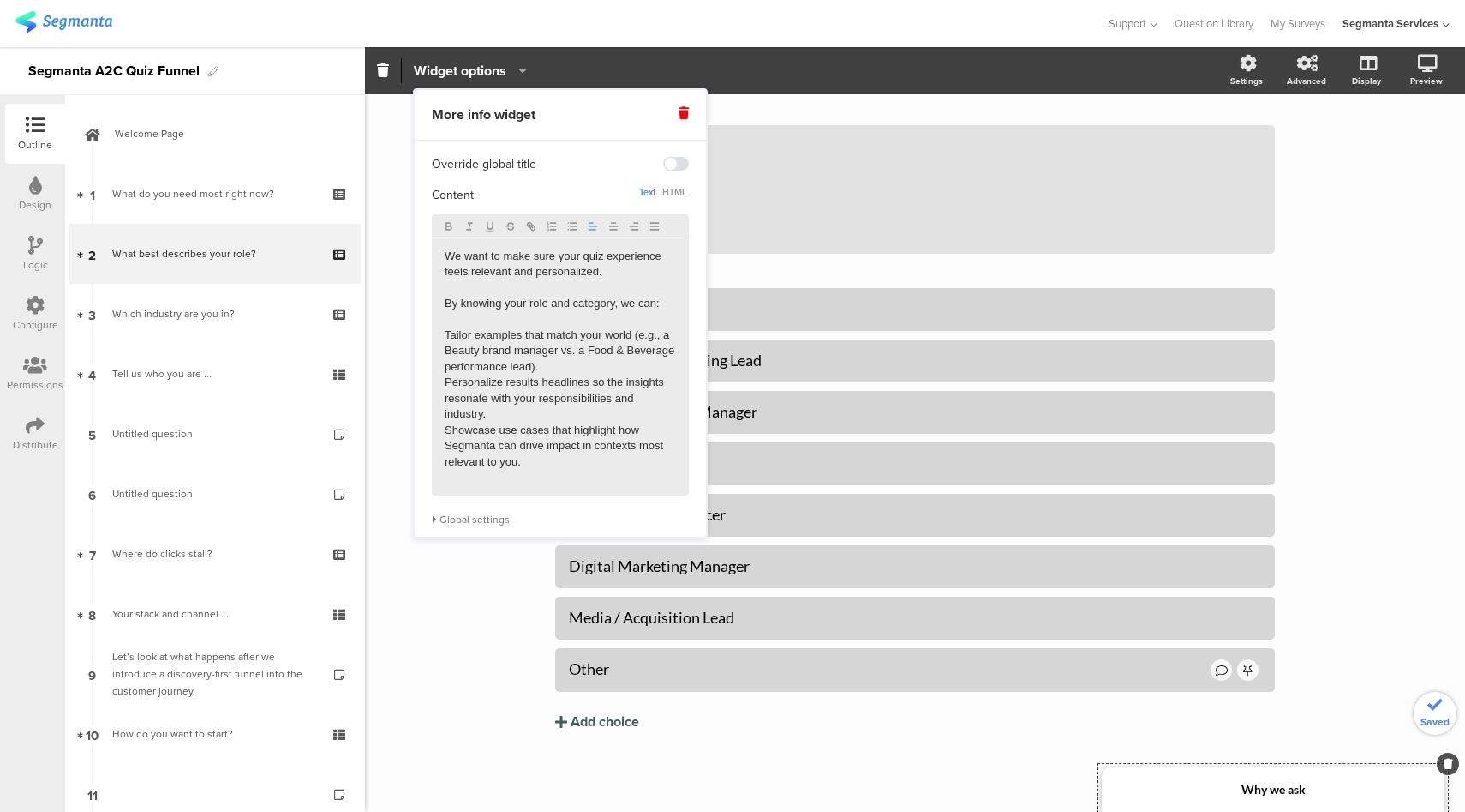
click at [446, 336] on p "Tailor examples that match your world (e.g., a Beauty brand manager vs. a Food …" at bounding box center [561, 351] width 231 height 48
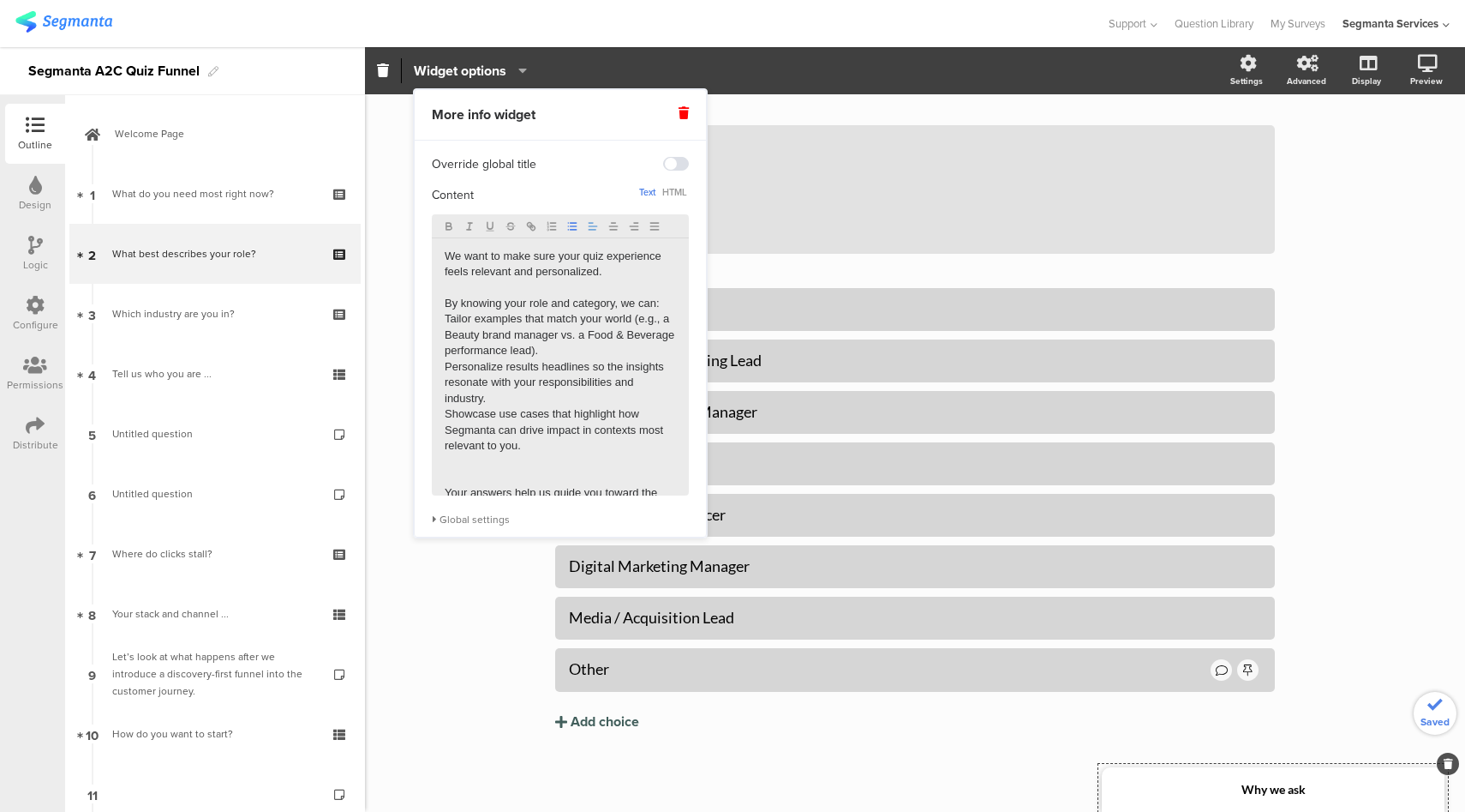
click at [574, 225] on icon "button" at bounding box center [573, 226] width 12 height 12
click at [448, 367] on p "Personalize results headlines so the insights resonate with your responsibiliti…" at bounding box center [561, 383] width 231 height 48
click at [572, 229] on icon "button" at bounding box center [573, 226] width 12 height 12
click at [443, 417] on div "We want to make sure your quiz experience feels relevant and personalized. By k…" at bounding box center [561, 367] width 257 height 257
click at [575, 229] on line "button" at bounding box center [574, 229] width 6 height 0
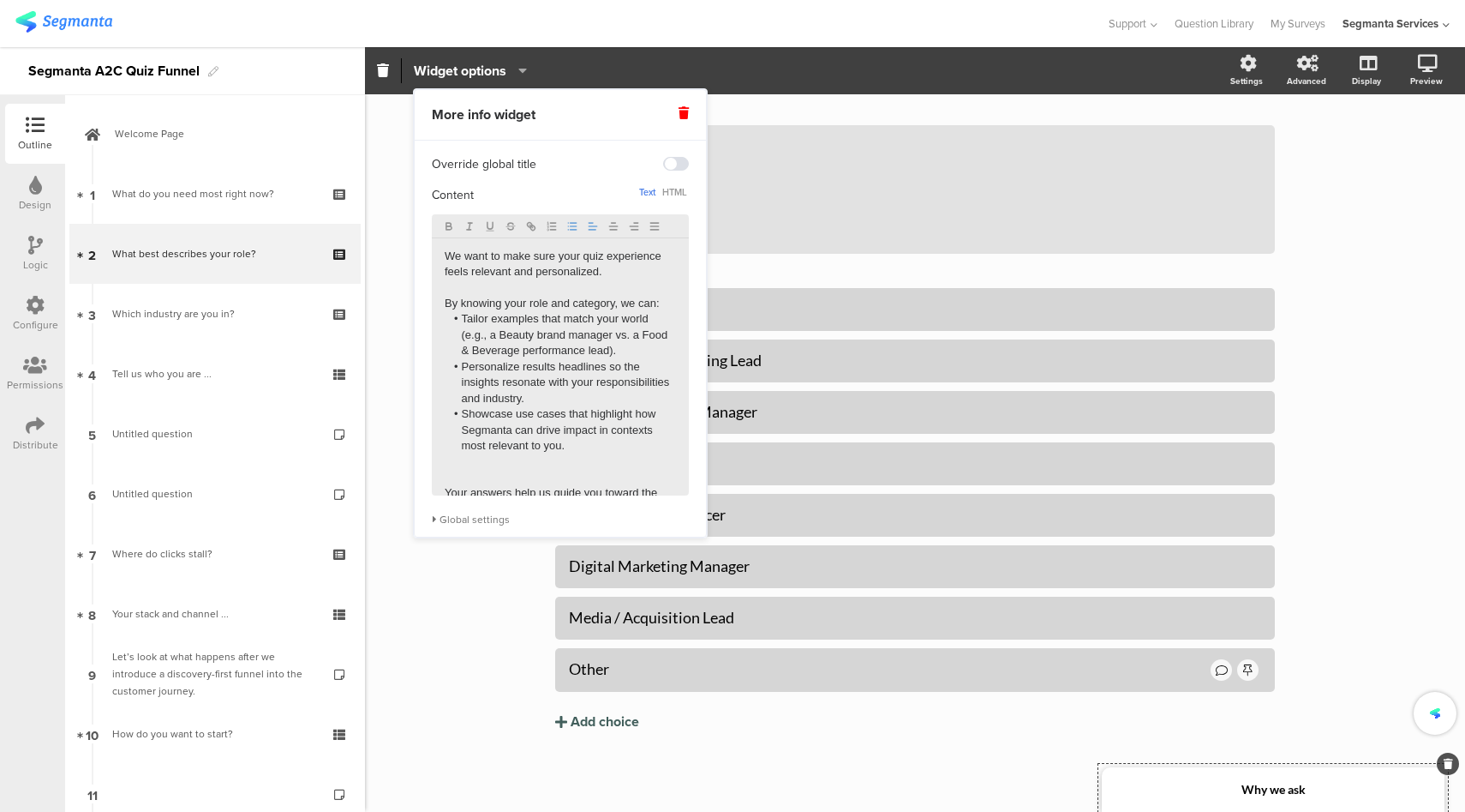
click at [493, 474] on p at bounding box center [561, 478] width 231 height 16
click at [396, 420] on div "Type caption... 8% What best describes your role? What best describes your role…" at bounding box center [916, 394] width 1100 height 834
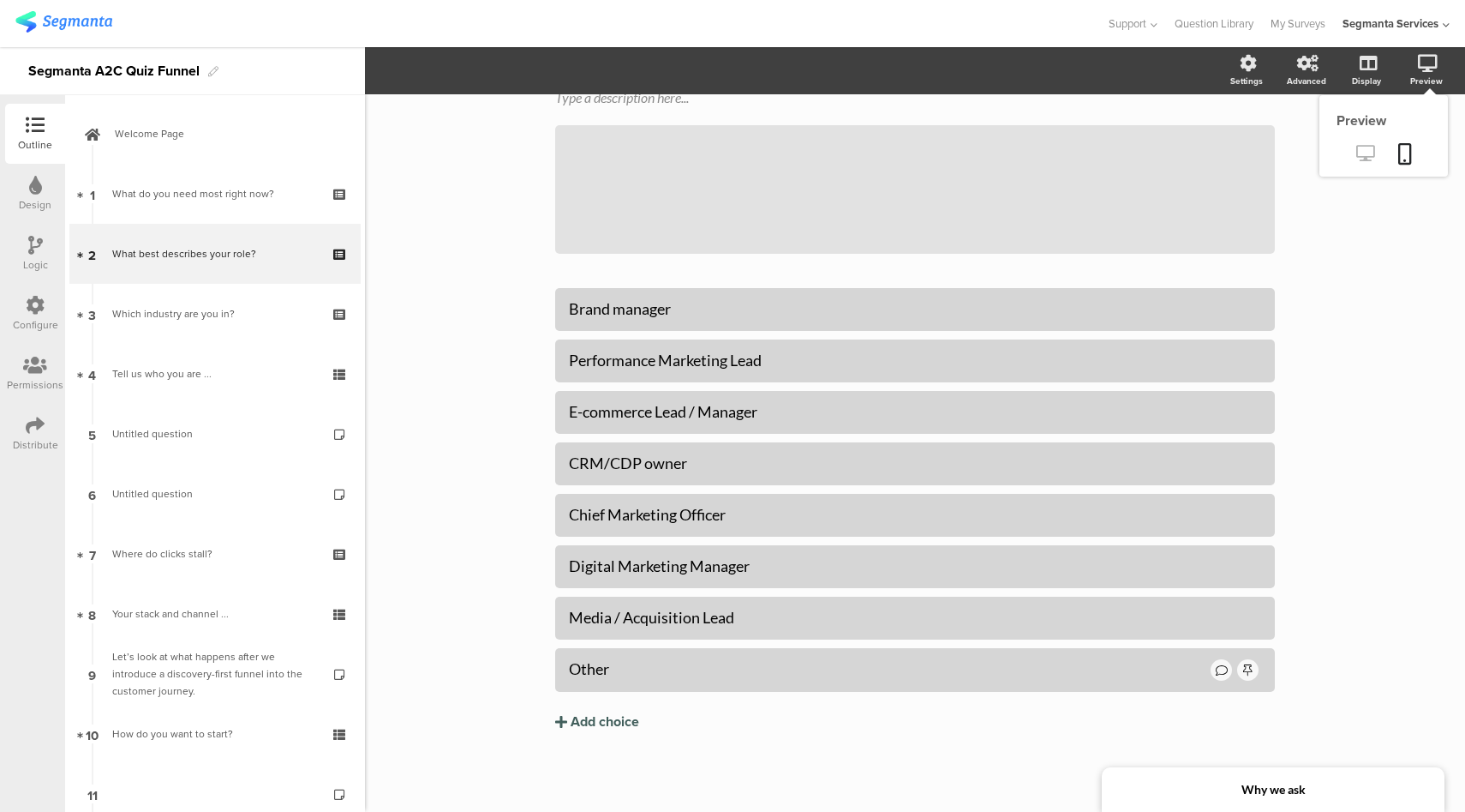
click at [1357, 149] on icon at bounding box center [1365, 153] width 18 height 16
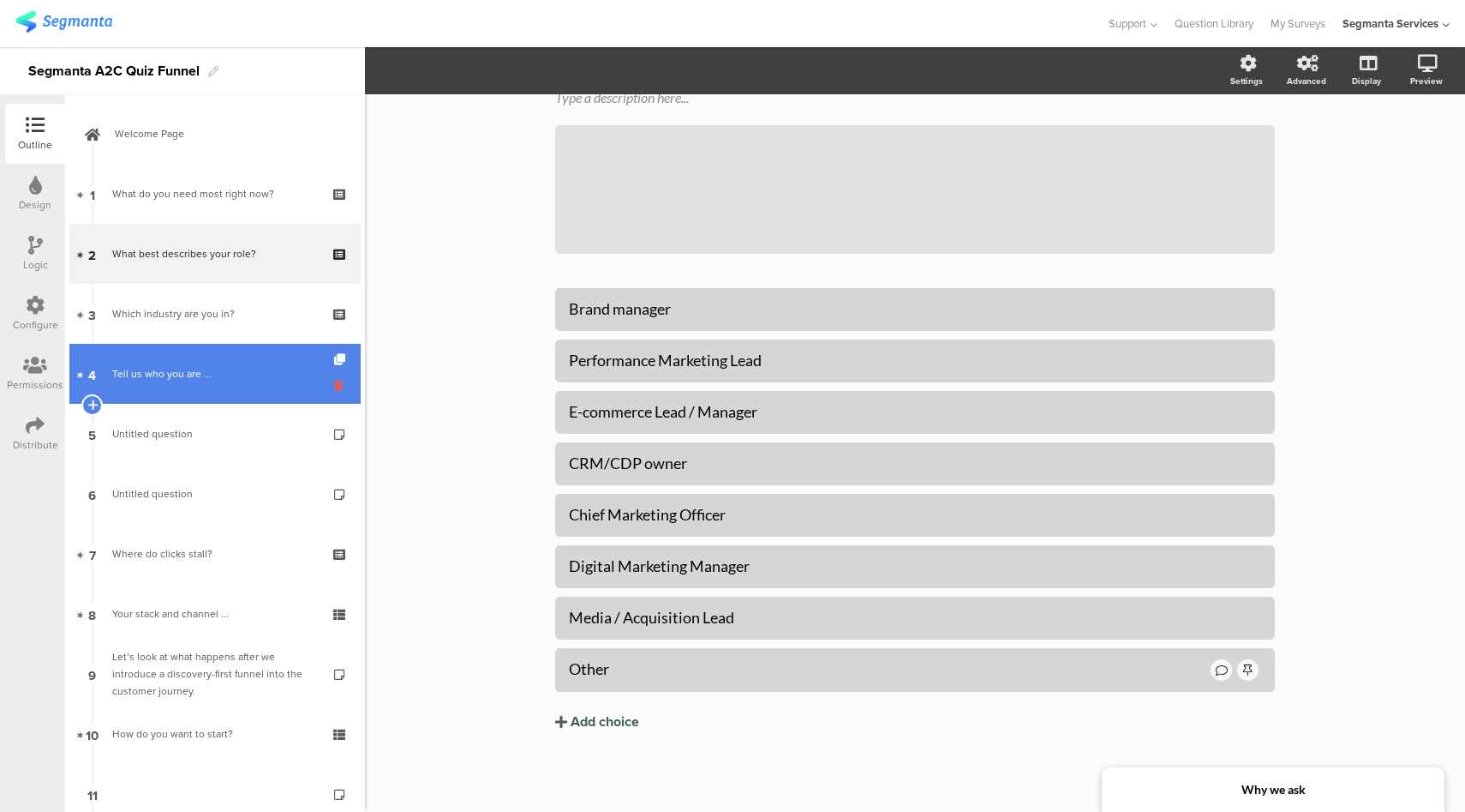
click at [334, 390] on icon at bounding box center [341, 385] width 15 height 16
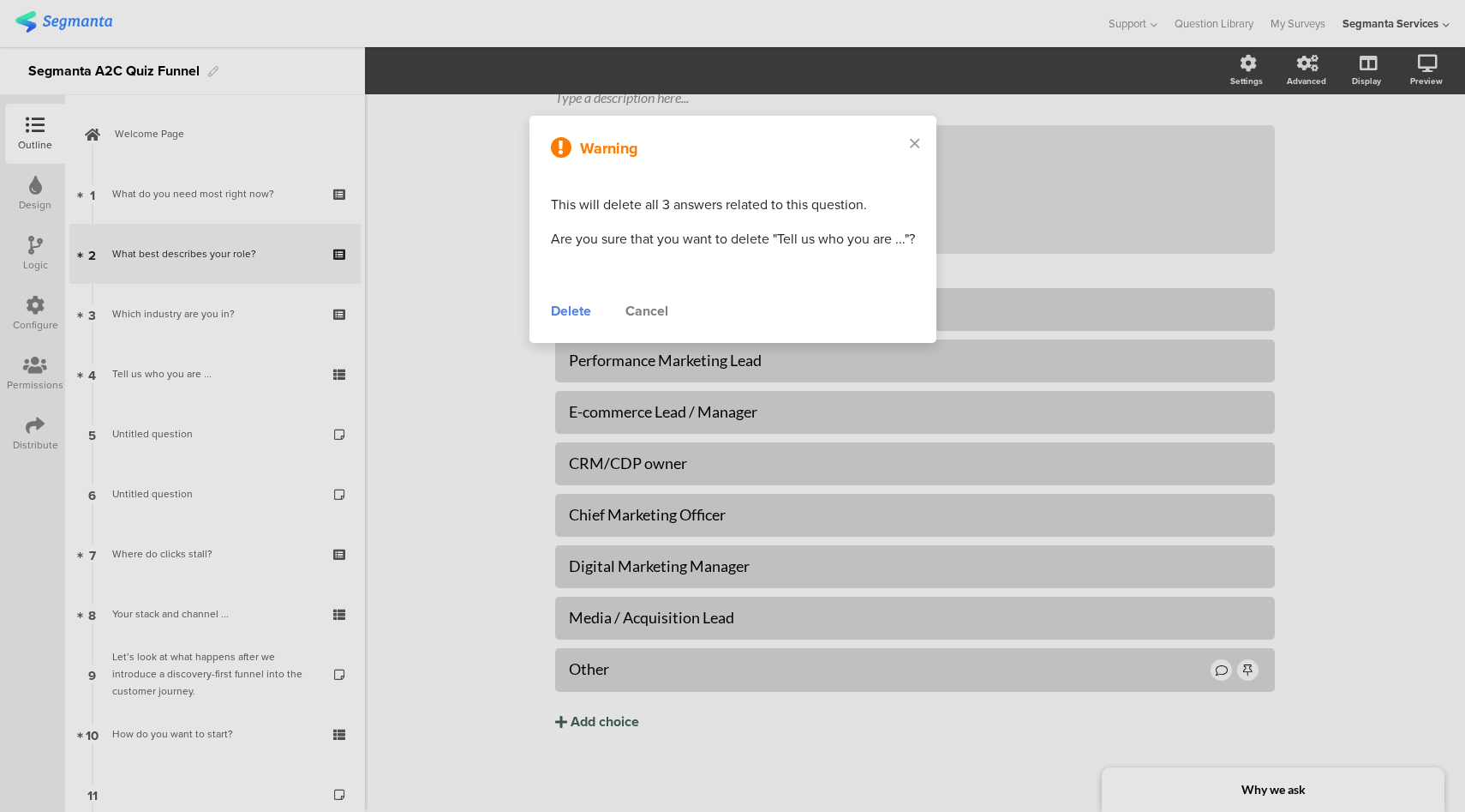
click at [571, 305] on div "Delete" at bounding box center [571, 311] width 41 height 21
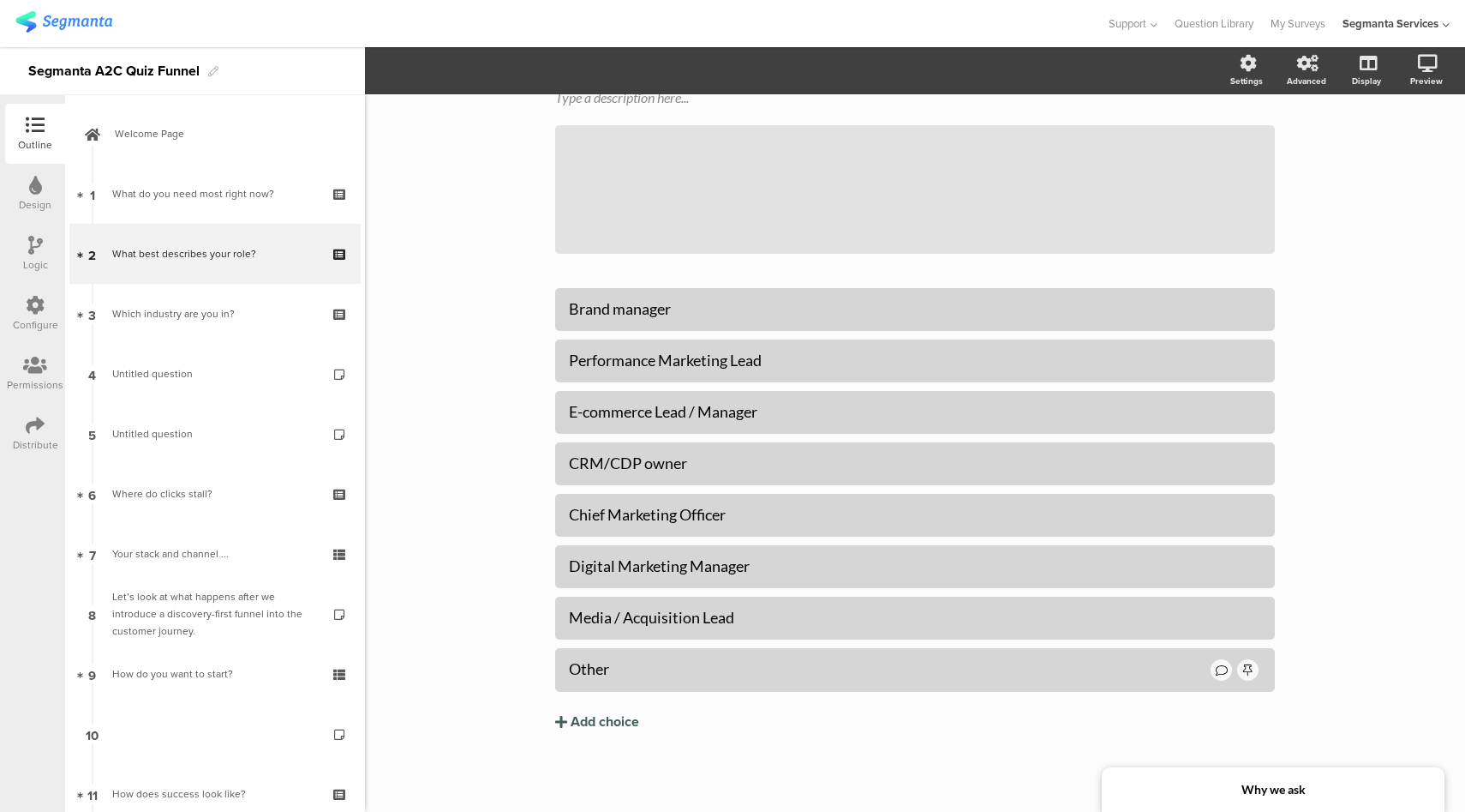
click at [34, 202] on div "Design" at bounding box center [35, 205] width 33 height 16
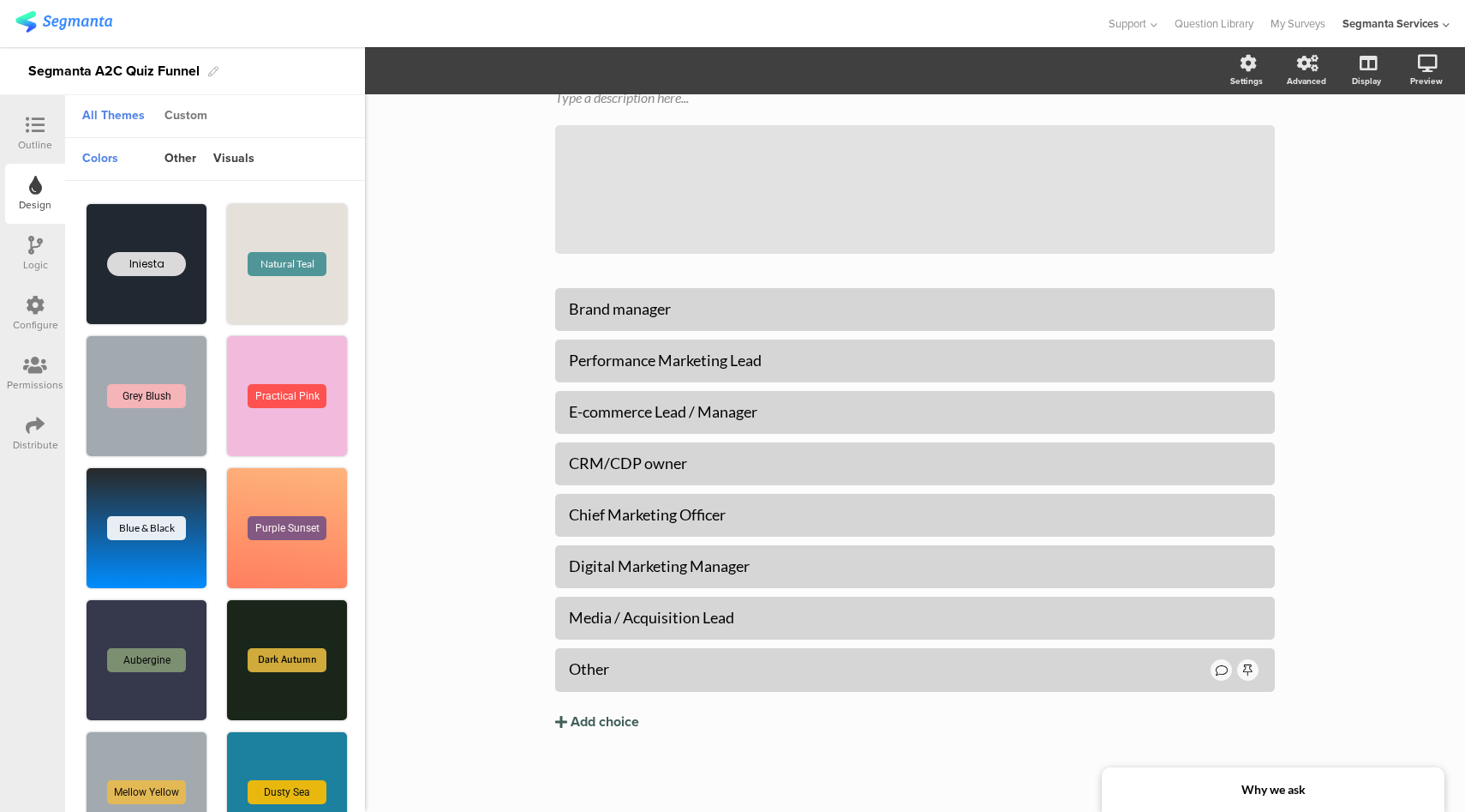
click at [187, 111] on div "Custom" at bounding box center [186, 117] width 60 height 29
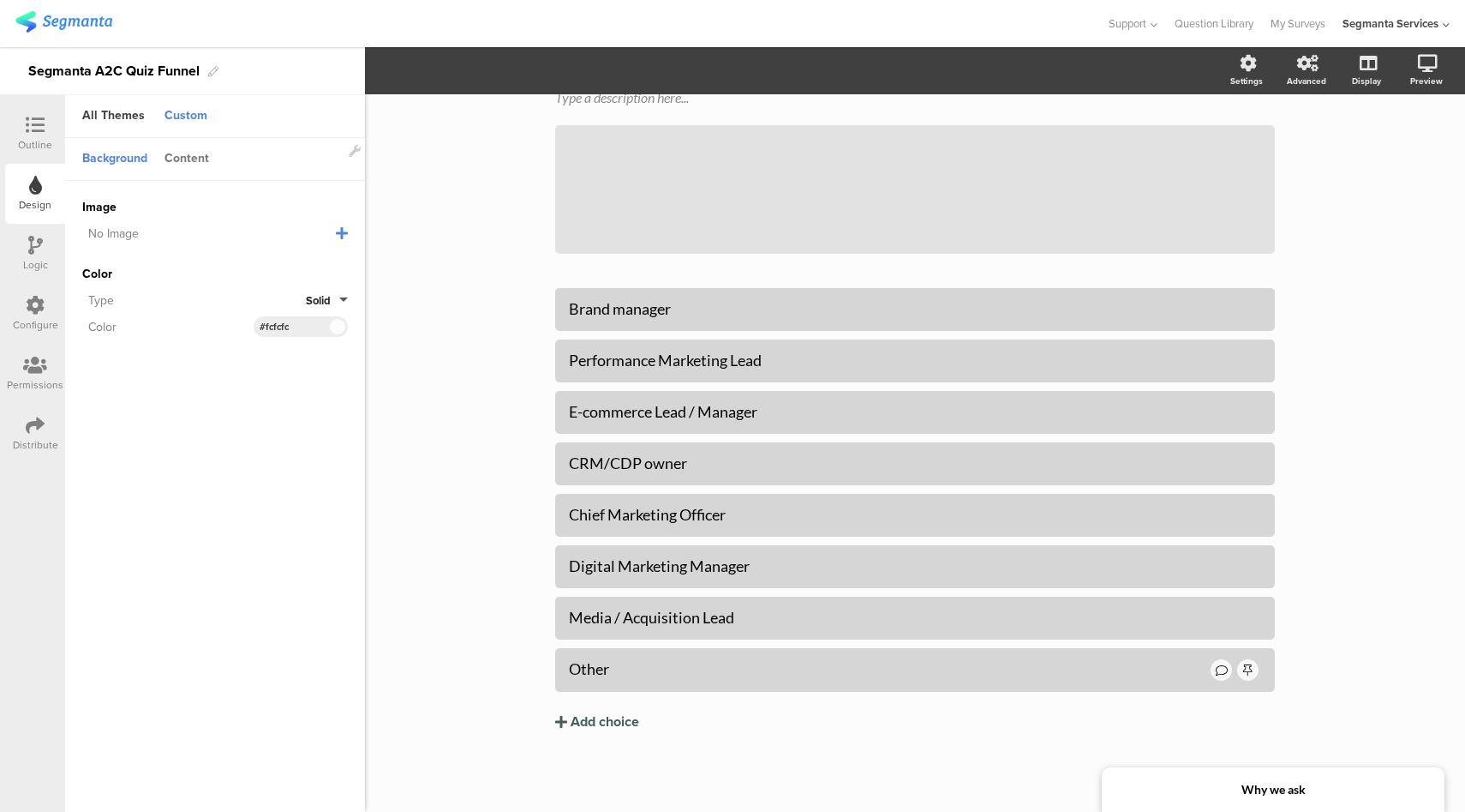
click at [193, 169] on div "Content" at bounding box center [187, 160] width 61 height 29
drag, startPoint x: 304, startPoint y: 263, endPoint x: 245, endPoint y: 262, distance: 59.0
click at [245, 262] on div "Accent Color #214340 Clear OK #214340" at bounding box center [215, 263] width 266 height 21
click at [39, 268] on div "Logic" at bounding box center [35, 265] width 25 height 16
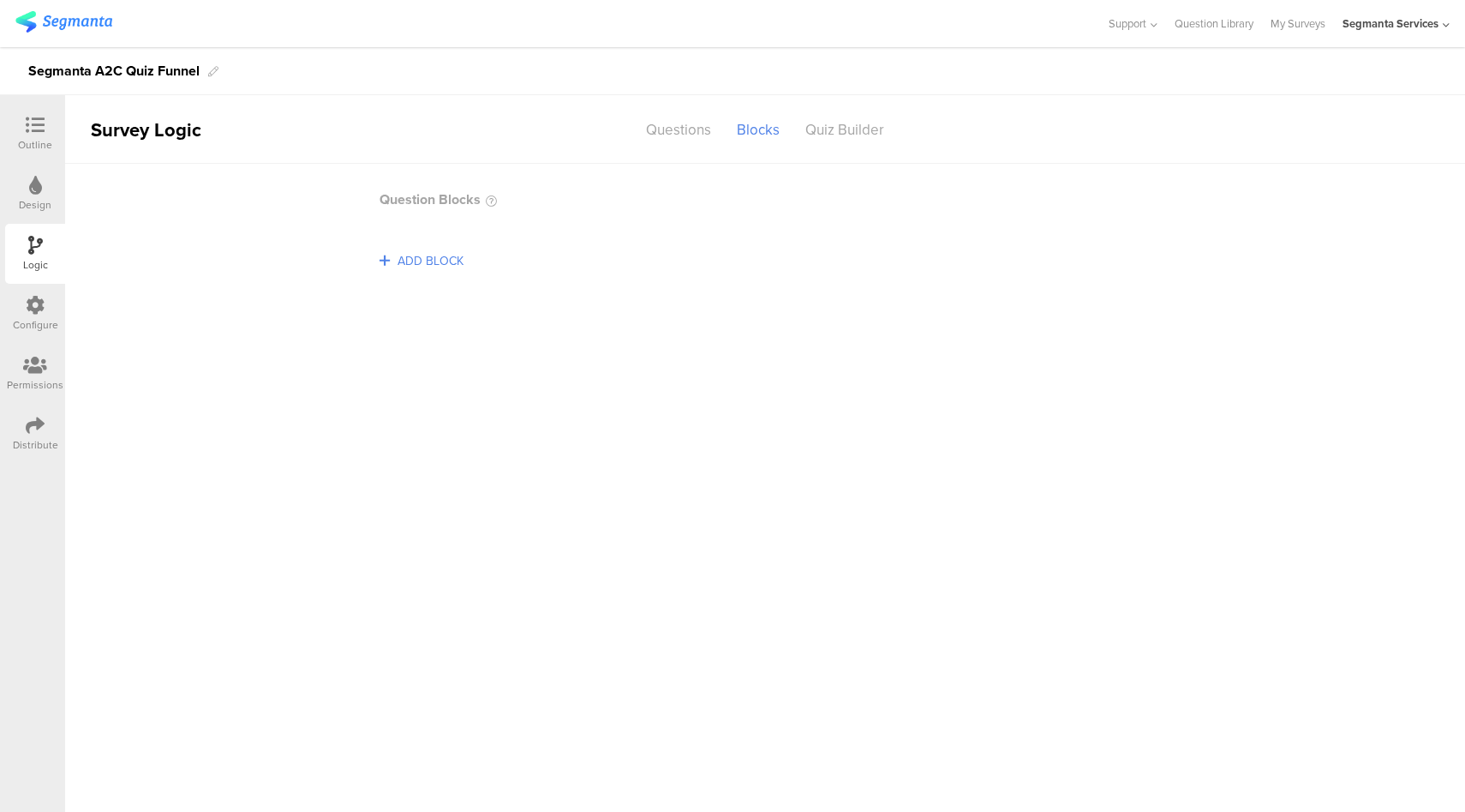
click at [33, 130] on icon at bounding box center [35, 125] width 19 height 19
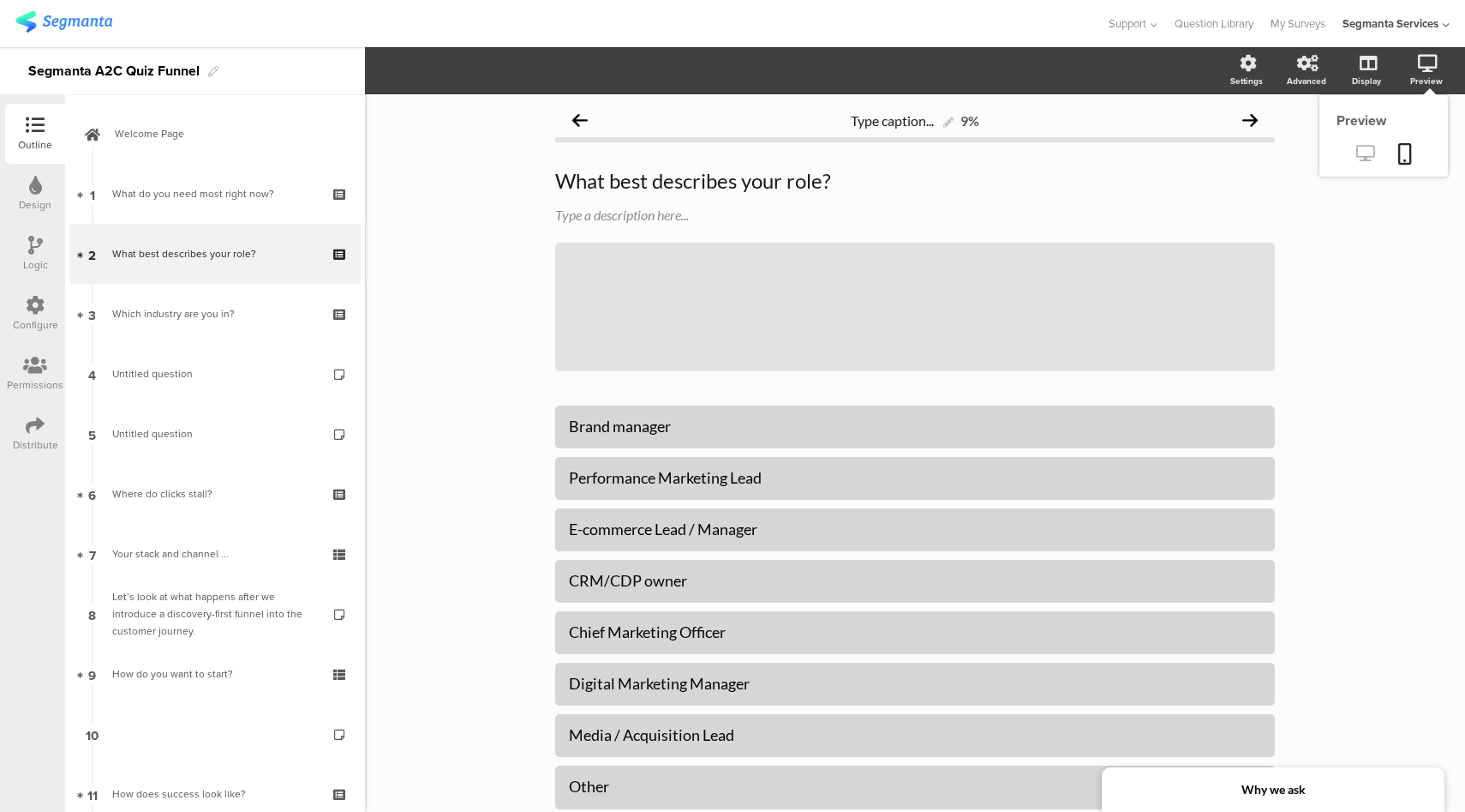
click at [1347, 162] on link at bounding box center [1366, 155] width 42 height 29
click at [43, 240] on div "Logic" at bounding box center [35, 253] width 60 height 60
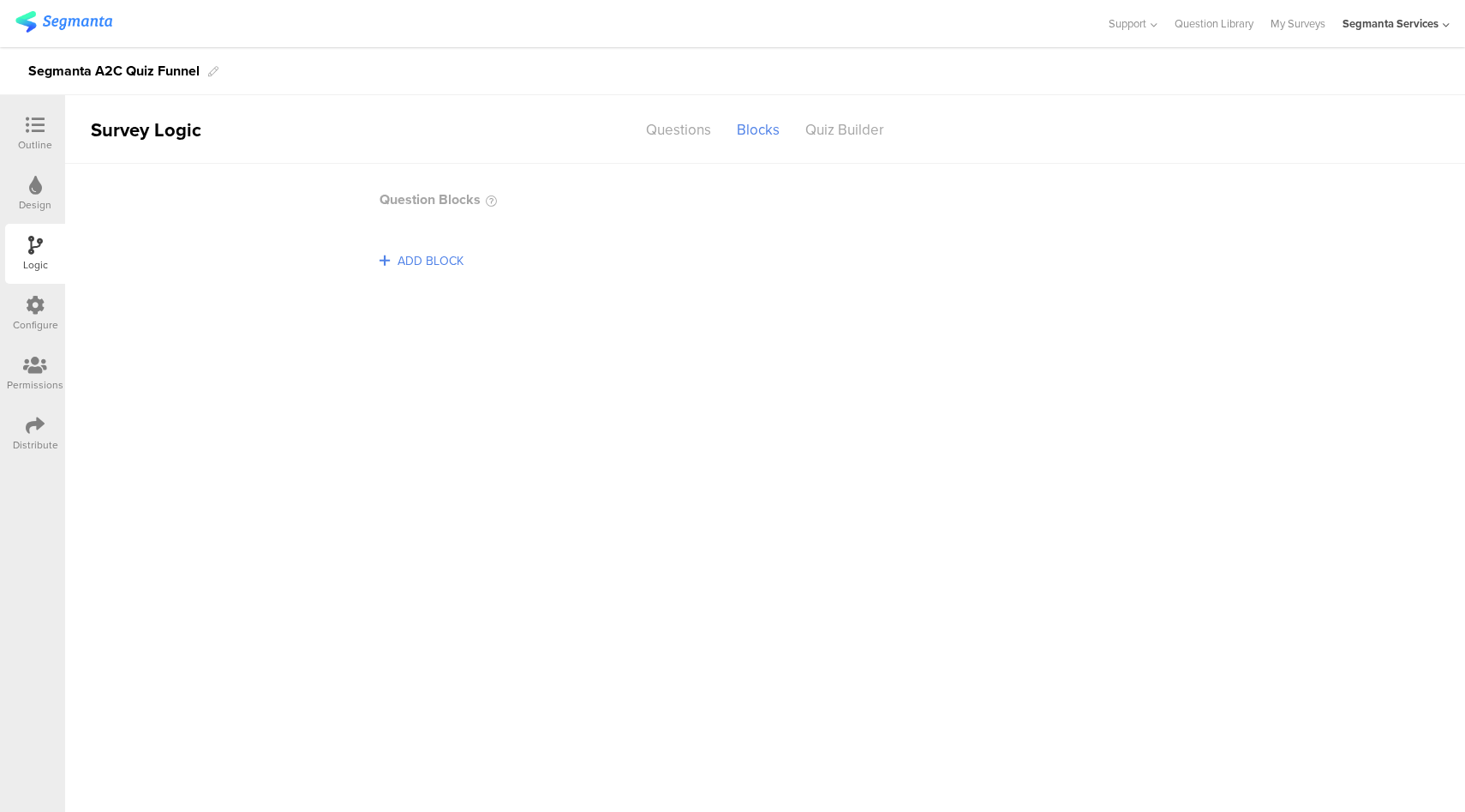
click at [40, 301] on icon at bounding box center [35, 305] width 19 height 19
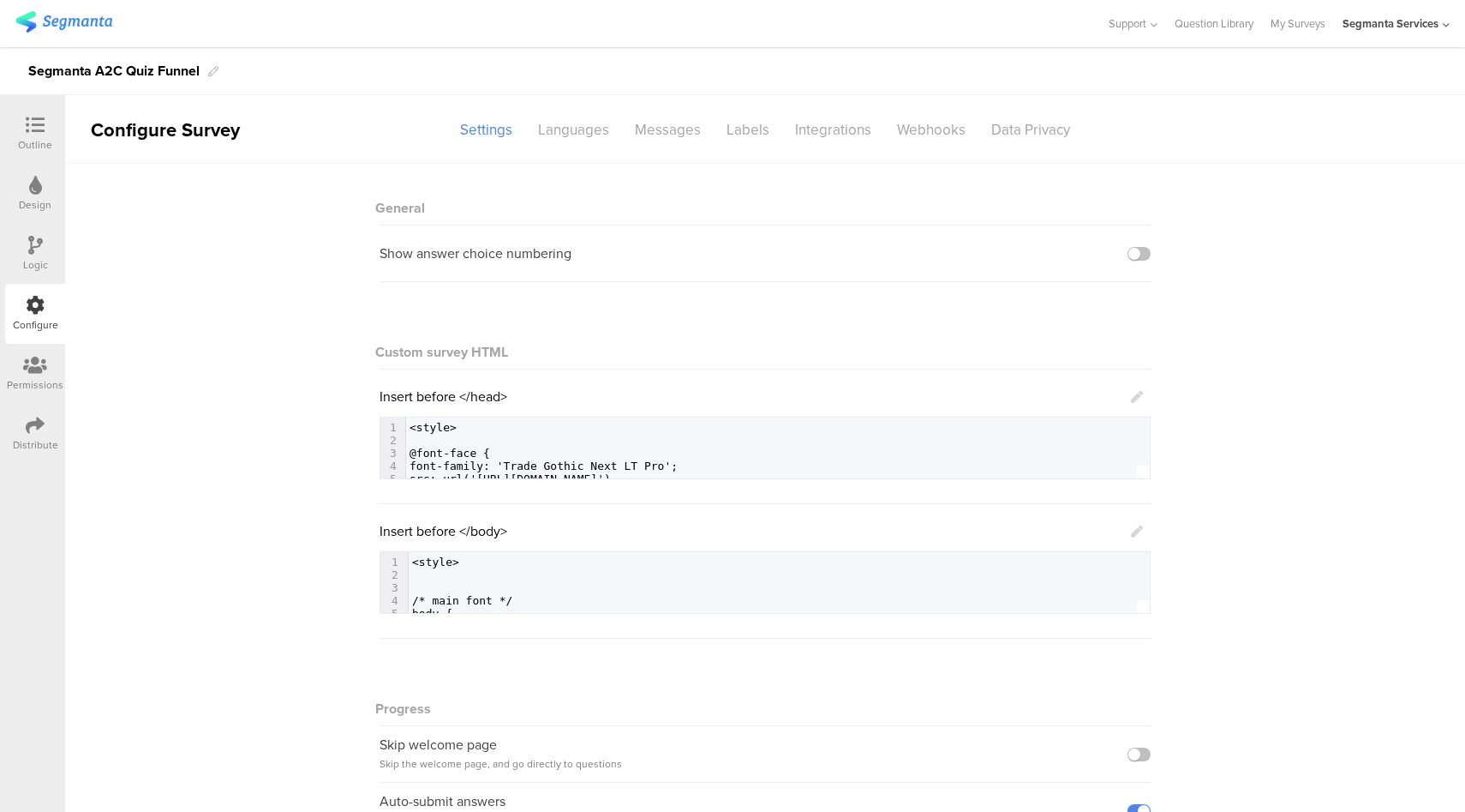
click at [1132, 530] on icon at bounding box center [1138, 531] width 12 height 12
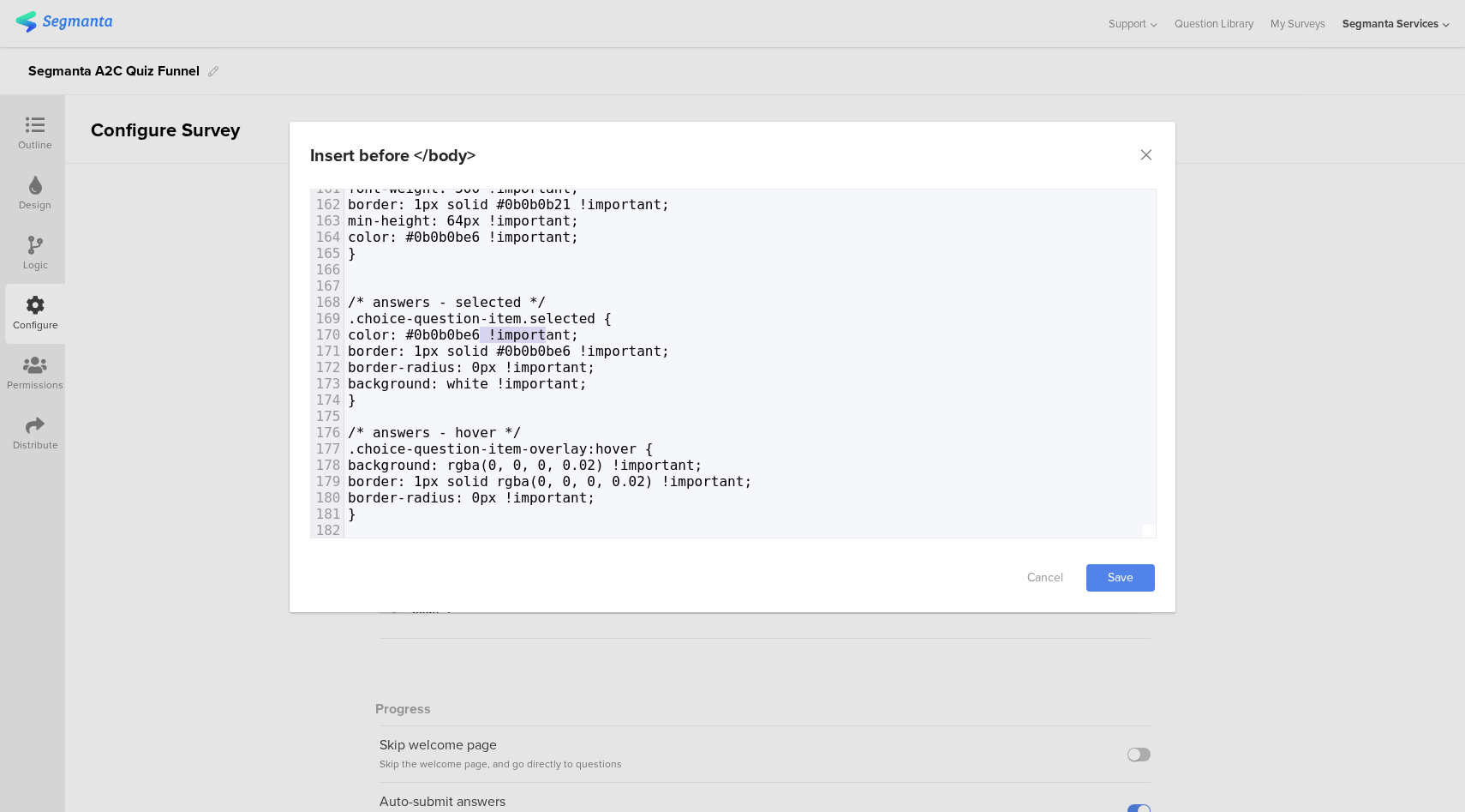
type textarea "#0b0b0be6"
drag, startPoint x: 547, startPoint y: 338, endPoint x: 472, endPoint y: 335, distance: 75.1
click at [472, 335] on span "color: #0b0b0be6 !important;" at bounding box center [464, 334] width 231 height 16
type textarea "white"
drag, startPoint x: 554, startPoint y: 386, endPoint x: 517, endPoint y: 383, distance: 37.1
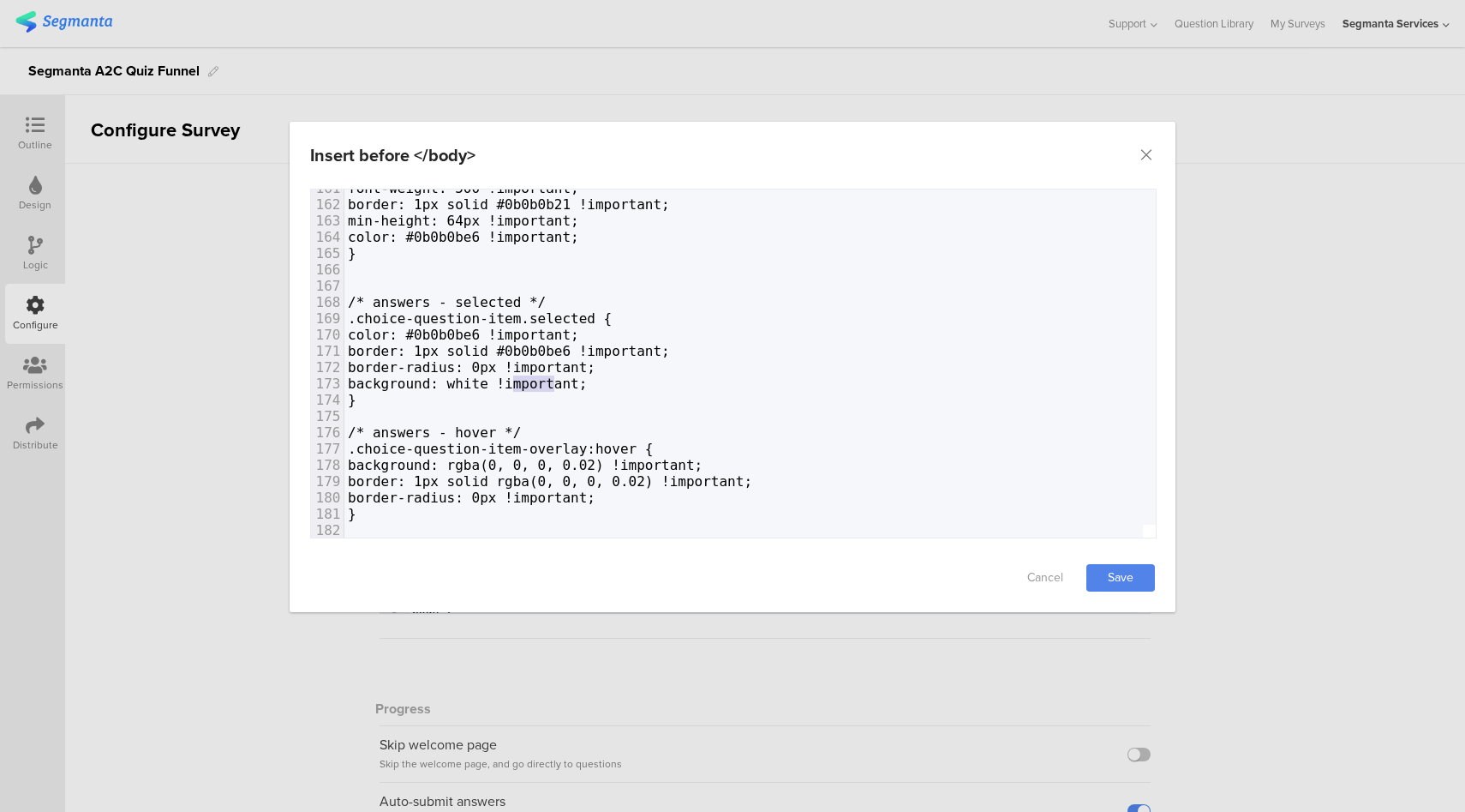
click at [517, 383] on span "background: white !important;" at bounding box center [467, 384] width 239 height 16
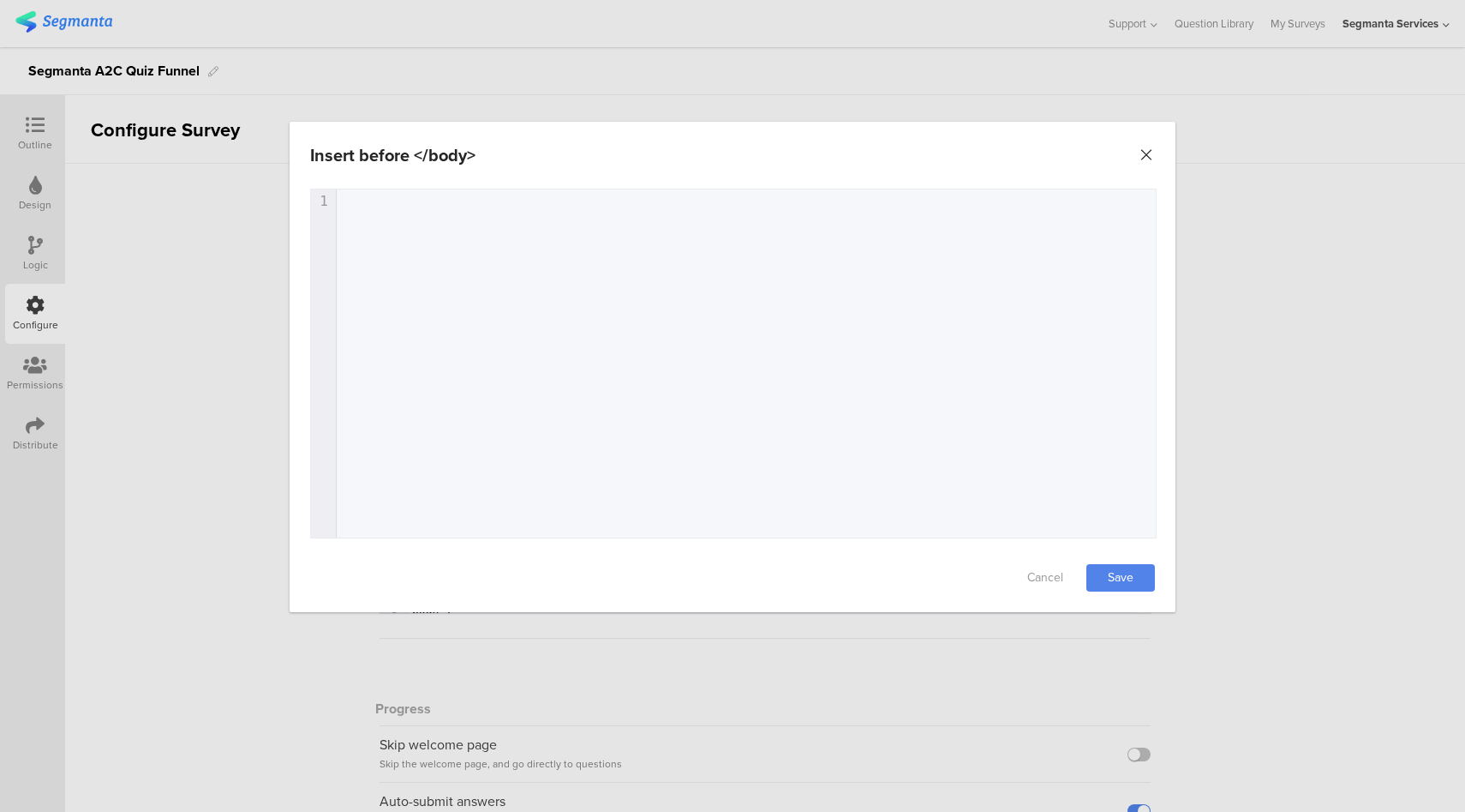
click at [1150, 155] on icon "Close" at bounding box center [1146, 155] width 17 height 17
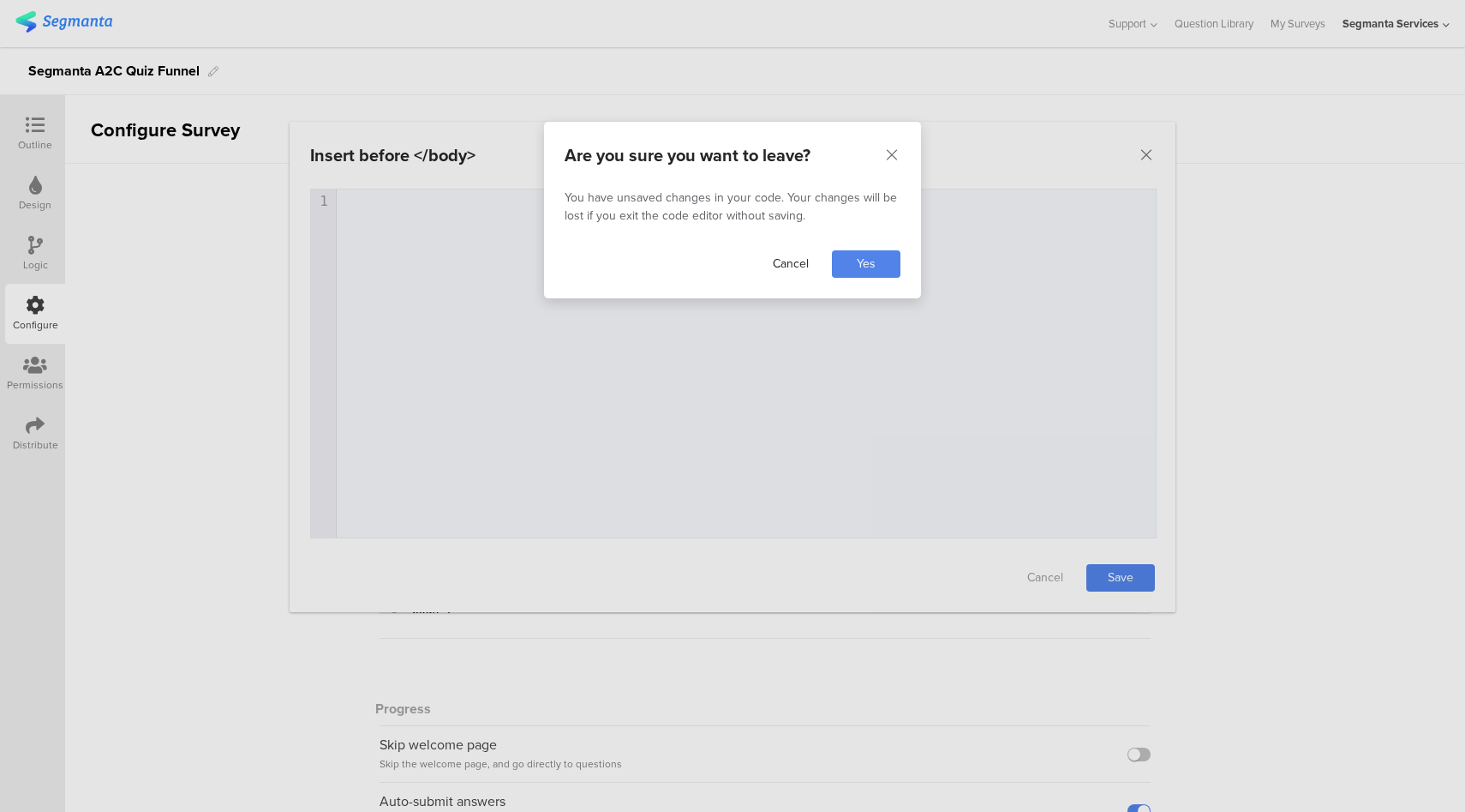
click at [795, 265] on link "Cancel" at bounding box center [790, 264] width 68 height 28
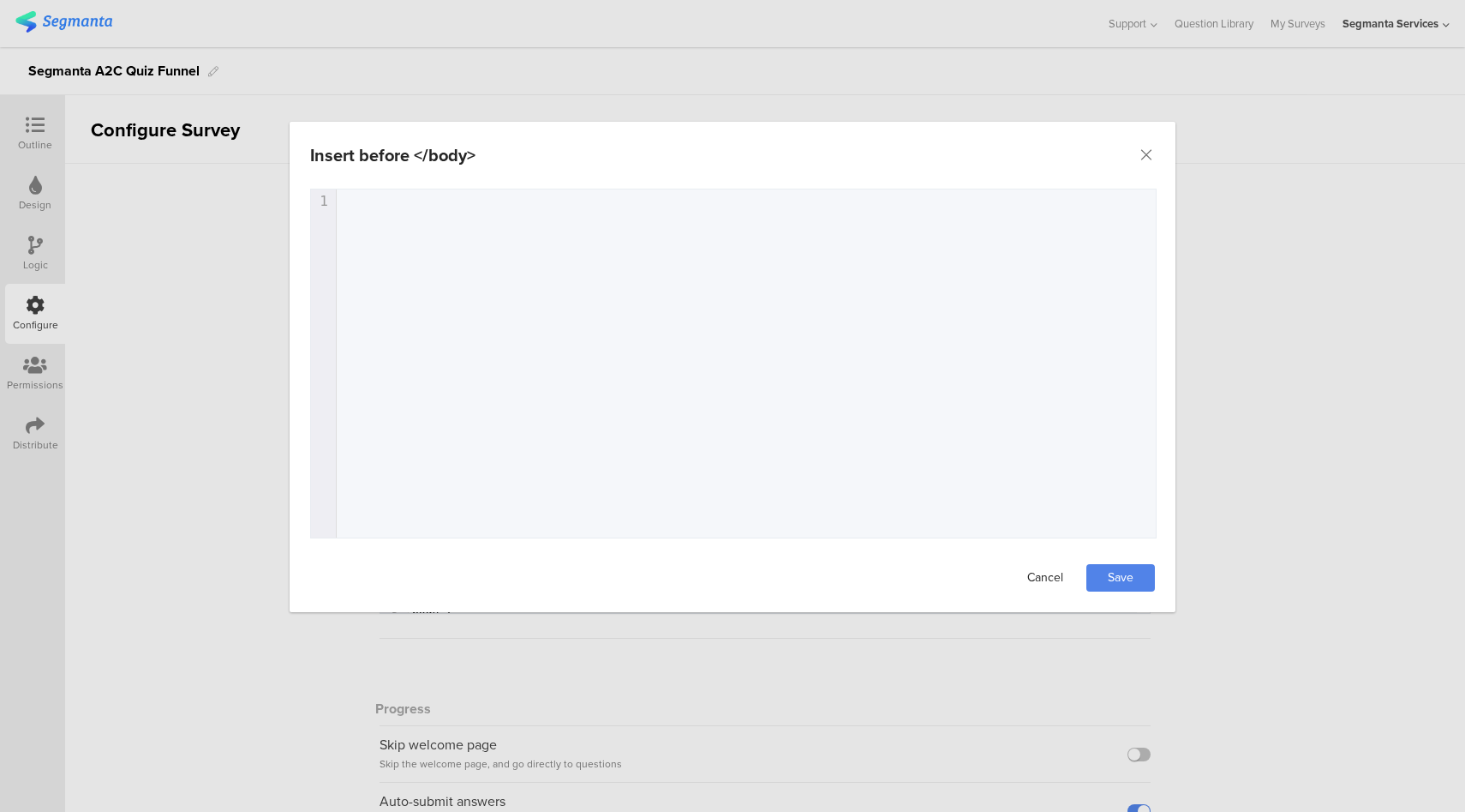
click at [1044, 576] on link "Cancel" at bounding box center [1045, 578] width 68 height 28
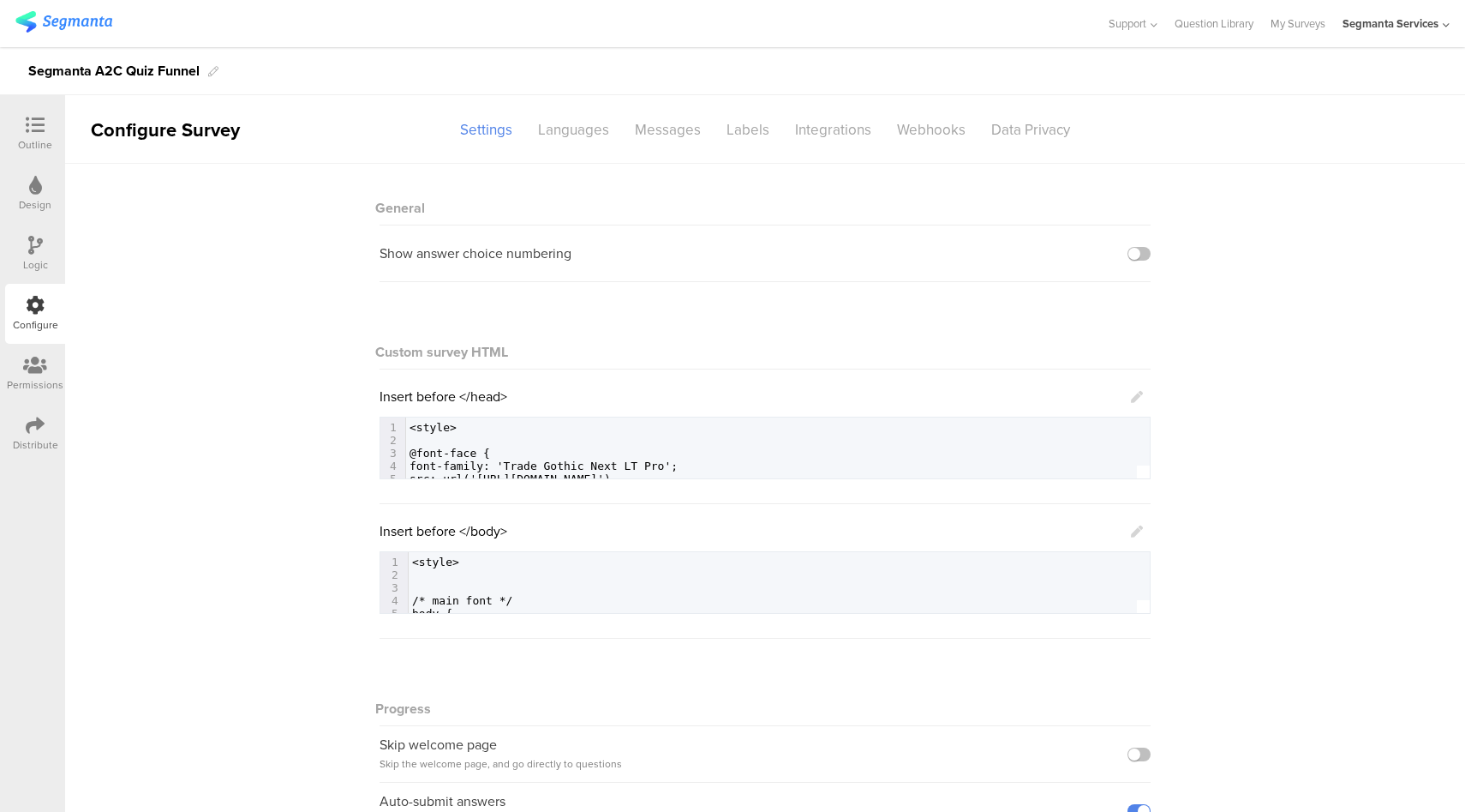
click at [1132, 535] on icon at bounding box center [1138, 531] width 12 height 12
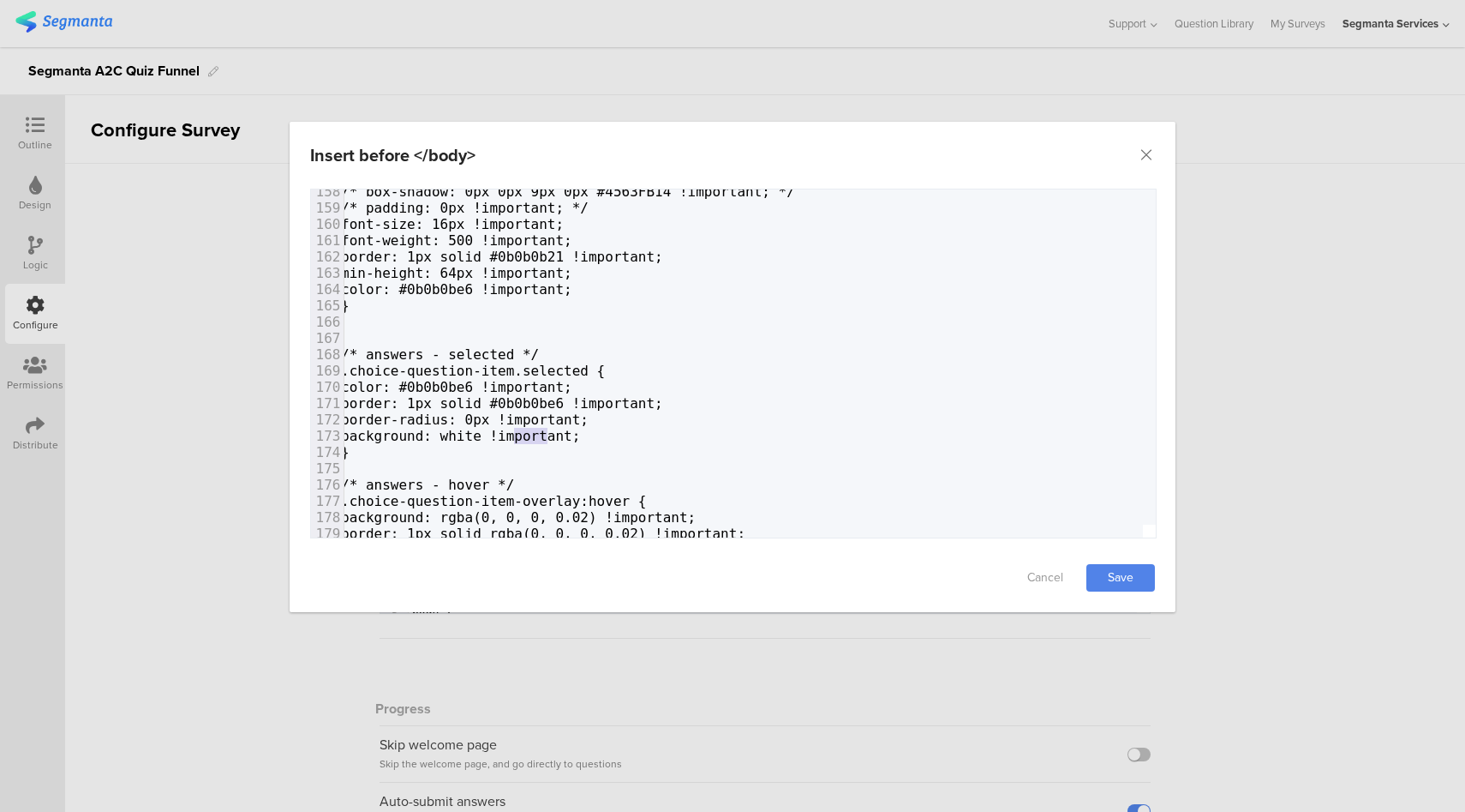
type textarea "white"
drag, startPoint x: 548, startPoint y: 437, endPoint x: 509, endPoint y: 436, distance: 39.0
click at [509, 436] on span "background: white !important;" at bounding box center [460, 435] width 239 height 16
paste textarea "dialog"
type textarea "#0b0b0be6"
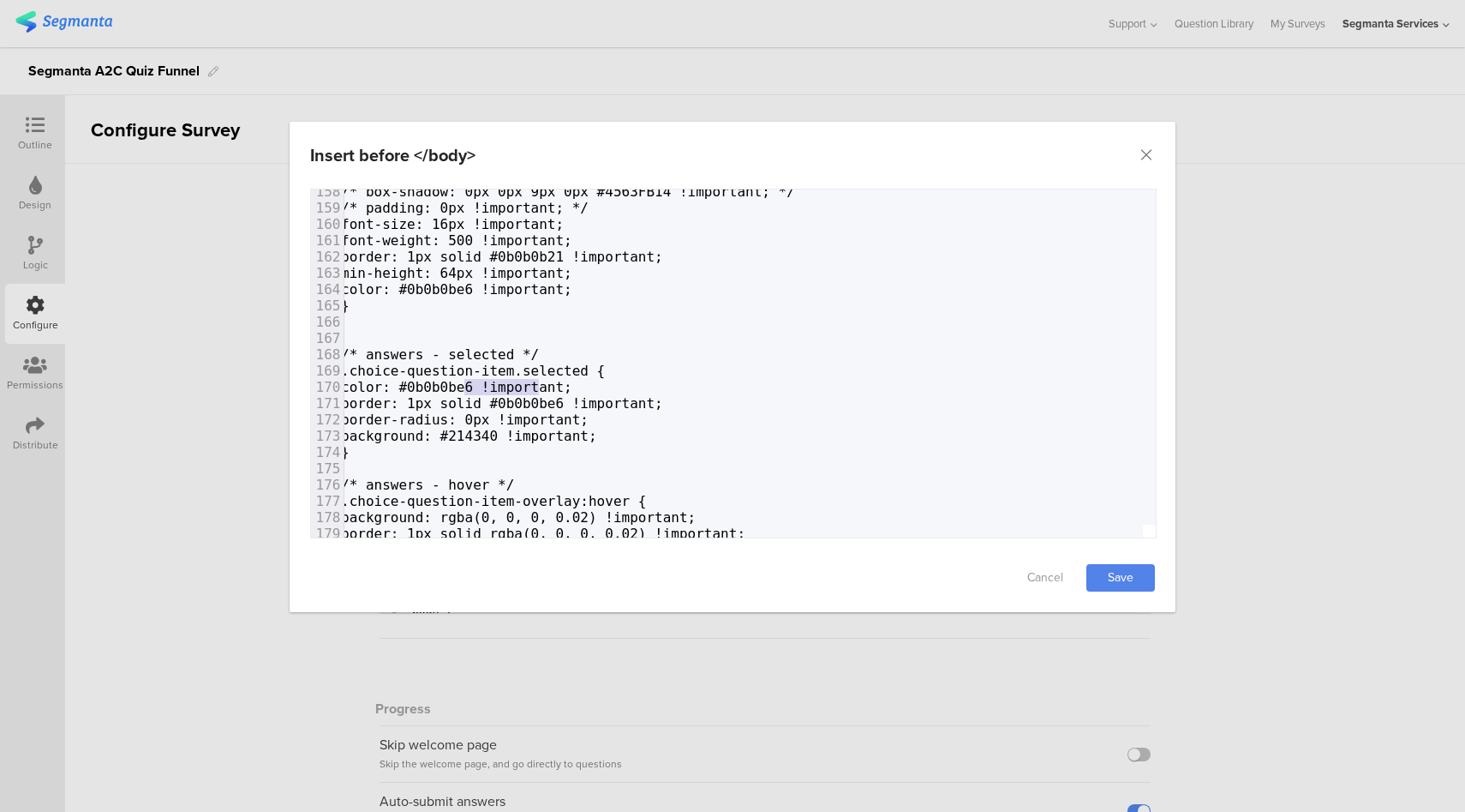
drag, startPoint x: 540, startPoint y: 387, endPoint x: 466, endPoint y: 385, distance: 74.0
click at [466, 385] on span "color: #0b0b0be6 !important;" at bounding box center [457, 387] width 231 height 16
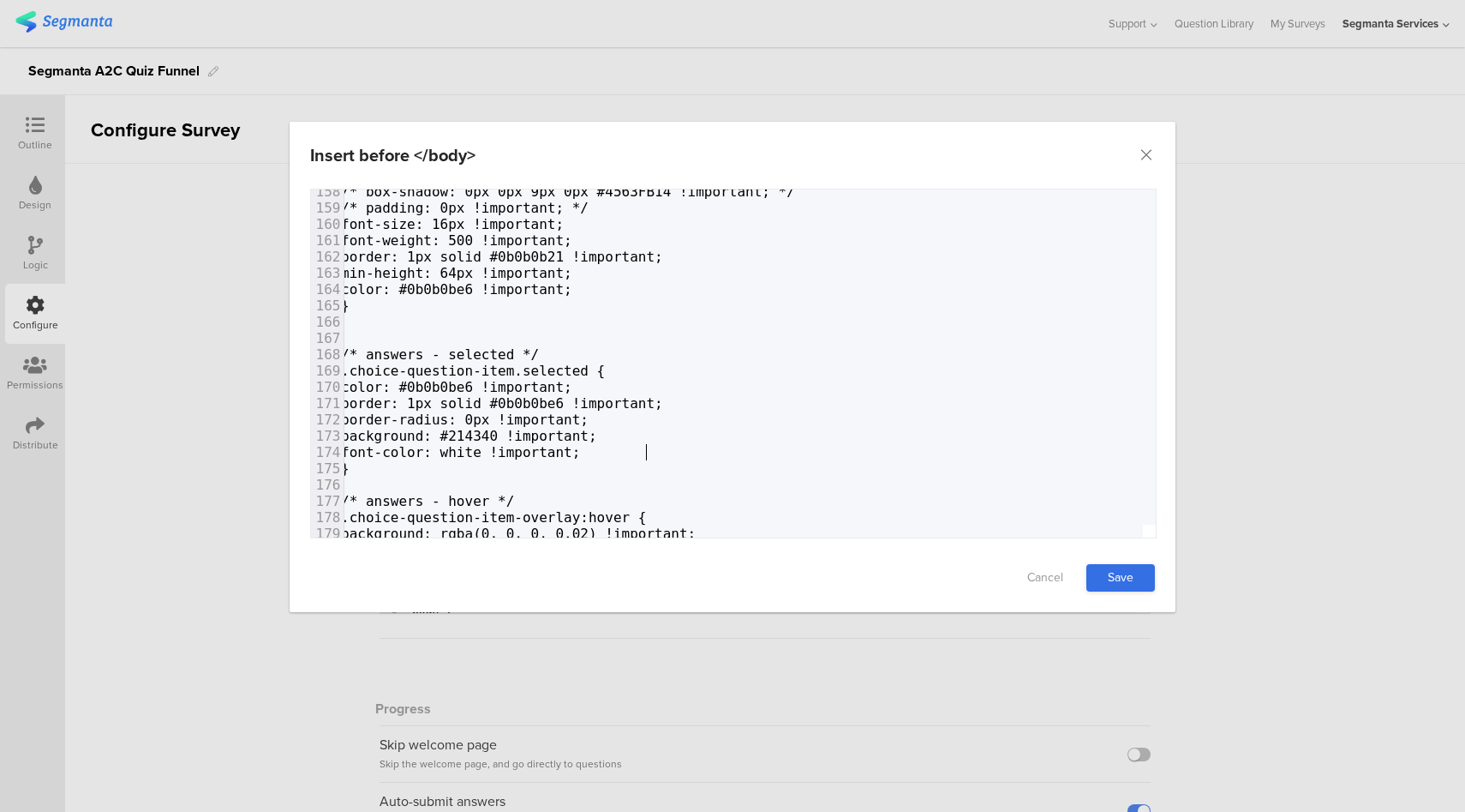
type textarea "font-color: white !important;"
click at [1123, 568] on link "Save" at bounding box center [1120, 578] width 68 height 28
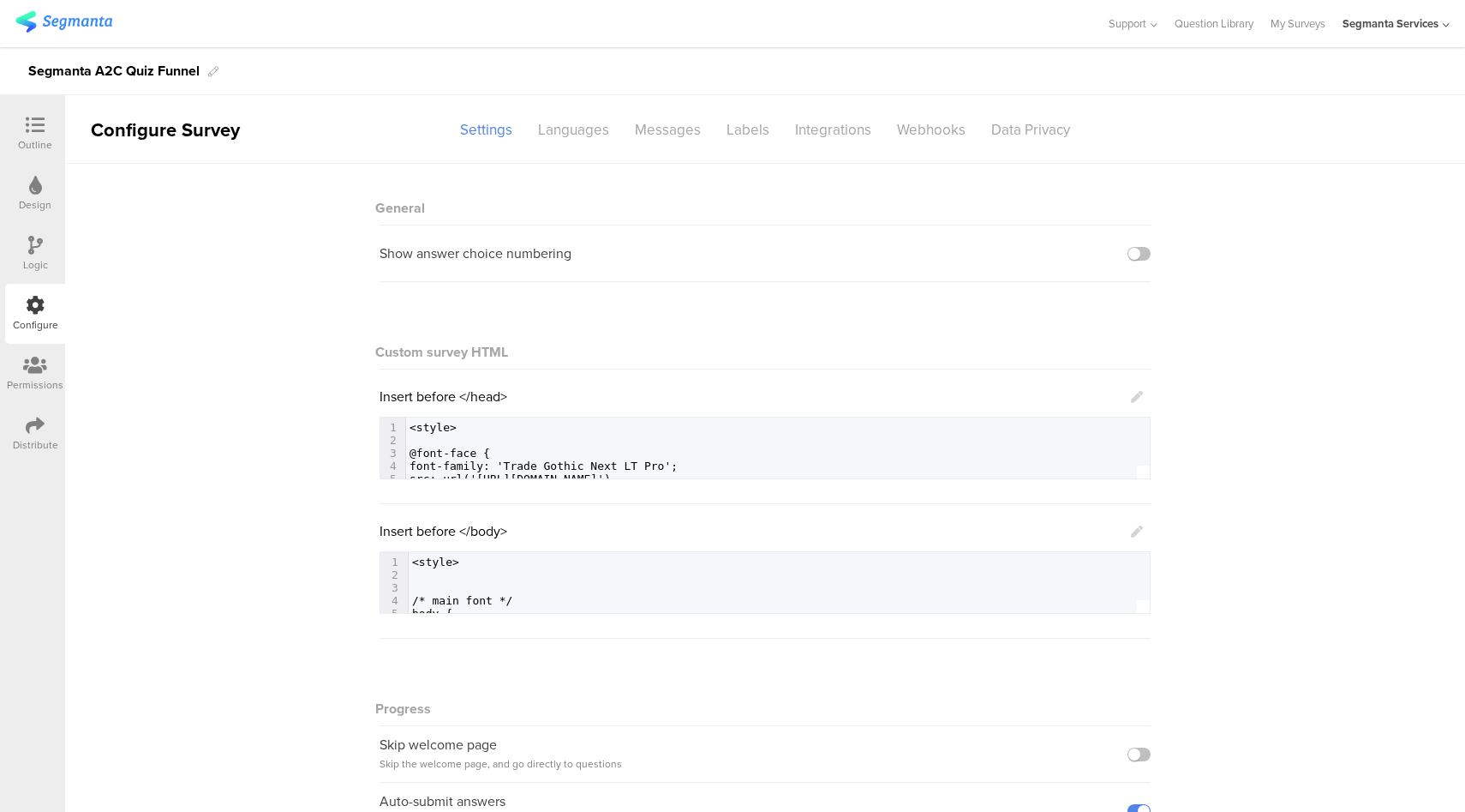
click at [50, 130] on div at bounding box center [35, 126] width 35 height 22
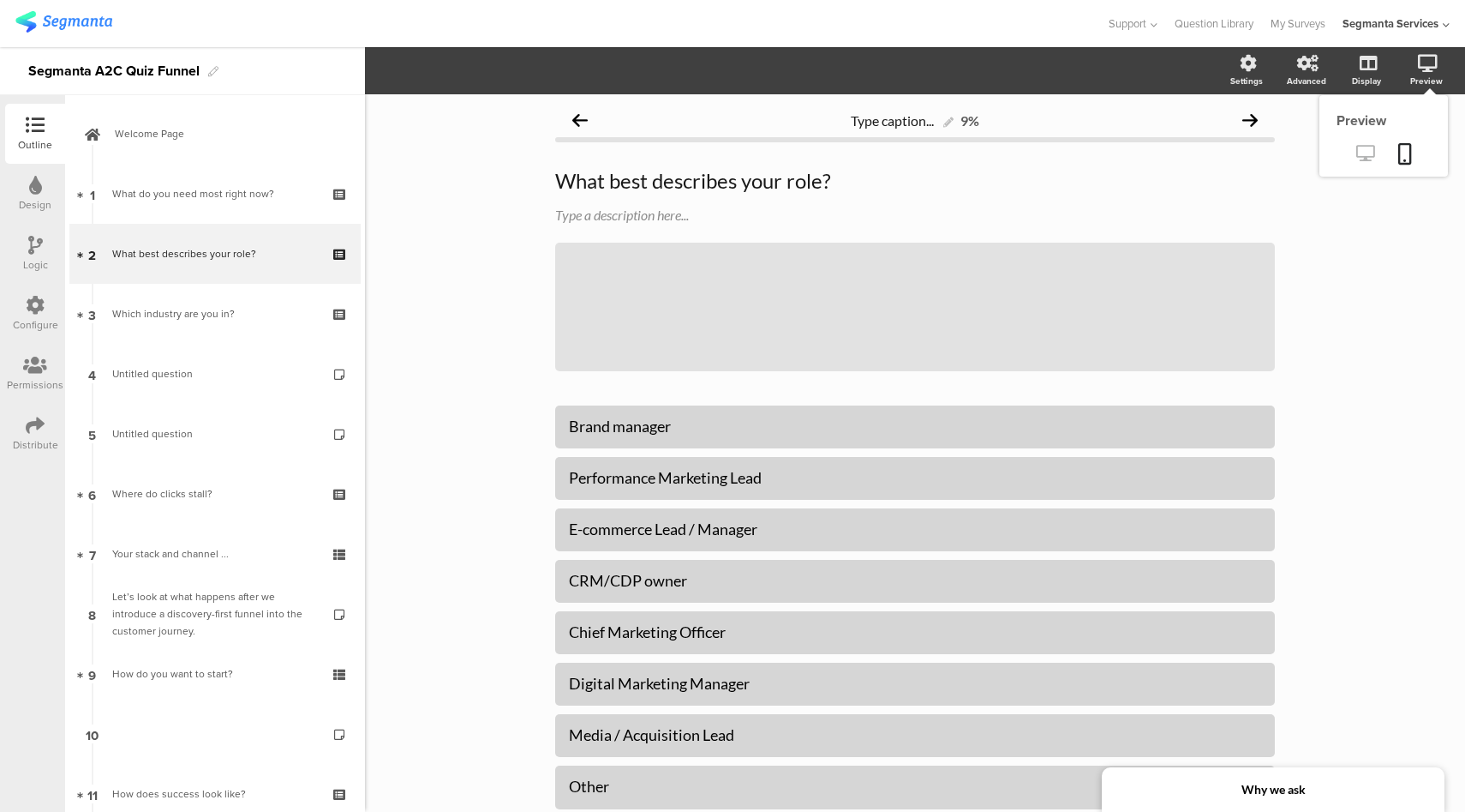
click at [1356, 152] on icon at bounding box center [1365, 153] width 18 height 16
click at [35, 298] on icon at bounding box center [35, 305] width 19 height 19
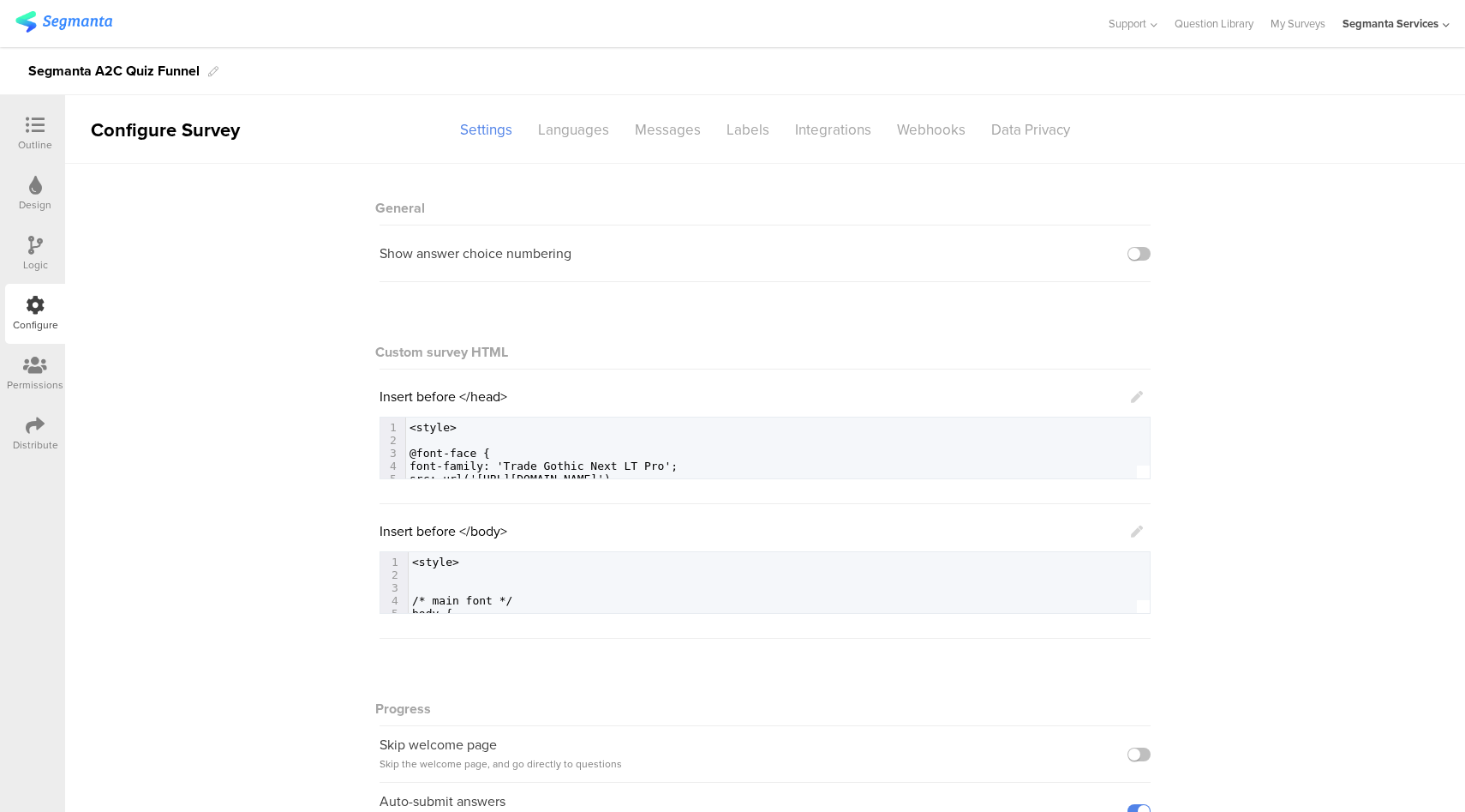
click at [1132, 529] on icon at bounding box center [1138, 531] width 12 height 12
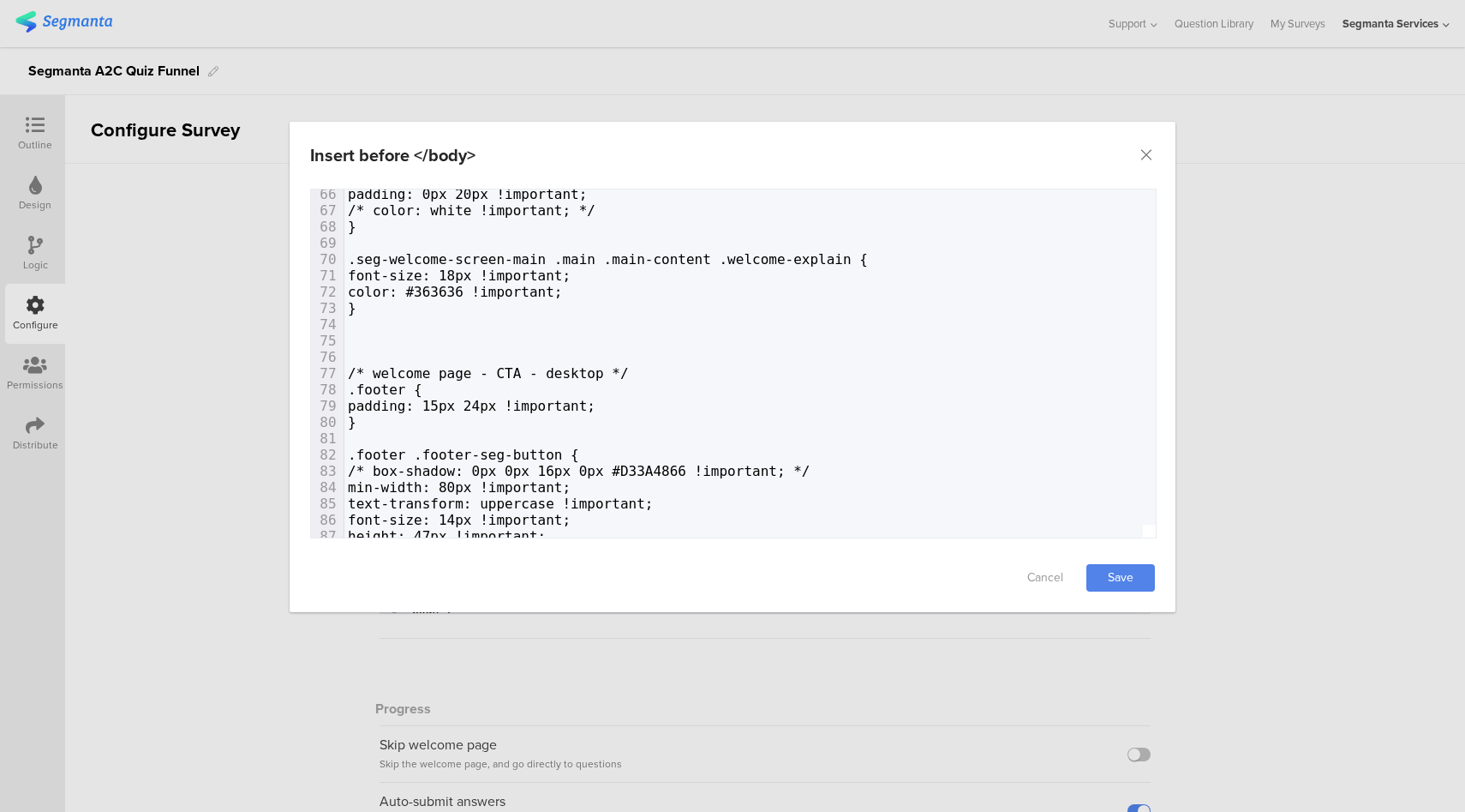
scroll to position [1577, 0]
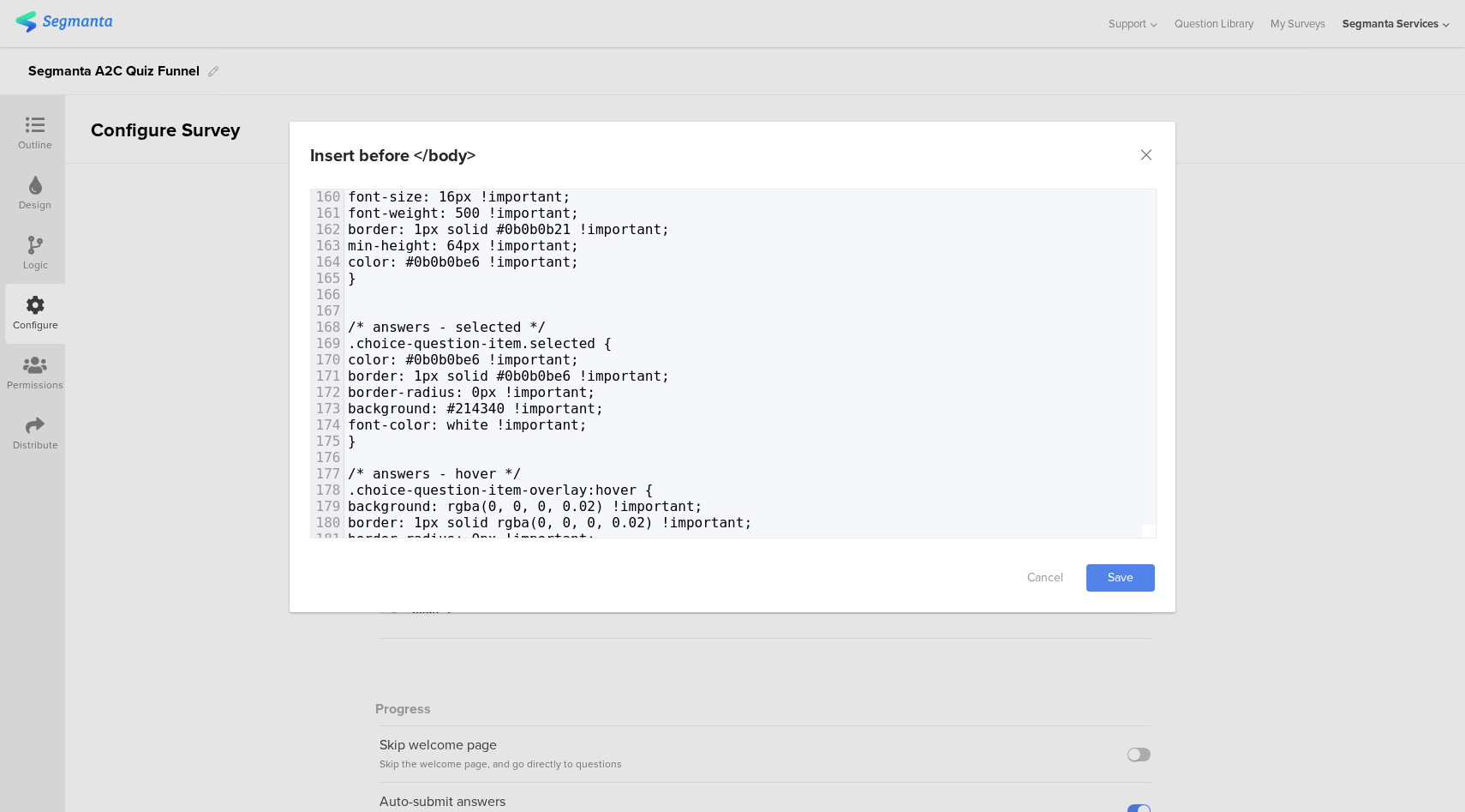
click at [527, 359] on span "color: #0b0b0be6 !important;" at bounding box center [464, 359] width 231 height 16
type textarea "0b0b0be6"
click at [527, 359] on span "color: #0b0b0be6 !important;" at bounding box center [464, 359] width 231 height 16
type textarea "white"
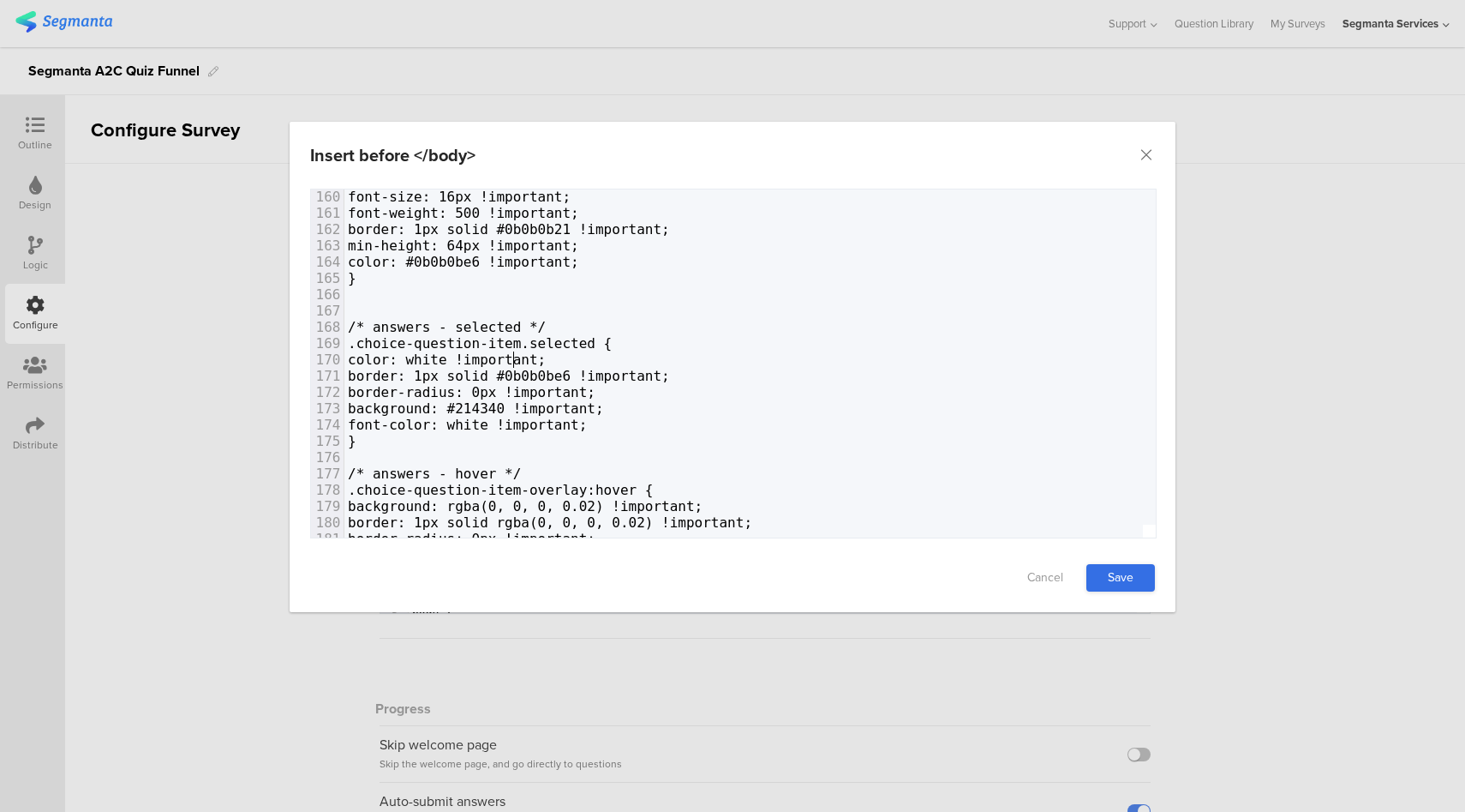
click at [1114, 568] on link "Save" at bounding box center [1120, 578] width 68 height 28
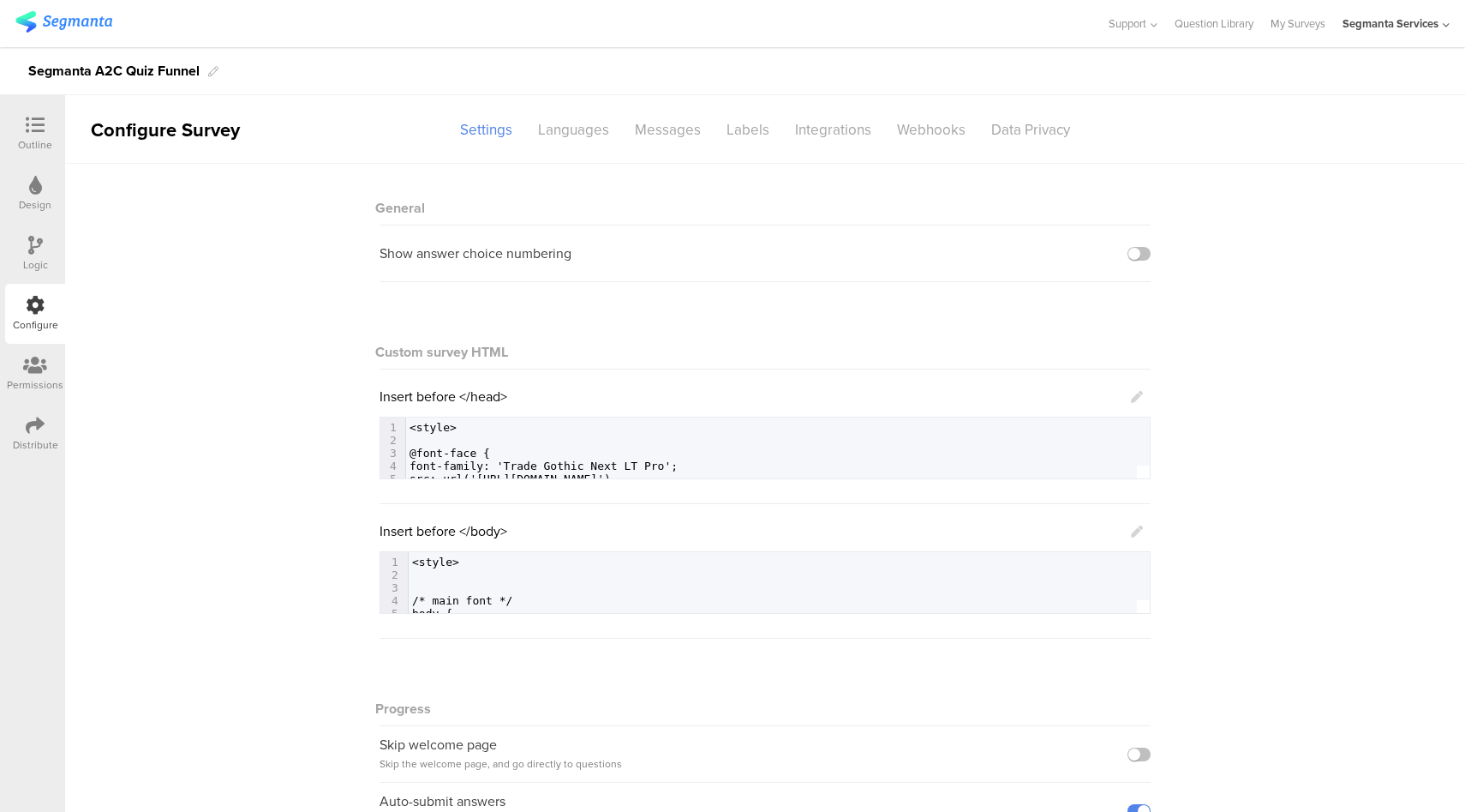
click at [1133, 396] on icon at bounding box center [1138, 396] width 12 height 12
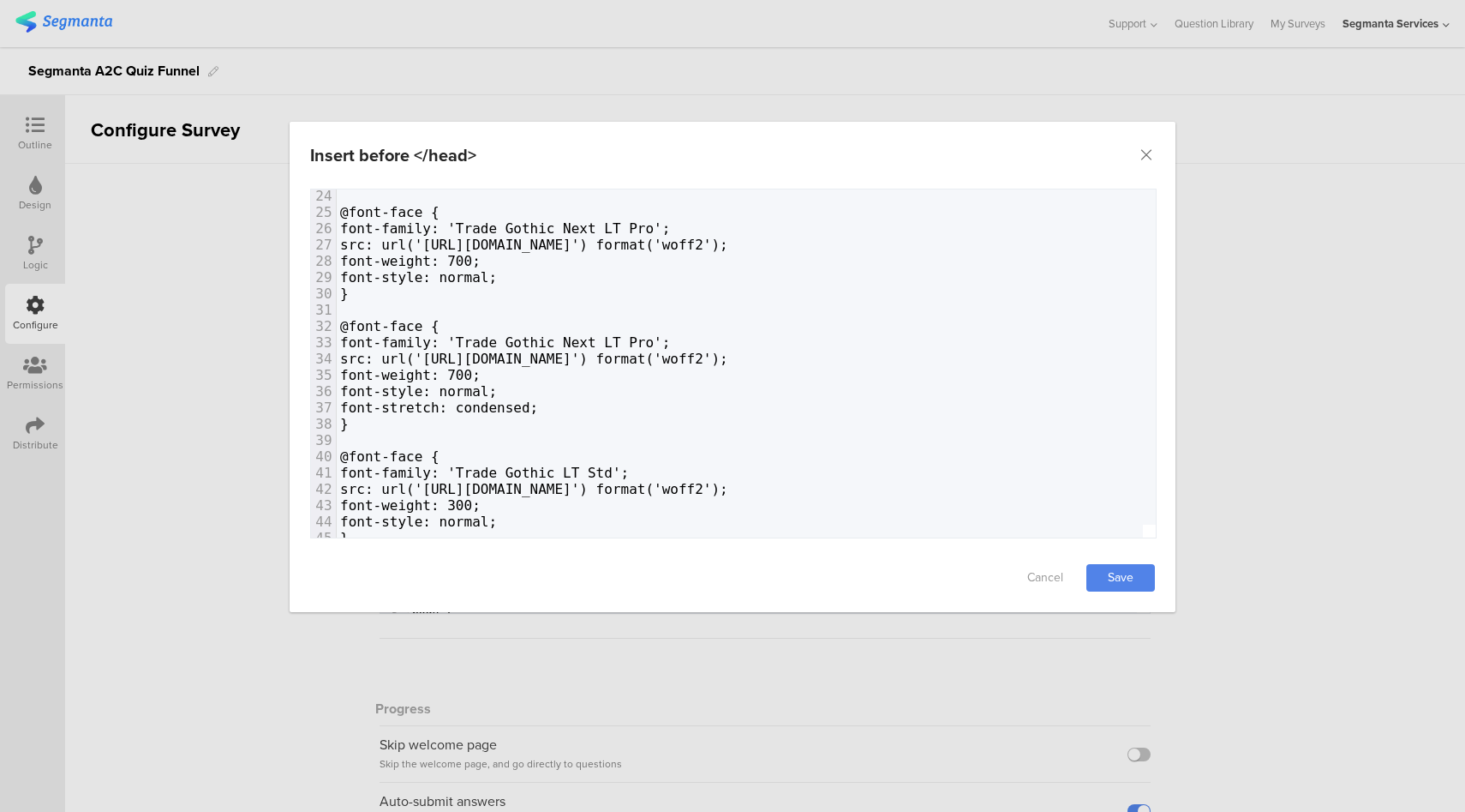
scroll to position [322, 0]
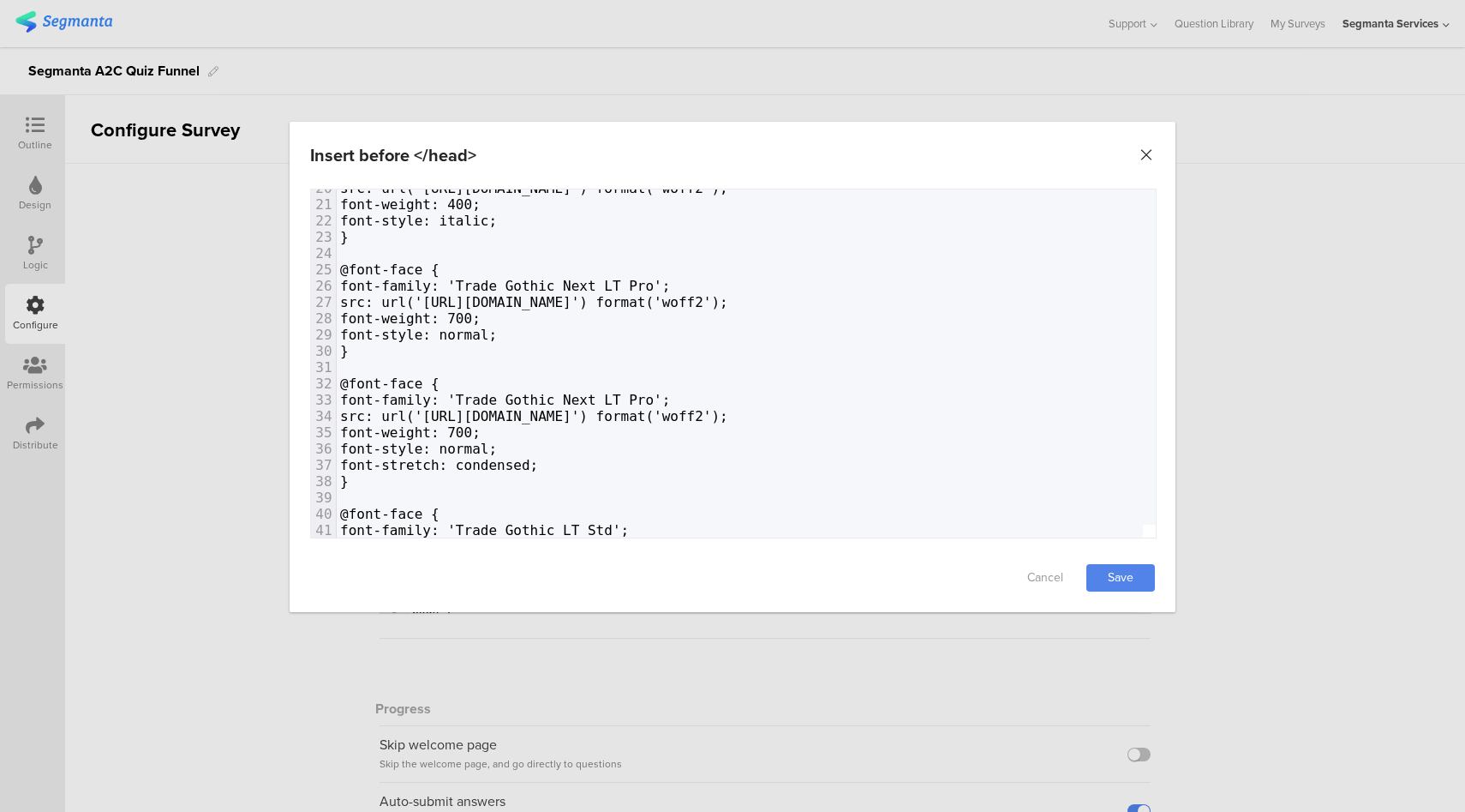
click at [1154, 152] on icon "Close" at bounding box center [1146, 155] width 17 height 17
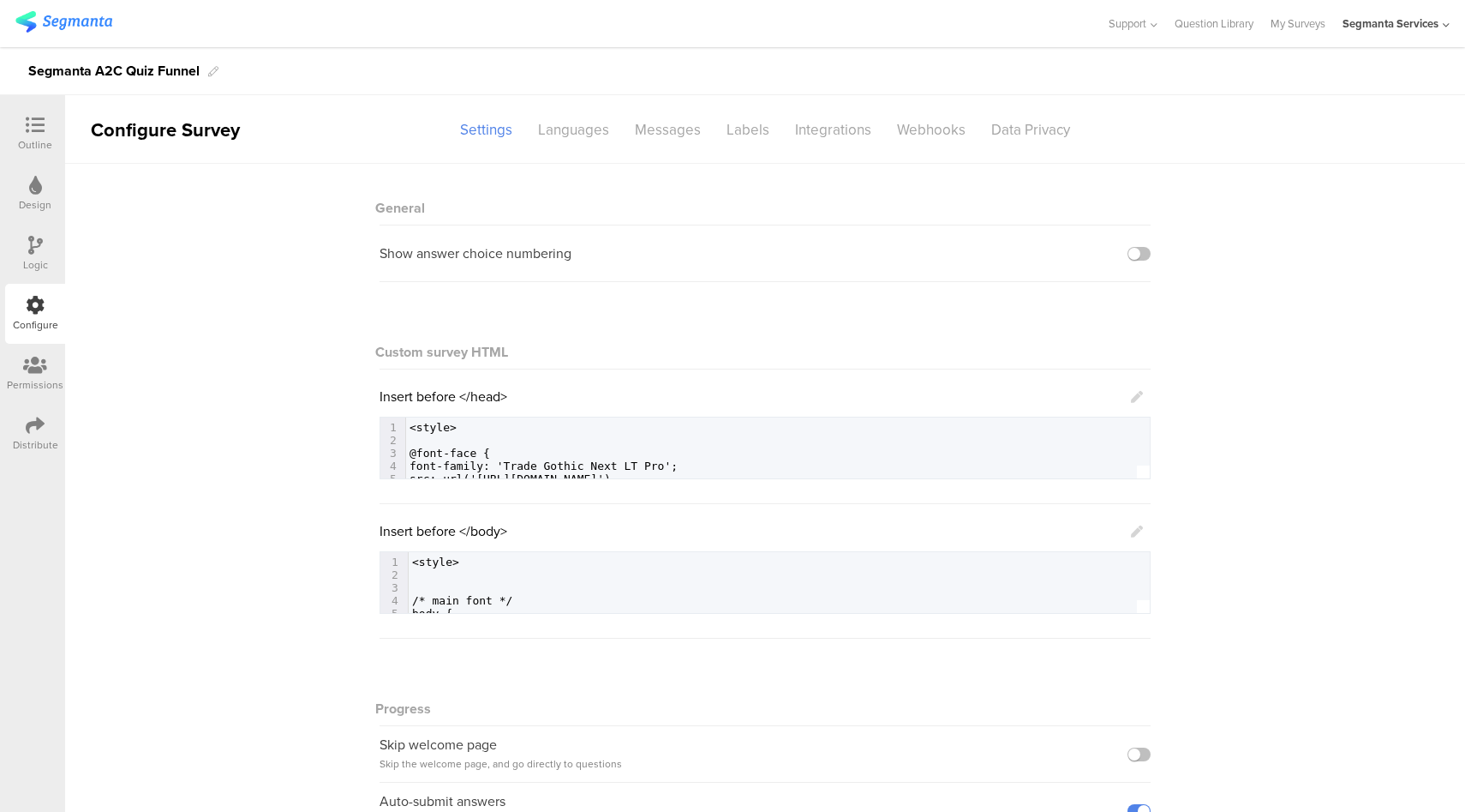
click at [1132, 530] on icon at bounding box center [1138, 531] width 12 height 12
